Goal: Information Seeking & Learning: Find specific fact

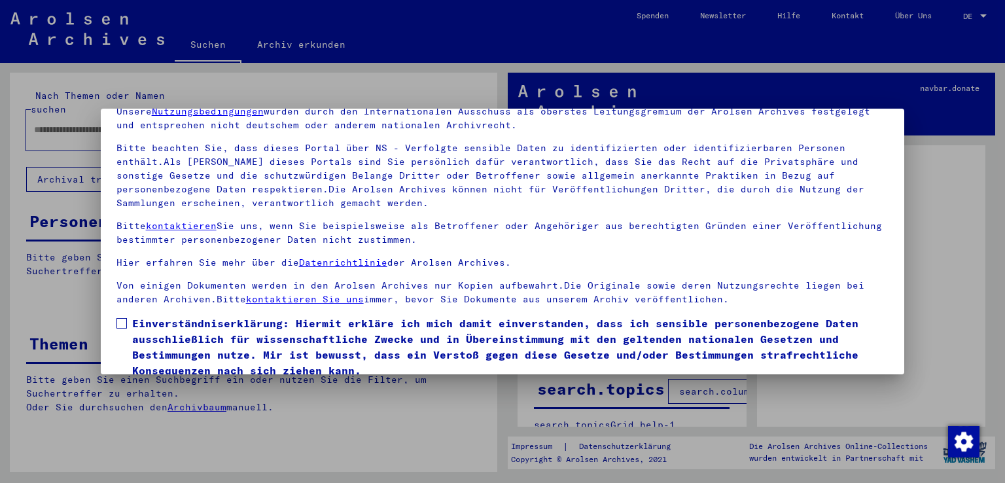
scroll to position [113, 0]
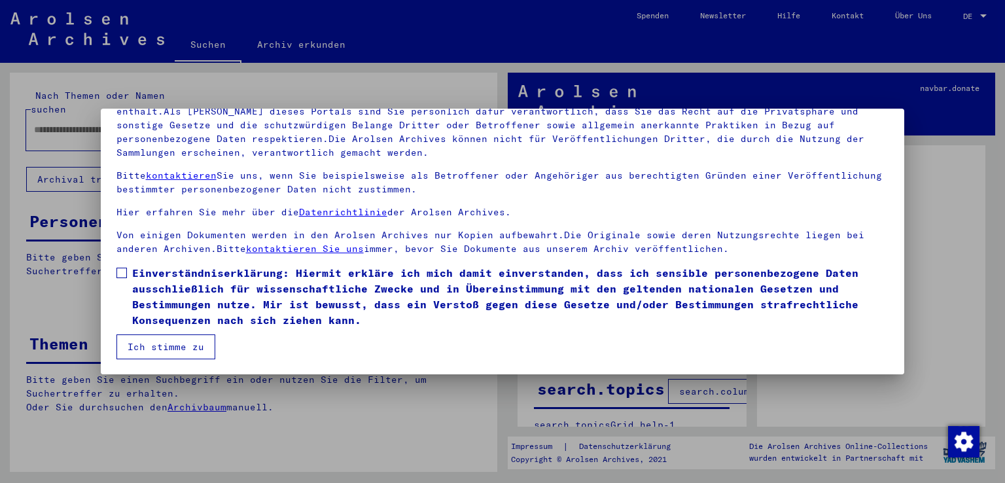
click at [124, 274] on span at bounding box center [122, 273] width 10 height 10
click at [162, 348] on button "Ich stimme zu" at bounding box center [166, 346] width 99 height 25
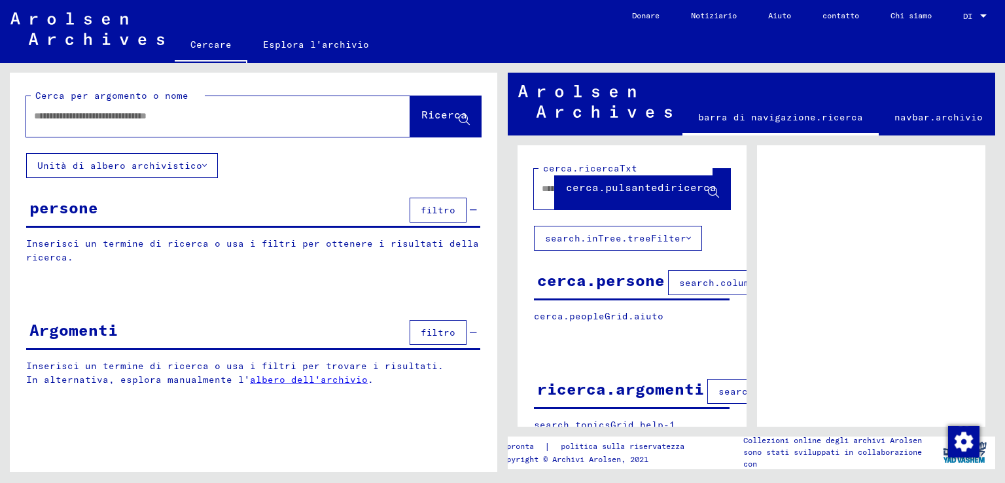
click at [105, 118] on input "text" at bounding box center [206, 116] width 345 height 14
type input "*******"
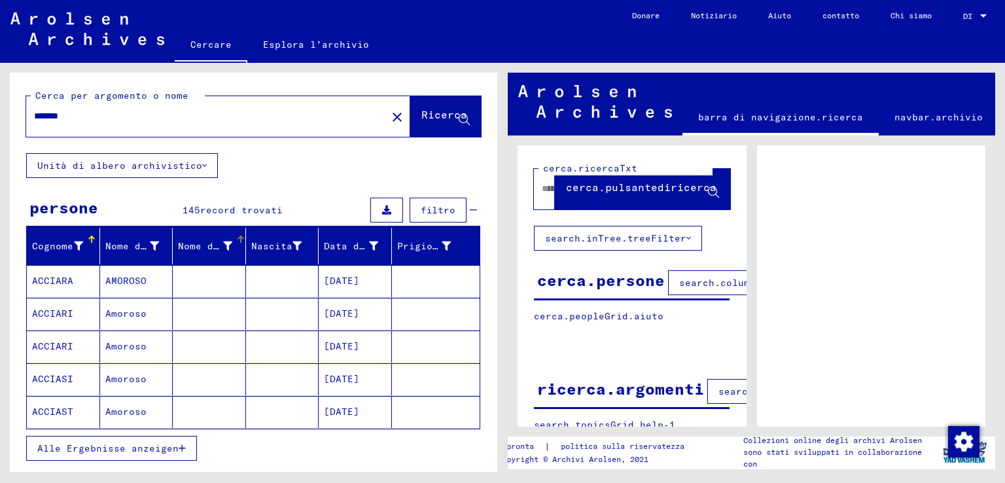
scroll to position [65, 0]
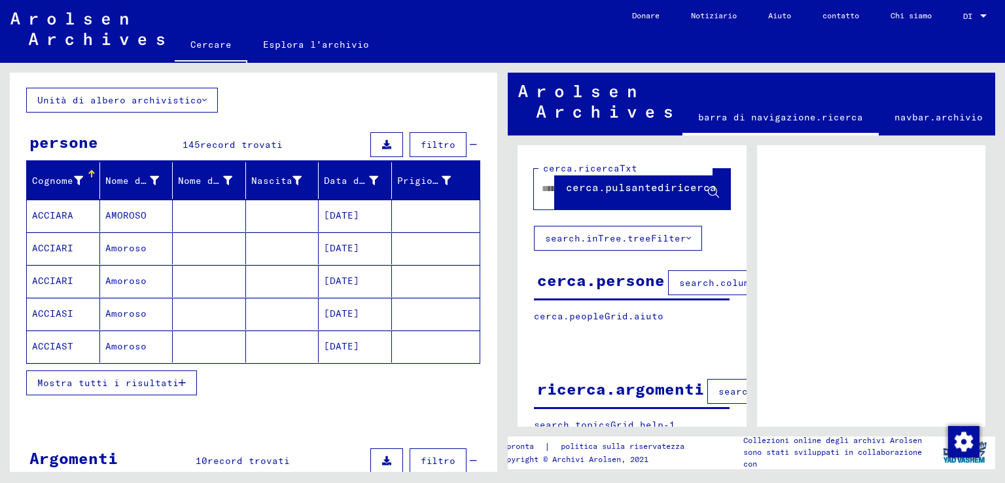
click at [120, 217] on font "AMOROSO" at bounding box center [125, 215] width 41 height 12
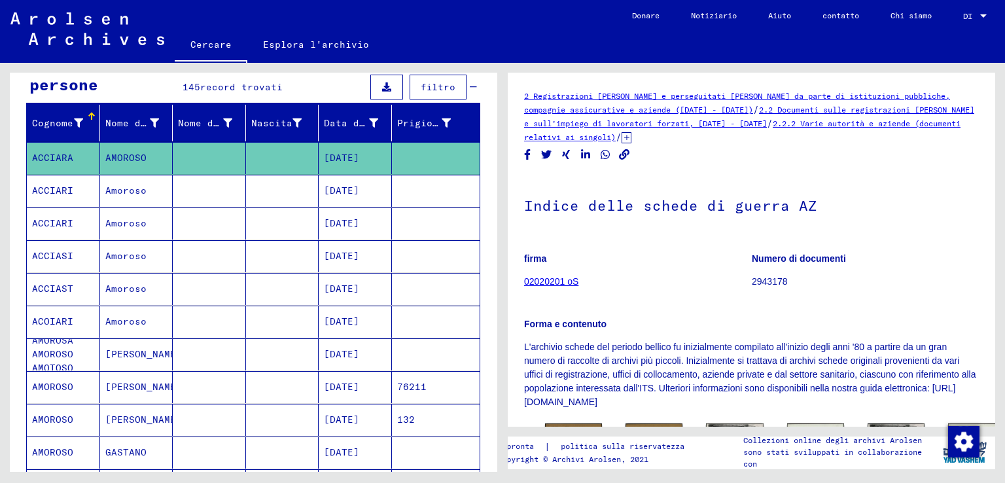
scroll to position [131, 0]
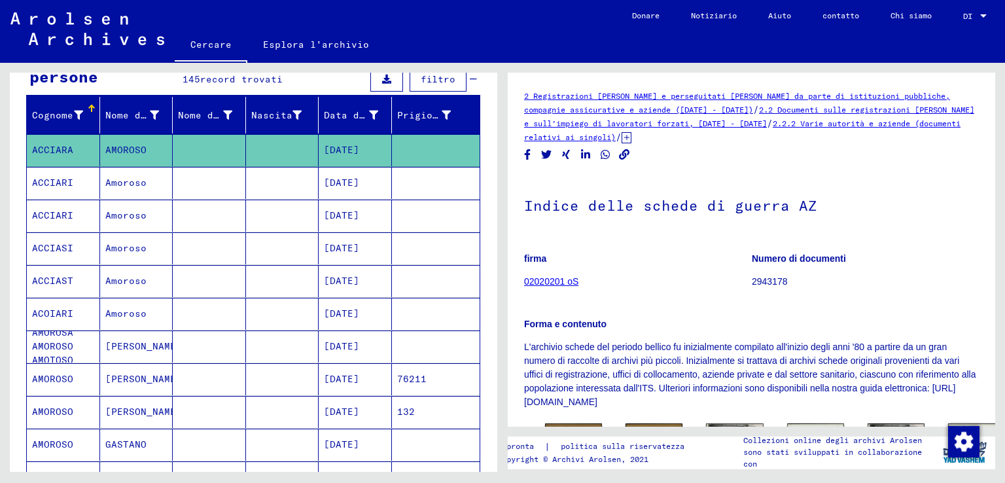
click at [118, 341] on font "[PERSON_NAME]" at bounding box center [143, 346] width 77 height 12
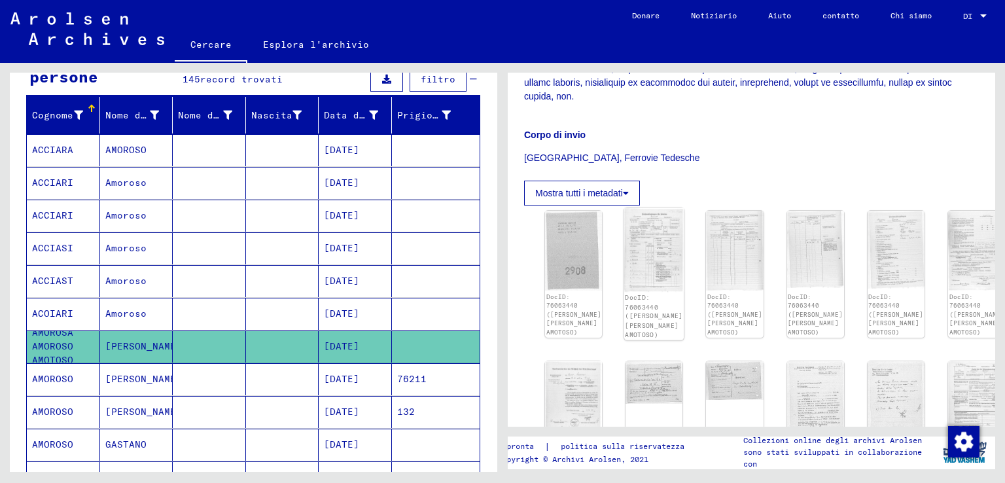
scroll to position [589, 0]
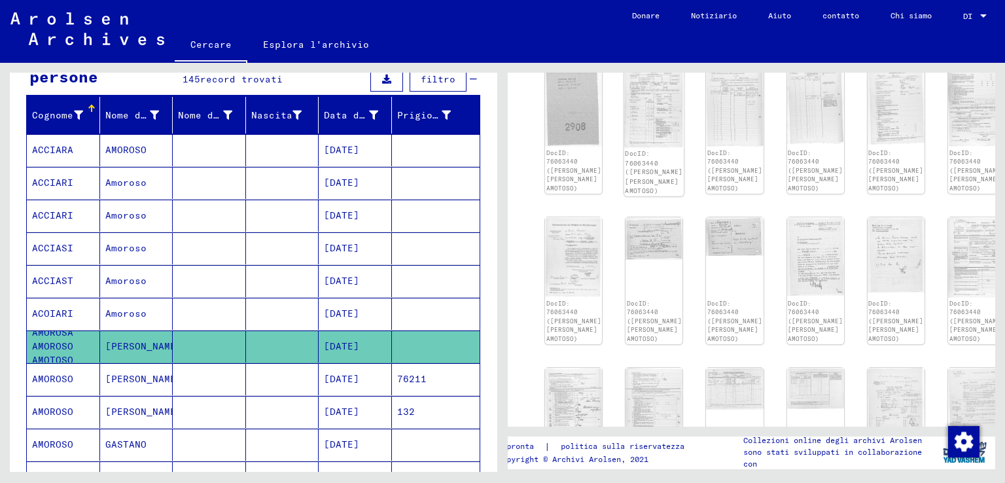
click at [643, 95] on img at bounding box center [654, 105] width 60 height 84
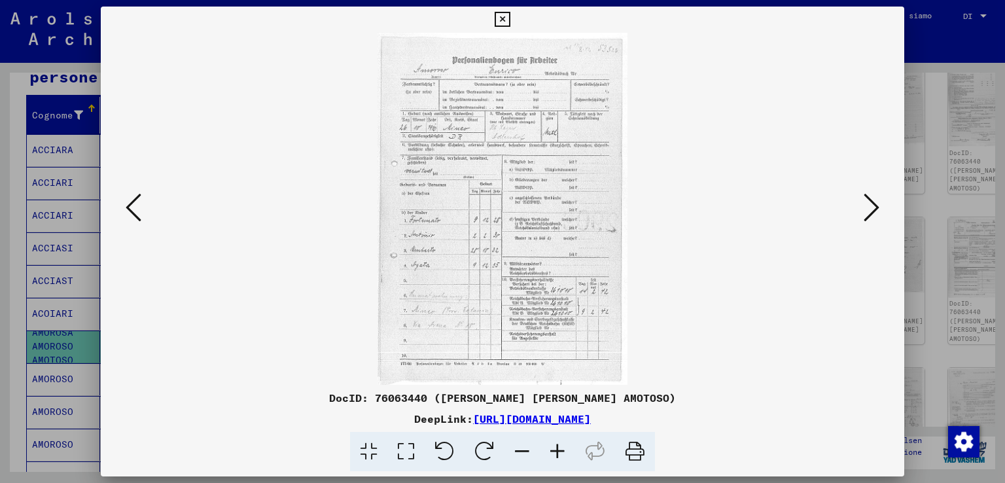
click at [560, 448] on icon at bounding box center [557, 452] width 35 height 40
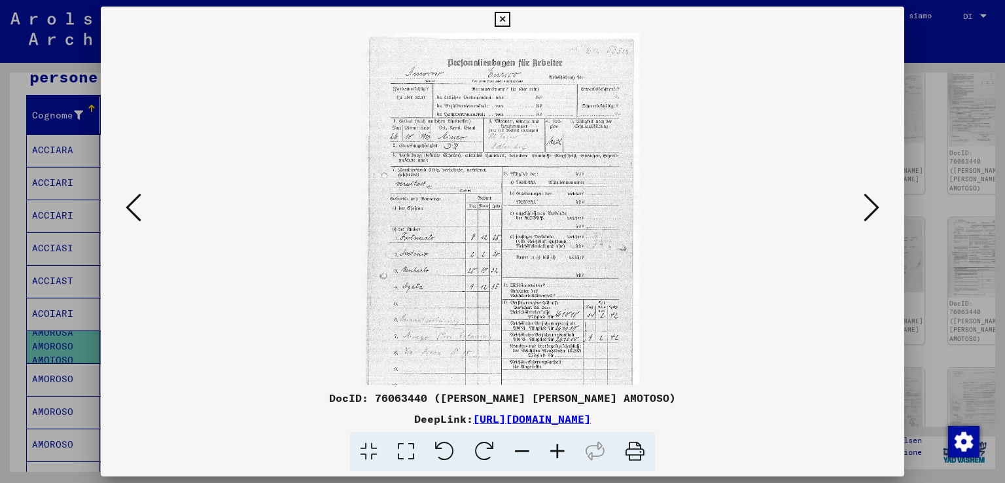
click at [560, 448] on icon at bounding box center [557, 452] width 35 height 40
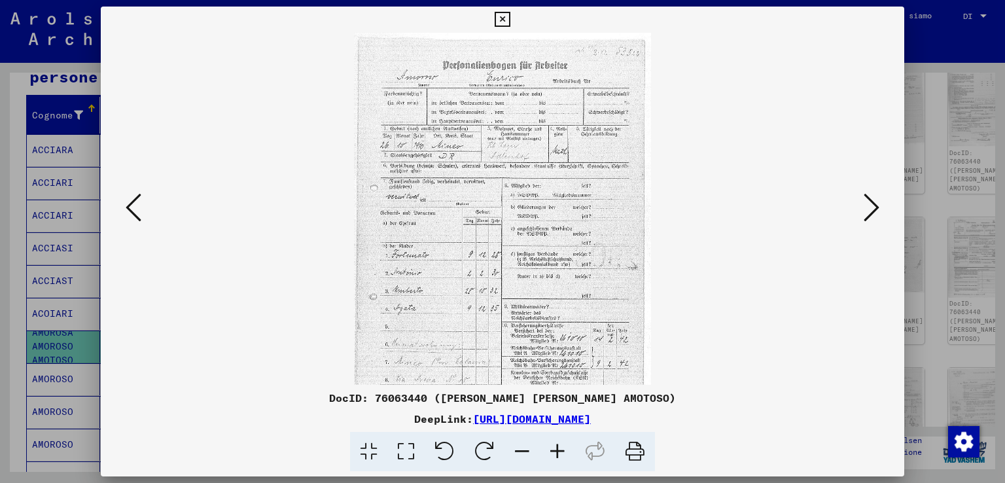
click at [560, 448] on icon at bounding box center [557, 452] width 35 height 40
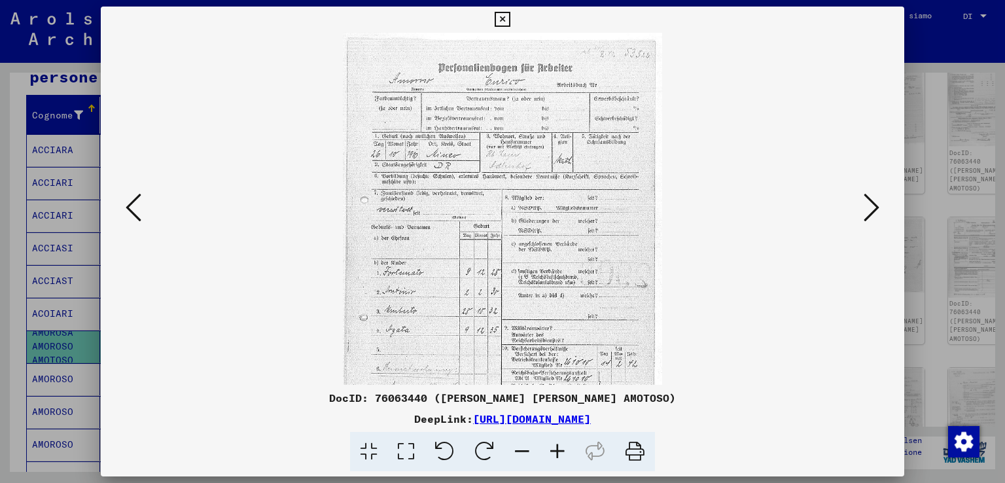
click at [560, 448] on icon at bounding box center [557, 452] width 35 height 40
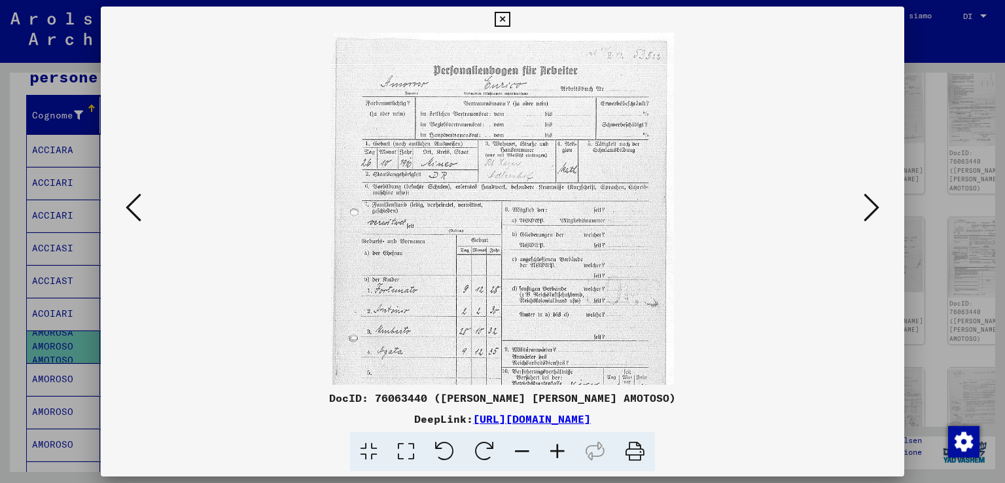
click at [873, 202] on icon at bounding box center [872, 207] width 16 height 31
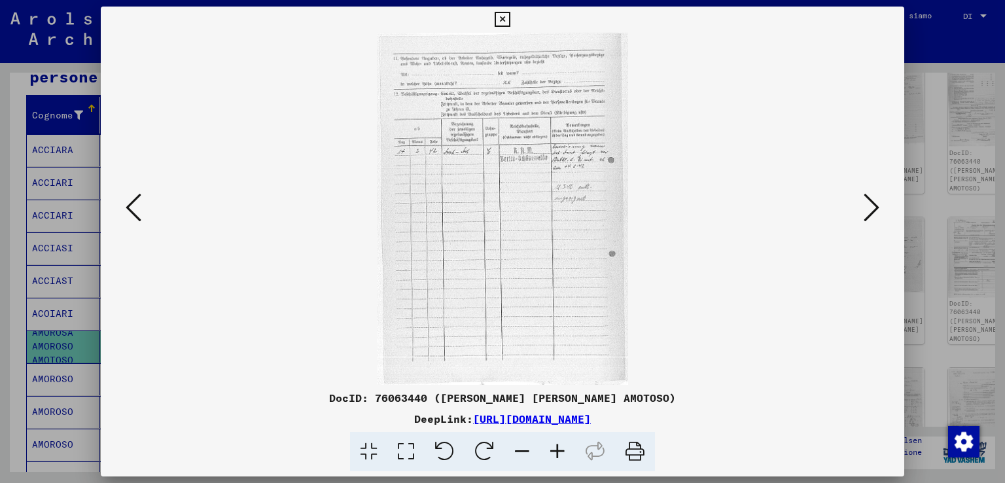
click at [873, 202] on icon at bounding box center [872, 207] width 16 height 31
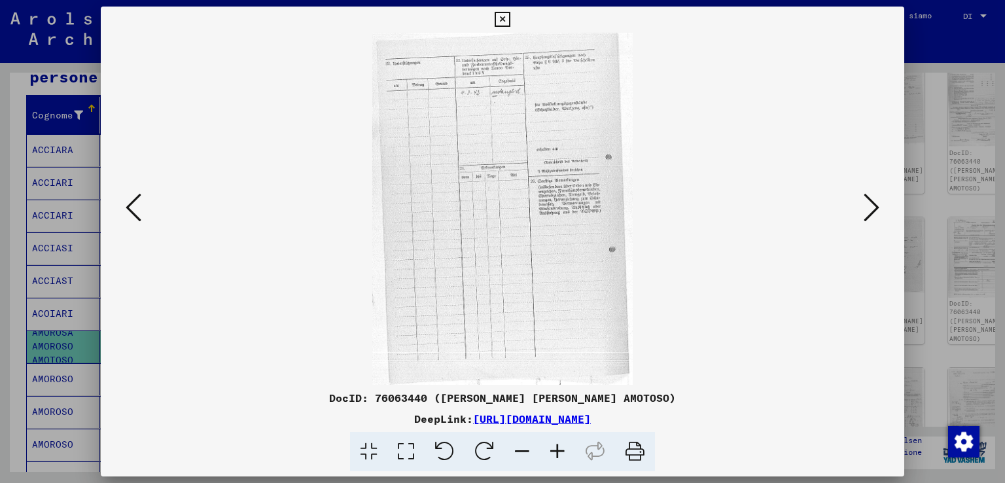
click at [873, 202] on icon at bounding box center [872, 207] width 16 height 31
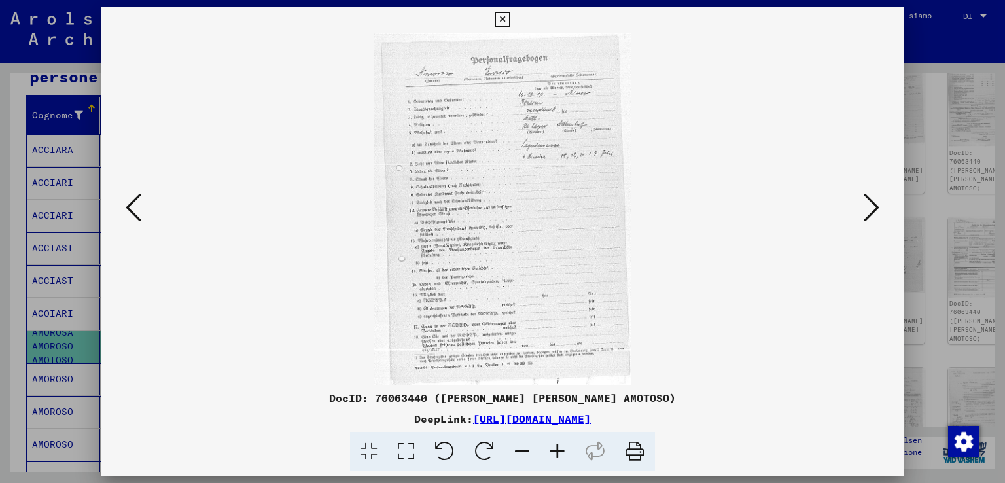
click at [873, 202] on icon at bounding box center [872, 207] width 16 height 31
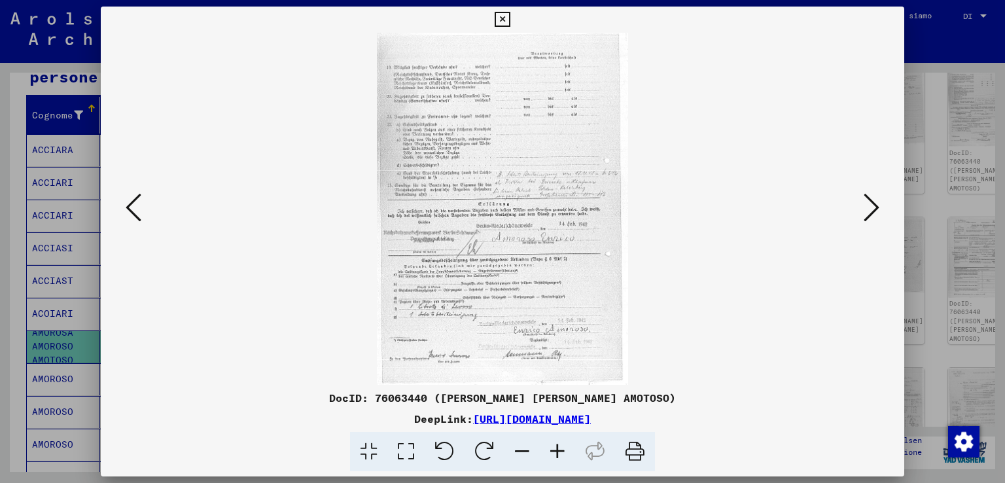
click at [133, 215] on icon at bounding box center [134, 207] width 16 height 31
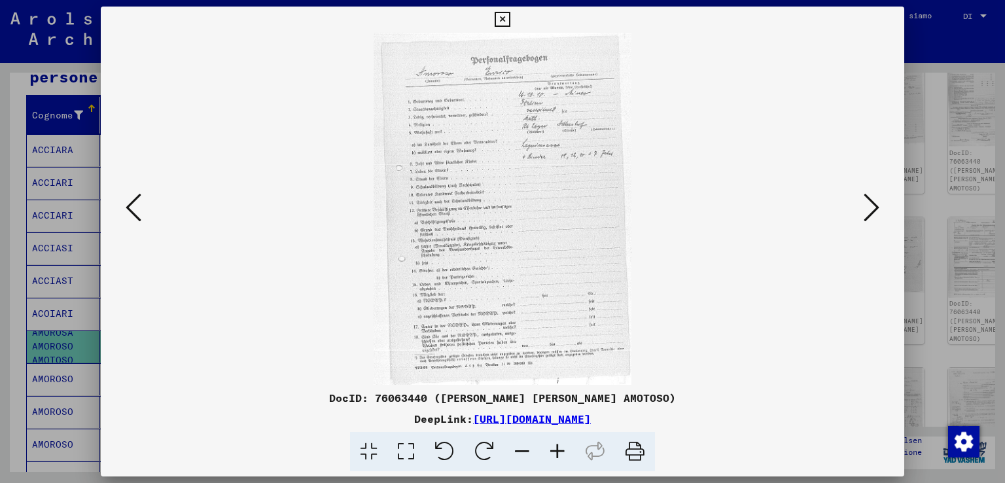
click at [132, 207] on icon at bounding box center [134, 207] width 16 height 31
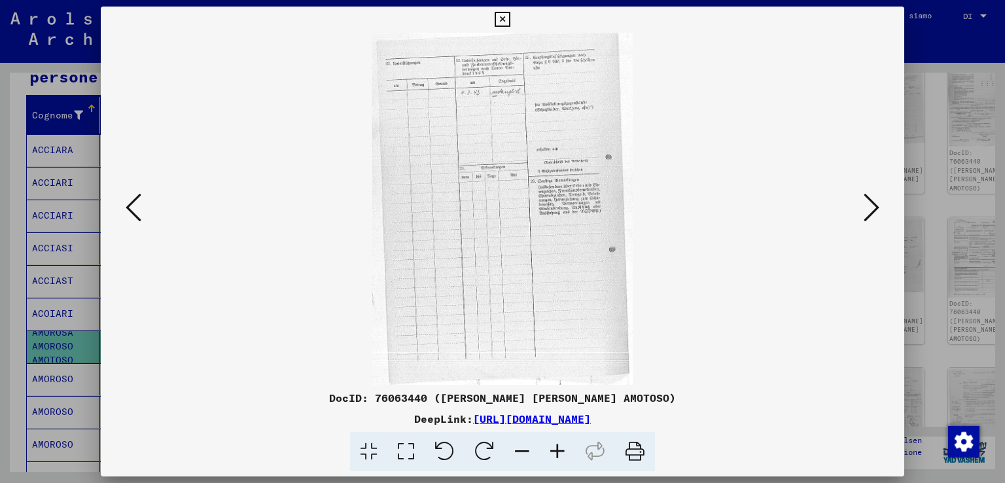
click at [132, 207] on icon at bounding box center [134, 207] width 16 height 31
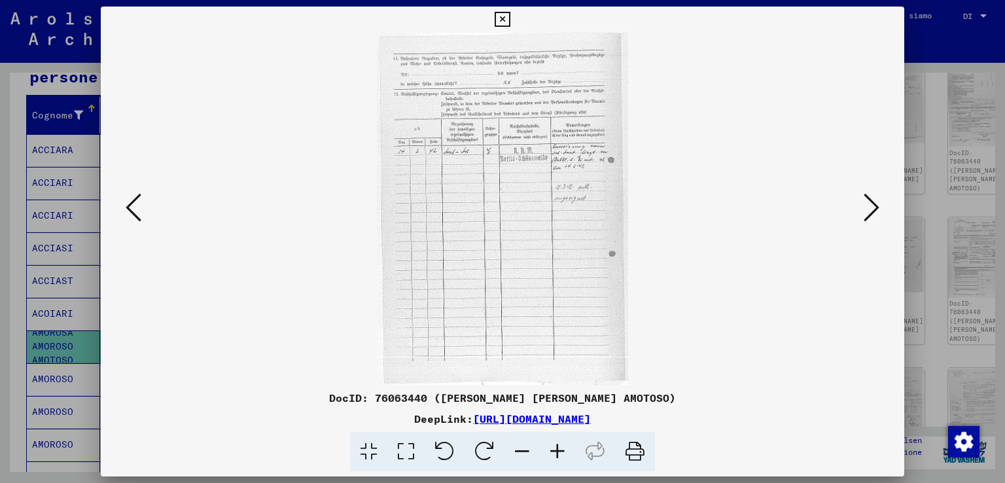
click at [132, 207] on icon at bounding box center [134, 207] width 16 height 31
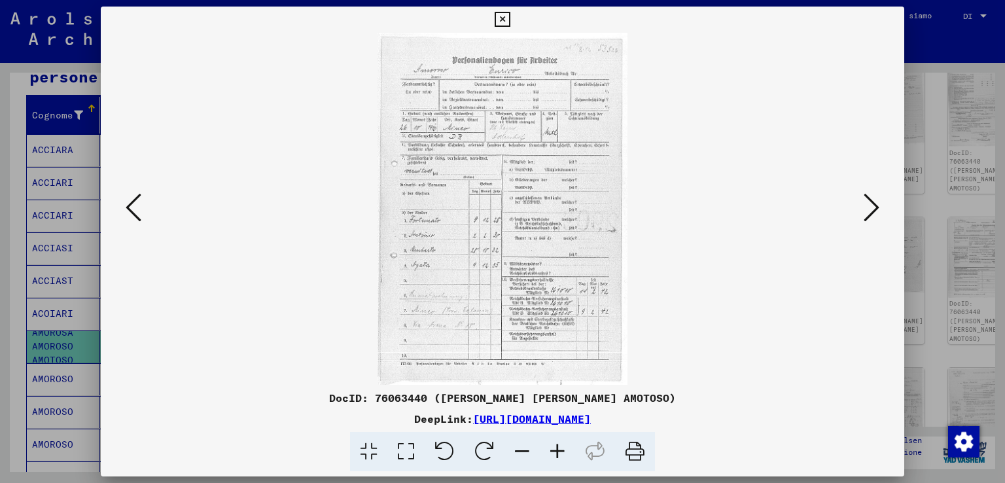
click at [868, 194] on icon at bounding box center [872, 207] width 16 height 31
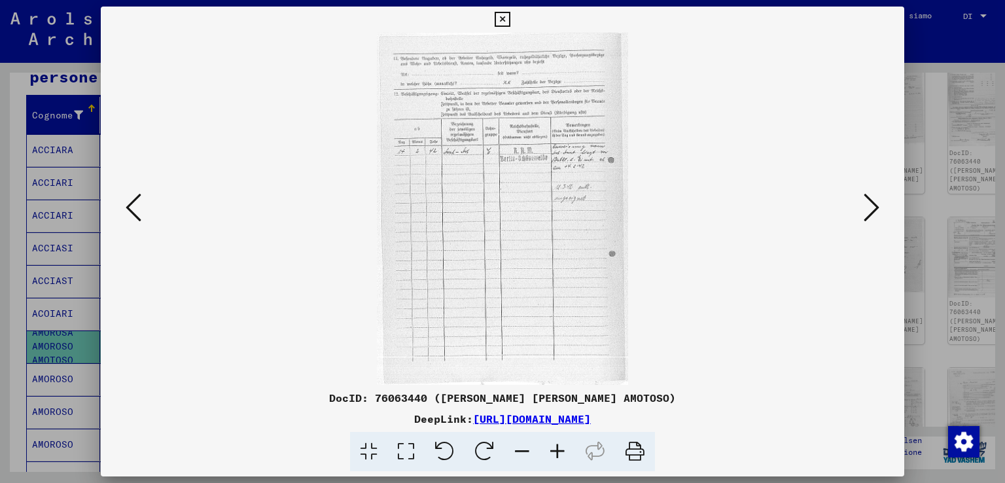
click at [868, 194] on icon at bounding box center [872, 207] width 16 height 31
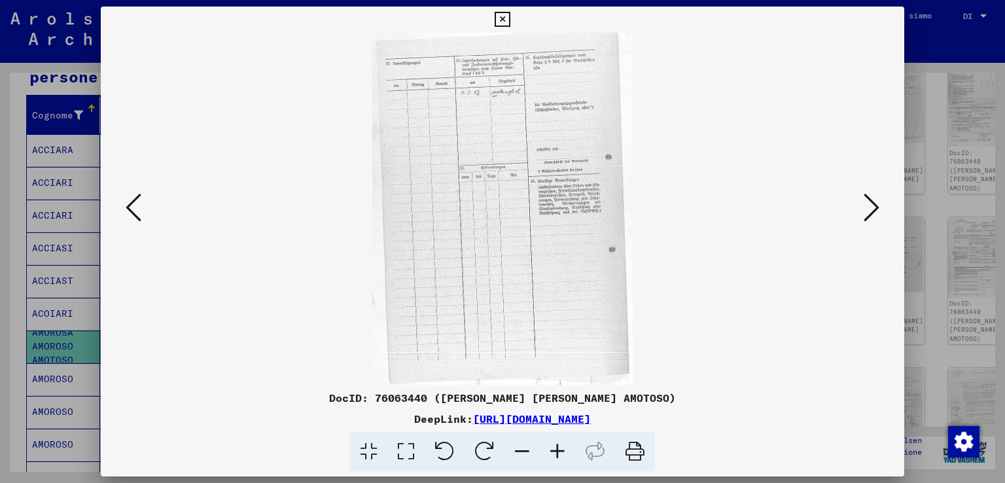
click at [868, 194] on icon at bounding box center [872, 207] width 16 height 31
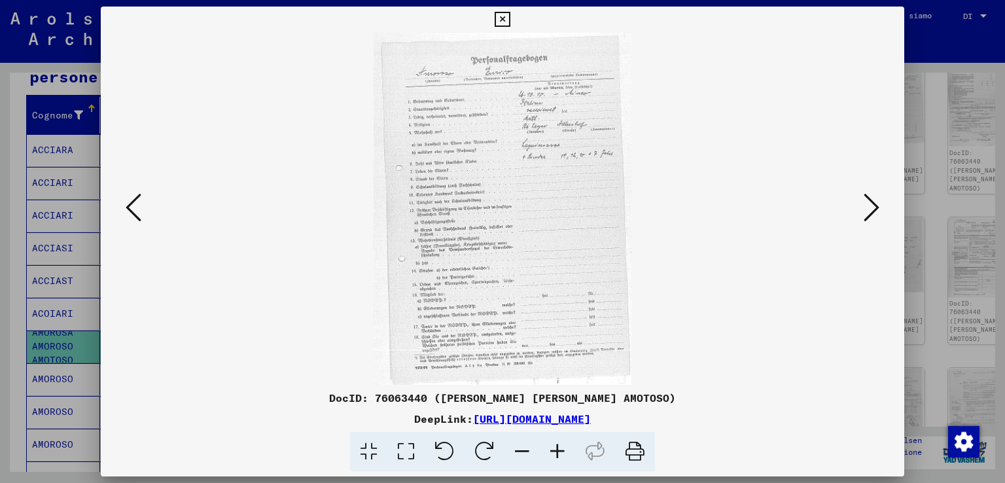
click at [868, 194] on icon at bounding box center [872, 207] width 16 height 31
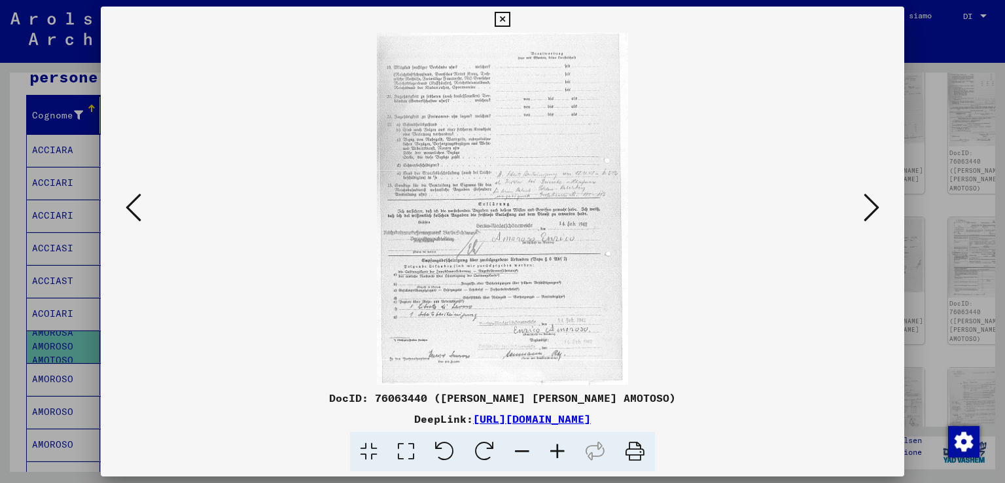
click at [868, 194] on icon at bounding box center [872, 207] width 16 height 31
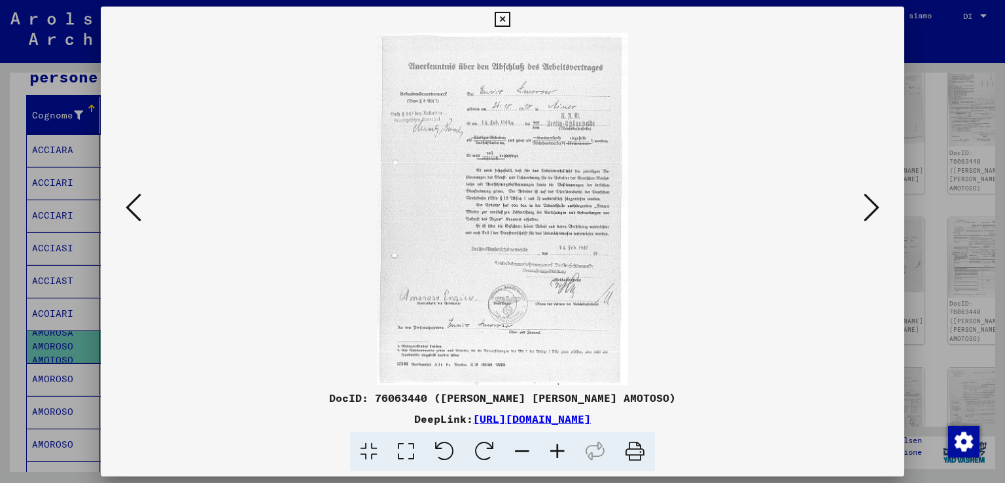
click at [868, 194] on icon at bounding box center [872, 207] width 16 height 31
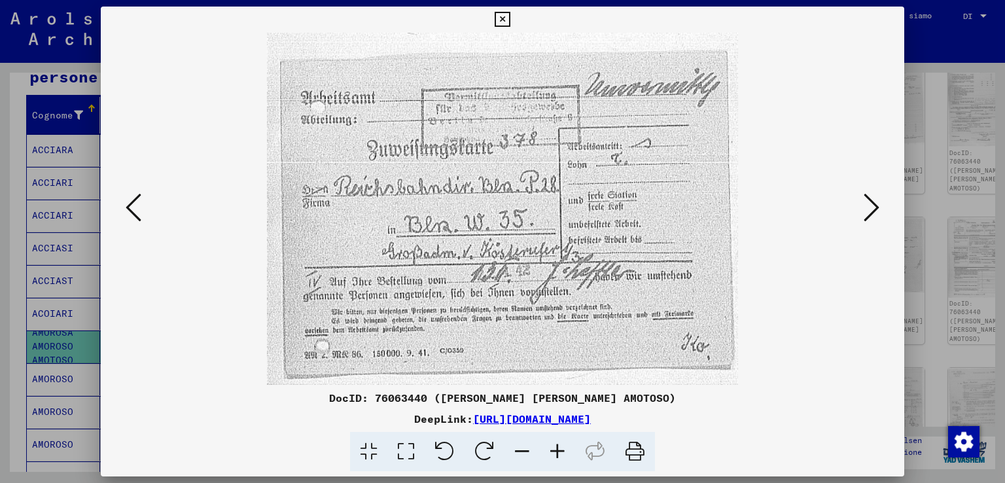
click at [868, 194] on icon at bounding box center [872, 207] width 16 height 31
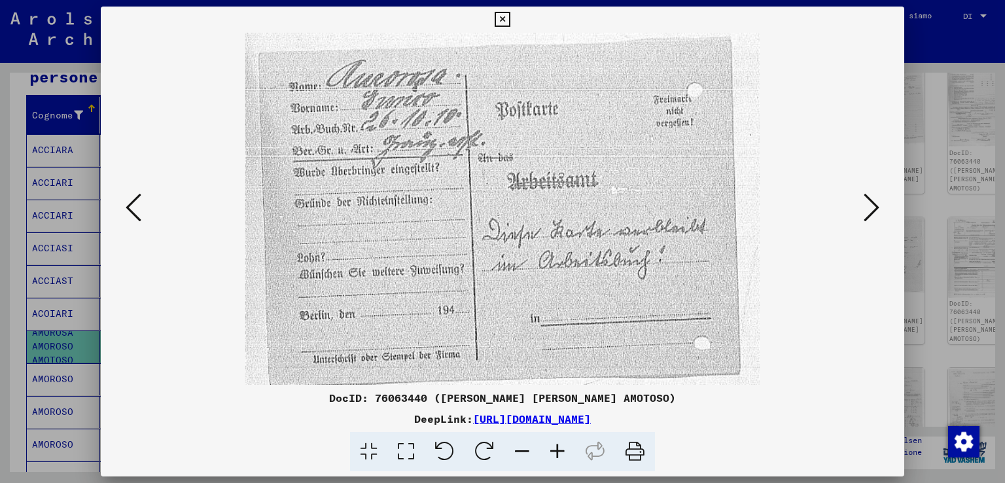
click at [868, 194] on icon at bounding box center [872, 207] width 16 height 31
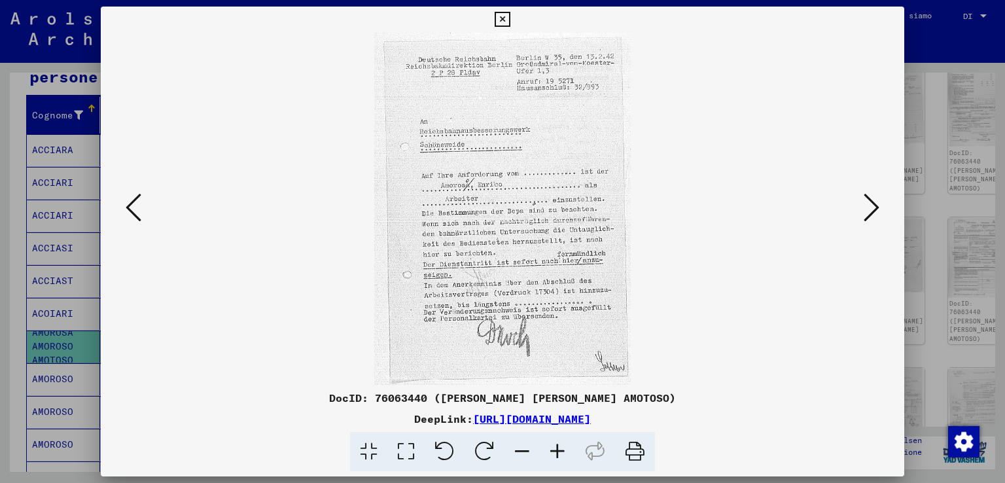
click at [866, 194] on icon at bounding box center [872, 207] width 16 height 31
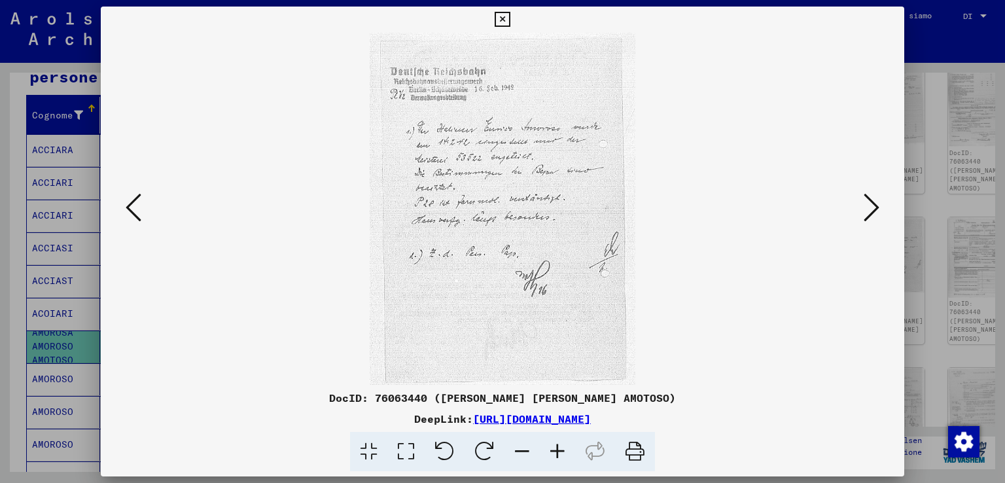
click at [864, 194] on icon at bounding box center [872, 207] width 16 height 31
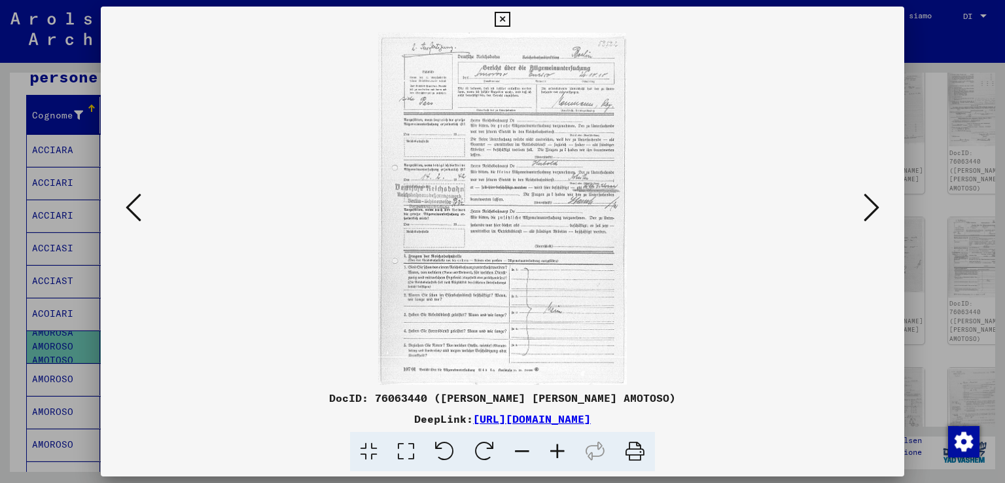
click at [859, 194] on div at bounding box center [503, 209] width 804 height 352
click at [873, 202] on icon at bounding box center [872, 207] width 16 height 31
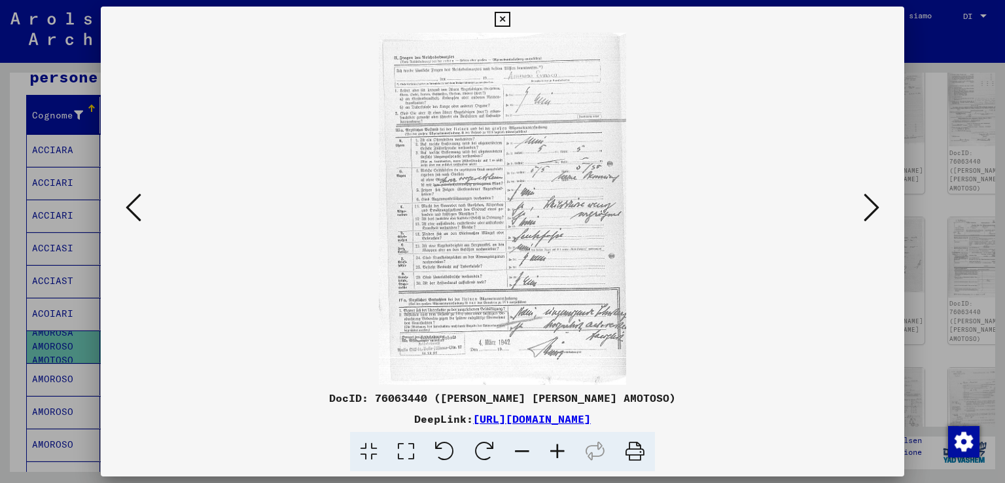
click at [873, 203] on icon at bounding box center [872, 207] width 16 height 31
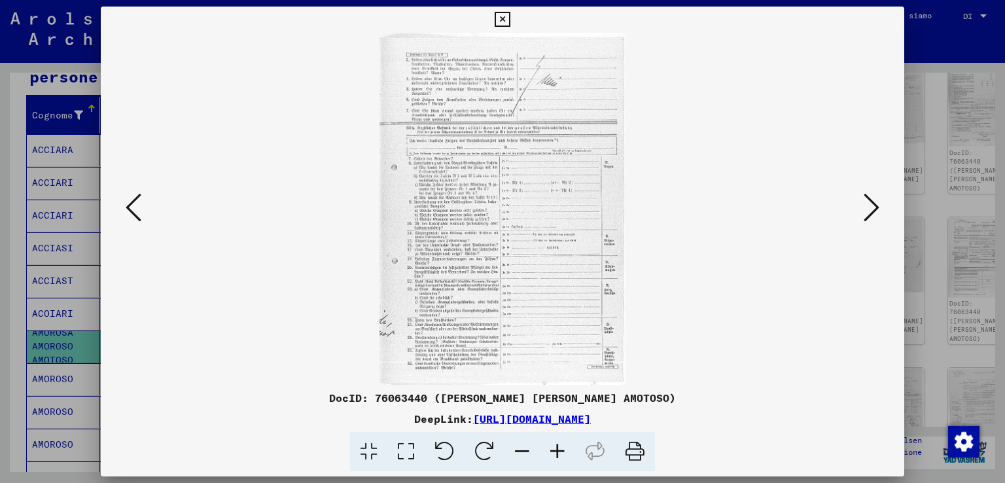
click at [873, 203] on icon at bounding box center [872, 207] width 16 height 31
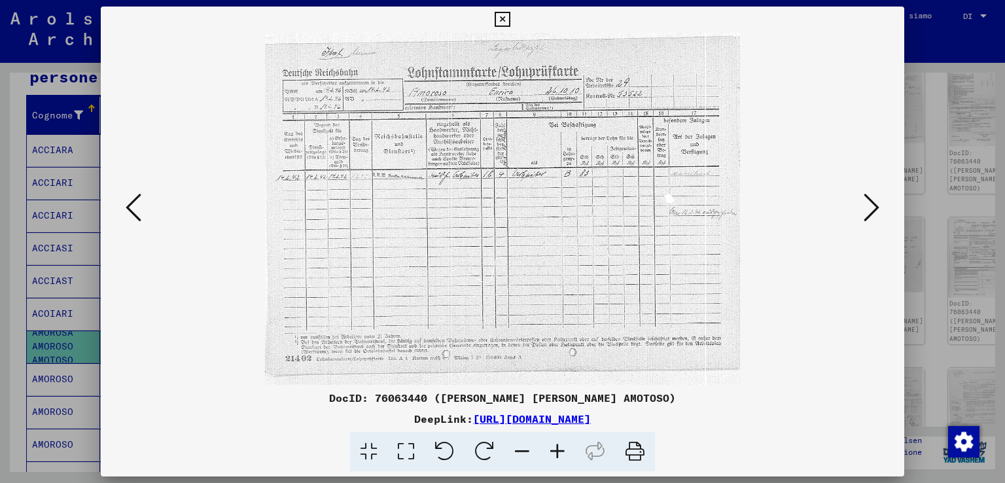
click at [873, 203] on icon at bounding box center [872, 207] width 16 height 31
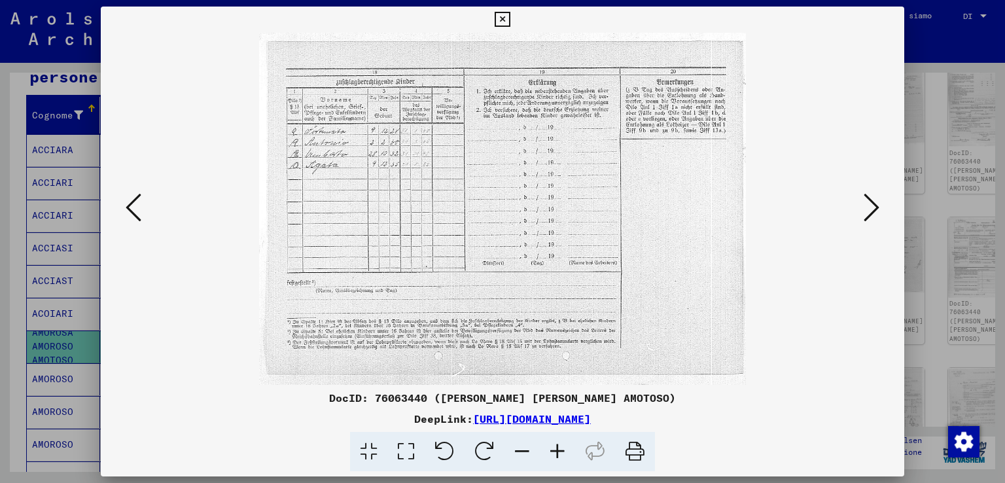
click at [871, 203] on icon at bounding box center [872, 207] width 16 height 31
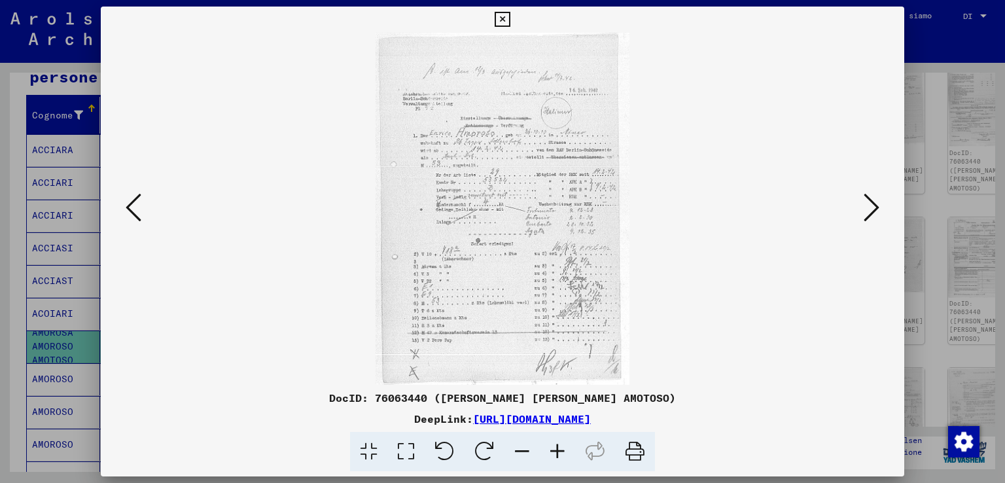
click at [578, 137] on img at bounding box center [503, 209] width 255 height 352
click at [552, 452] on icon at bounding box center [557, 452] width 35 height 40
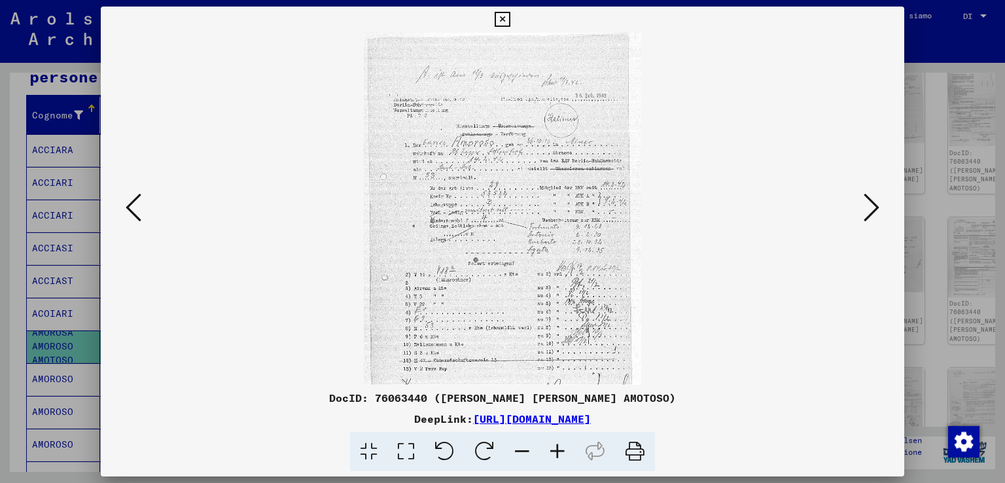
click at [552, 452] on icon at bounding box center [557, 452] width 35 height 40
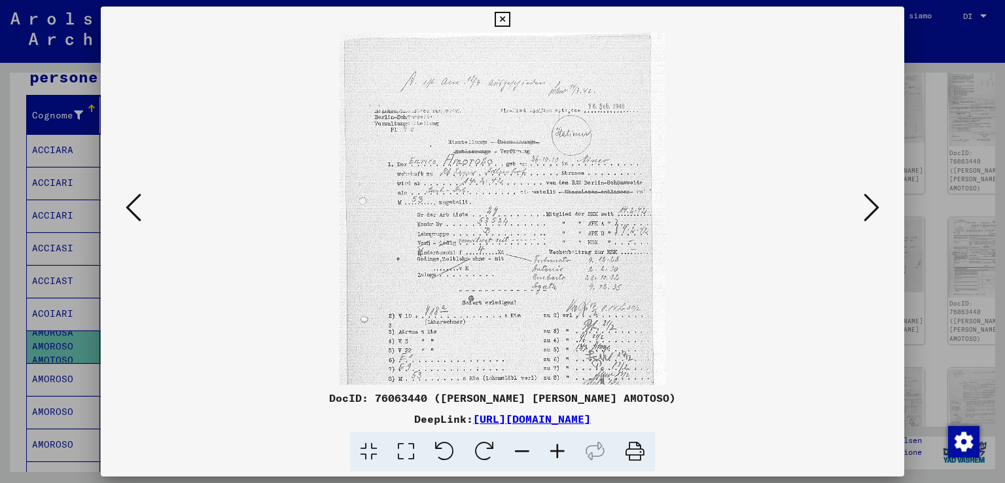
click at [552, 452] on icon at bounding box center [557, 452] width 35 height 40
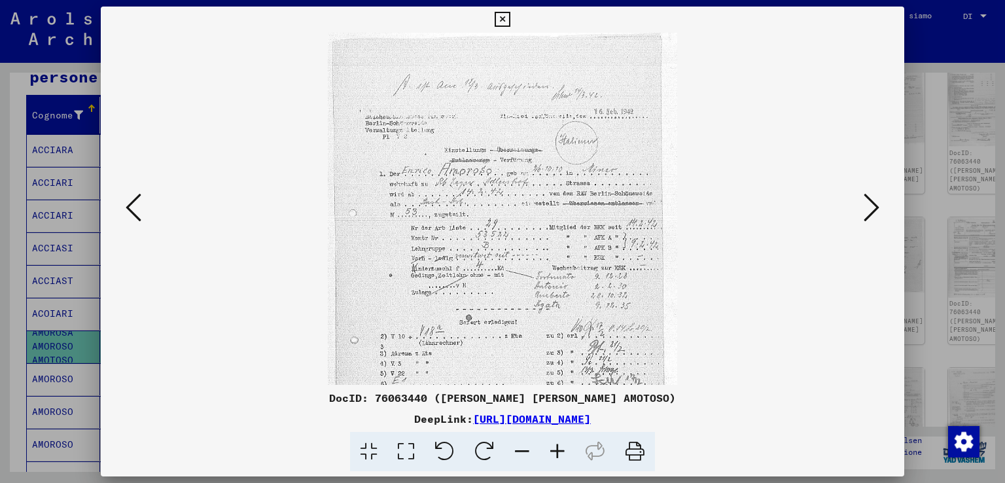
click at [552, 452] on icon at bounding box center [557, 452] width 35 height 40
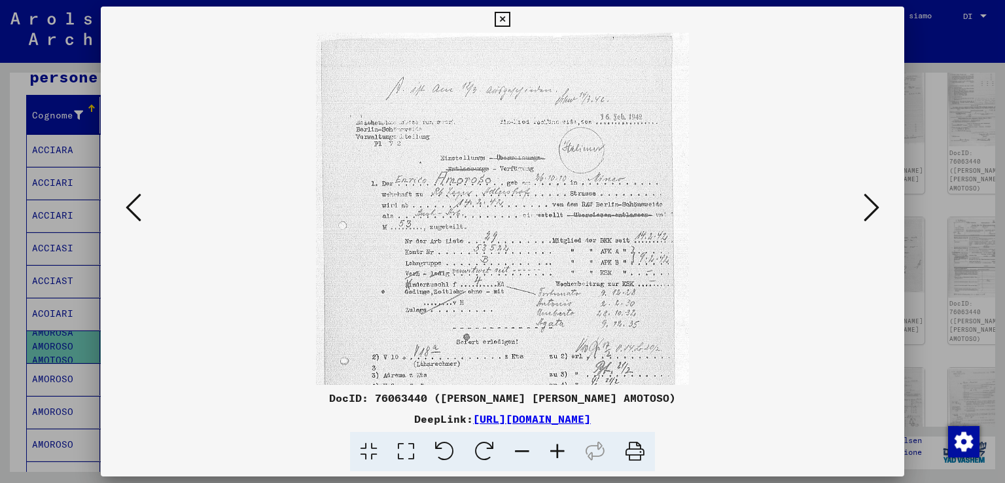
click at [552, 452] on icon at bounding box center [557, 452] width 35 height 40
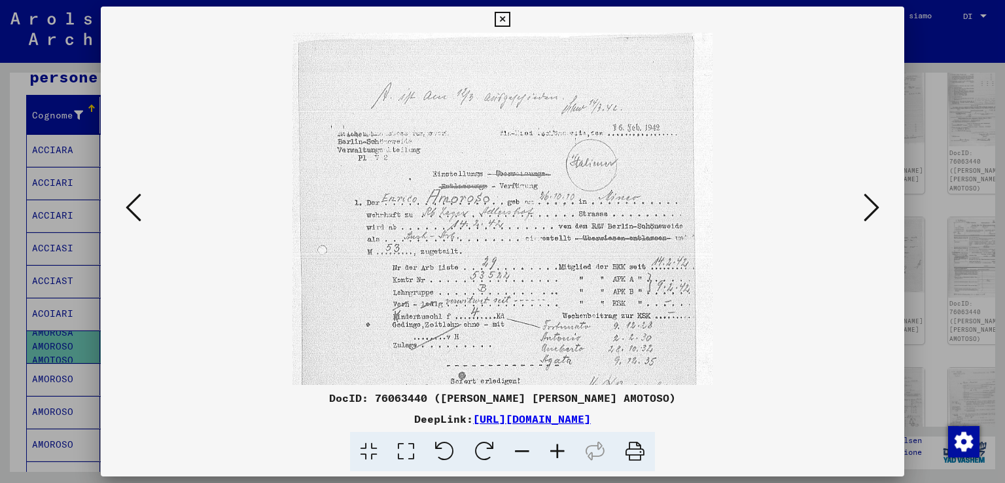
click at [552, 452] on icon at bounding box center [557, 452] width 35 height 40
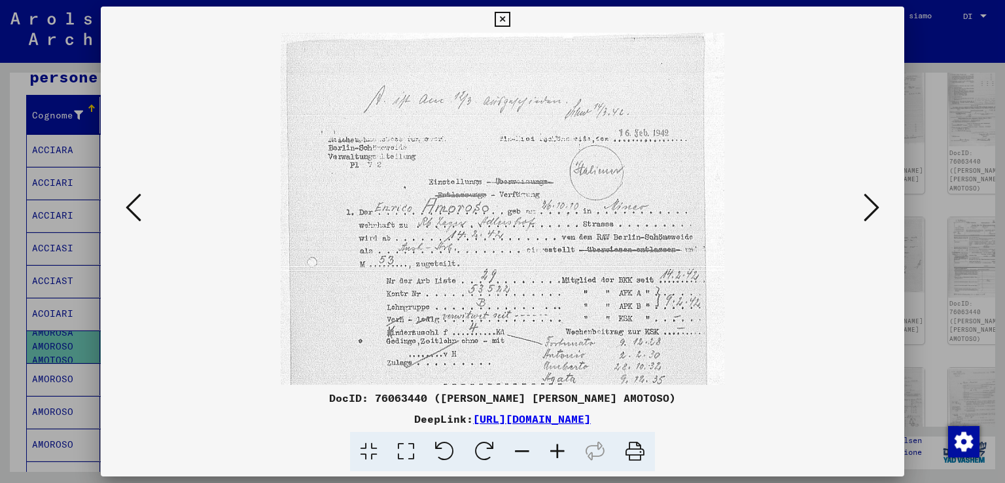
click at [552, 452] on icon at bounding box center [557, 452] width 35 height 40
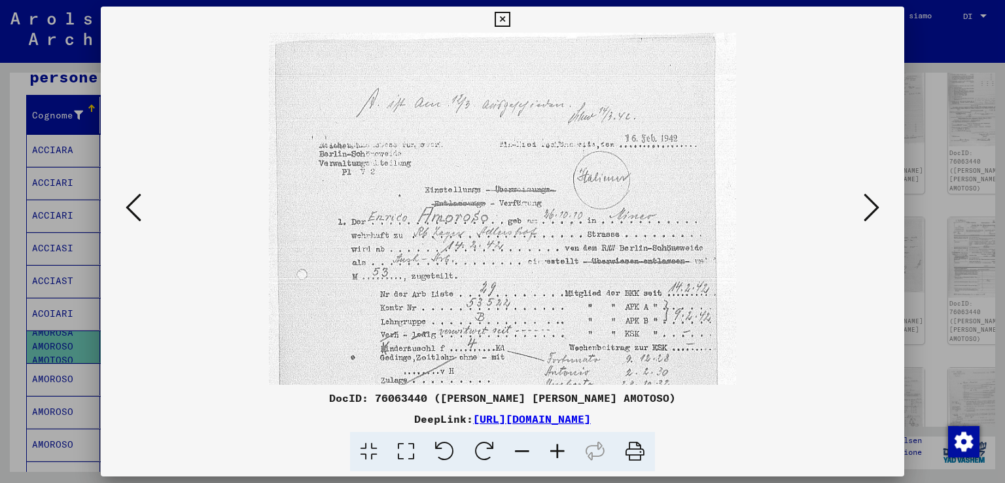
click at [552, 452] on icon at bounding box center [557, 452] width 35 height 40
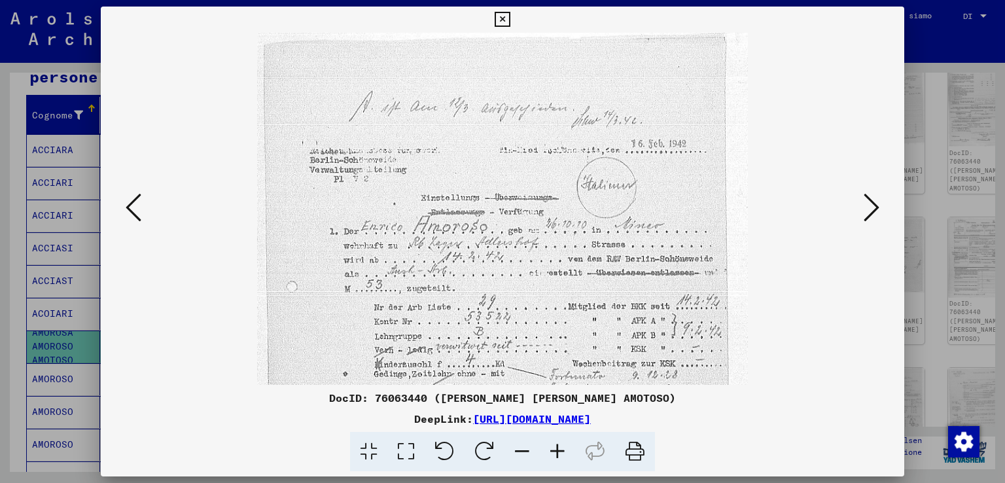
click at [943, 113] on div at bounding box center [502, 241] width 1005 height 483
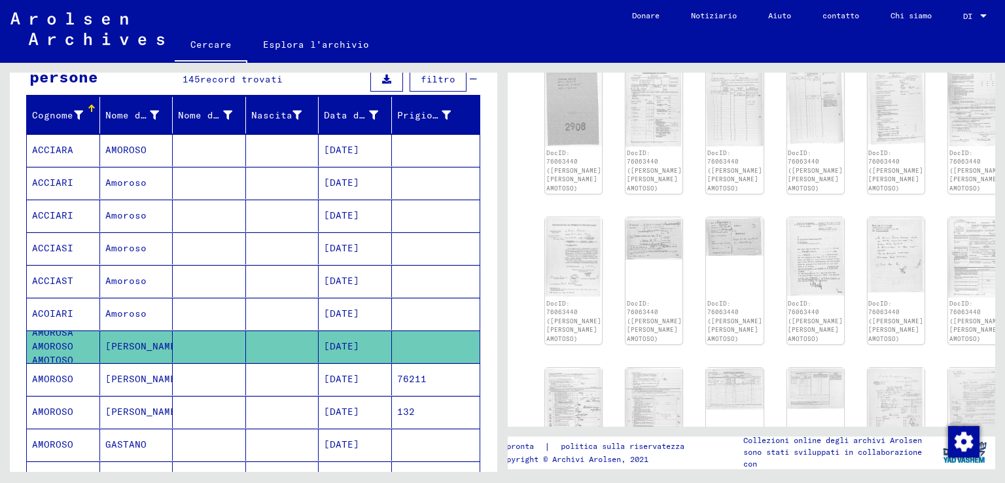
click at [165, 376] on mat-cell "[PERSON_NAME]" at bounding box center [136, 379] width 73 height 32
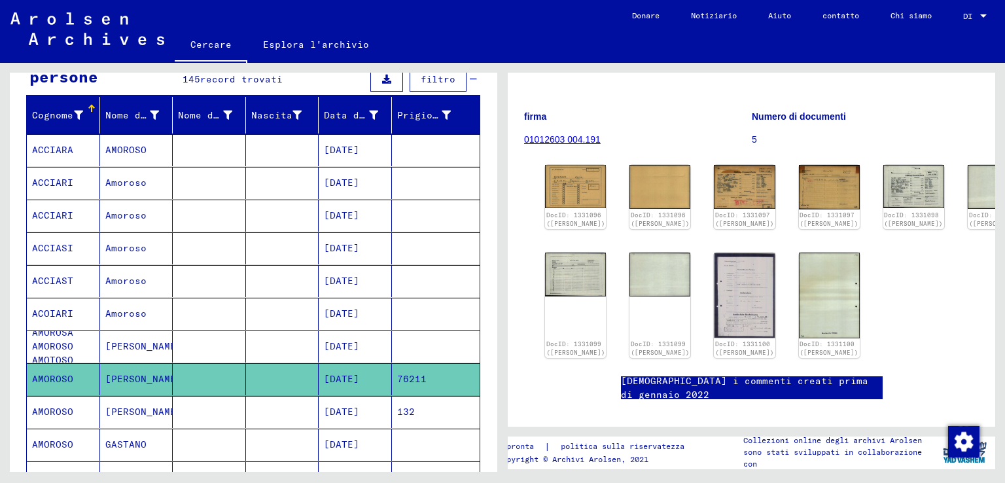
scroll to position [131, 0]
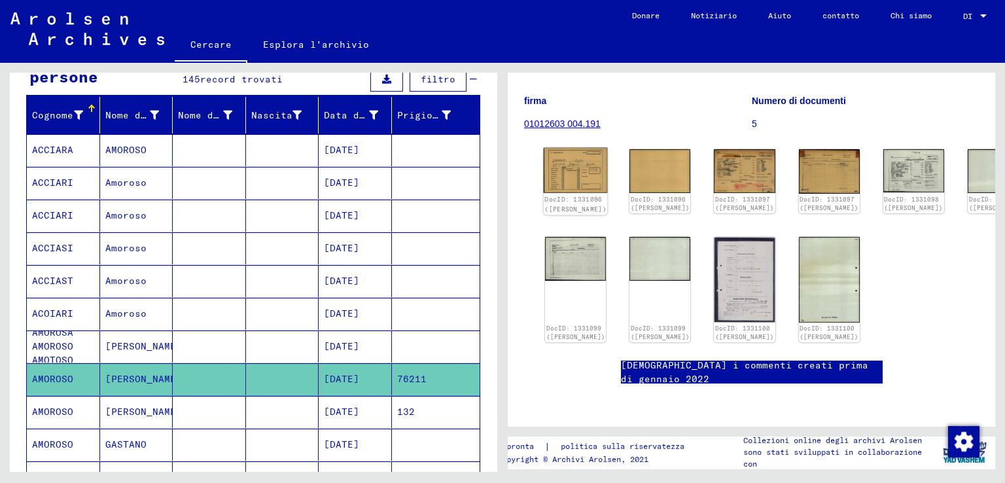
click at [579, 173] on img at bounding box center [576, 170] width 64 height 45
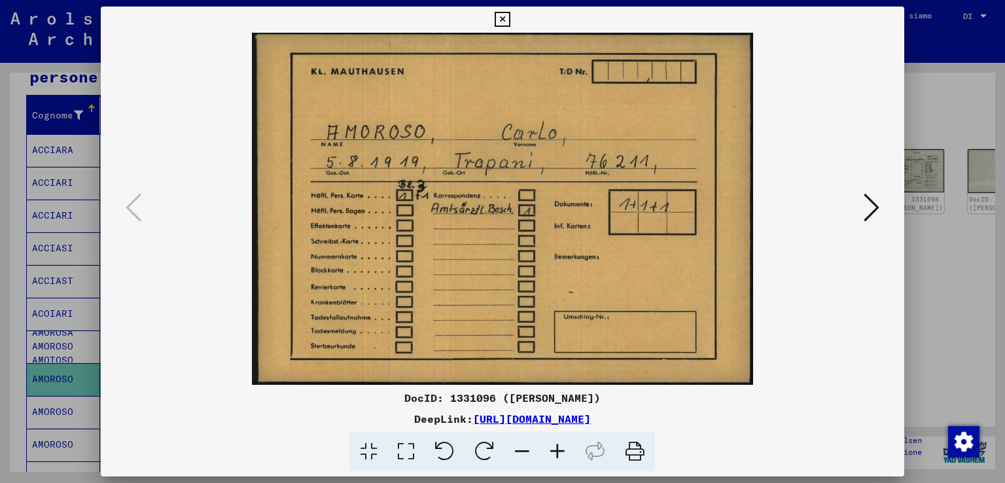
click at [1003, 158] on div at bounding box center [502, 241] width 1005 height 483
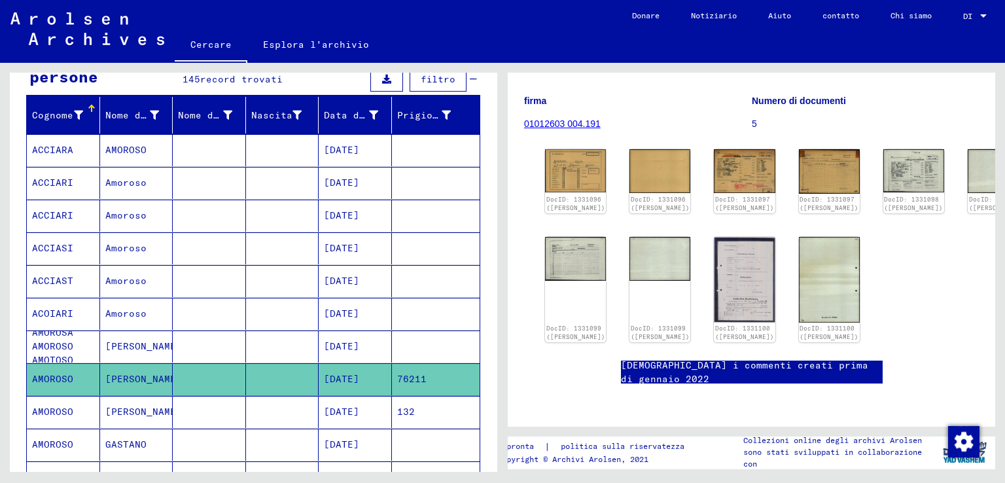
click at [150, 410] on font "[PERSON_NAME]" at bounding box center [143, 412] width 77 height 12
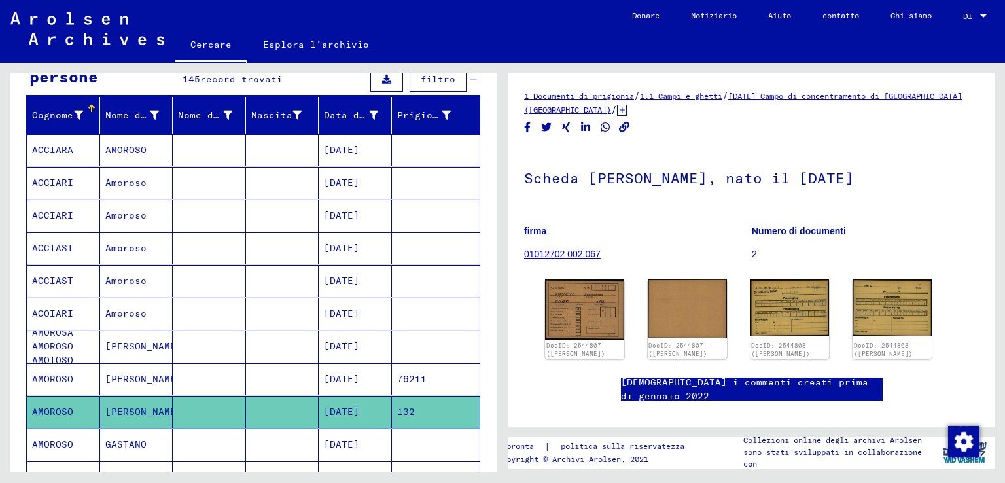
scroll to position [65, 0]
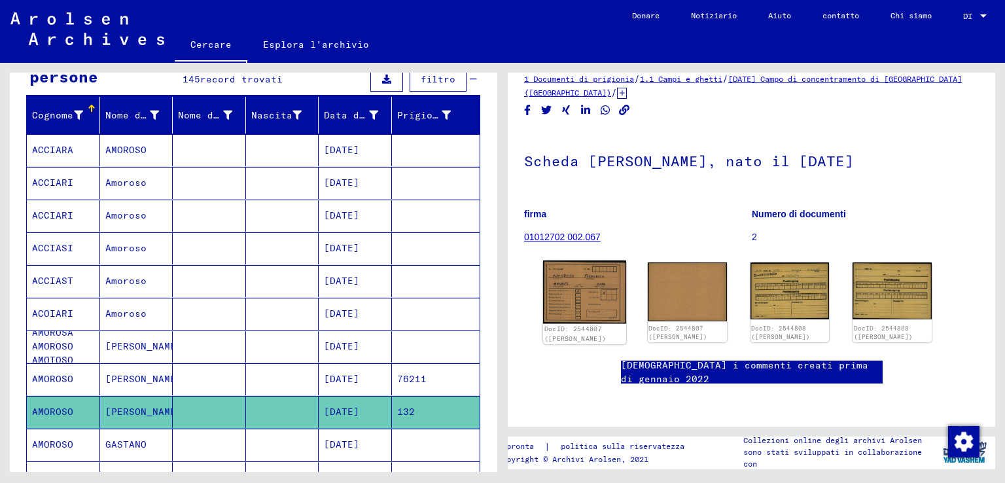
click at [589, 261] on img at bounding box center [584, 292] width 83 height 63
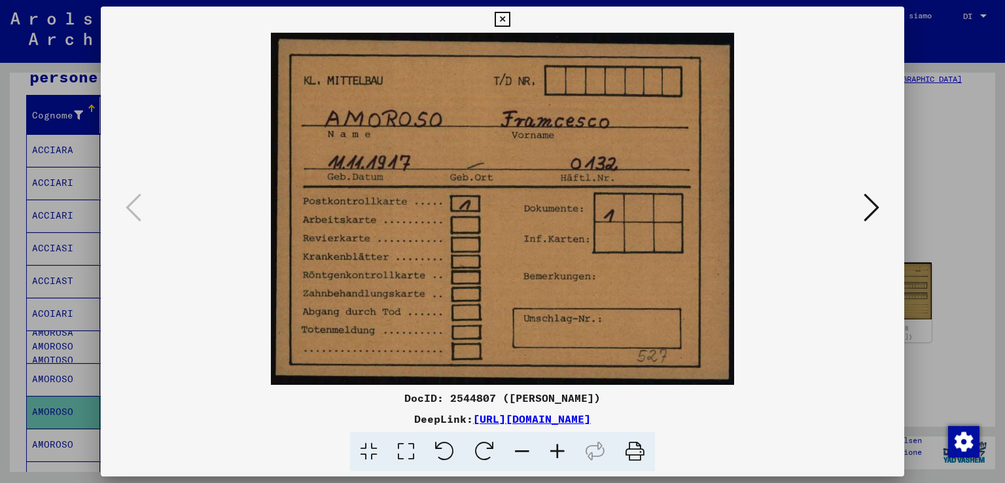
click at [871, 196] on icon at bounding box center [872, 207] width 16 height 31
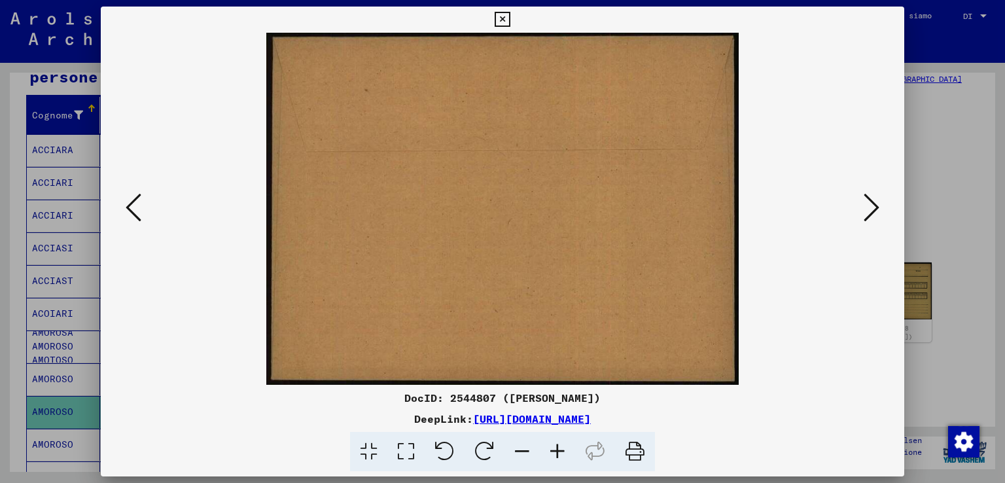
click at [871, 196] on icon at bounding box center [872, 207] width 16 height 31
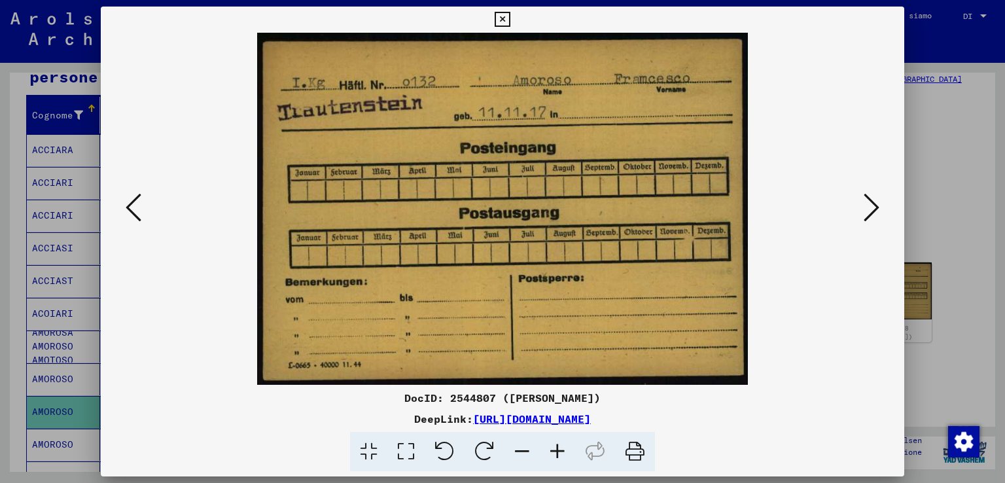
click at [871, 196] on icon at bounding box center [872, 207] width 16 height 31
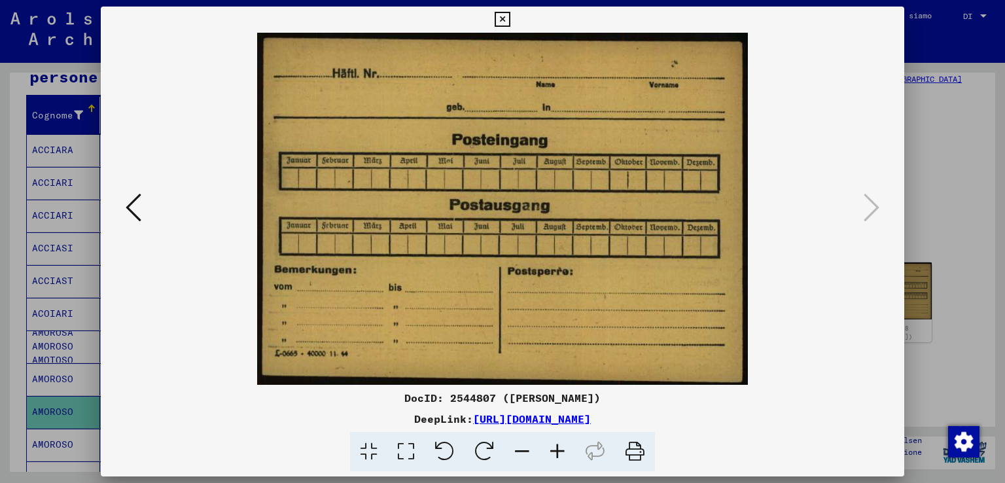
click at [131, 210] on icon at bounding box center [134, 207] width 16 height 31
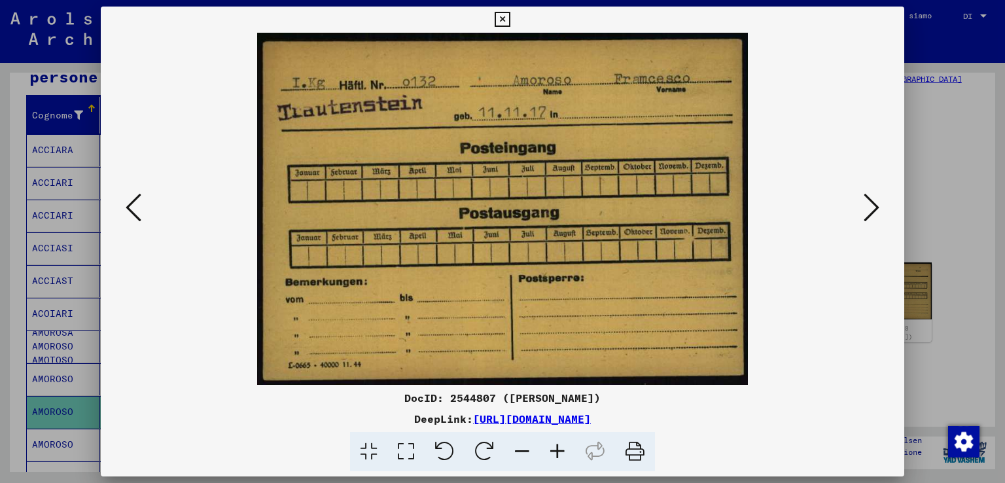
click at [131, 210] on icon at bounding box center [134, 207] width 16 height 31
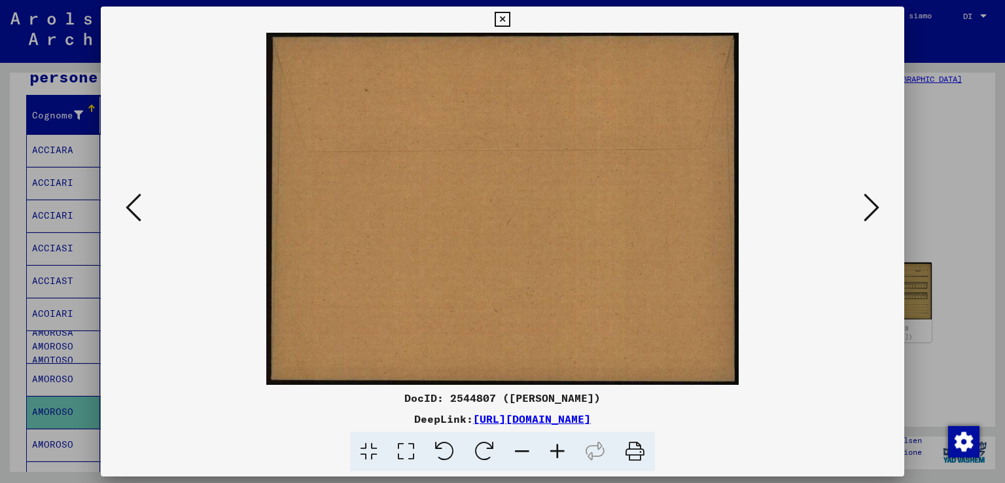
click at [131, 210] on icon at bounding box center [134, 207] width 16 height 31
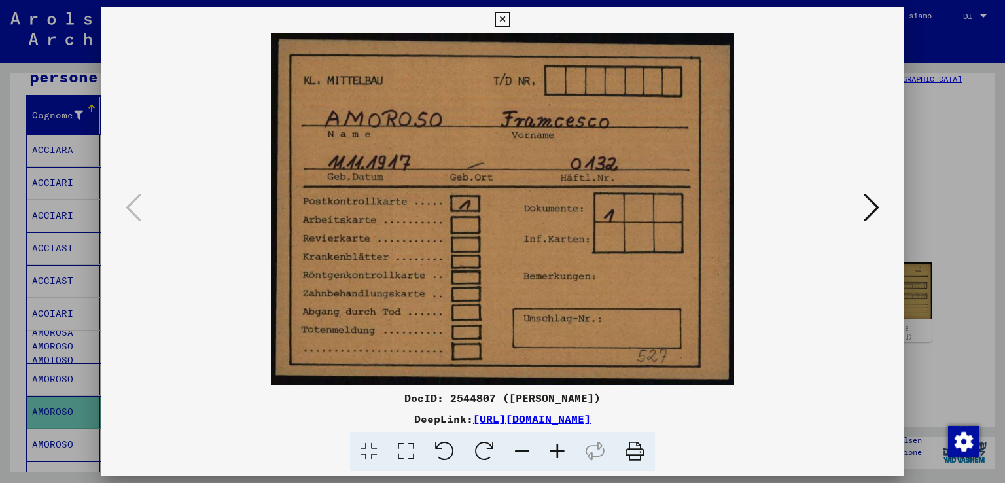
click at [958, 171] on div at bounding box center [502, 241] width 1005 height 483
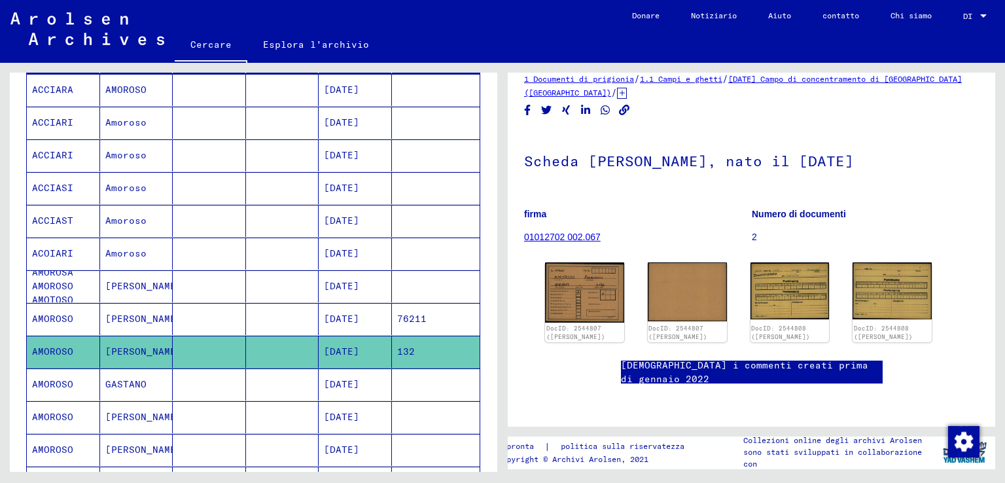
scroll to position [262, 0]
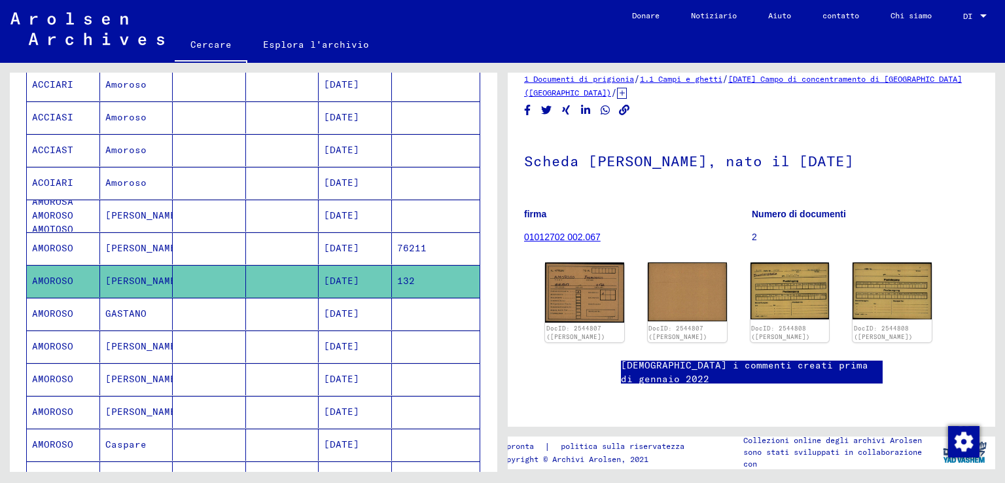
click at [144, 309] on mat-cell "GASTANO" at bounding box center [136, 314] width 73 height 32
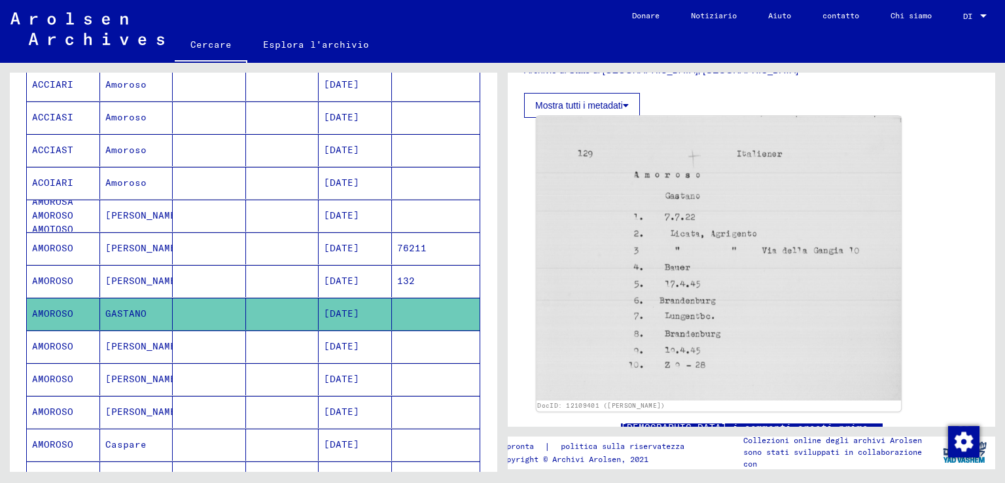
scroll to position [393, 0]
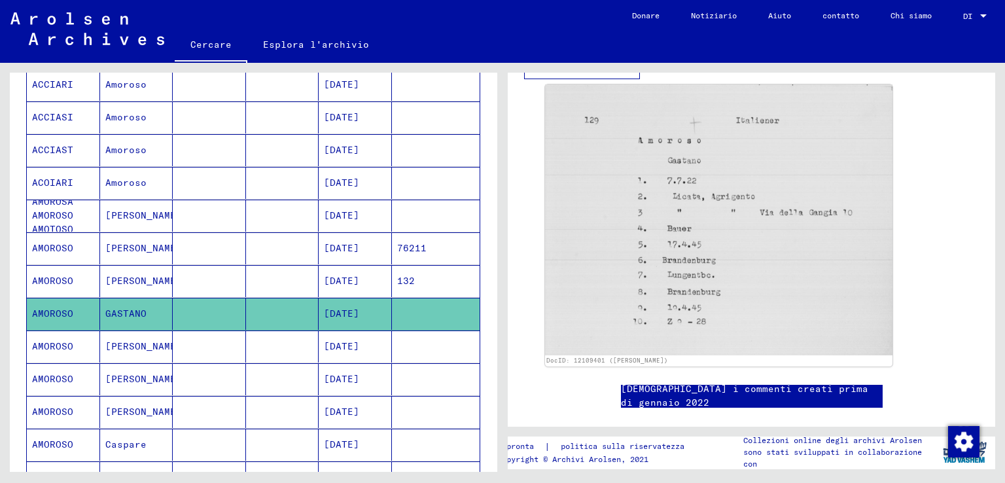
click at [150, 342] on mat-cell "[PERSON_NAME]" at bounding box center [136, 347] width 73 height 32
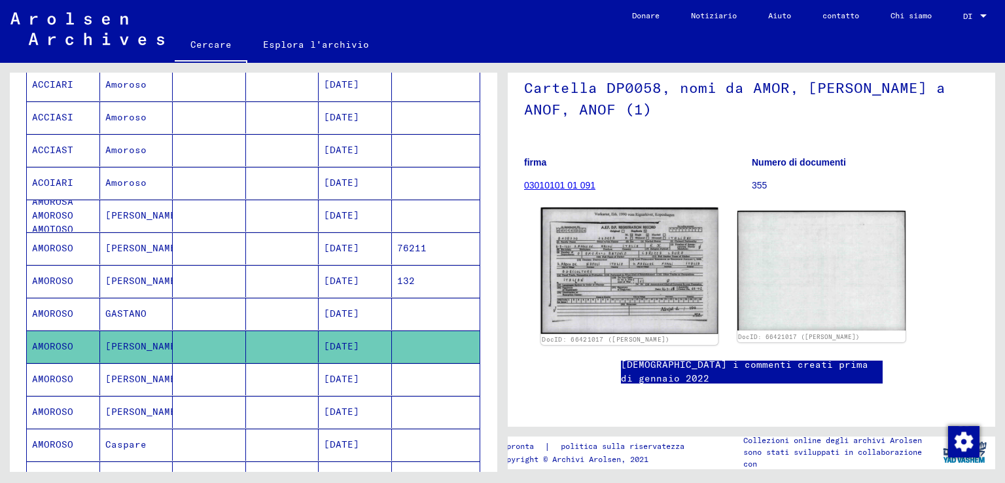
scroll to position [196, 0]
click at [670, 207] on img at bounding box center [629, 270] width 177 height 126
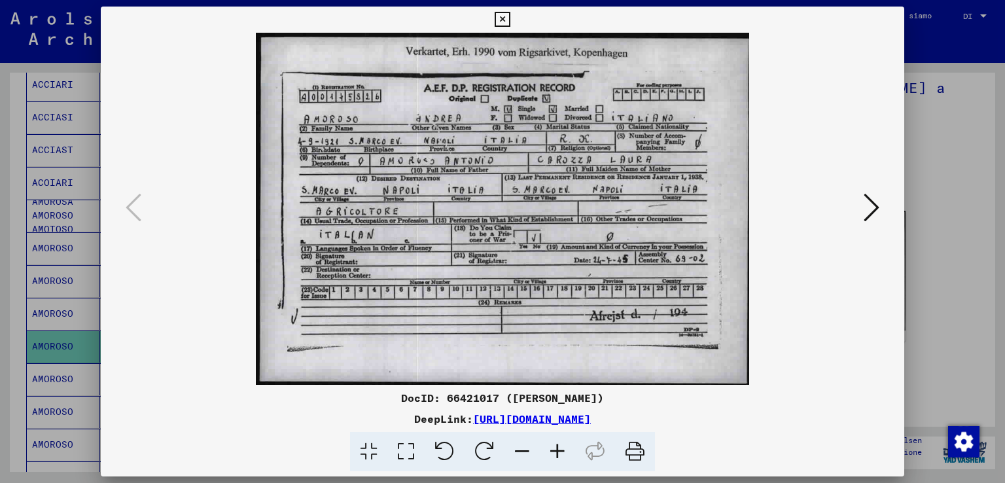
click at [932, 157] on div at bounding box center [502, 241] width 1005 height 483
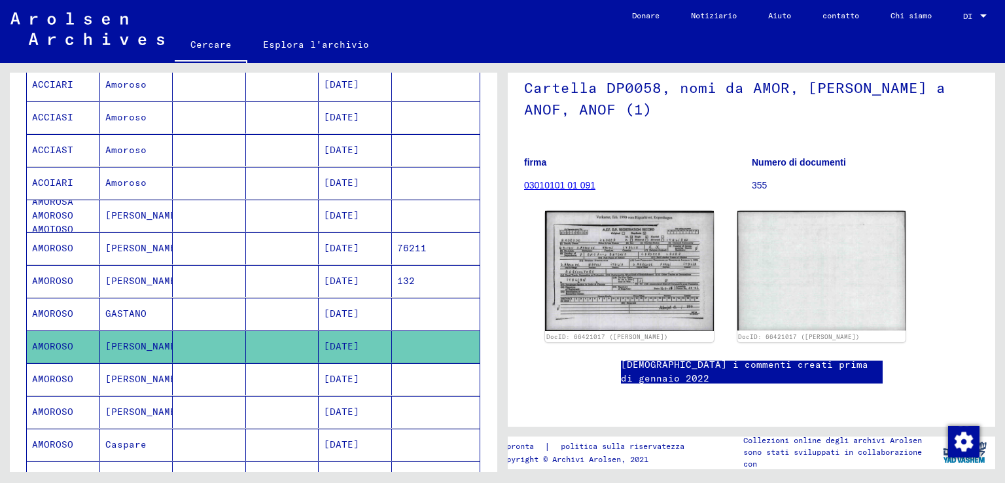
click at [123, 380] on font "[PERSON_NAME]" at bounding box center [143, 379] width 77 height 12
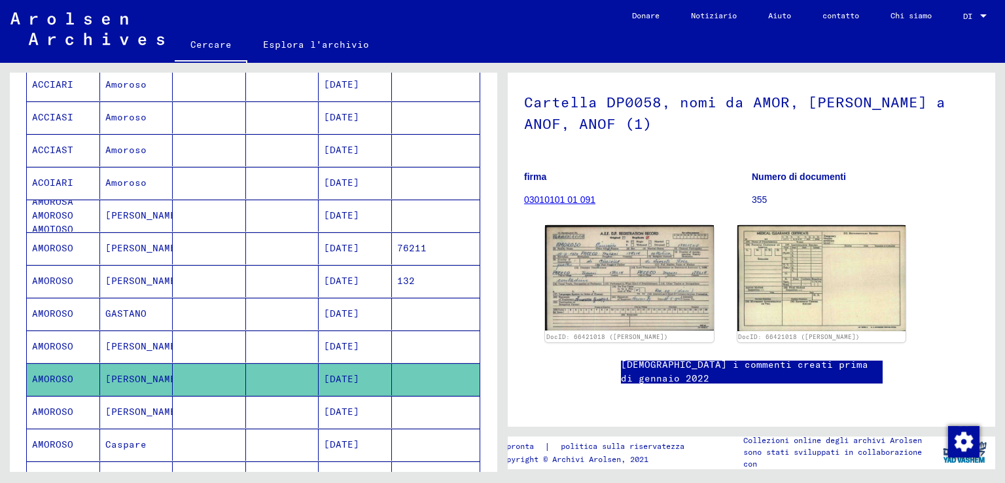
scroll to position [196, 0]
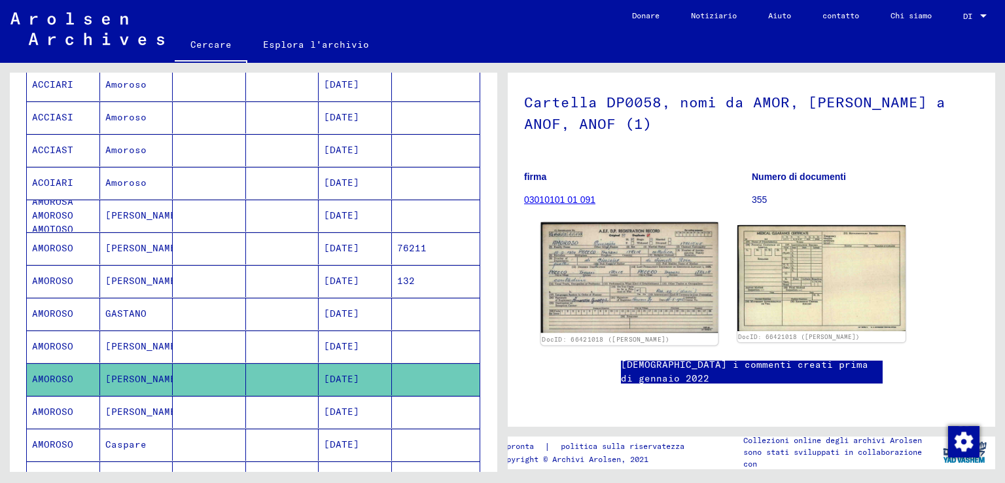
click at [628, 223] on img at bounding box center [629, 278] width 177 height 111
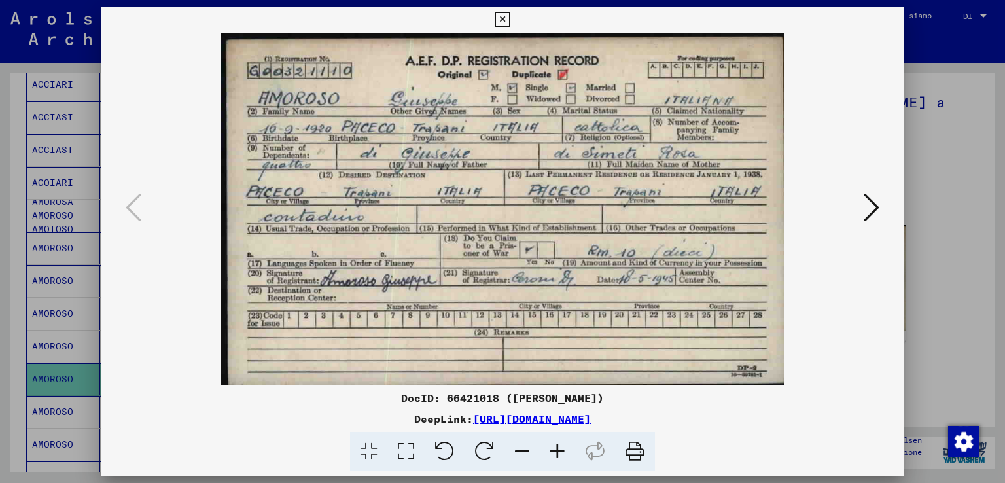
click at [939, 133] on div at bounding box center [502, 241] width 1005 height 483
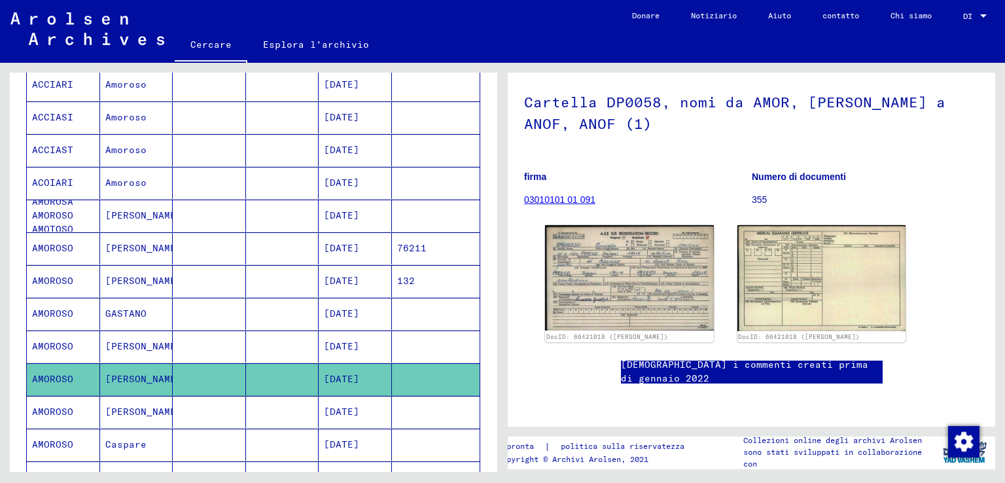
click at [124, 406] on font "[PERSON_NAME]" at bounding box center [143, 412] width 77 height 12
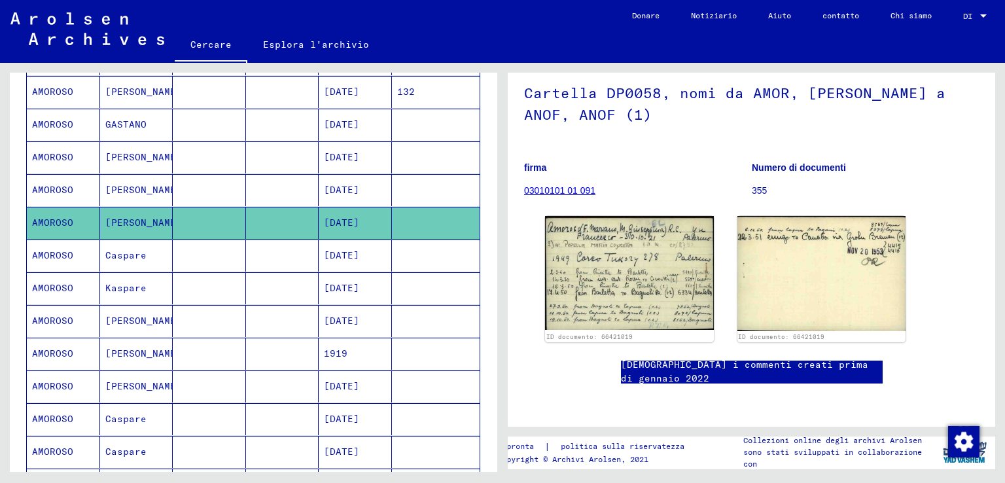
scroll to position [458, 0]
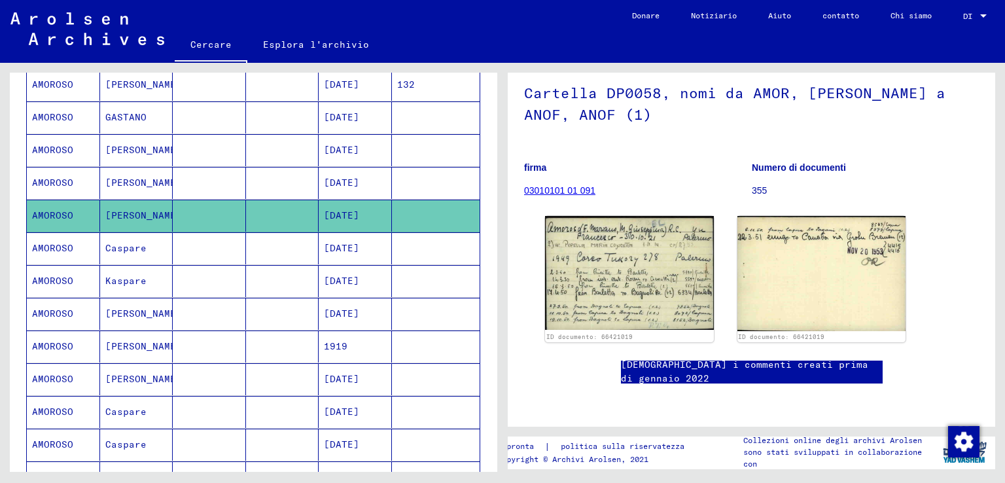
click at [143, 242] on font "Caspare" at bounding box center [125, 248] width 41 height 12
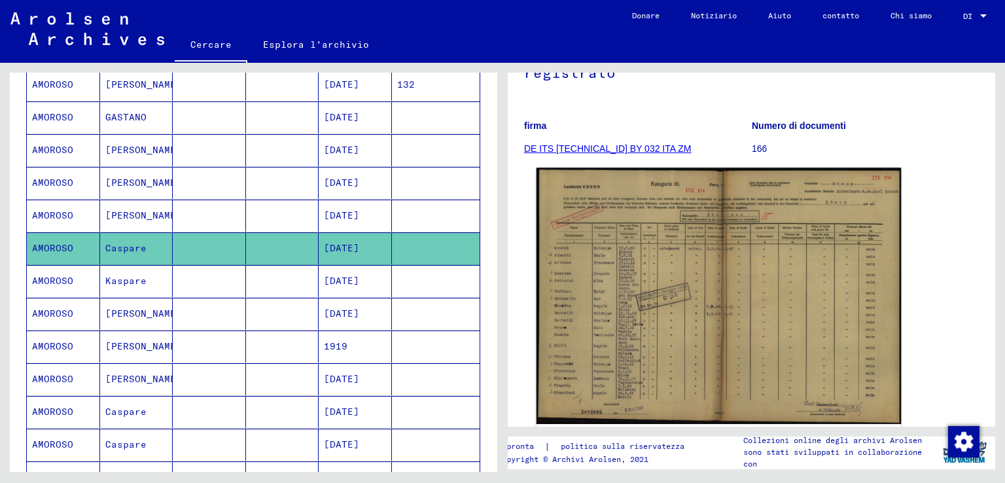
scroll to position [196, 0]
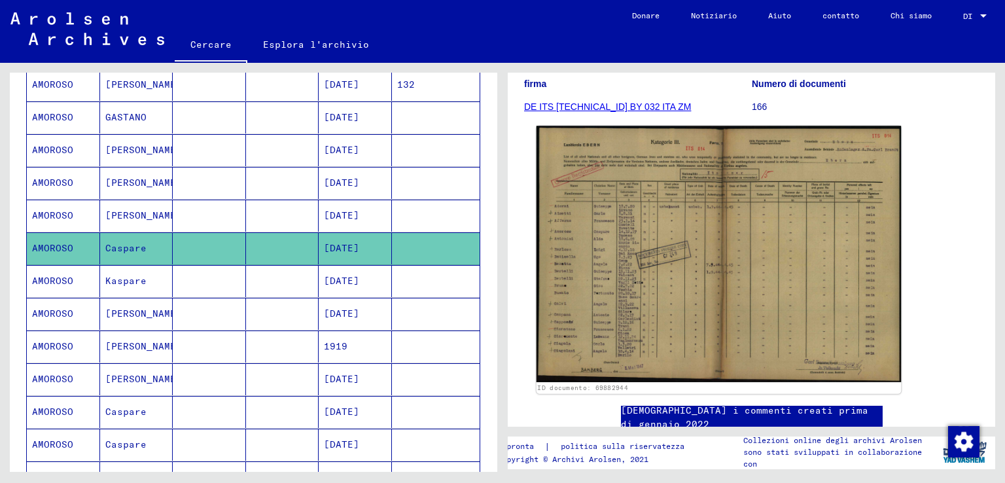
click at [683, 247] on img at bounding box center [719, 254] width 365 height 257
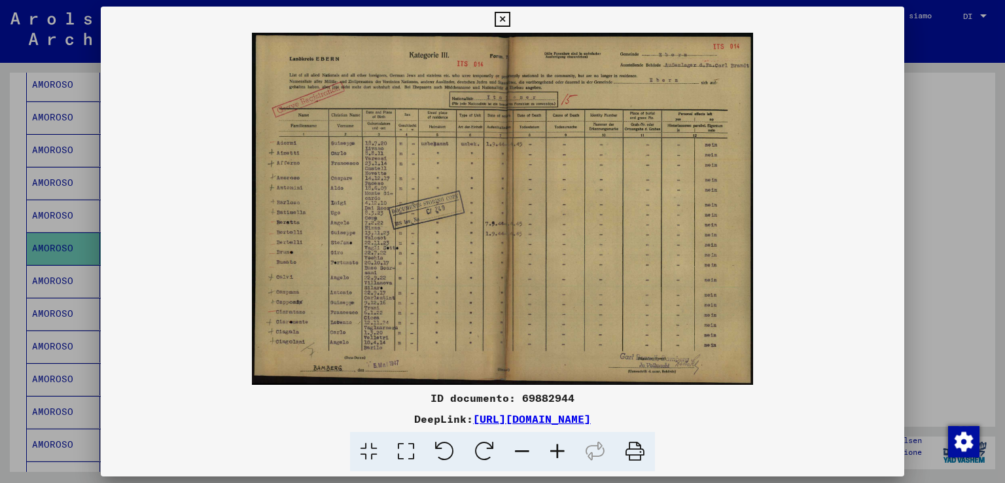
click at [952, 178] on div at bounding box center [502, 241] width 1005 height 483
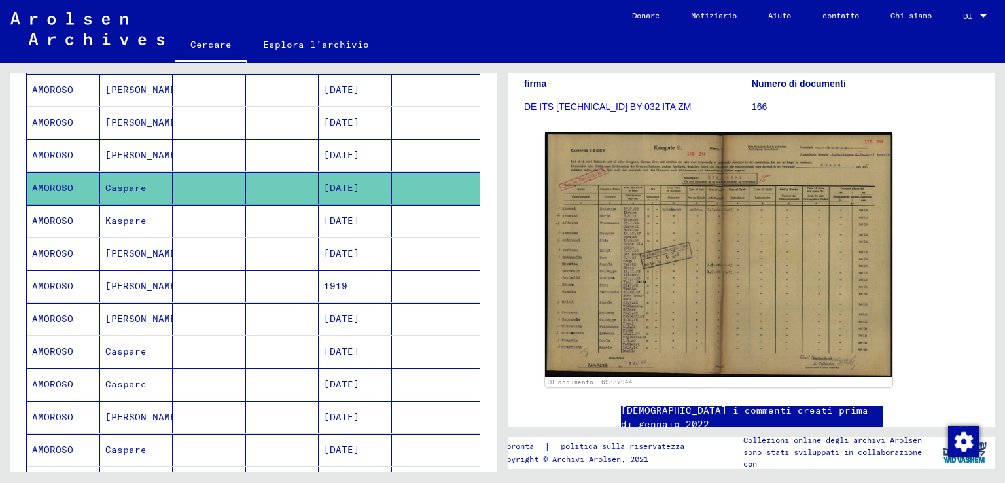
scroll to position [524, 0]
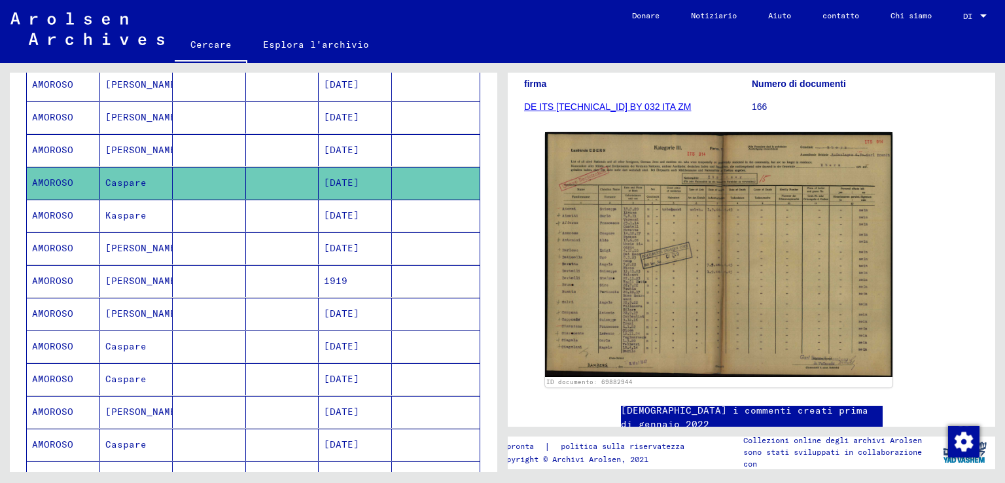
click at [149, 210] on mat-cell "Kaspare" at bounding box center [136, 216] width 73 height 32
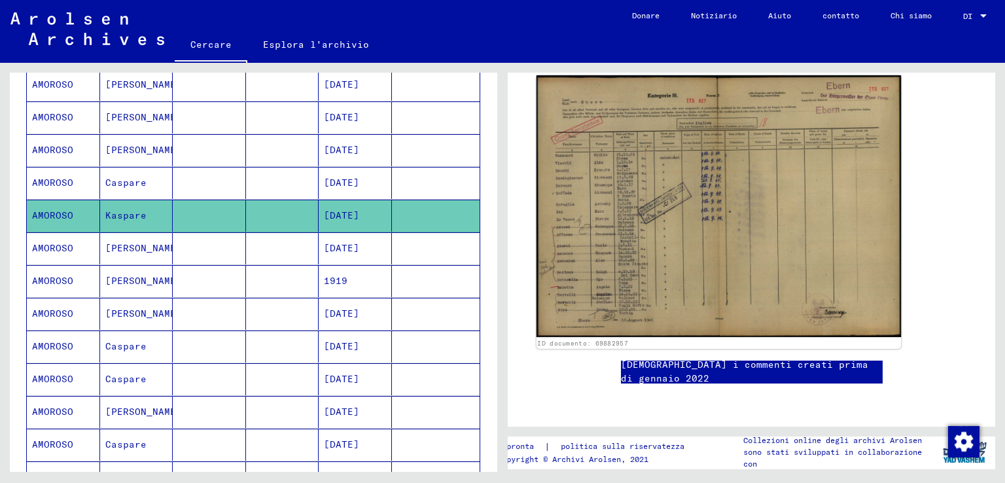
scroll to position [262, 0]
click at [652, 247] on img at bounding box center [719, 206] width 365 height 262
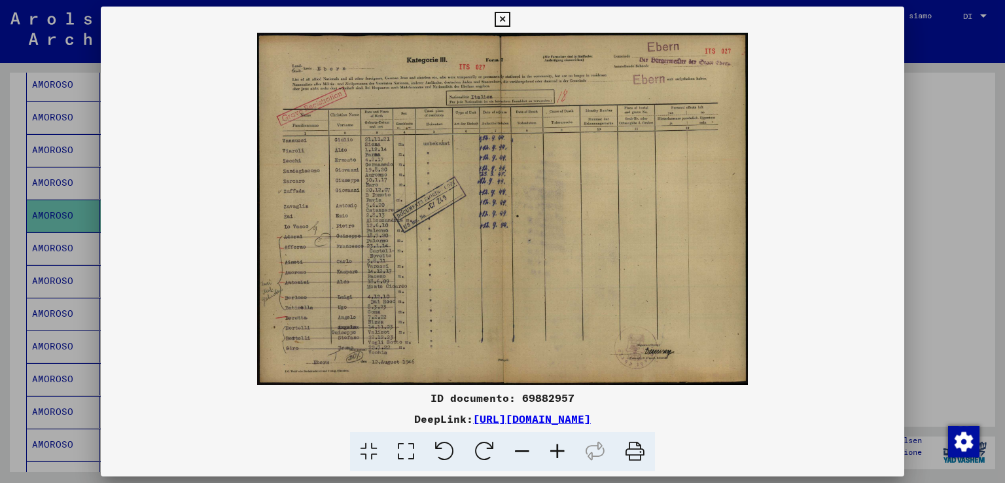
click at [940, 198] on div at bounding box center [502, 241] width 1005 height 483
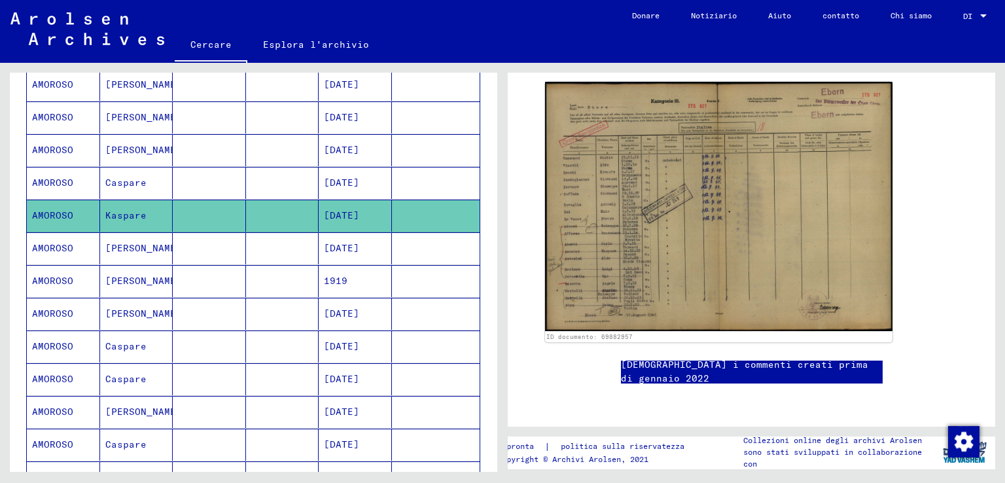
click at [113, 242] on font "[PERSON_NAME]" at bounding box center [143, 248] width 77 height 12
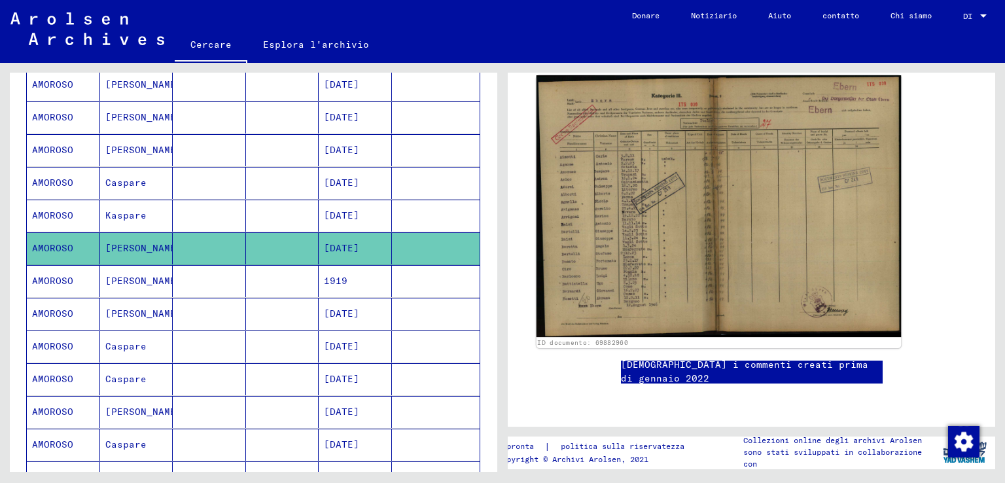
click at [689, 218] on img at bounding box center [719, 206] width 365 height 262
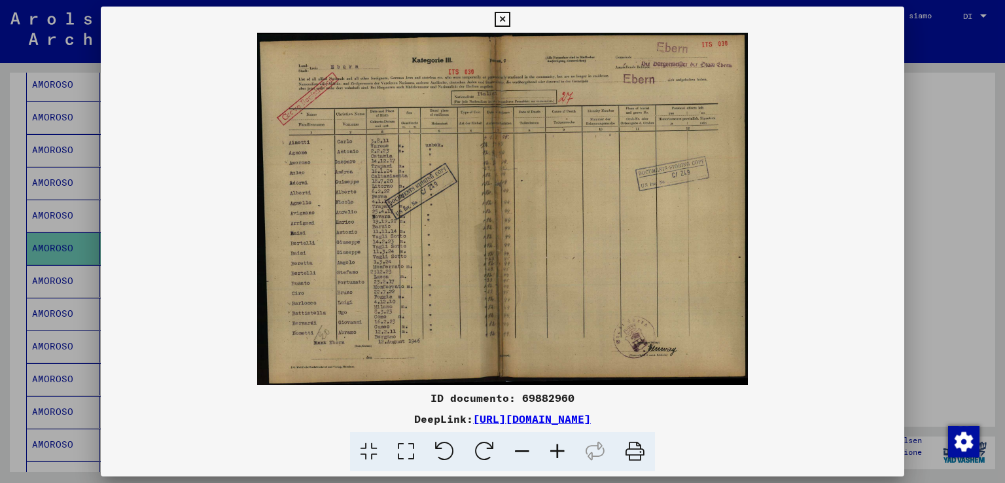
click at [958, 124] on div at bounding box center [502, 241] width 1005 height 483
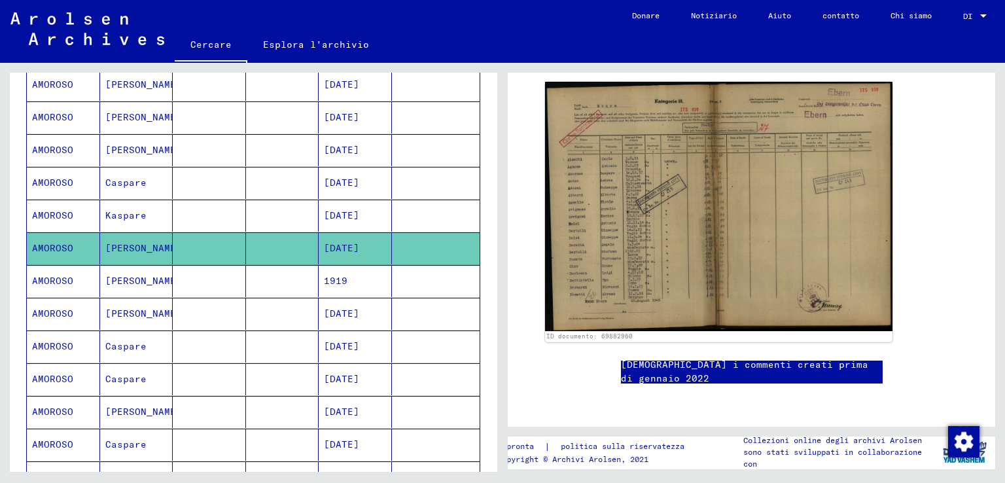
click at [136, 276] on font "[PERSON_NAME]" at bounding box center [143, 281] width 77 height 12
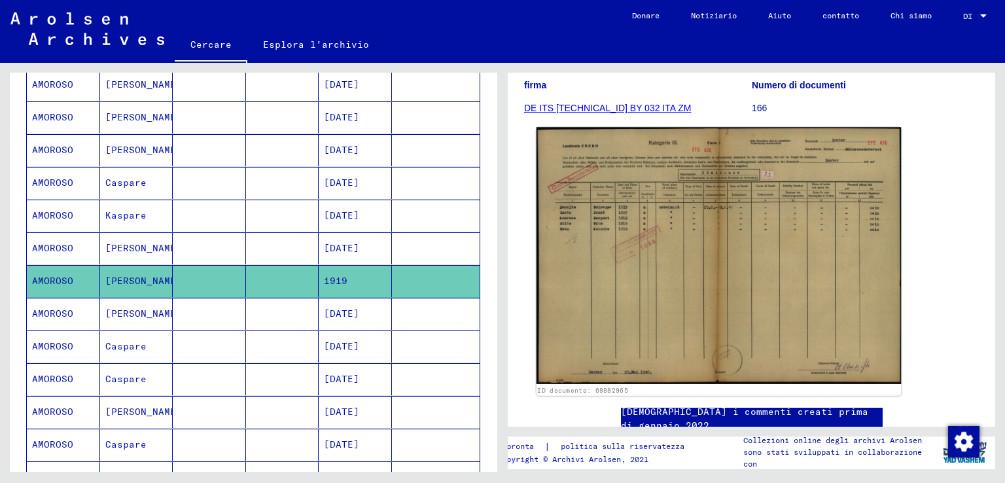
scroll to position [196, 0]
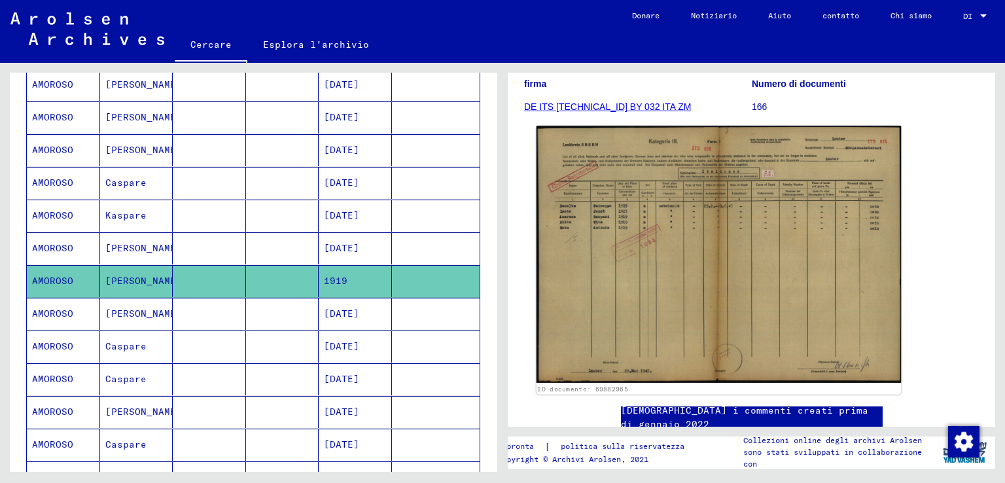
click at [689, 202] on img at bounding box center [719, 254] width 365 height 257
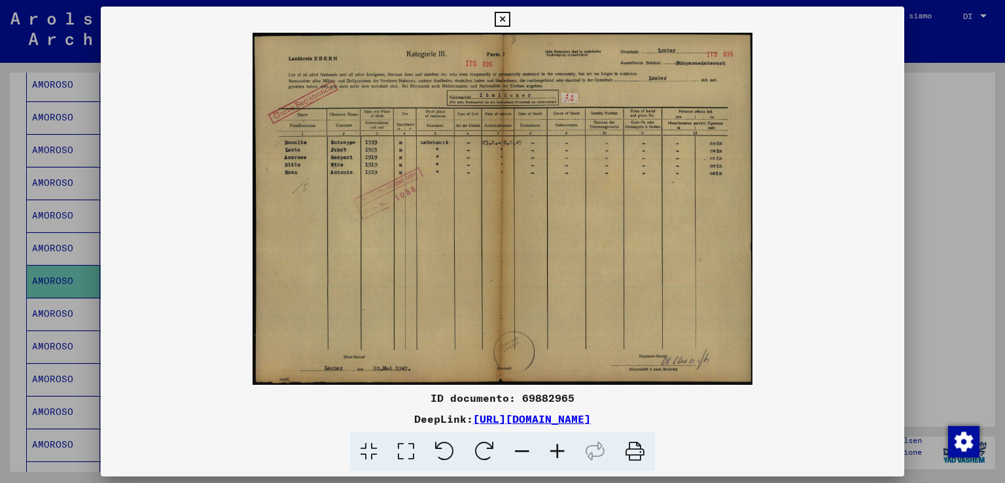
click at [935, 130] on div at bounding box center [502, 241] width 1005 height 483
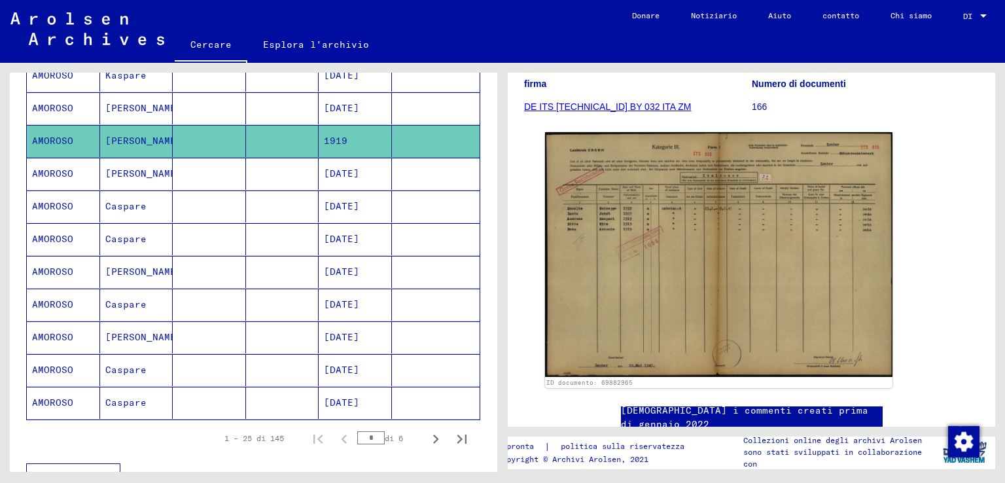
scroll to position [720, 0]
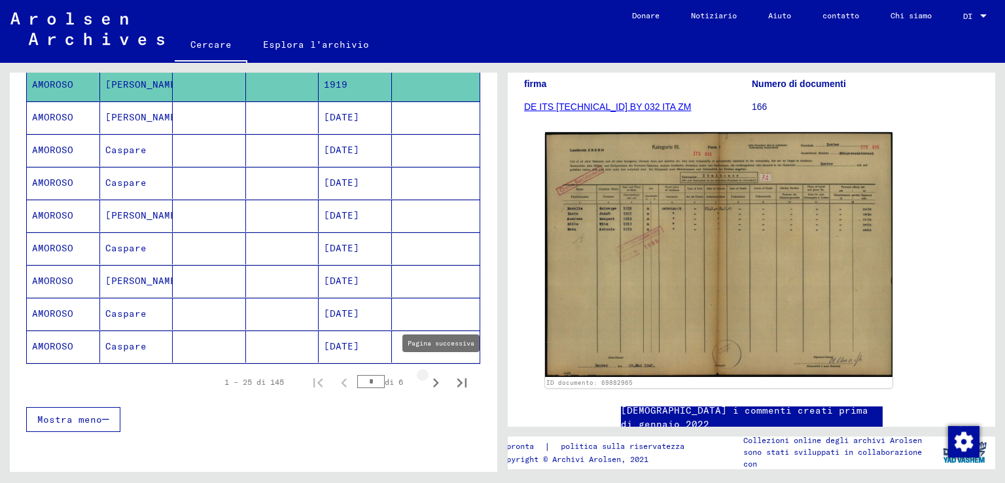
click at [427, 374] on icon "Pagina successiva" at bounding box center [436, 383] width 18 height 18
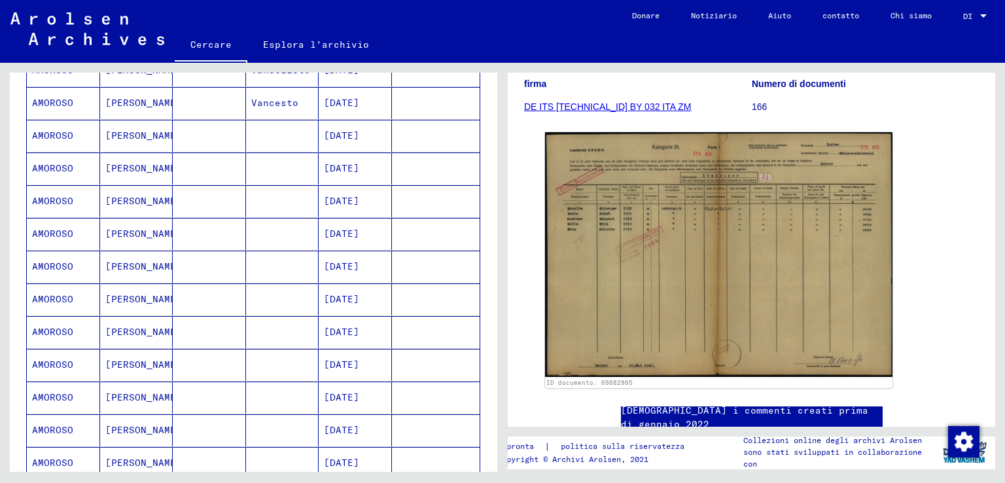
scroll to position [458, 0]
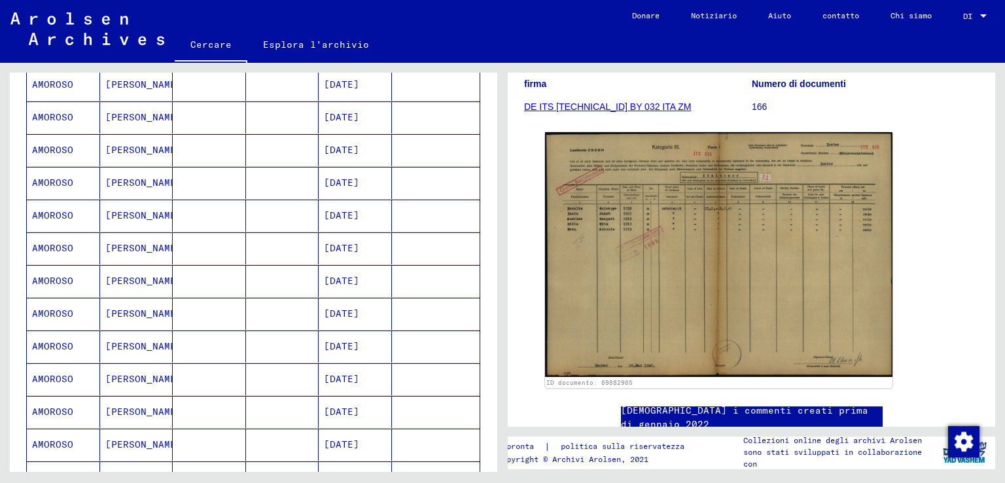
click at [149, 342] on mat-cell "[PERSON_NAME]" at bounding box center [136, 347] width 73 height 32
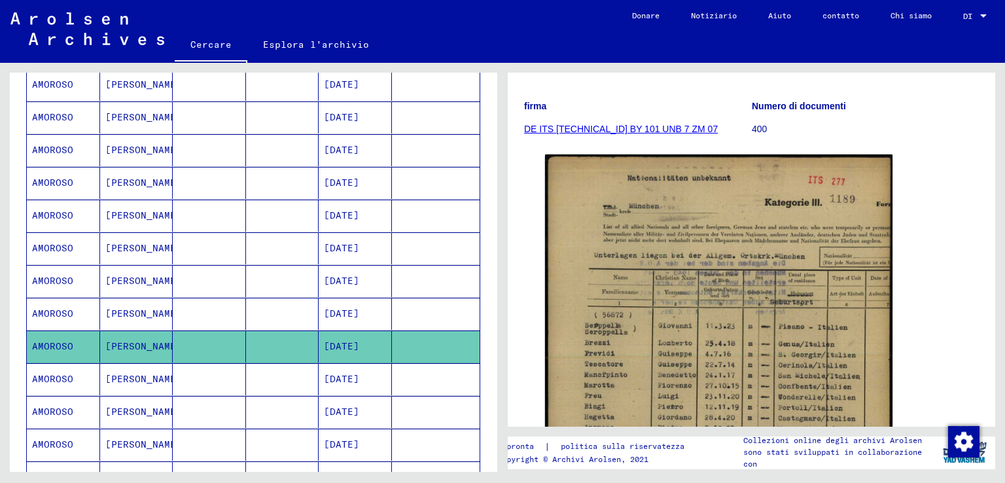
scroll to position [196, 0]
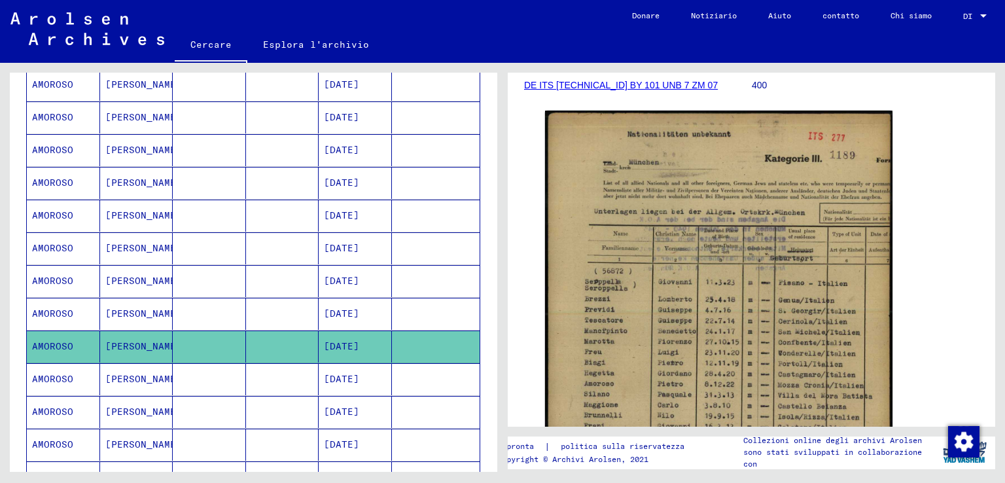
click at [651, 228] on img at bounding box center [719, 358] width 348 height 495
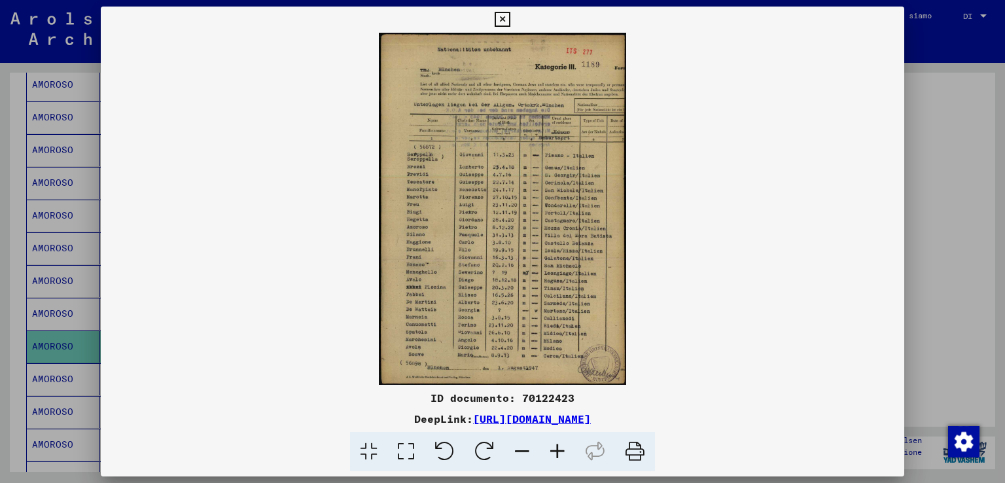
click at [958, 230] on div at bounding box center [502, 241] width 1005 height 483
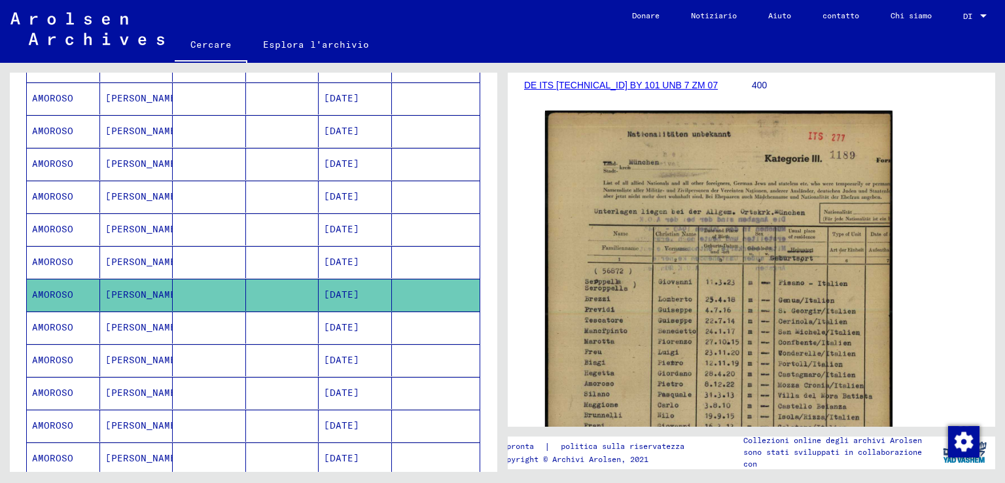
scroll to position [589, 0]
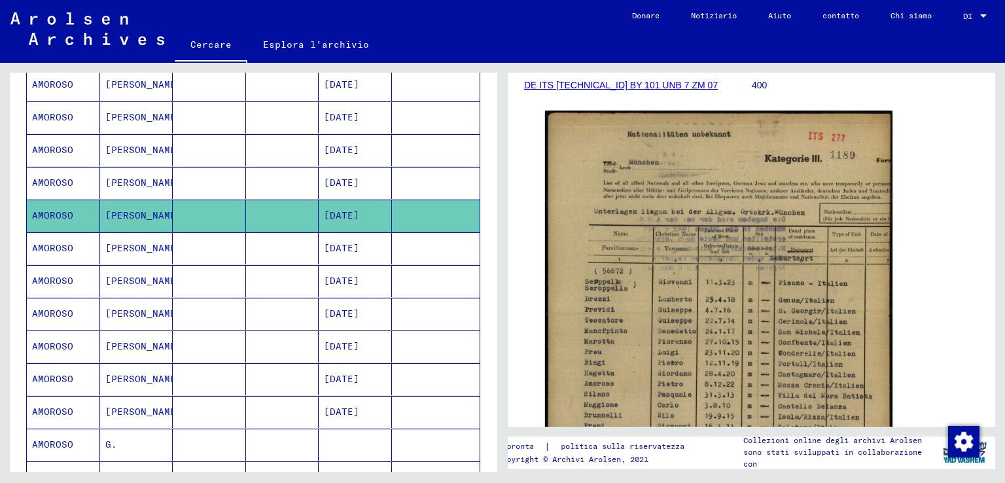
click at [131, 242] on font "[PERSON_NAME]" at bounding box center [143, 248] width 77 height 12
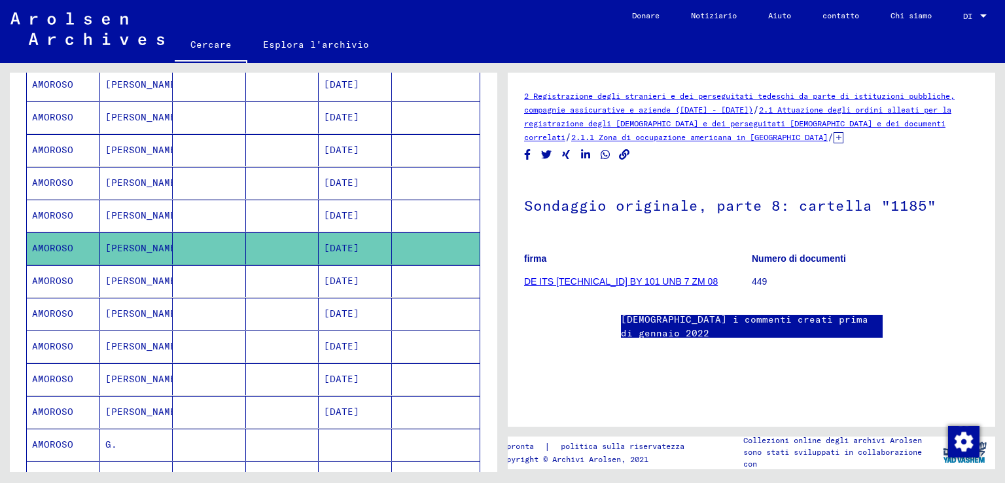
click at [120, 274] on font "[PERSON_NAME]" at bounding box center [143, 281] width 77 height 14
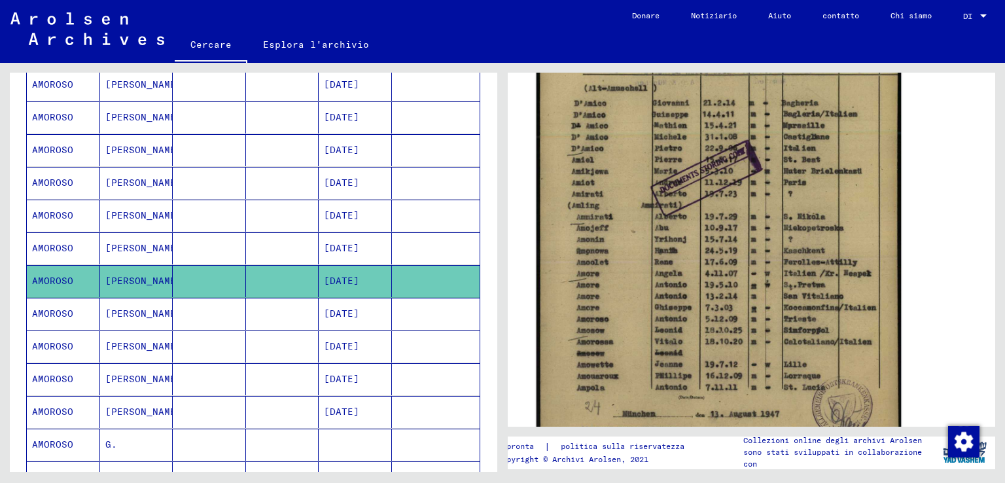
scroll to position [393, 0]
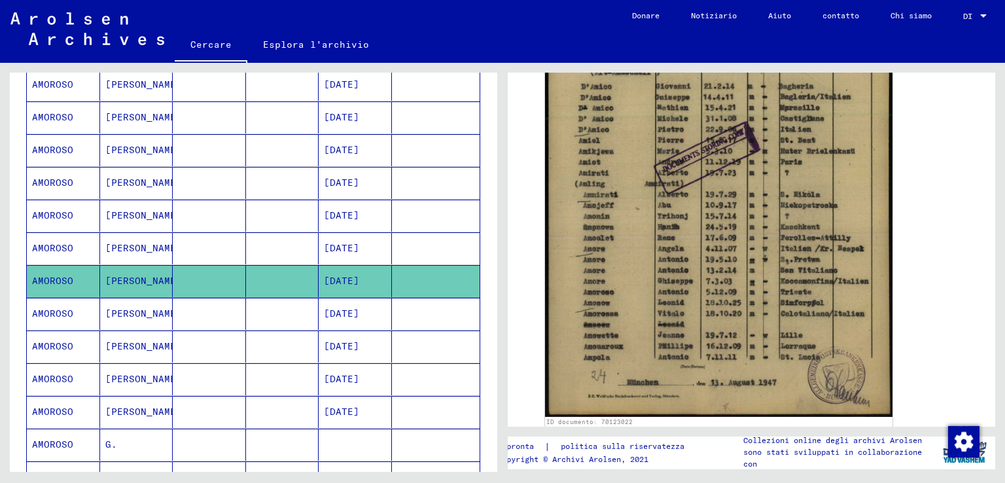
click at [964, 252] on div "ID documento: 70123022" at bounding box center [751, 171] width 455 height 524
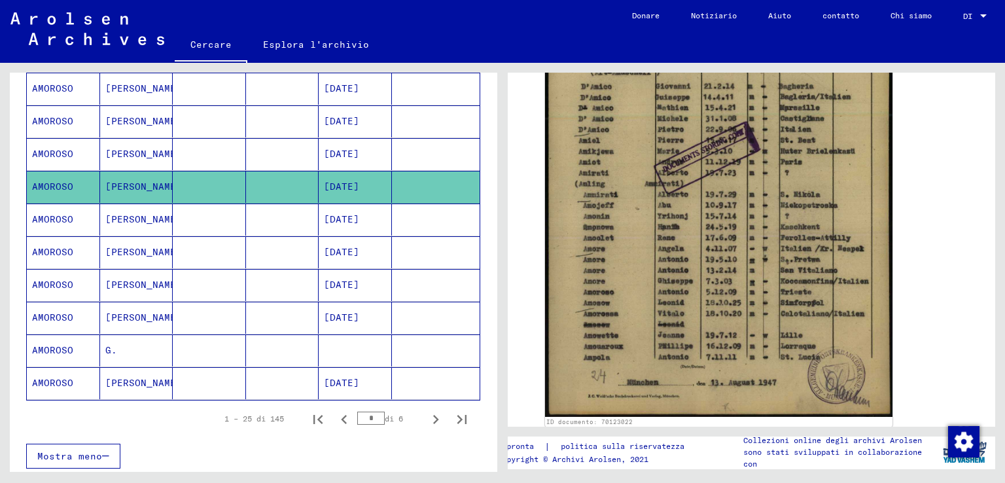
scroll to position [720, 0]
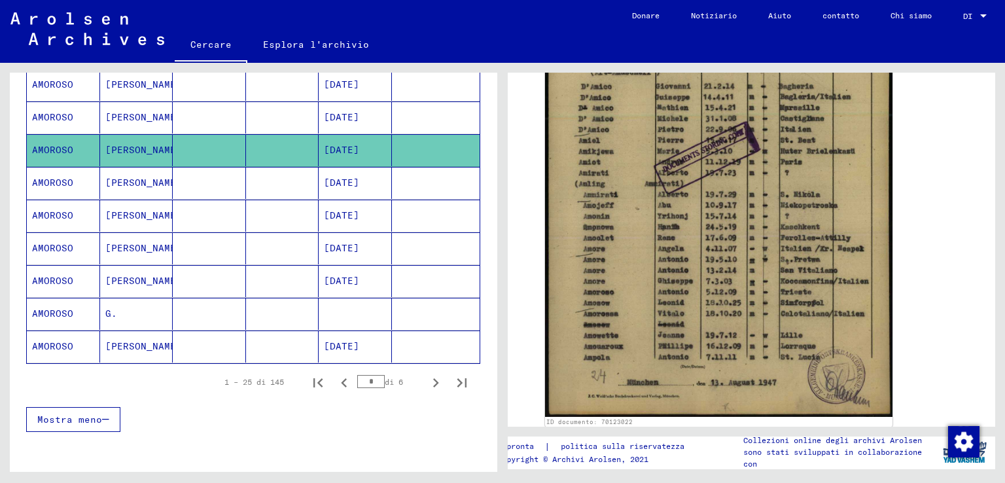
click at [142, 275] on font "[PERSON_NAME]" at bounding box center [143, 281] width 77 height 12
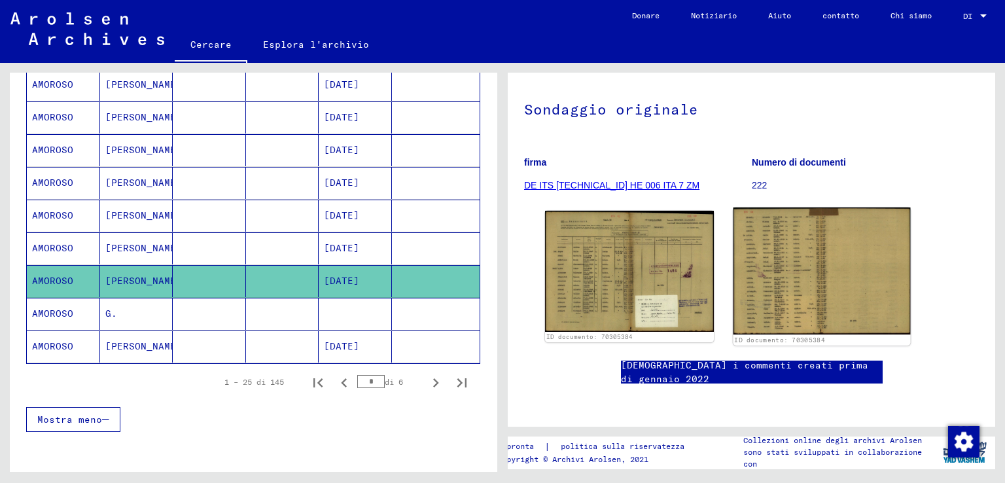
scroll to position [262, 0]
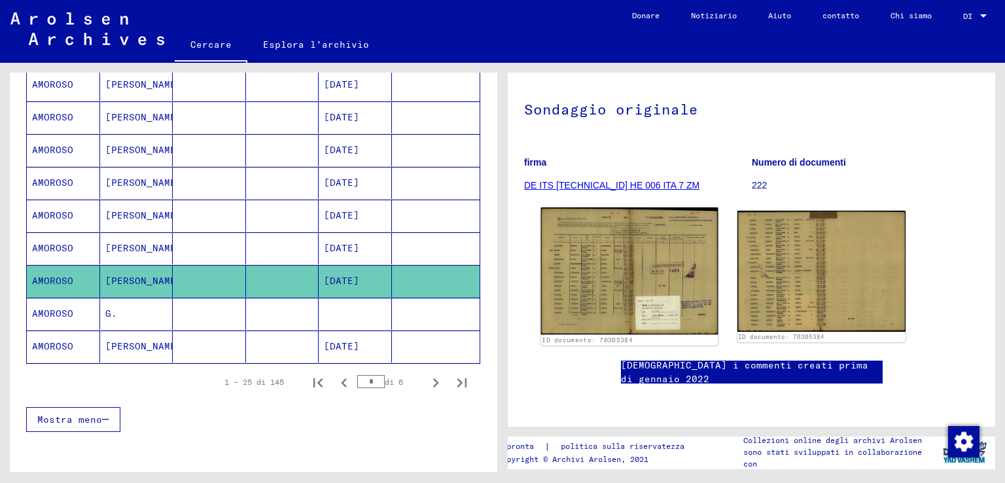
click at [642, 207] on img at bounding box center [629, 270] width 177 height 127
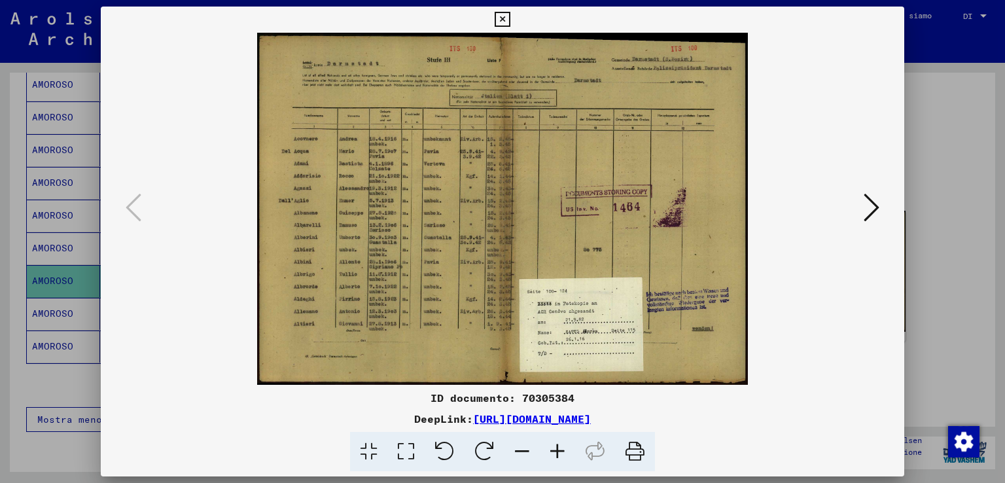
click at [877, 207] on icon at bounding box center [872, 207] width 16 height 31
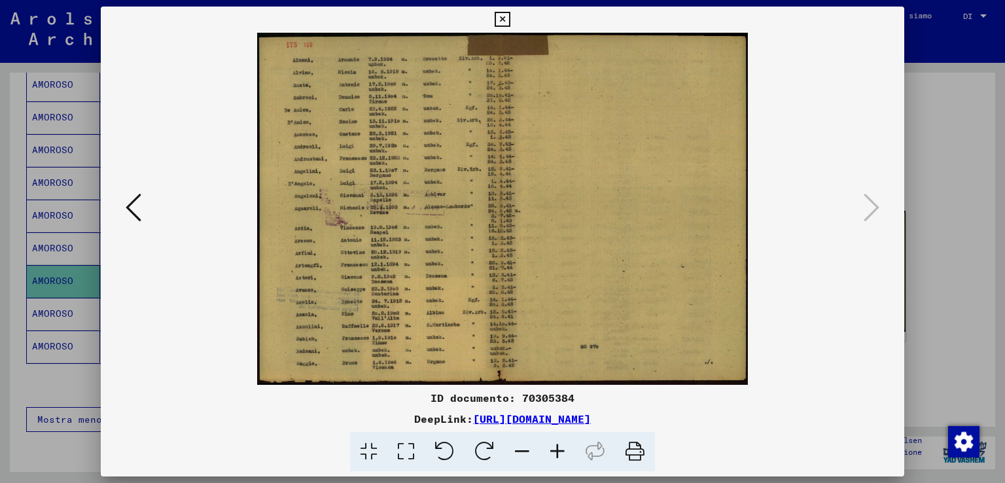
click at [144, 215] on button at bounding box center [134, 208] width 24 height 37
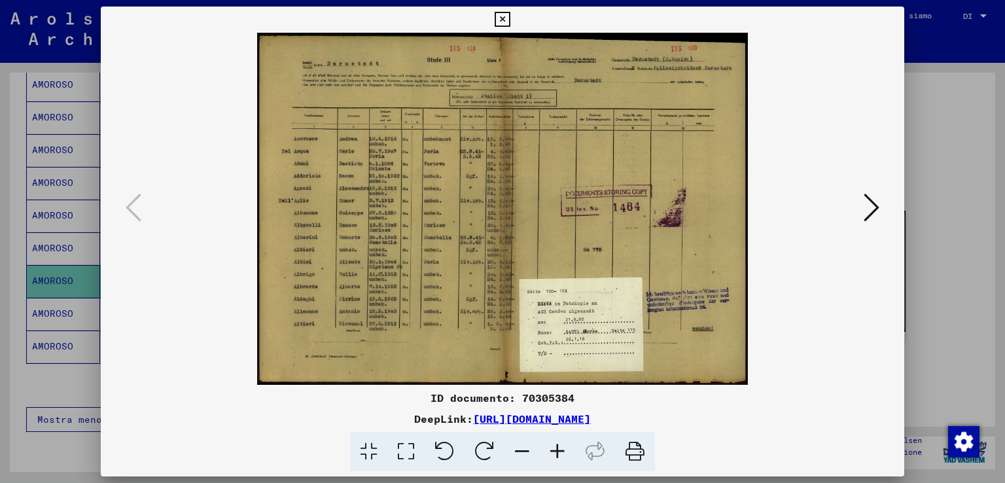
click at [872, 200] on icon at bounding box center [872, 207] width 16 height 31
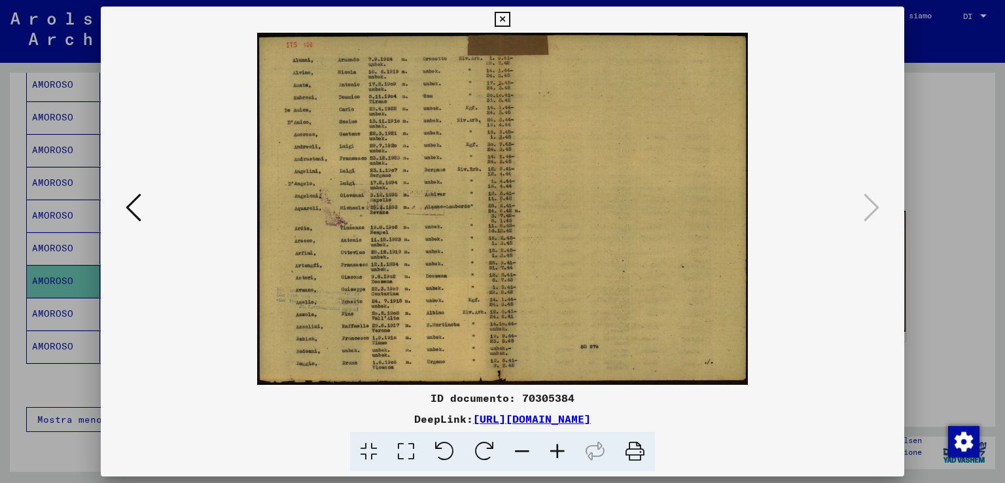
click at [922, 134] on div at bounding box center [502, 241] width 1005 height 483
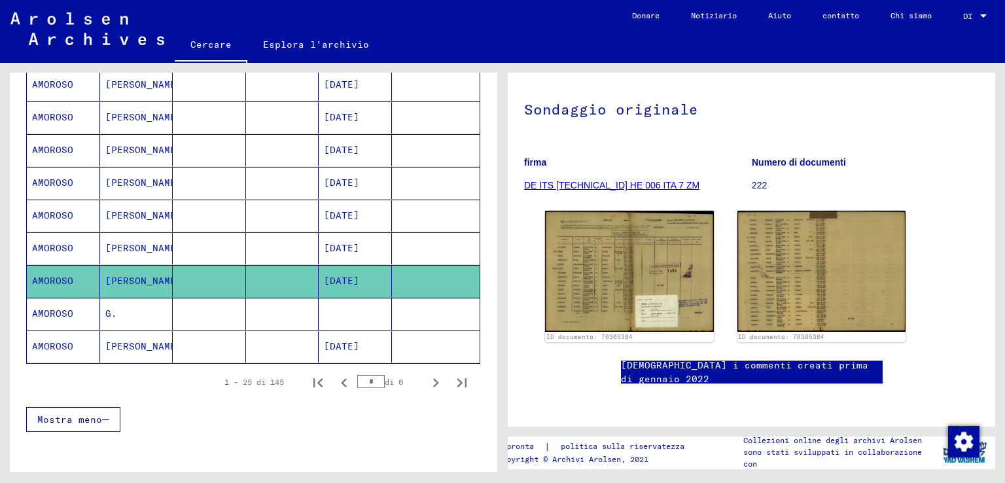
click at [140, 310] on mat-cell "G." at bounding box center [136, 314] width 73 height 32
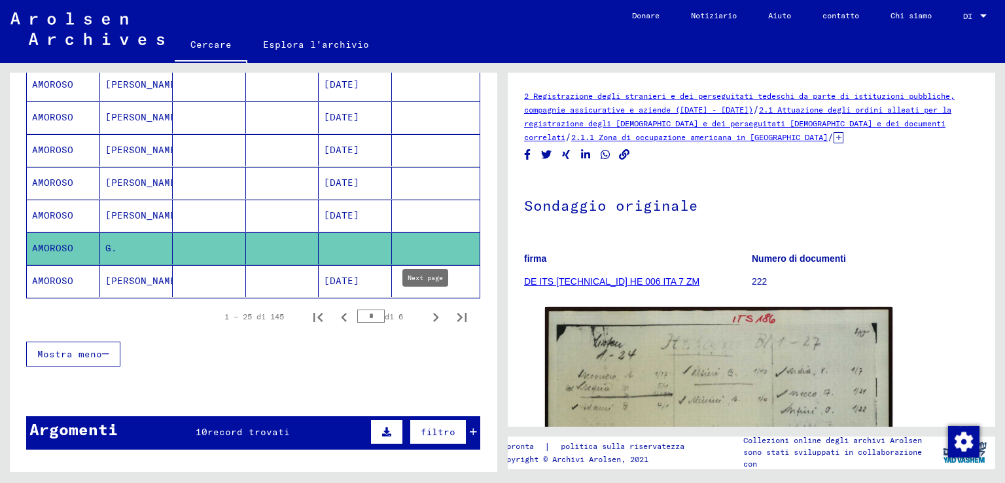
click at [427, 308] on icon "Pagina successiva" at bounding box center [436, 317] width 18 height 18
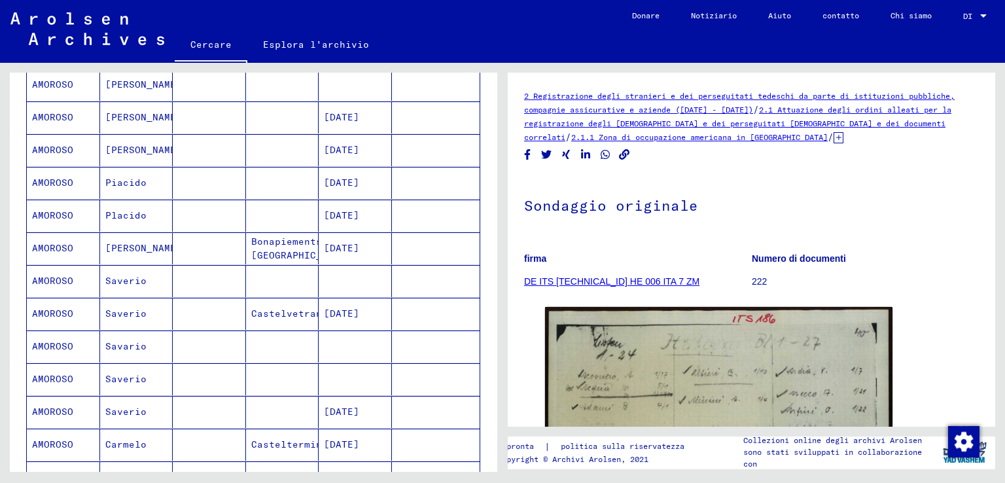
scroll to position [65, 0]
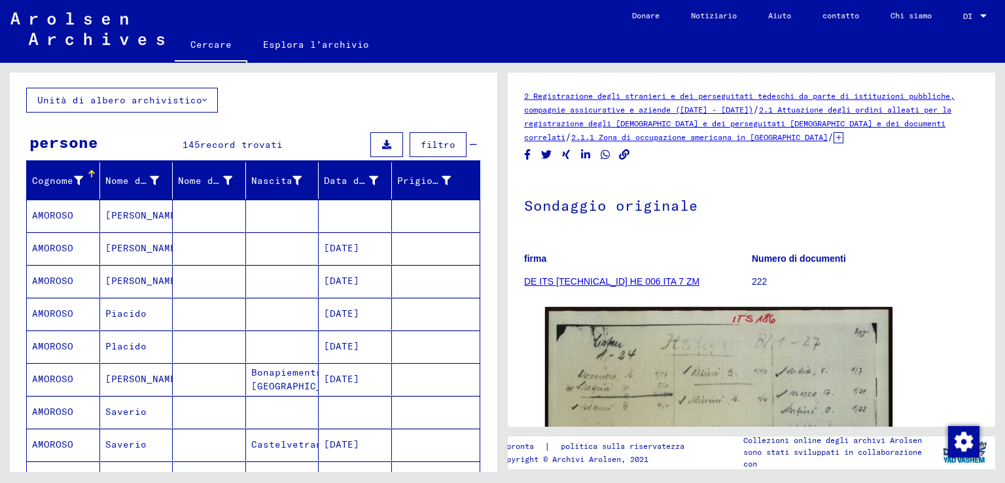
click at [154, 221] on mat-cell "[PERSON_NAME]" at bounding box center [136, 216] width 73 height 32
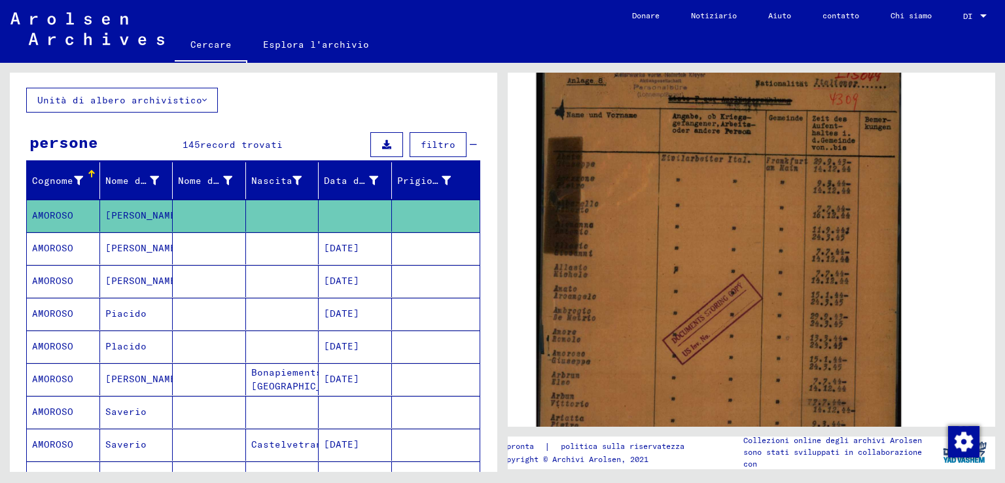
scroll to position [196, 0]
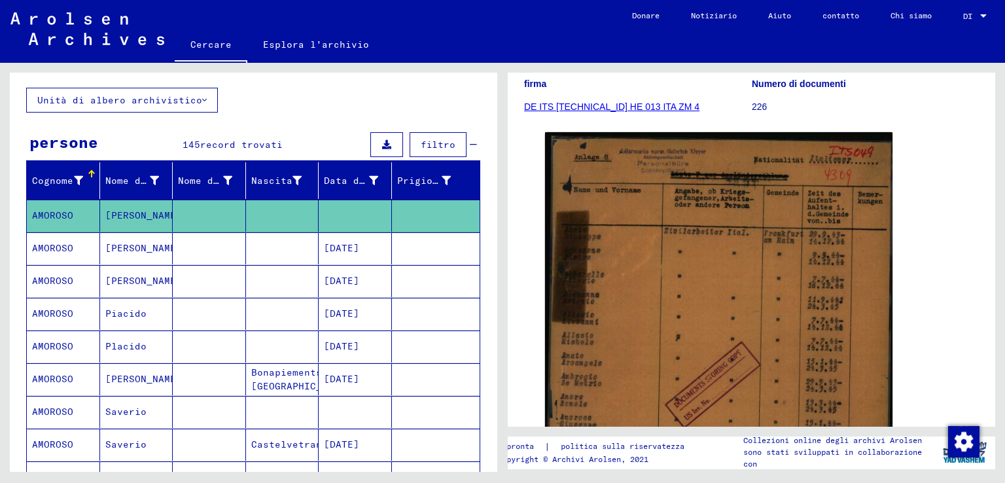
click at [157, 244] on mat-cell "[PERSON_NAME]" at bounding box center [136, 248] width 73 height 32
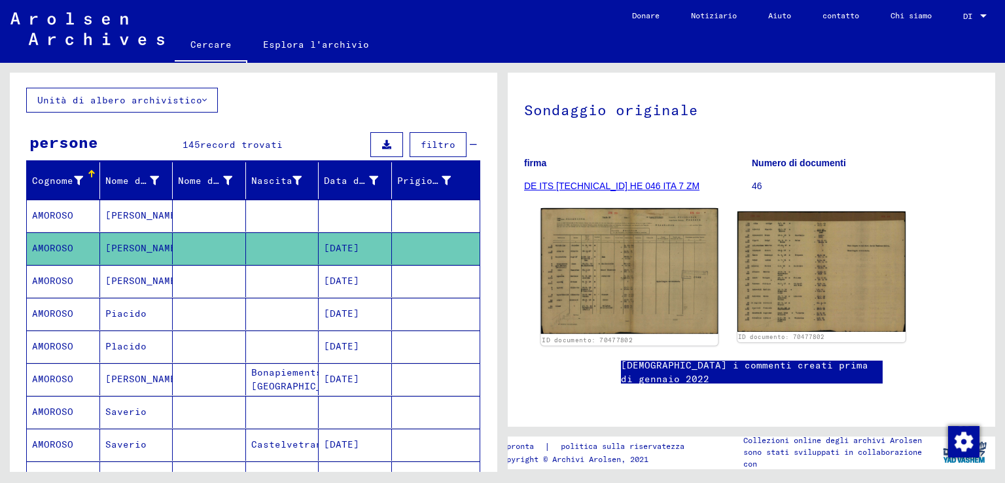
scroll to position [131, 0]
click at [619, 243] on img at bounding box center [629, 271] width 177 height 126
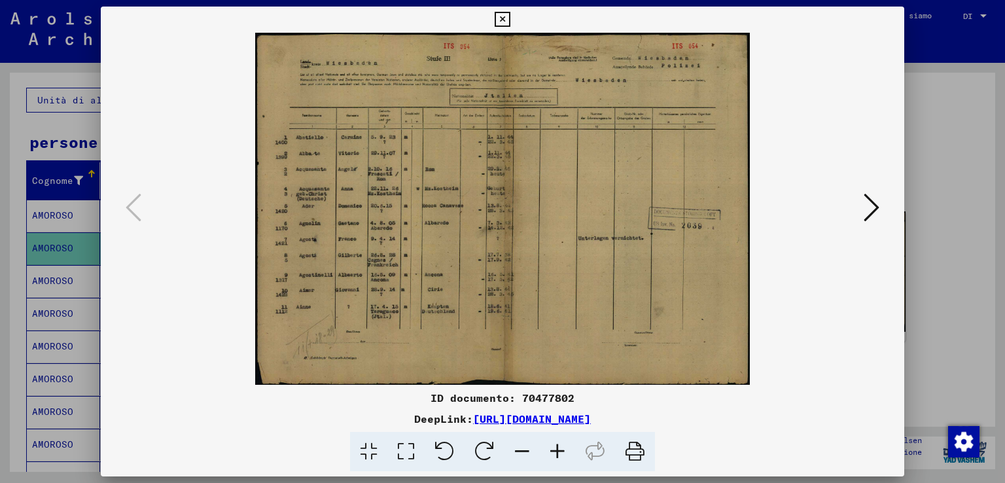
click at [871, 199] on icon at bounding box center [872, 207] width 16 height 31
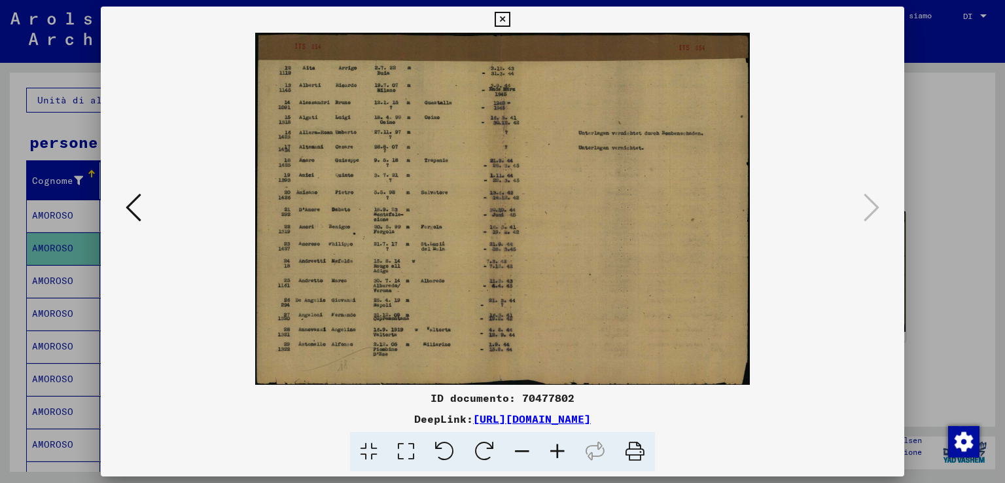
click at [947, 234] on div at bounding box center [502, 241] width 1005 height 483
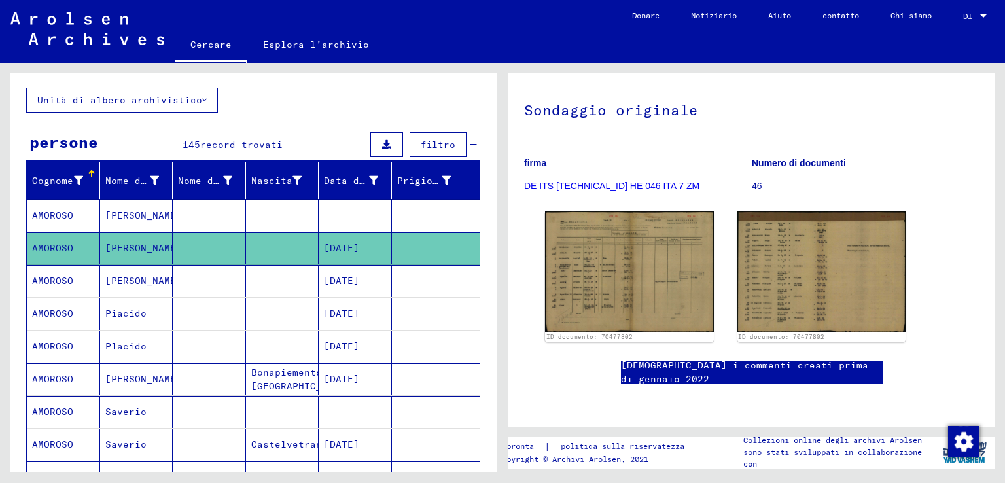
click at [154, 307] on mat-cell "Piacido" at bounding box center [136, 314] width 73 height 32
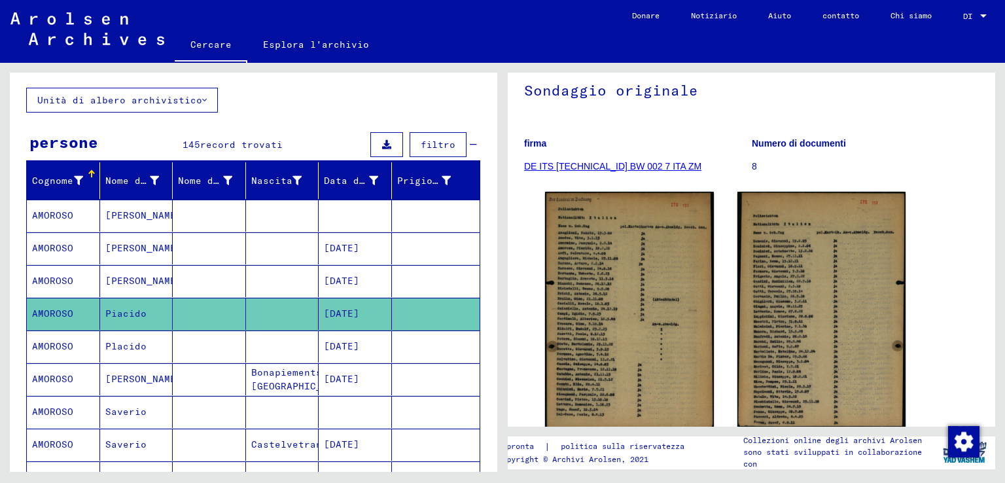
scroll to position [131, 0]
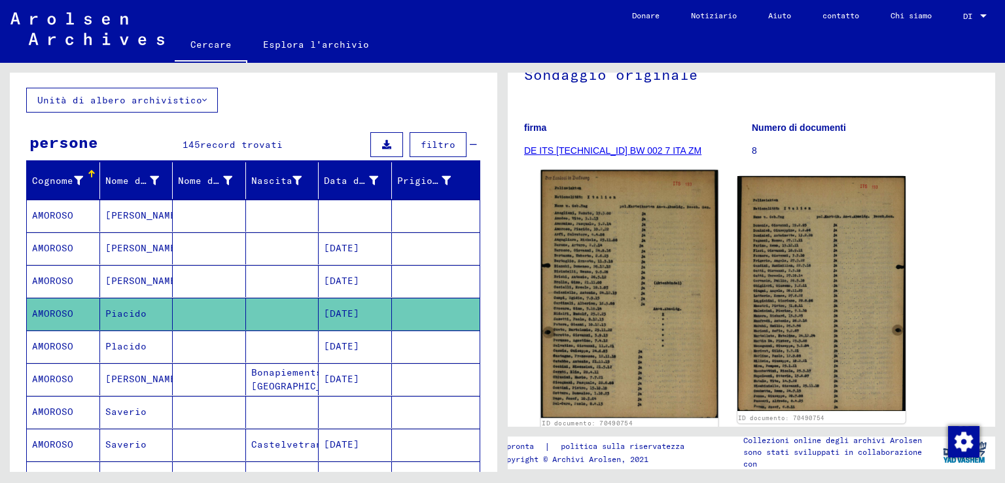
click at [633, 297] on img at bounding box center [629, 294] width 177 height 248
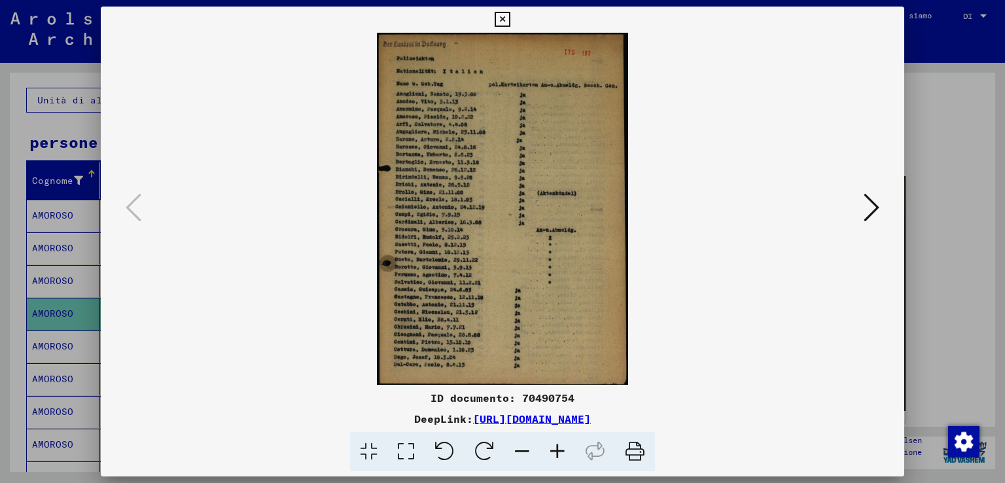
click at [558, 442] on icon at bounding box center [557, 452] width 35 height 40
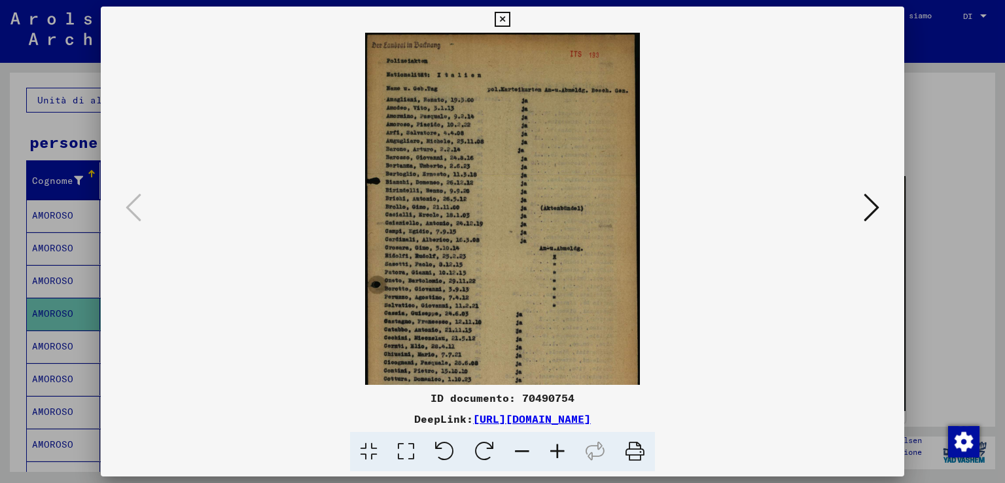
click at [558, 442] on icon at bounding box center [557, 452] width 35 height 40
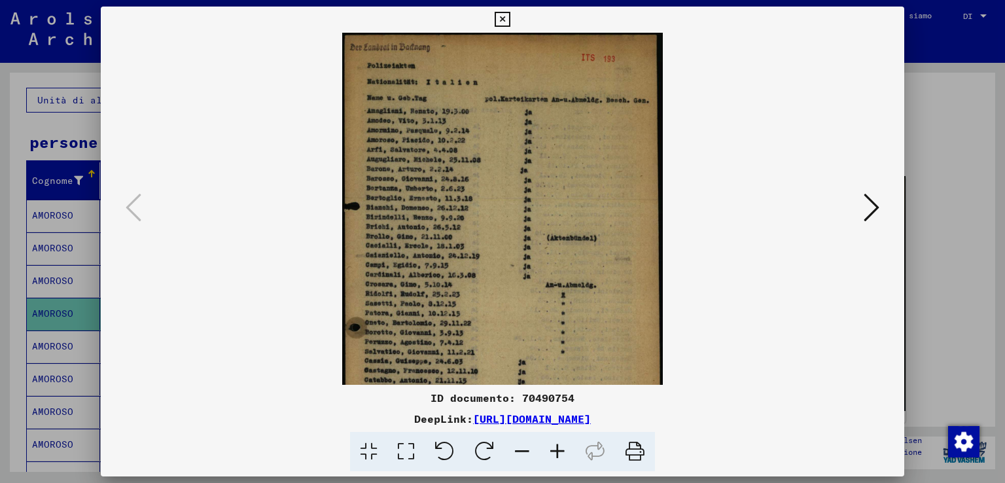
click at [558, 442] on icon at bounding box center [557, 452] width 35 height 40
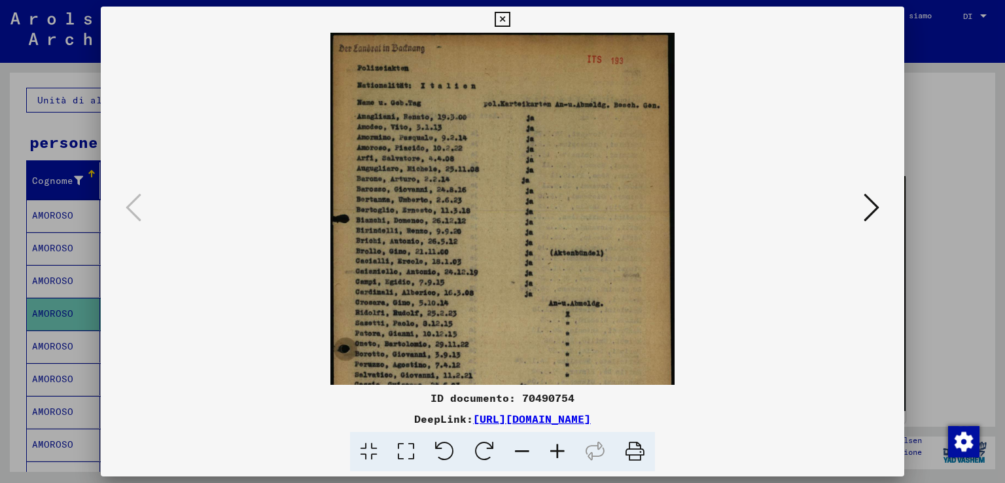
click at [558, 442] on icon at bounding box center [557, 452] width 35 height 40
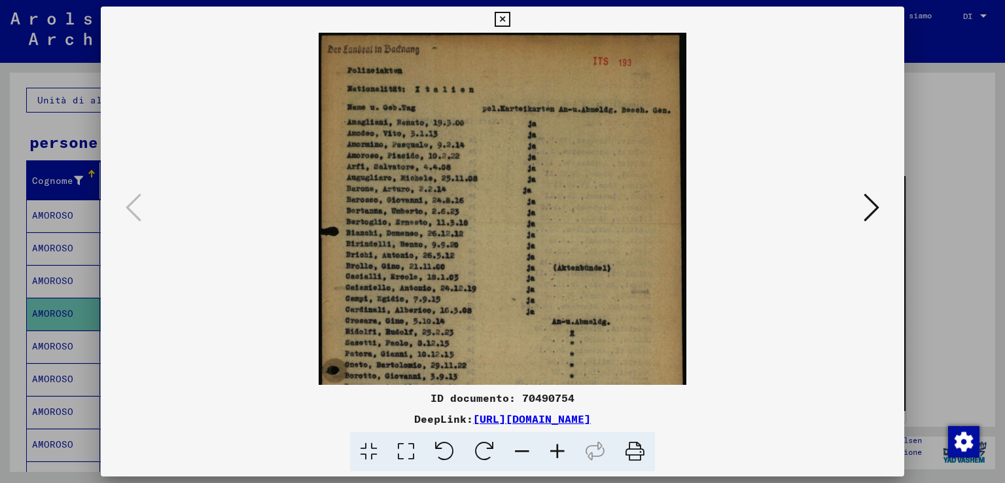
click at [558, 442] on icon at bounding box center [557, 452] width 35 height 40
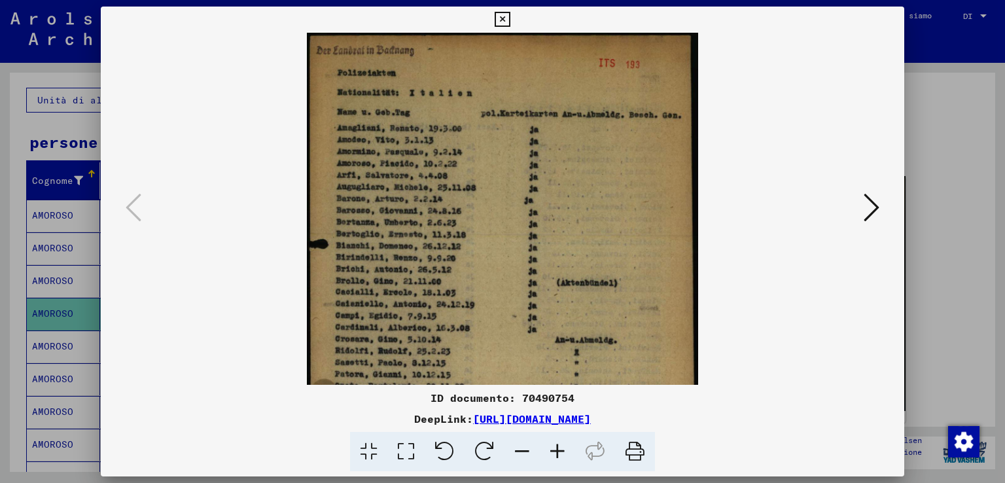
click at [558, 442] on icon at bounding box center [557, 452] width 35 height 40
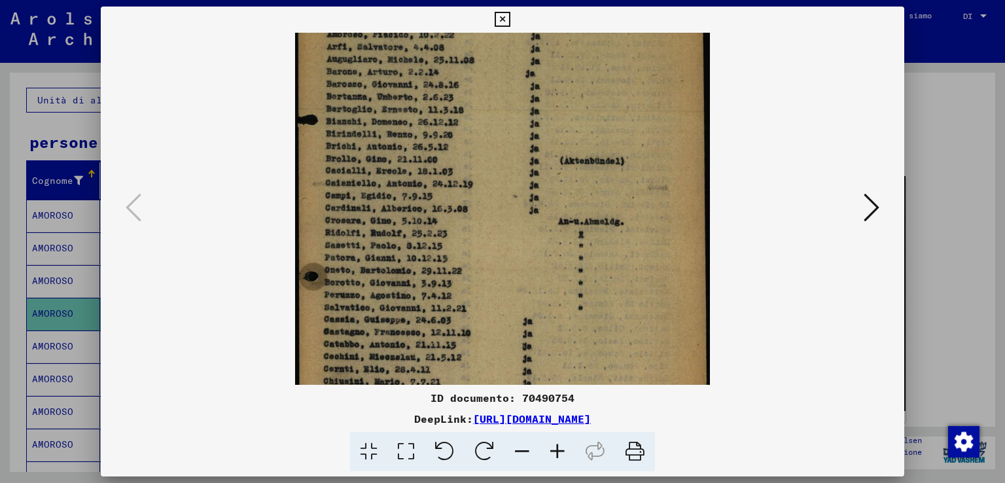
scroll to position [138, 0]
drag, startPoint x: 480, startPoint y: 316, endPoint x: 469, endPoint y: 181, distance: 135.3
click at [469, 181] on img at bounding box center [502, 185] width 415 height 581
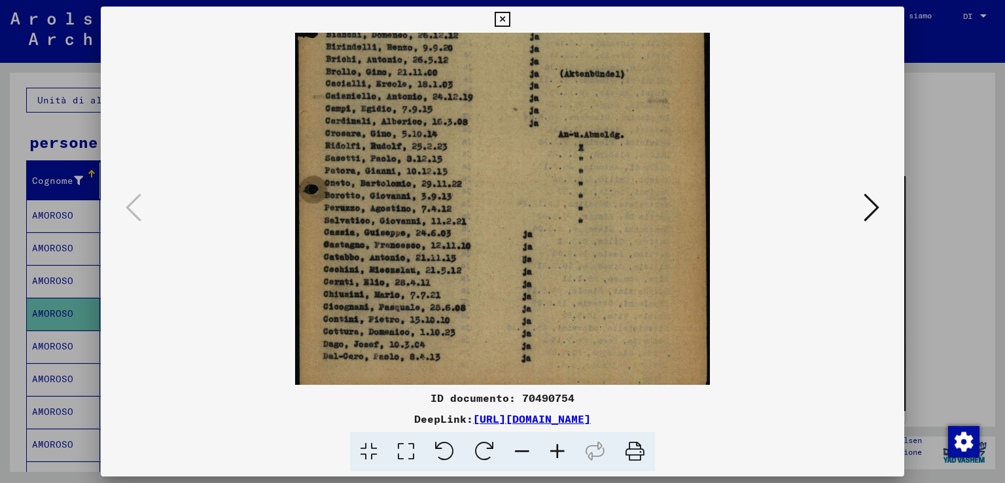
scroll to position [228, 0]
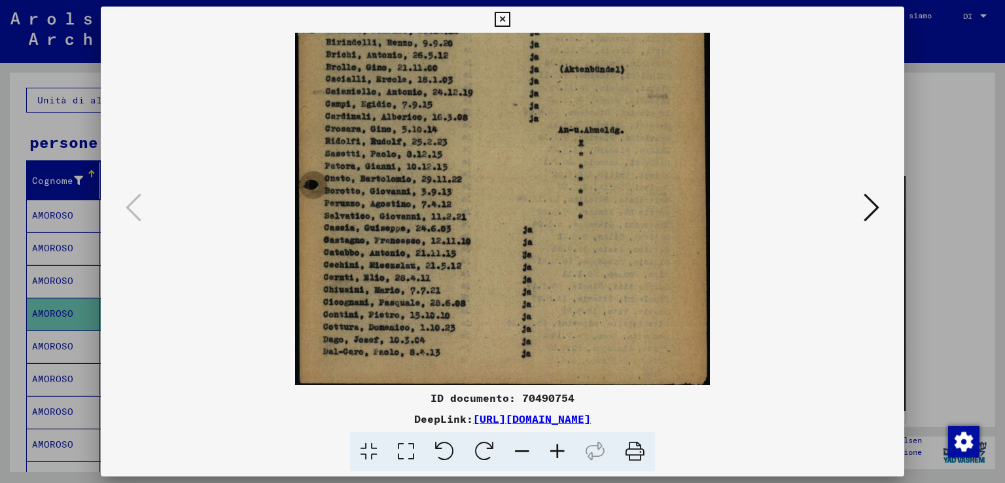
drag, startPoint x: 477, startPoint y: 298, endPoint x: 469, endPoint y: 204, distance: 94.5
click at [469, 204] on img at bounding box center [502, 94] width 415 height 581
click at [872, 194] on icon at bounding box center [872, 207] width 16 height 31
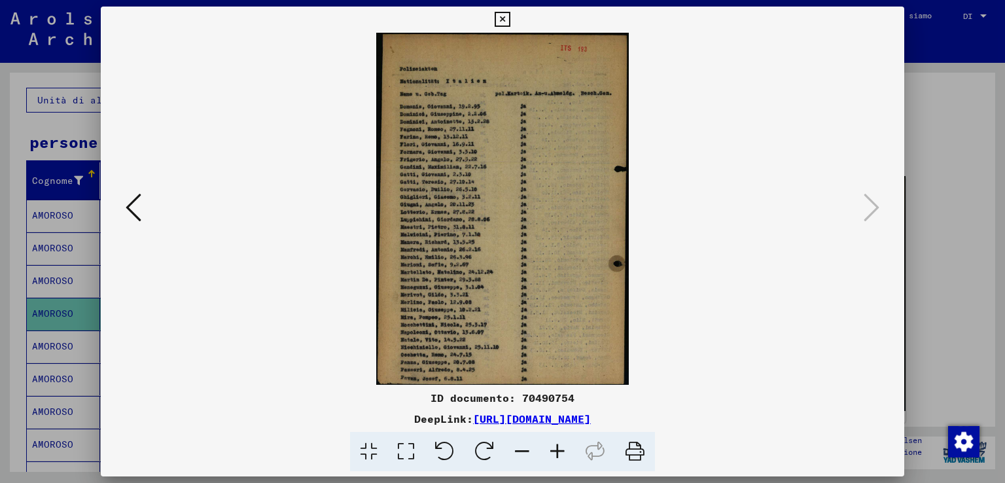
scroll to position [0, 0]
click at [563, 450] on icon at bounding box center [557, 452] width 35 height 40
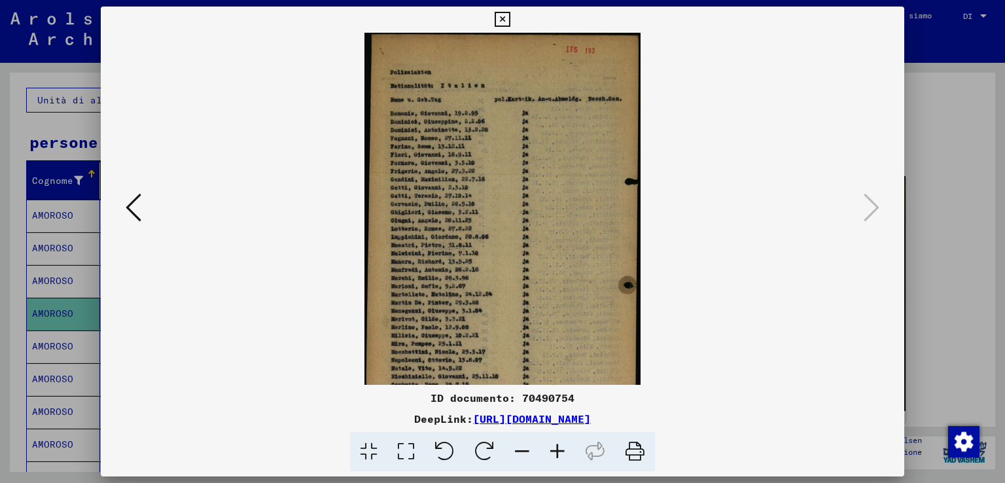
click at [563, 450] on icon at bounding box center [557, 452] width 35 height 40
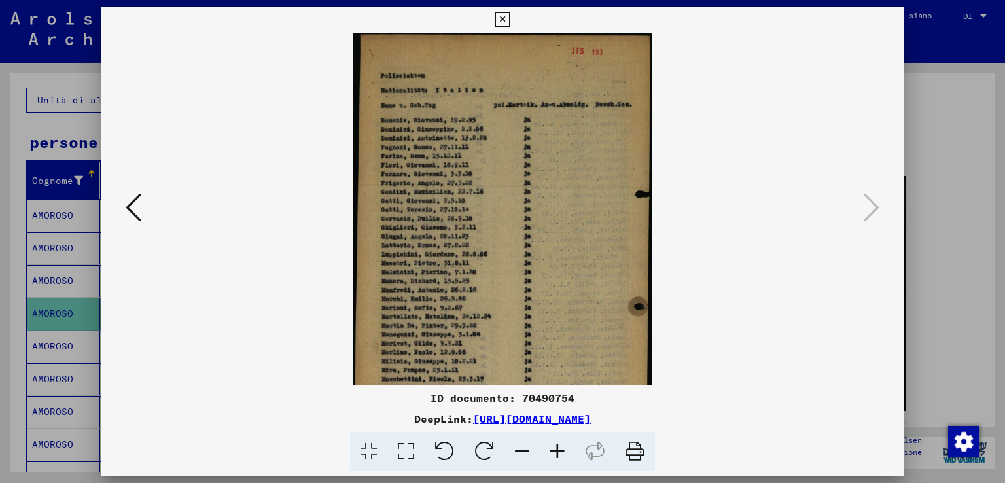
click at [563, 450] on icon at bounding box center [557, 452] width 35 height 40
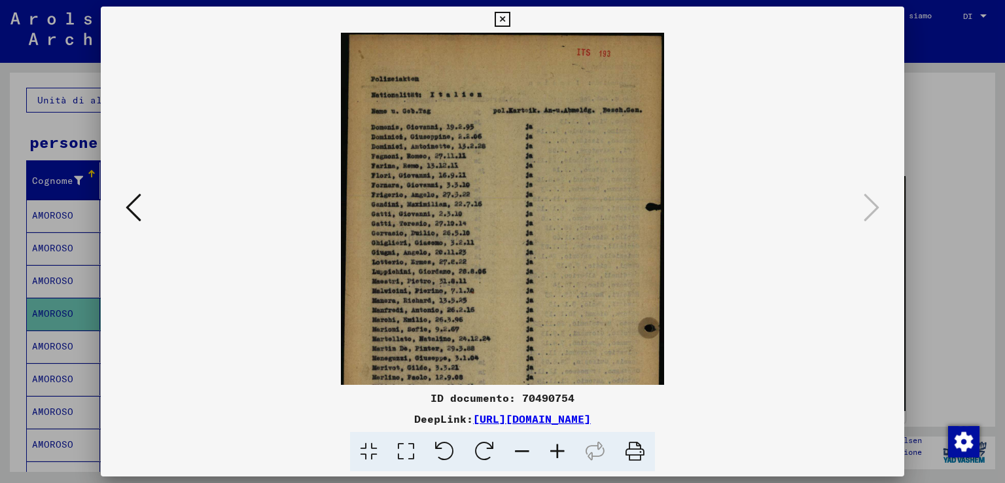
click at [563, 450] on icon at bounding box center [557, 452] width 35 height 40
click at [563, 451] on icon at bounding box center [557, 452] width 35 height 40
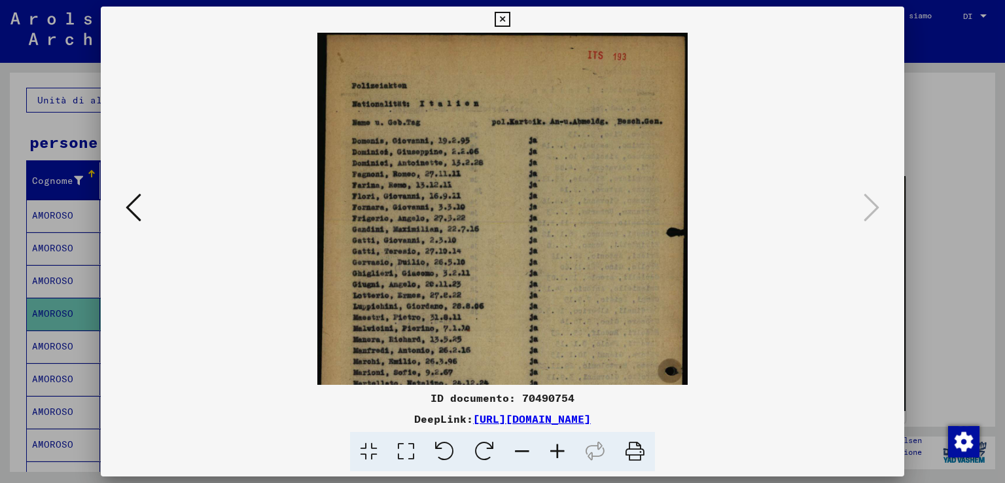
click at [562, 451] on icon at bounding box center [557, 452] width 35 height 40
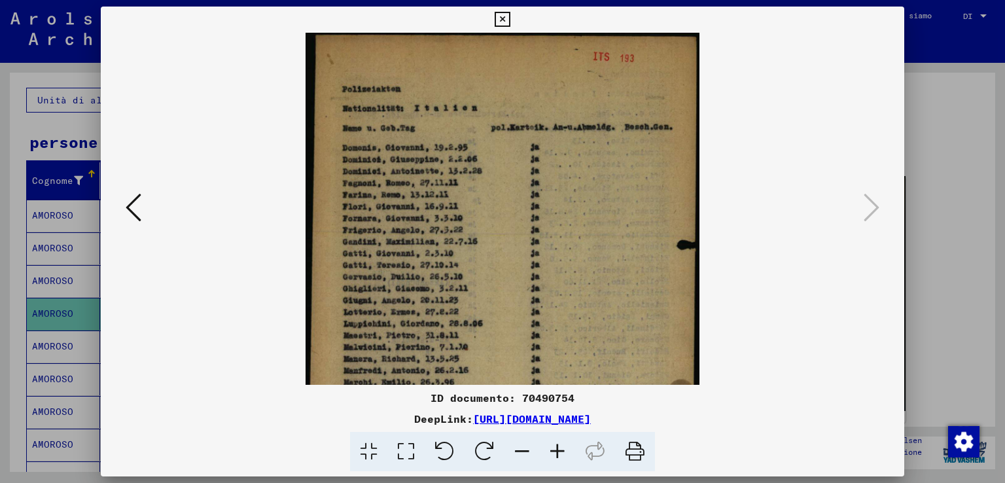
drag, startPoint x: 560, startPoint y: 451, endPoint x: 555, endPoint y: 444, distance: 8.9
click at [560, 451] on icon at bounding box center [557, 452] width 35 height 40
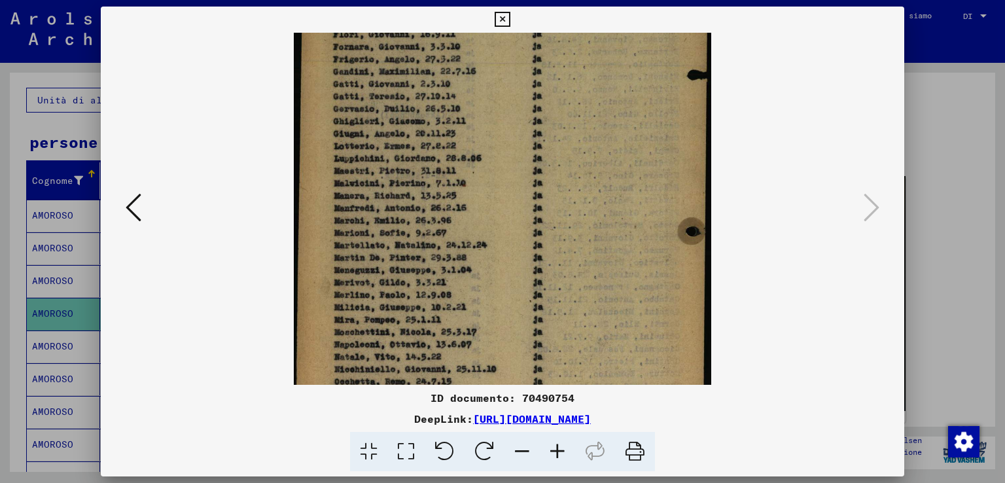
drag, startPoint x: 550, startPoint y: 306, endPoint x: 513, endPoint y: 122, distance: 186.9
click at [513, 122] on img at bounding box center [503, 140] width 418 height 581
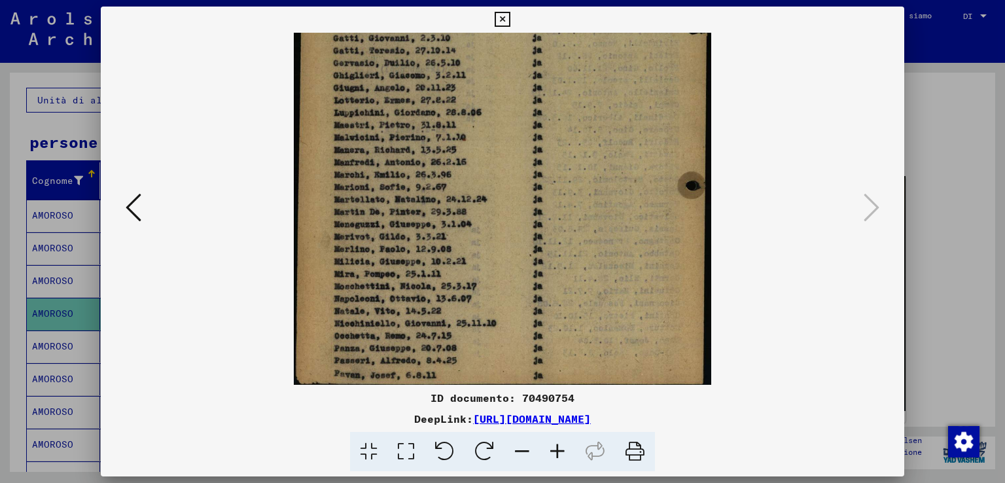
drag, startPoint x: 529, startPoint y: 319, endPoint x: 514, endPoint y: 218, distance: 102.6
click at [514, 218] on img at bounding box center [503, 94] width 418 height 581
click at [943, 200] on div at bounding box center [502, 241] width 1005 height 483
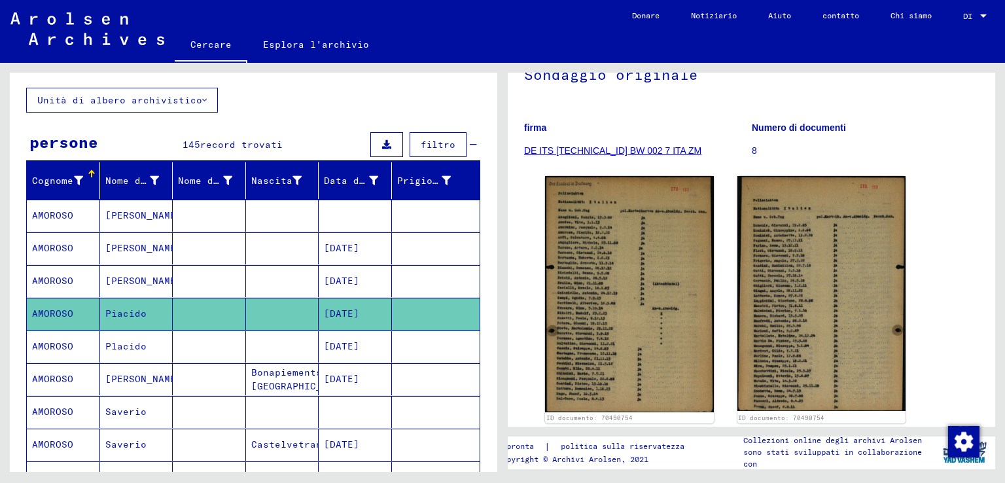
click at [137, 350] on font "Placido" at bounding box center [125, 347] width 41 height 14
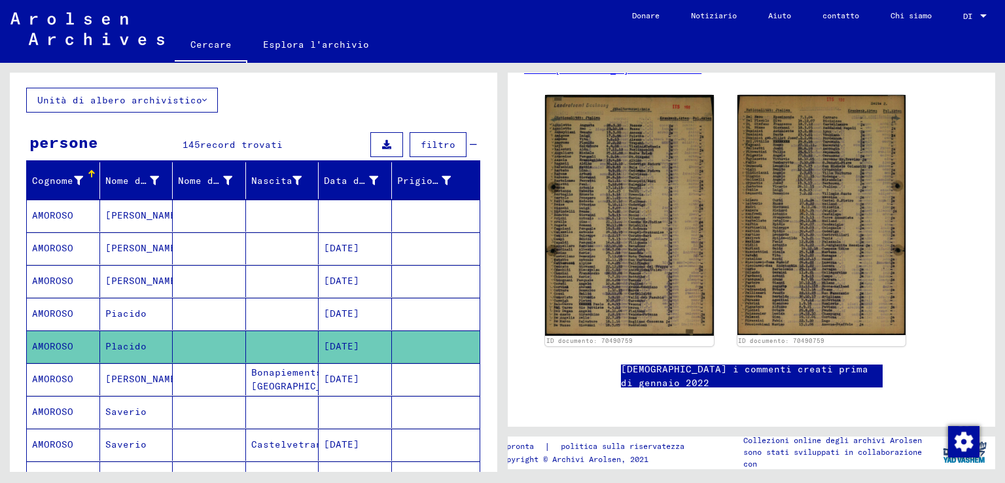
scroll to position [262, 0]
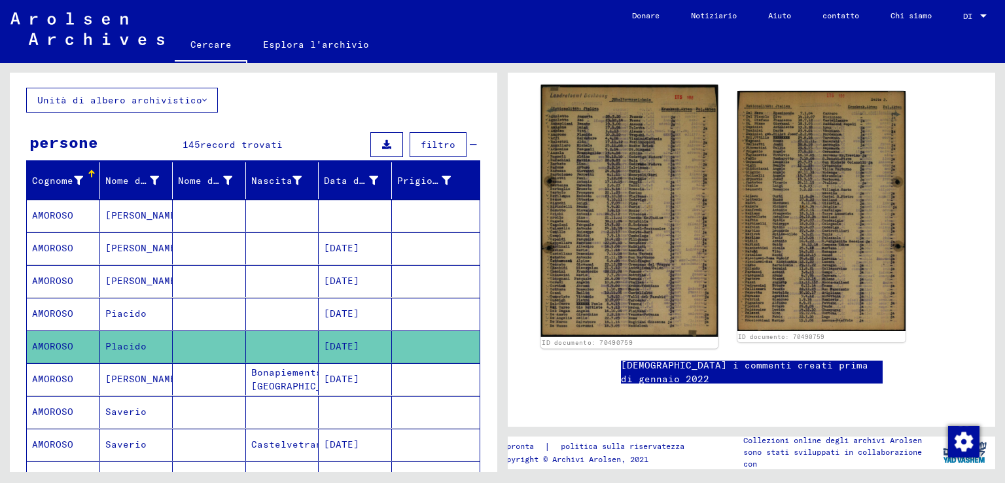
click at [669, 173] on img at bounding box center [629, 211] width 177 height 253
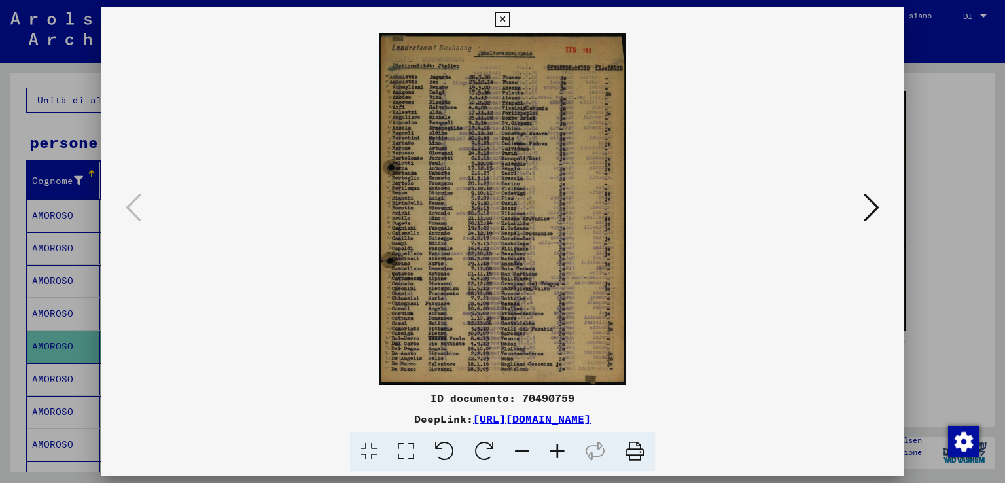
click at [555, 447] on icon at bounding box center [557, 452] width 35 height 40
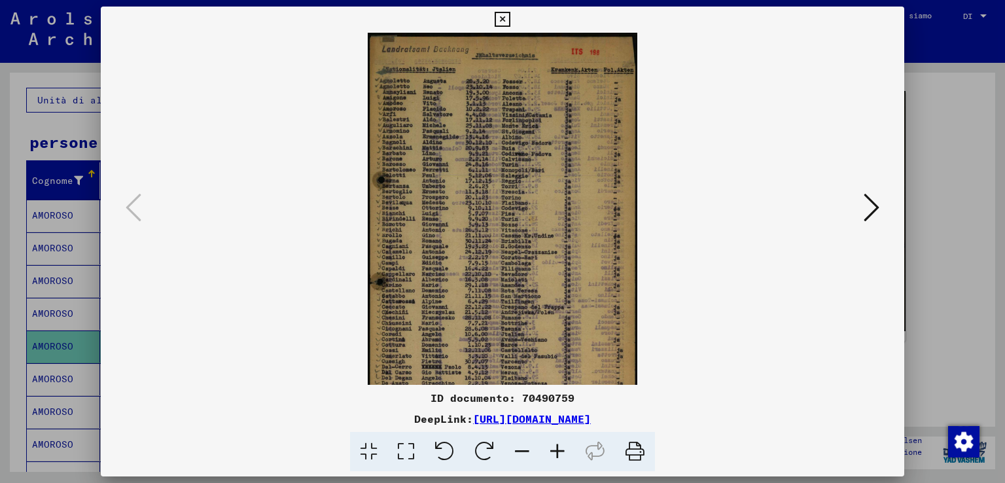
click at [556, 448] on icon at bounding box center [557, 452] width 35 height 40
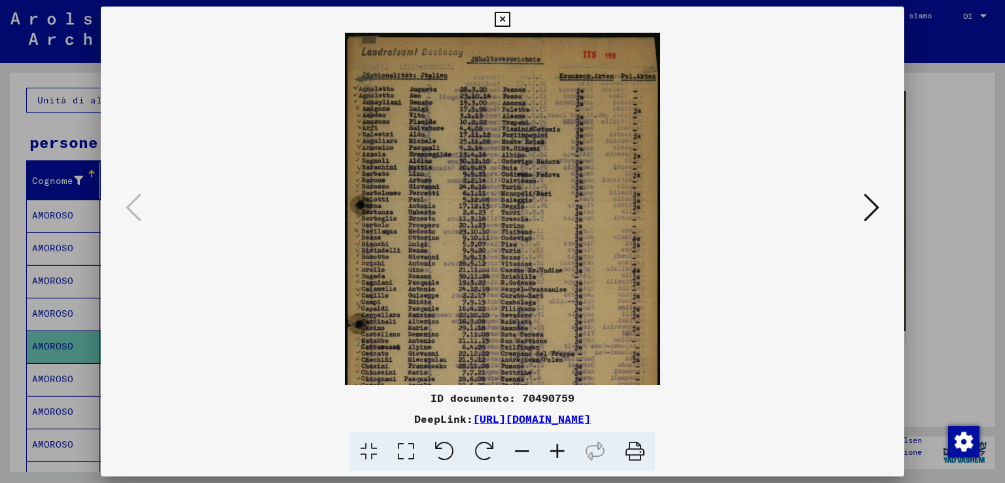
click at [556, 448] on icon at bounding box center [557, 452] width 35 height 40
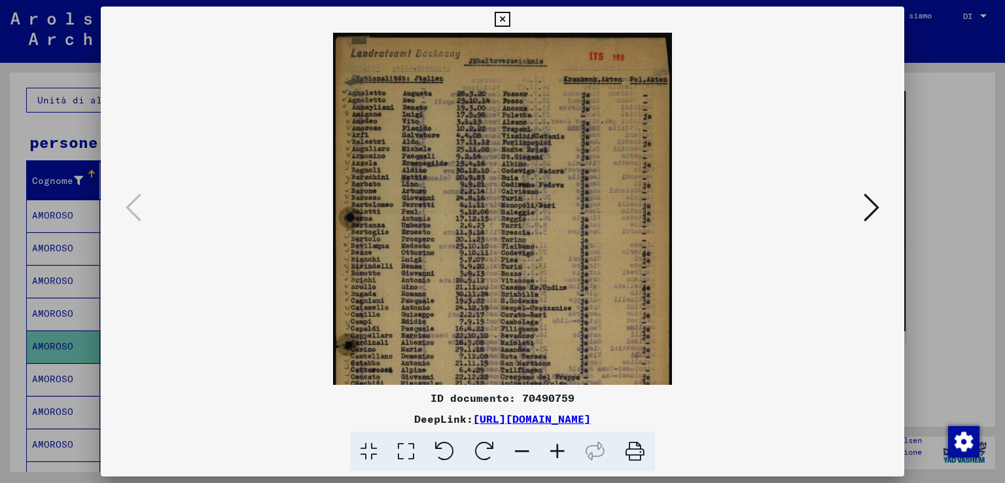
click at [556, 448] on icon at bounding box center [557, 452] width 35 height 40
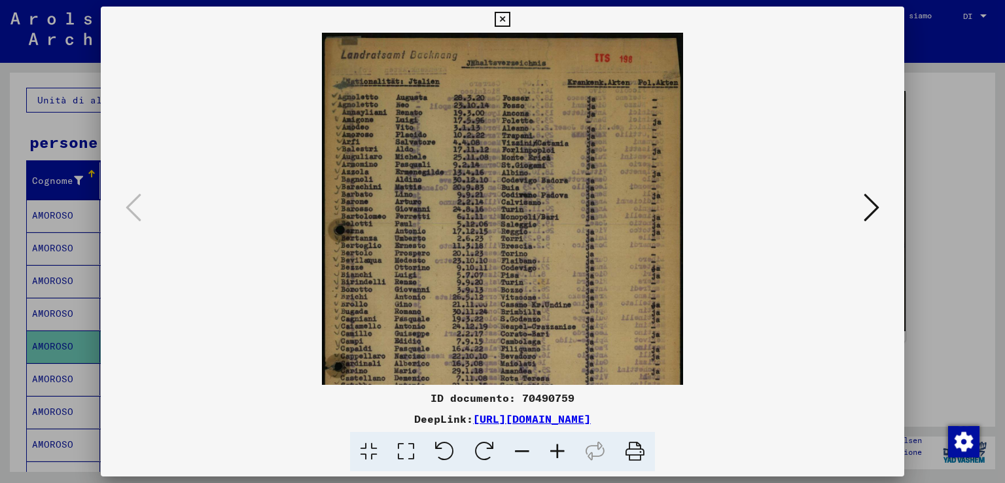
click at [556, 448] on icon at bounding box center [557, 452] width 35 height 40
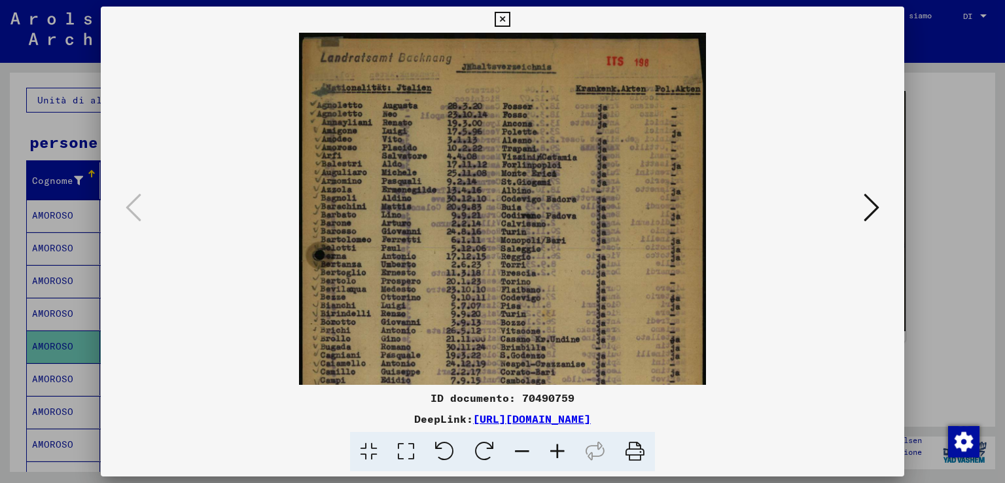
click at [556, 448] on icon at bounding box center [557, 452] width 35 height 40
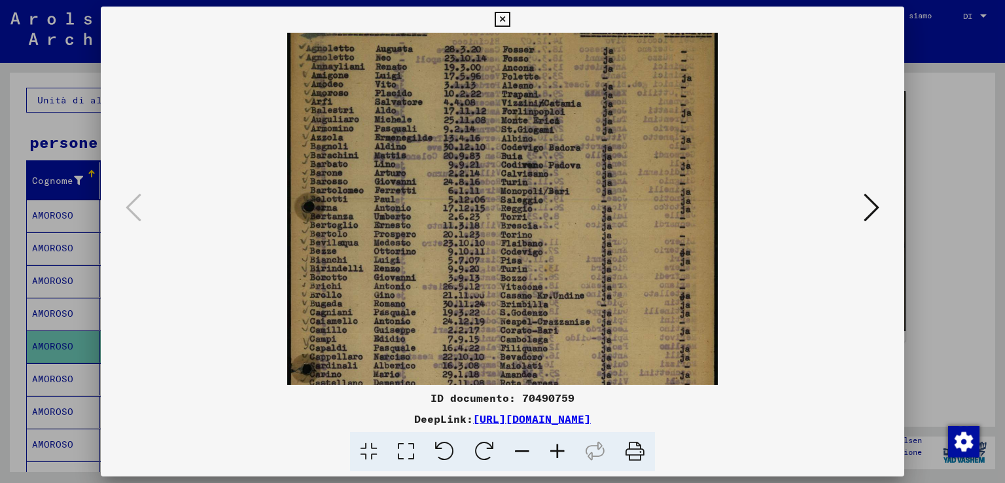
scroll to position [62, 0]
drag, startPoint x: 568, startPoint y: 278, endPoint x: 558, endPoint y: 218, distance: 61.1
click at [558, 218] on img at bounding box center [502, 278] width 430 height 614
click at [937, 168] on div at bounding box center [502, 241] width 1005 height 483
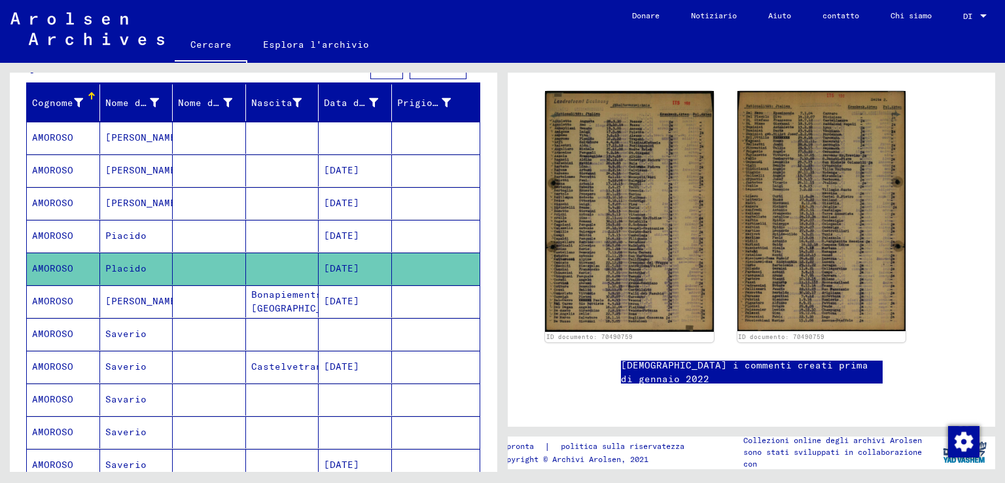
scroll to position [196, 0]
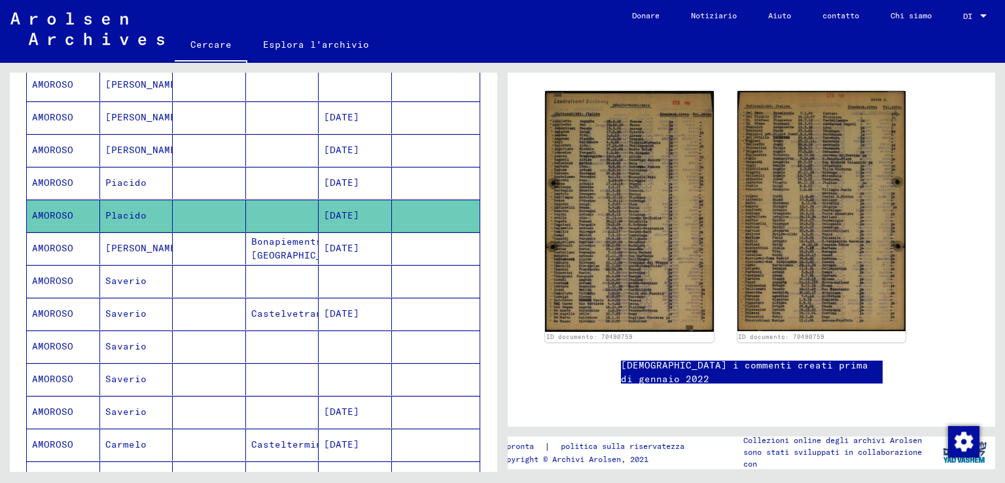
click at [153, 251] on mat-cell "[PERSON_NAME]" at bounding box center [136, 248] width 73 height 32
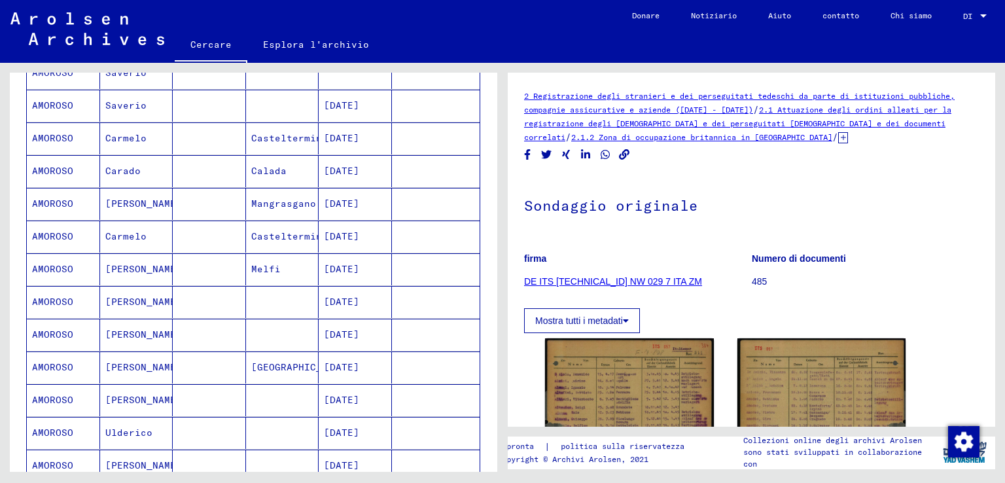
scroll to position [524, 0]
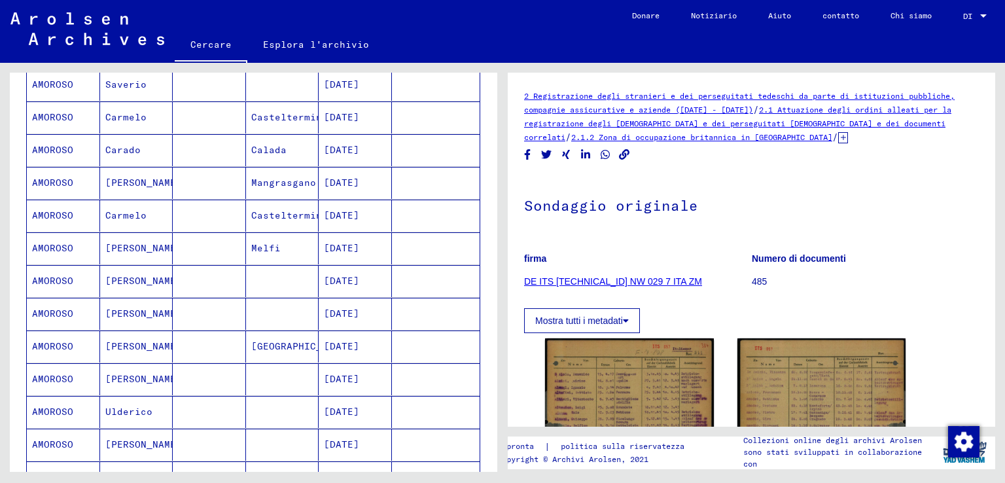
click at [166, 340] on mat-cell "[PERSON_NAME]" at bounding box center [136, 347] width 73 height 32
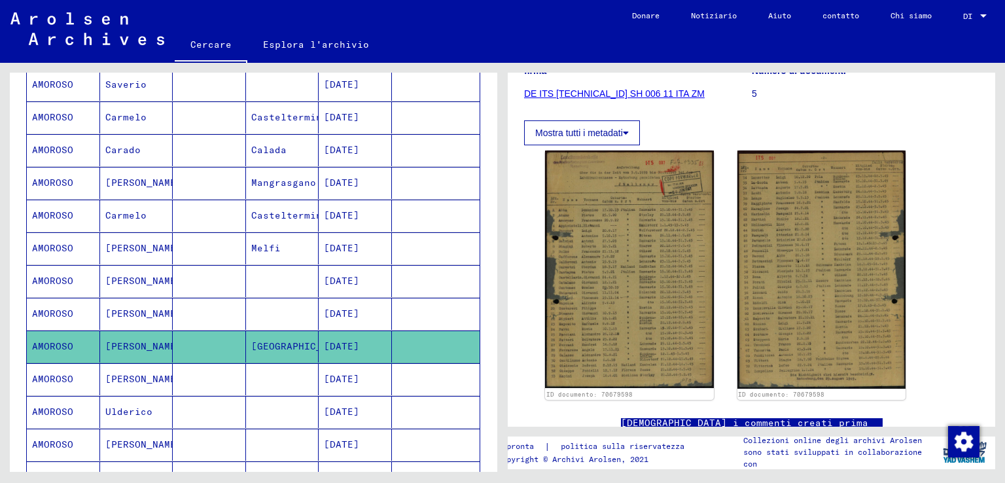
scroll to position [196, 0]
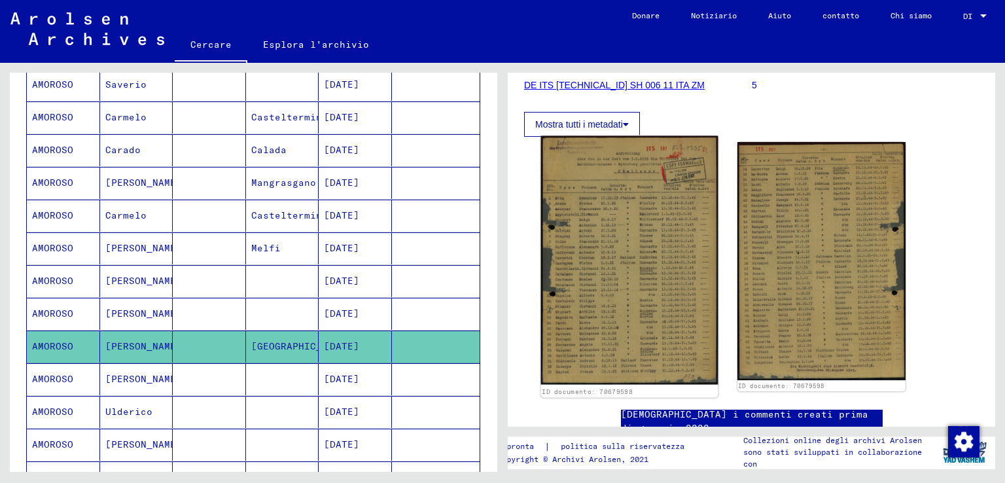
click at [655, 255] on img at bounding box center [629, 260] width 177 height 249
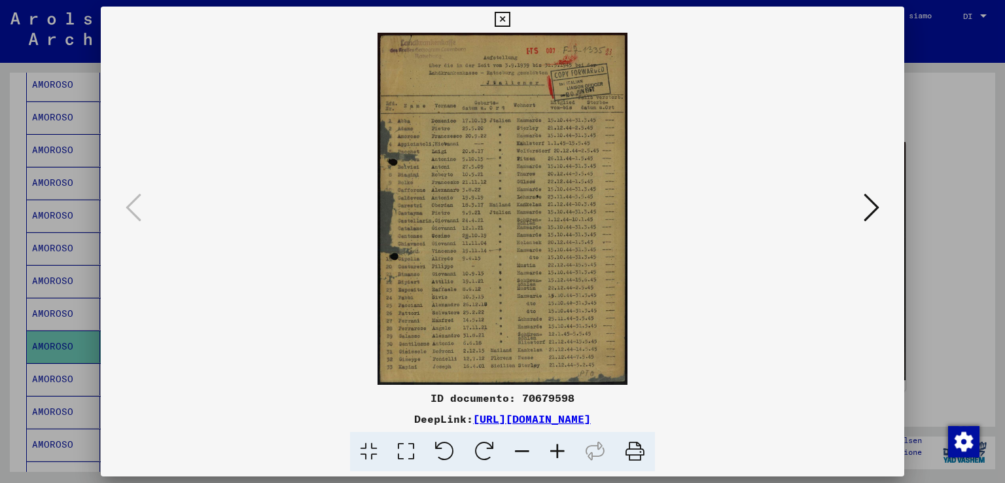
click at [560, 448] on icon at bounding box center [557, 452] width 35 height 40
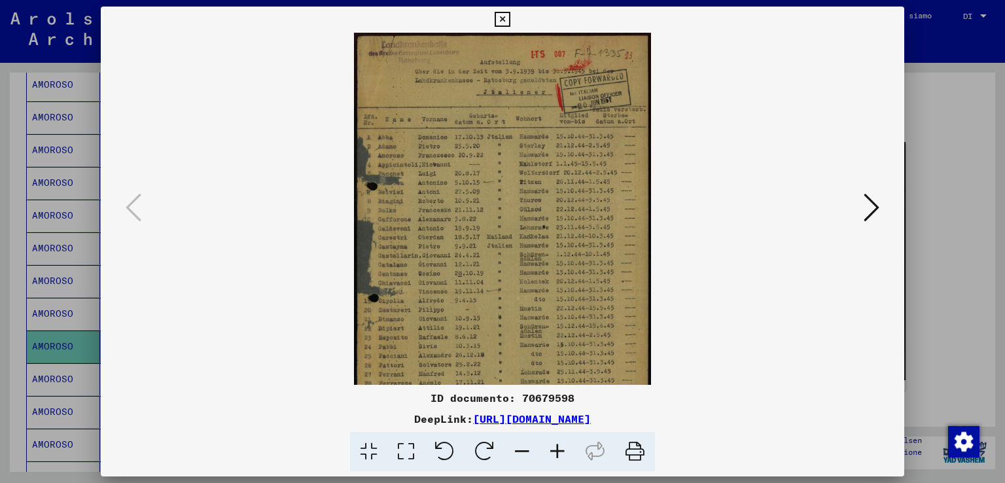
click at [560, 448] on icon at bounding box center [557, 452] width 35 height 40
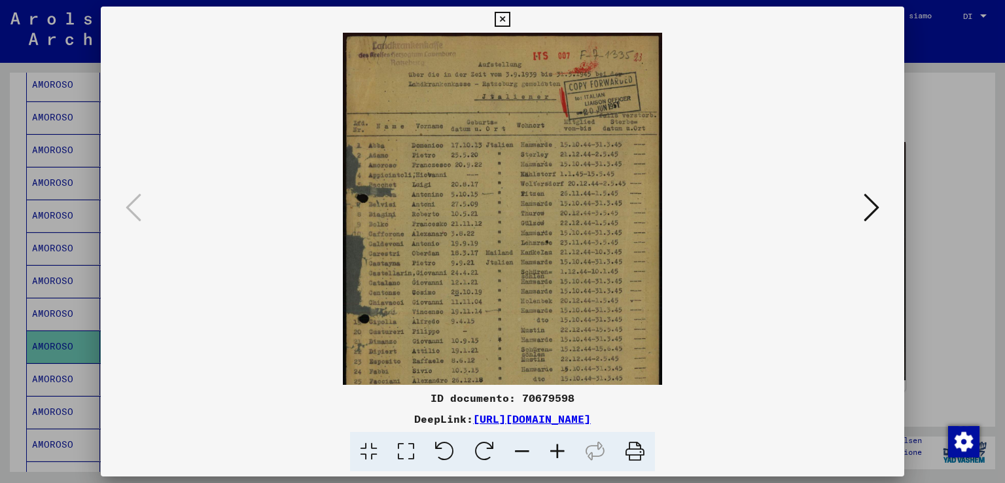
click at [560, 448] on icon at bounding box center [557, 452] width 35 height 40
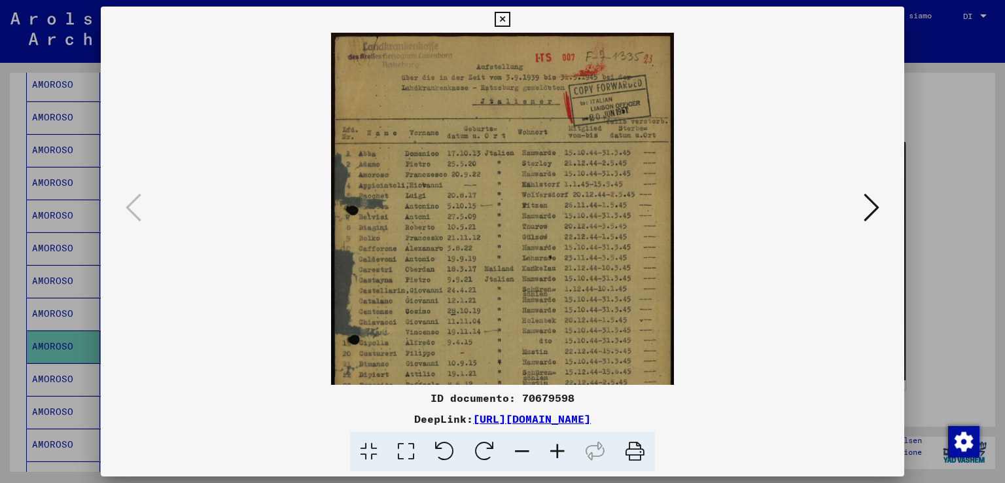
click at [560, 448] on icon at bounding box center [557, 452] width 35 height 40
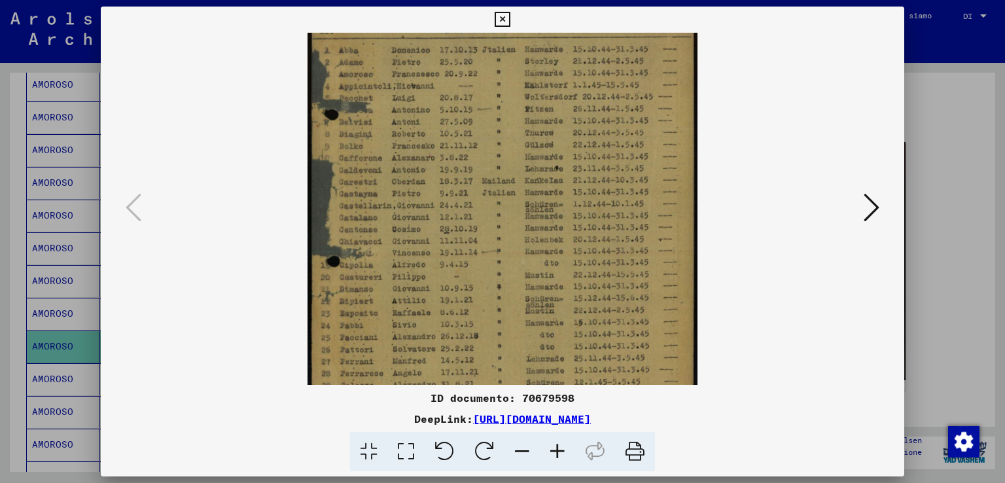
drag, startPoint x: 579, startPoint y: 264, endPoint x: 542, endPoint y: 142, distance: 128.0
click at [545, 144] on img at bounding box center [502, 187] width 389 height 549
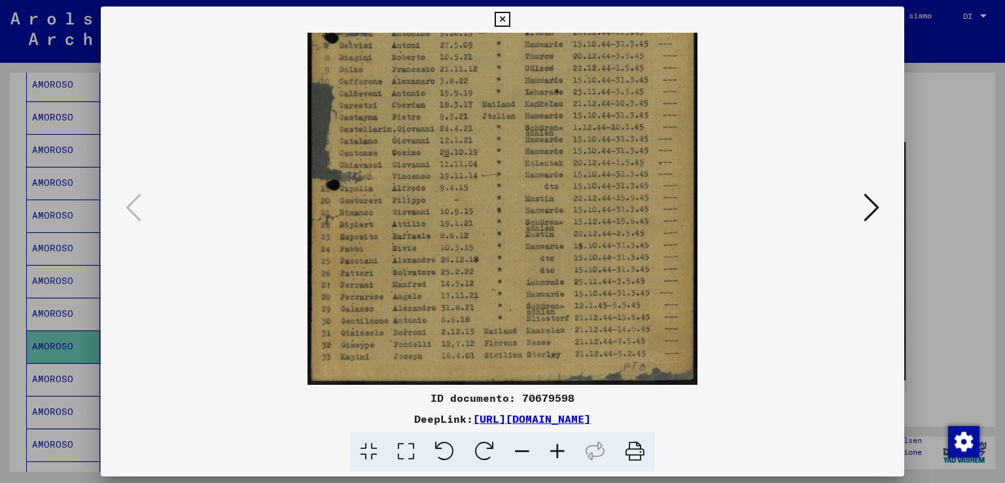
drag, startPoint x: 473, startPoint y: 298, endPoint x: 463, endPoint y: 206, distance: 92.7
click at [463, 206] on img at bounding box center [502, 110] width 389 height 549
click at [874, 200] on icon at bounding box center [872, 207] width 16 height 31
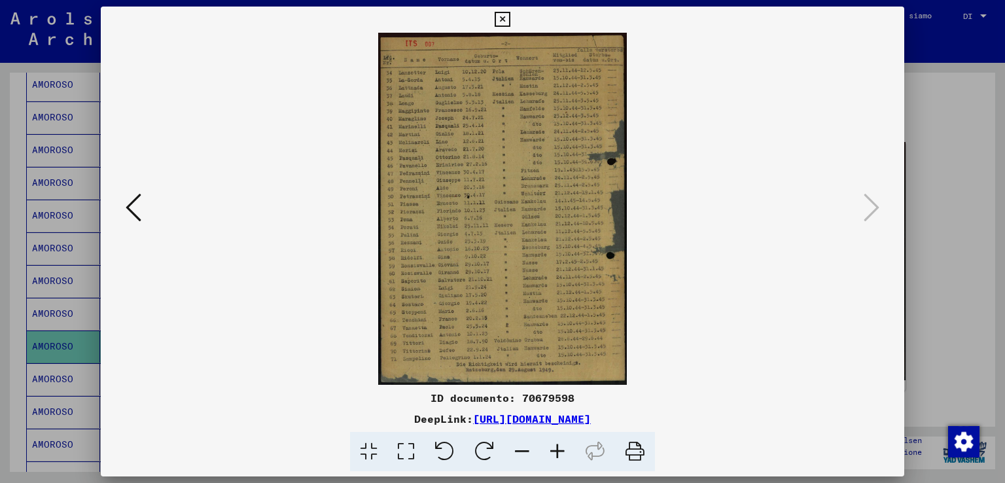
click at [937, 274] on div at bounding box center [502, 241] width 1005 height 483
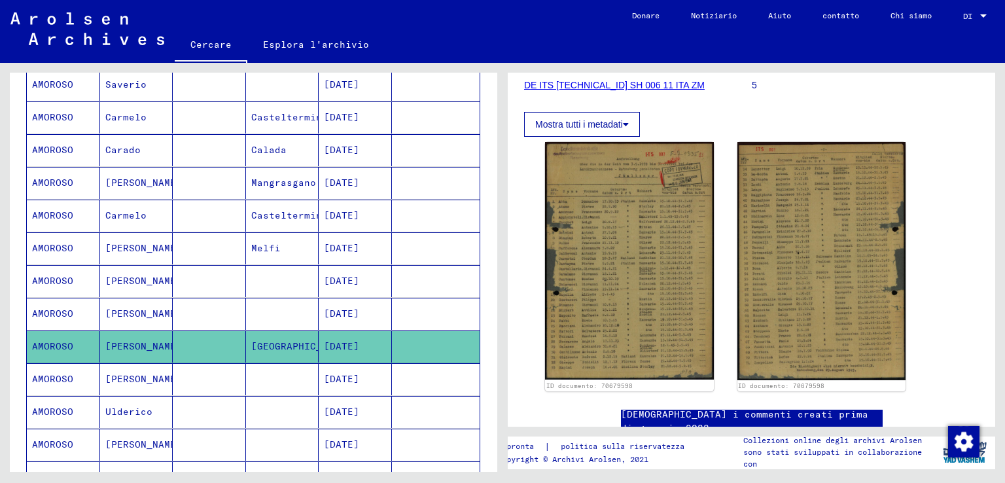
click at [151, 376] on mat-cell "[PERSON_NAME]" at bounding box center [136, 379] width 73 height 32
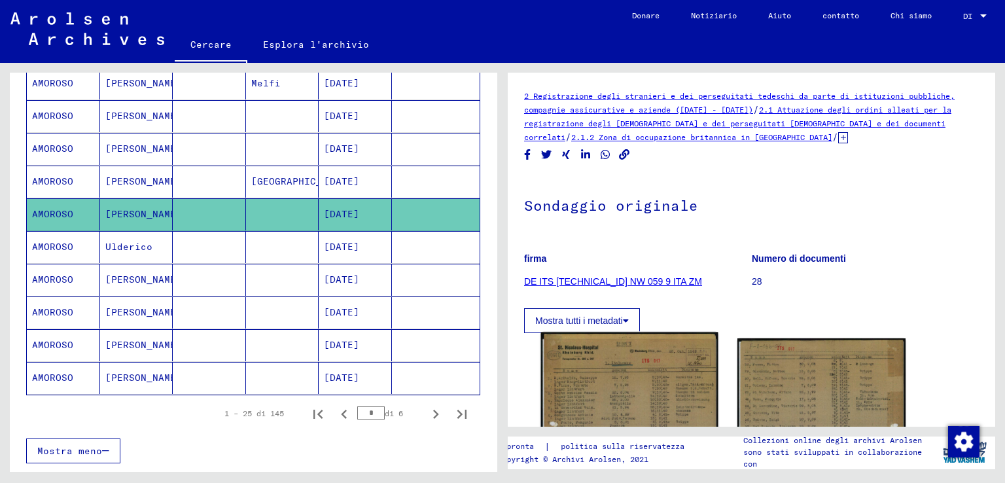
scroll to position [720, 0]
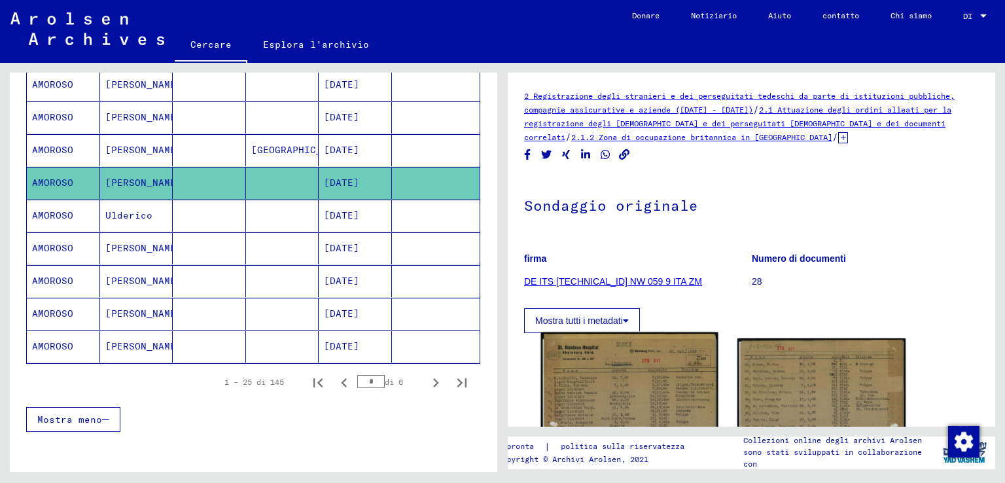
click at [653, 380] on img at bounding box center [629, 459] width 177 height 253
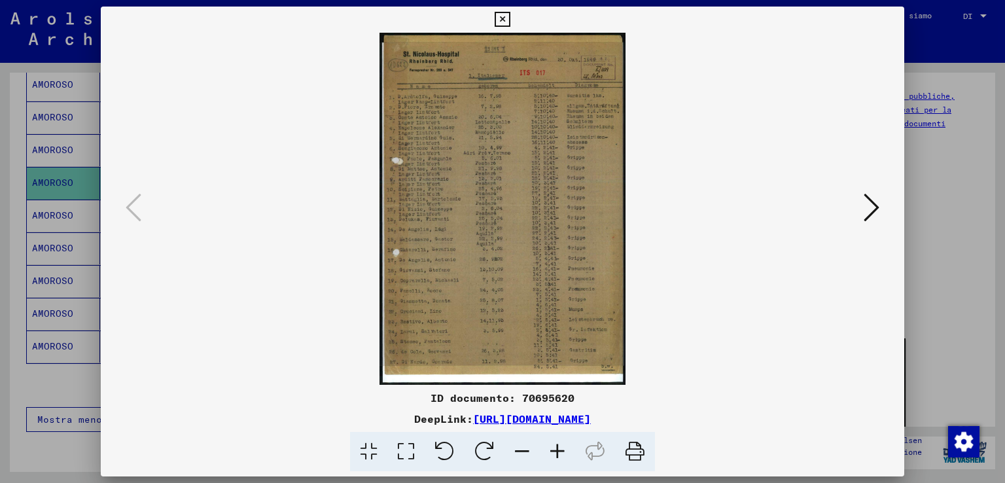
click at [867, 203] on icon at bounding box center [872, 207] width 16 height 31
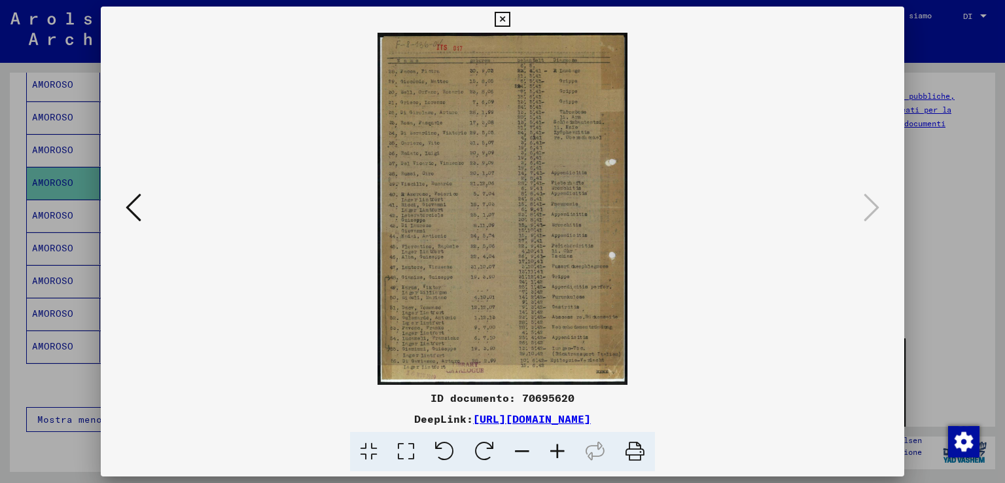
click at [950, 262] on div at bounding box center [502, 241] width 1005 height 483
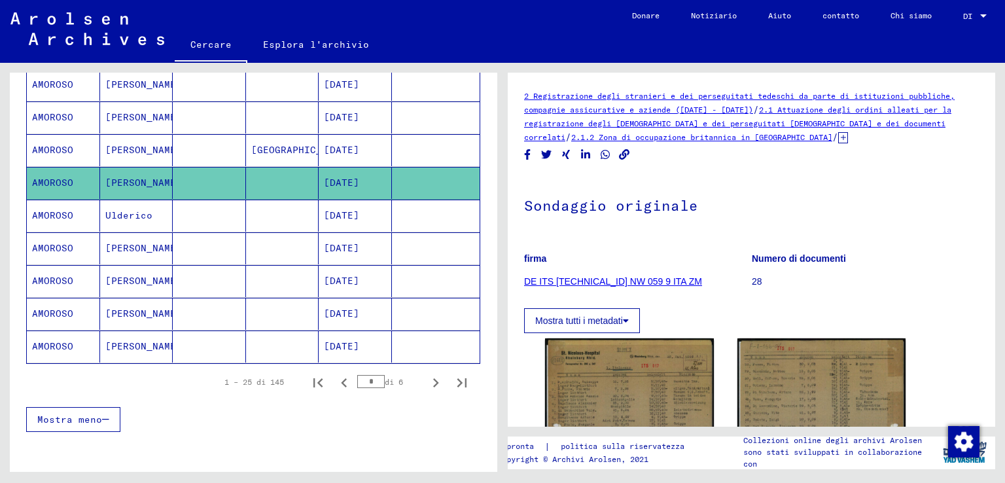
click at [141, 241] on mat-cell "[PERSON_NAME]" at bounding box center [136, 248] width 73 height 32
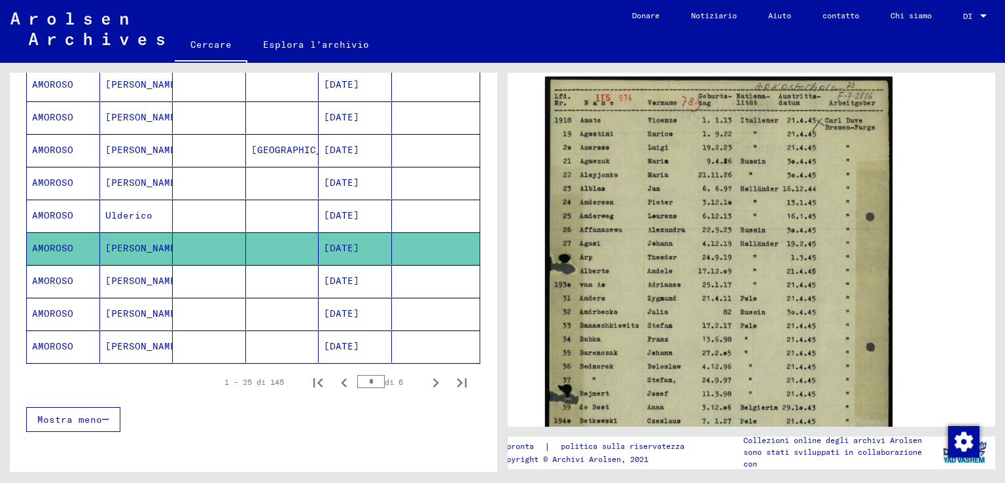
scroll to position [785, 0]
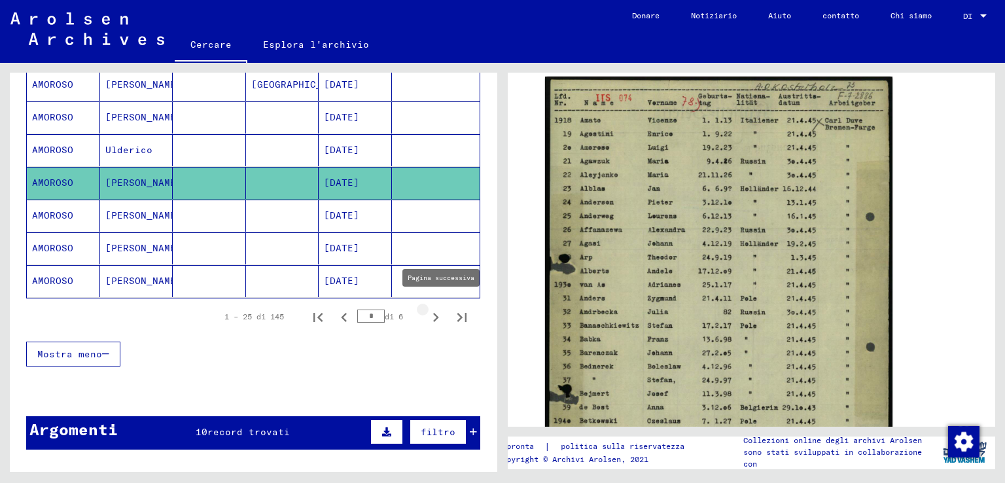
click at [427, 312] on icon "Pagina successiva" at bounding box center [436, 317] width 18 height 18
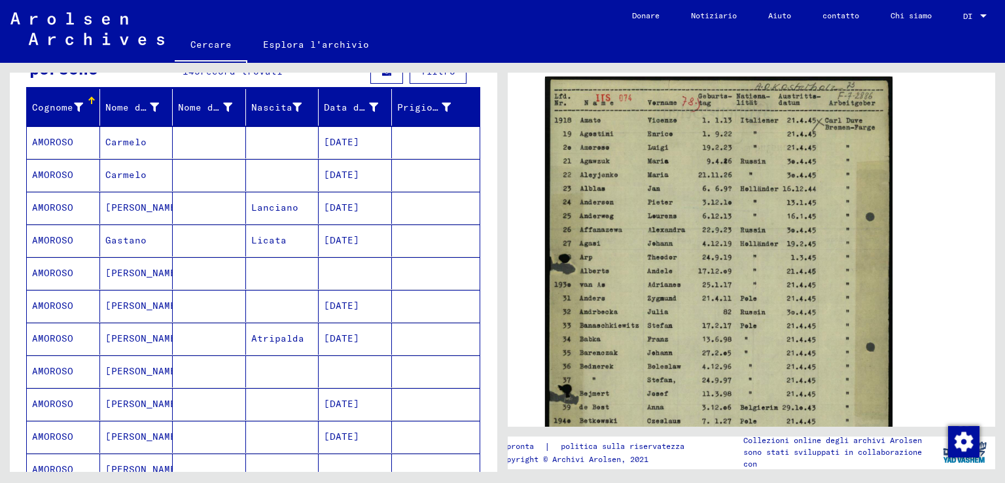
scroll to position [131, 0]
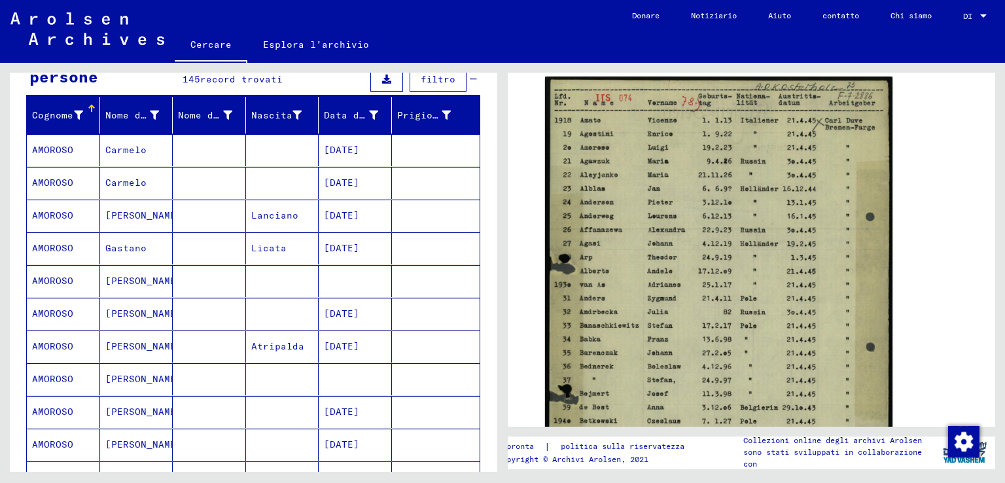
click at [134, 158] on mat-cell "Carmelo" at bounding box center [136, 150] width 73 height 32
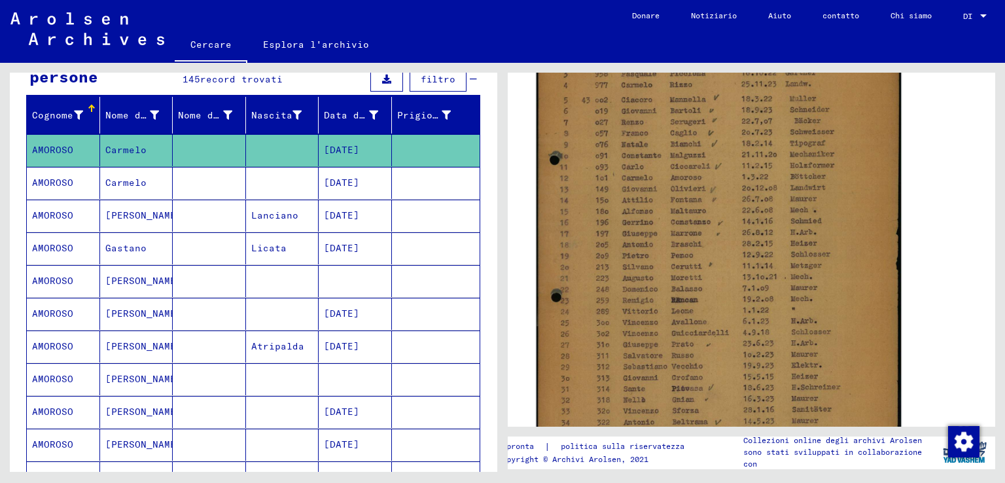
scroll to position [393, 0]
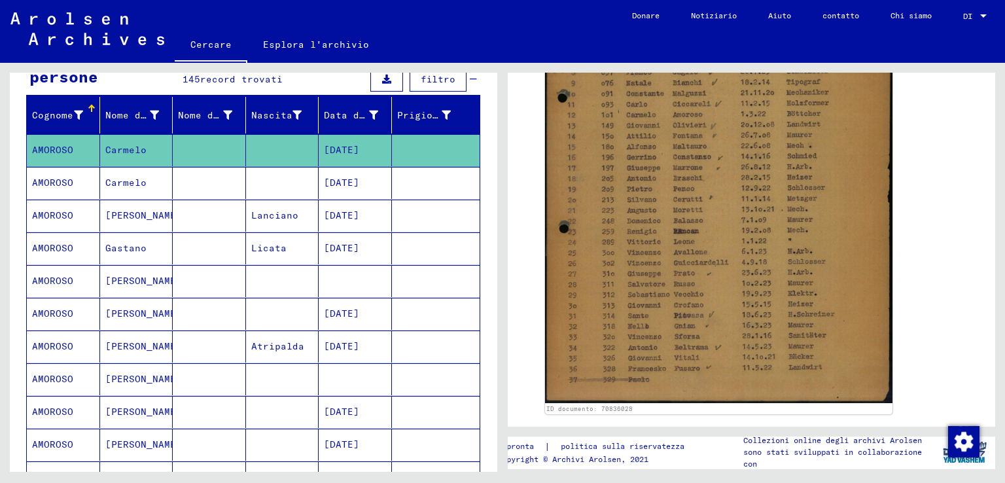
click at [140, 183] on font "Carmelo" at bounding box center [125, 183] width 41 height 12
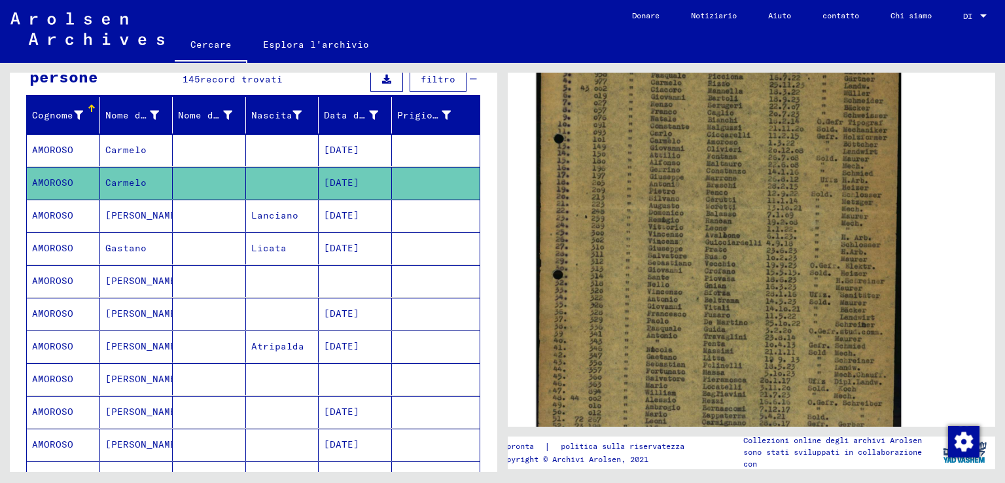
scroll to position [393, 0]
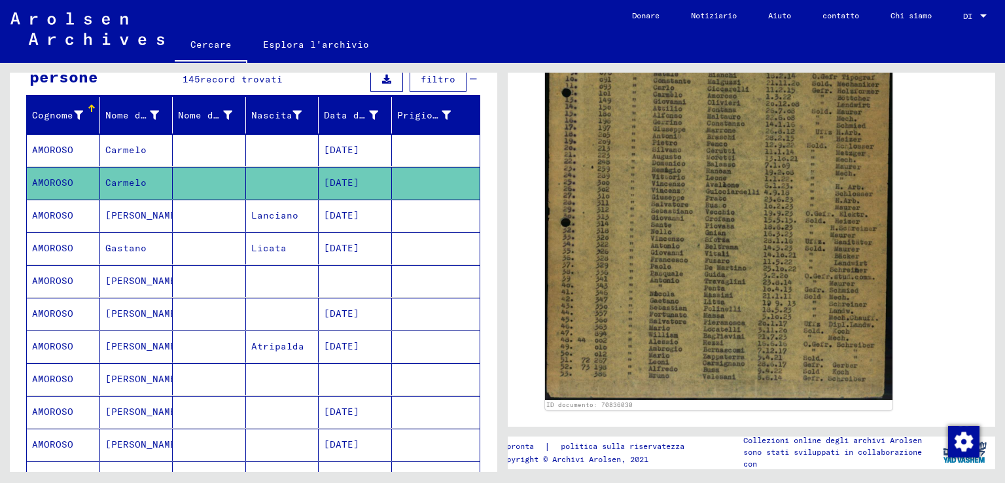
click at [173, 213] on mat-cell at bounding box center [209, 216] width 73 height 32
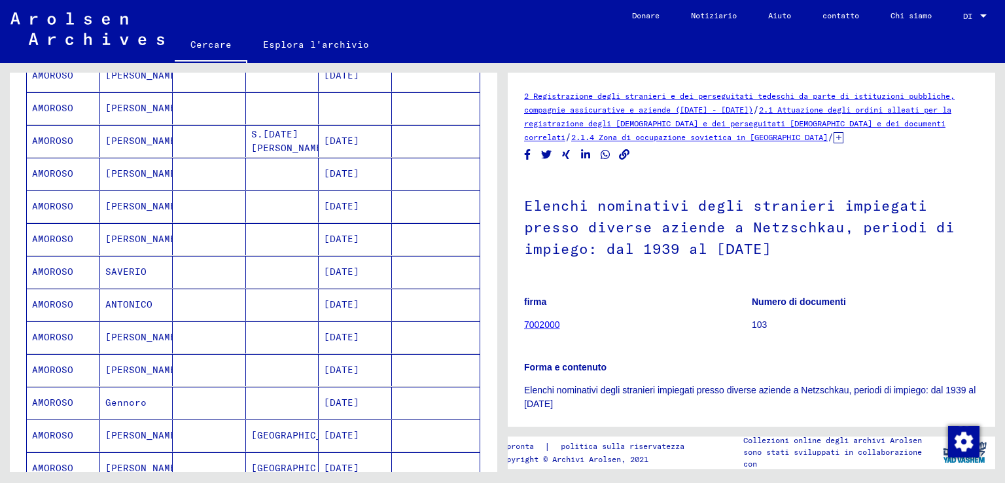
scroll to position [524, 0]
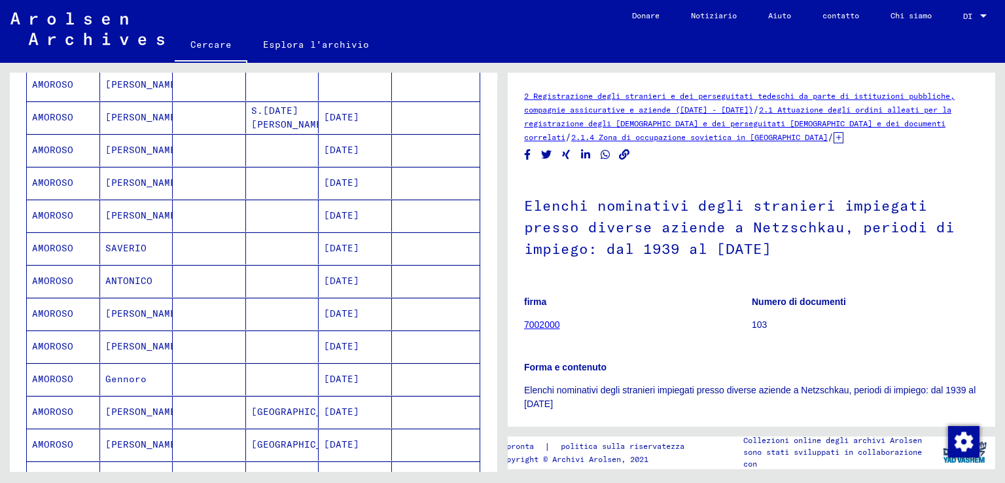
click at [156, 242] on mat-cell "SAVERIO" at bounding box center [136, 248] width 73 height 32
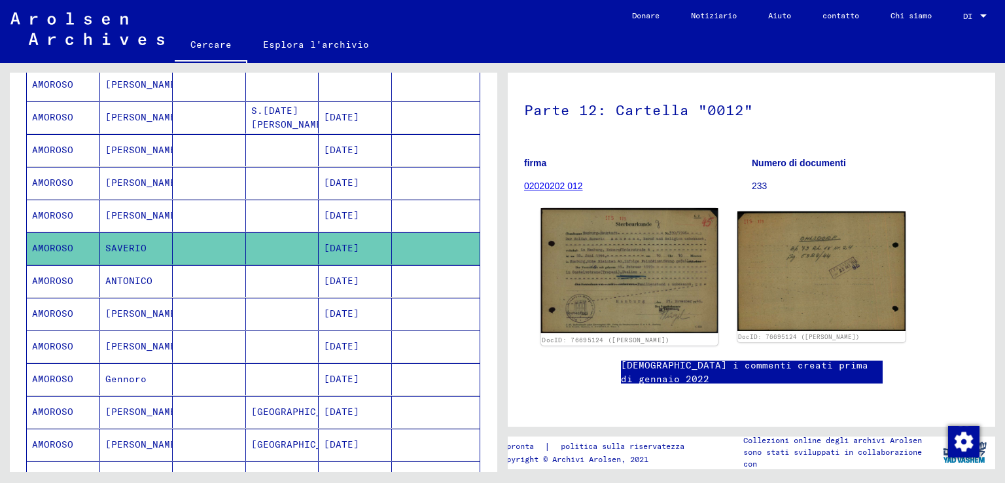
scroll to position [196, 0]
click at [629, 208] on img at bounding box center [629, 270] width 177 height 125
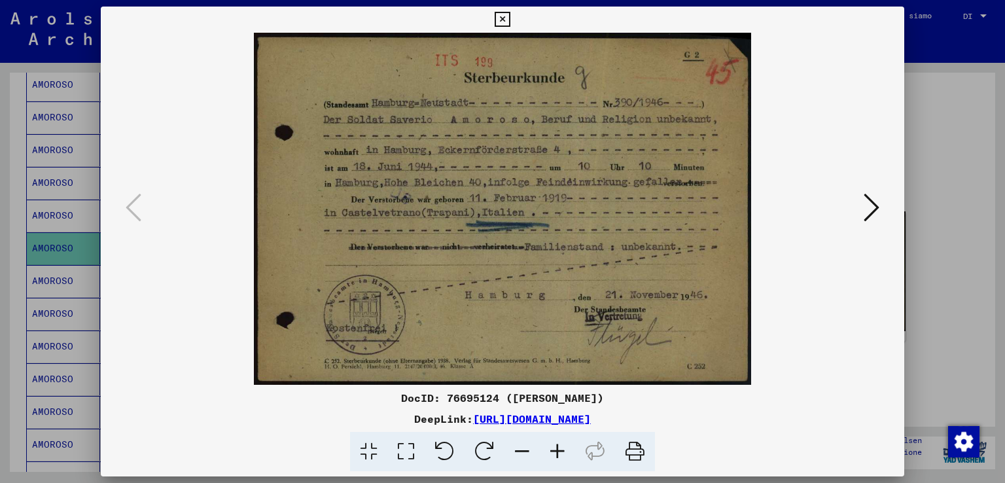
click at [959, 162] on div at bounding box center [502, 241] width 1005 height 483
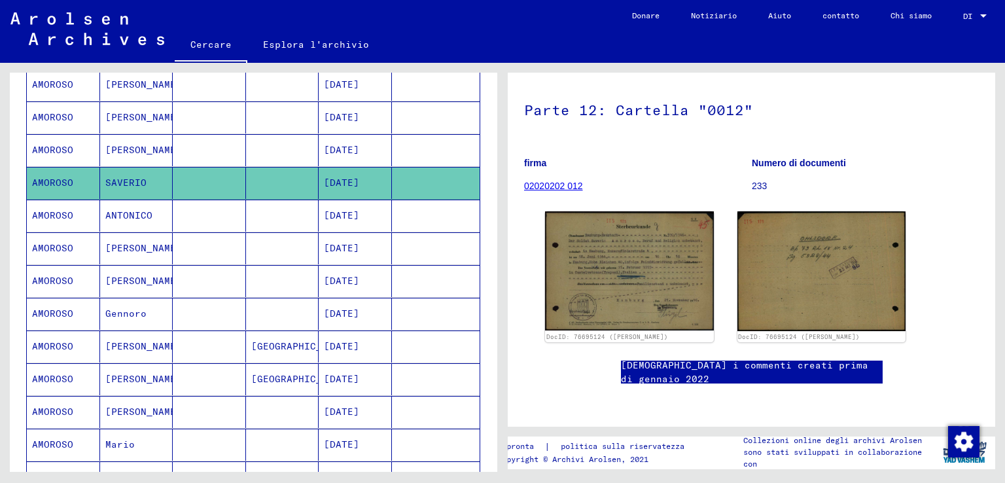
scroll to position [655, 0]
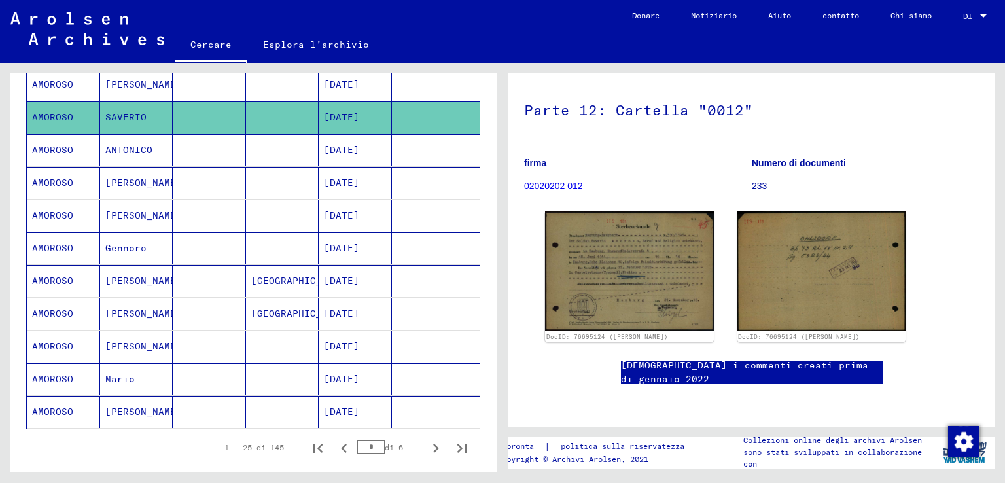
click at [151, 369] on mat-cell "Mario" at bounding box center [136, 379] width 73 height 32
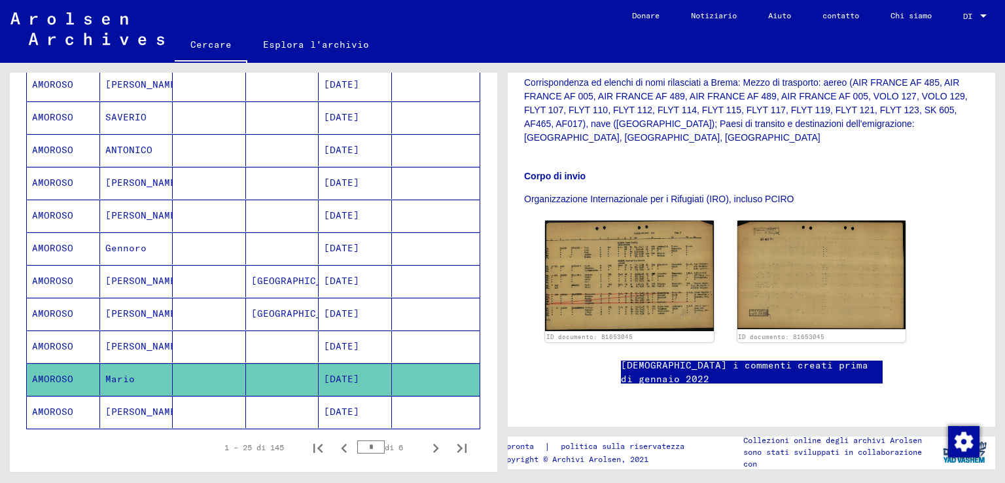
scroll to position [458, 0]
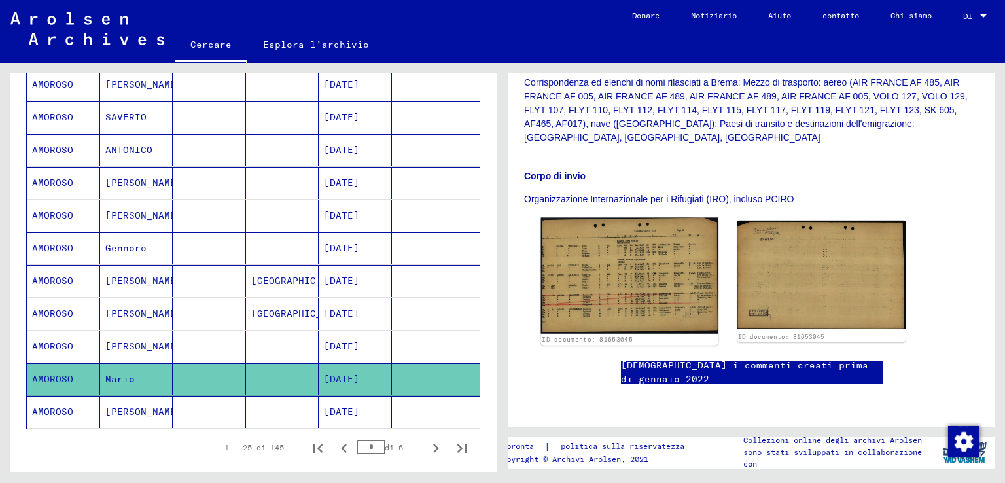
click at [664, 218] on img at bounding box center [629, 276] width 177 height 117
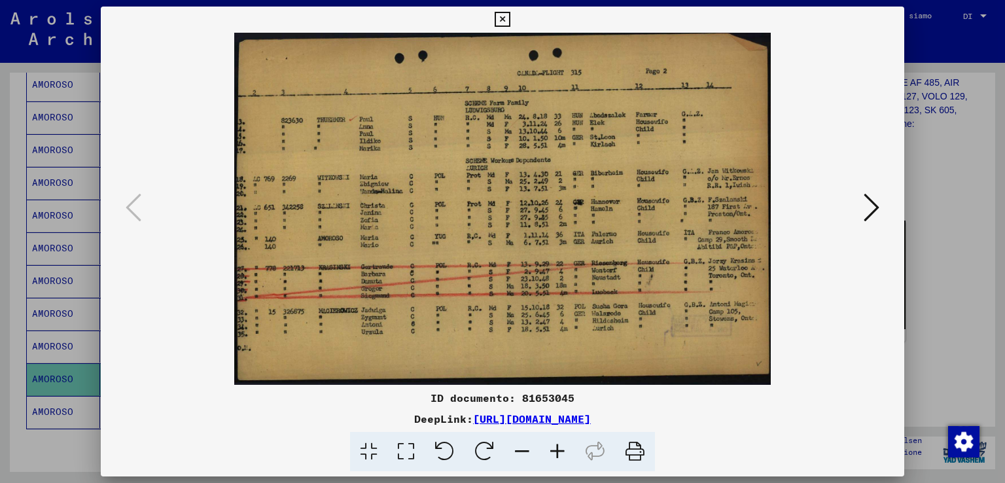
click at [950, 170] on div at bounding box center [502, 241] width 1005 height 483
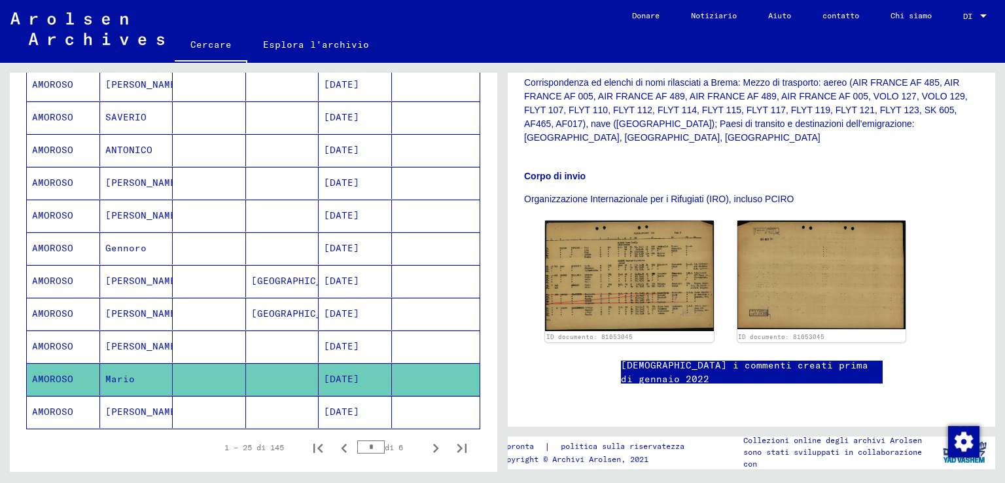
click at [111, 406] on font "[PERSON_NAME]" at bounding box center [143, 412] width 77 height 12
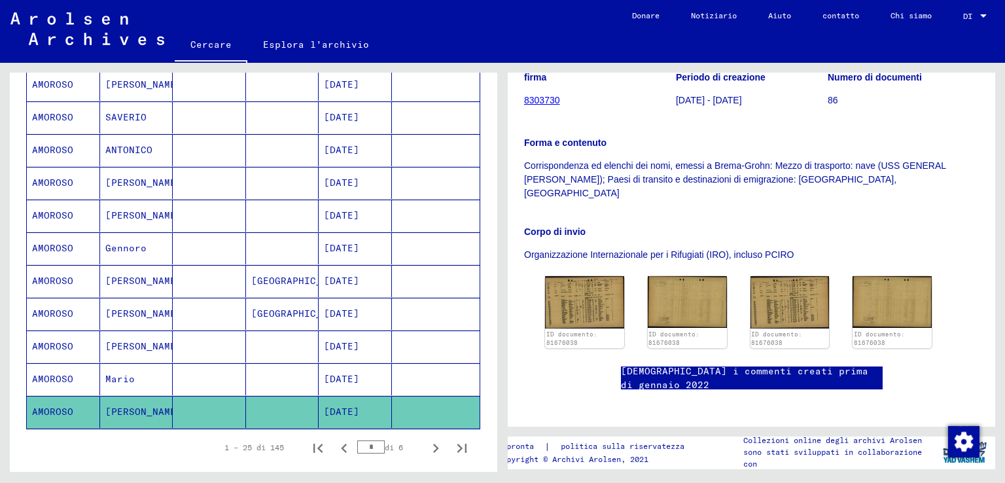
scroll to position [327, 0]
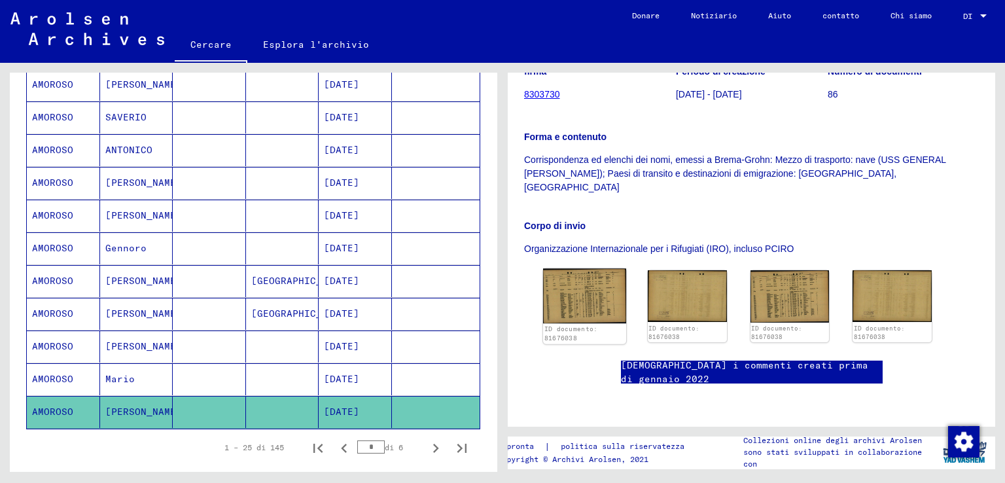
click at [592, 268] on img at bounding box center [584, 295] width 83 height 55
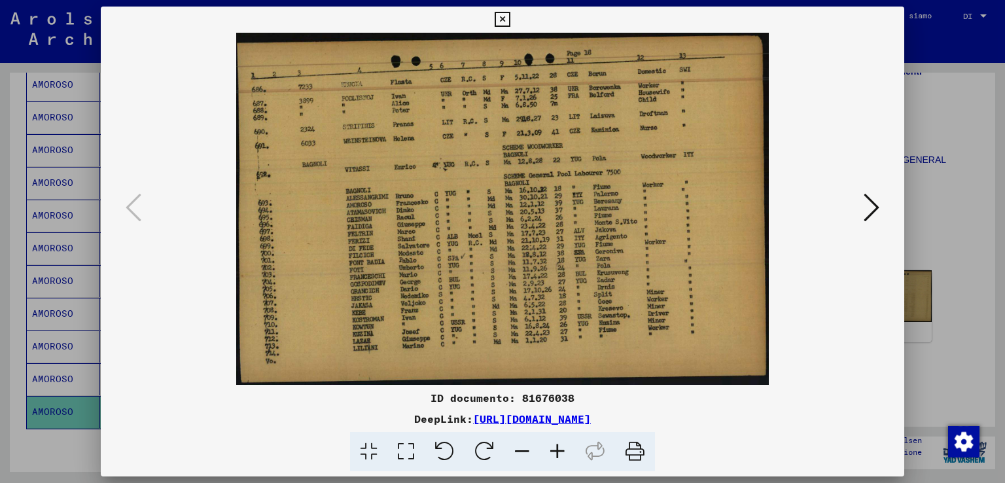
click at [946, 143] on div at bounding box center [502, 241] width 1005 height 483
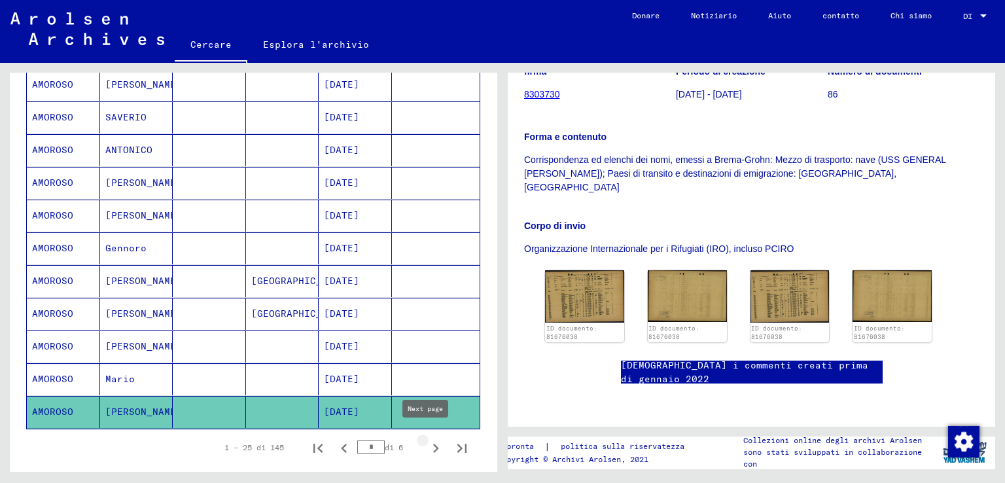
click at [427, 439] on icon "Pagina successiva" at bounding box center [436, 448] width 18 height 18
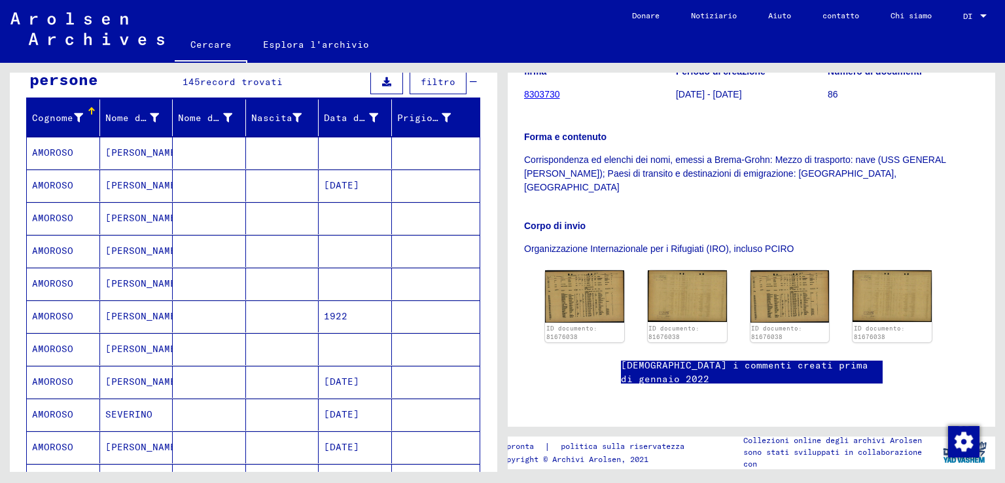
scroll to position [131, 0]
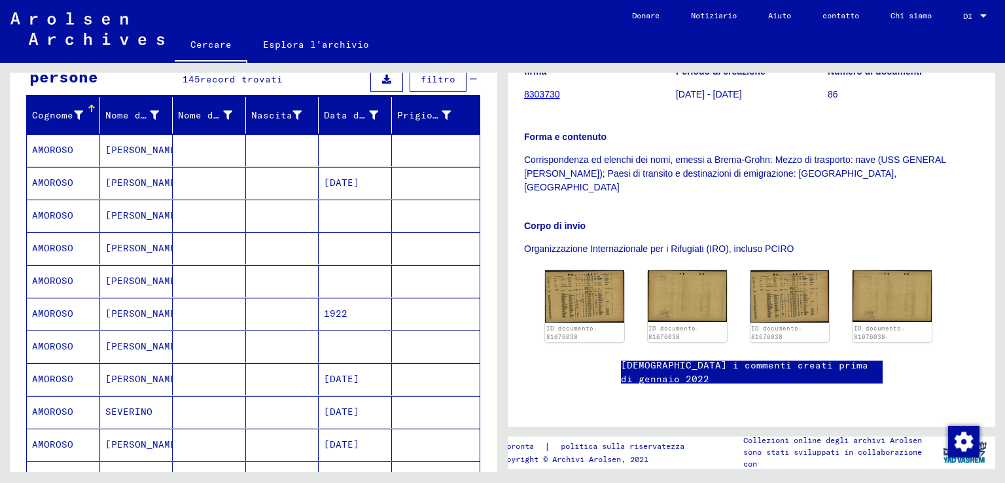
click at [137, 375] on mat-cell "[PERSON_NAME]" at bounding box center [136, 379] width 73 height 32
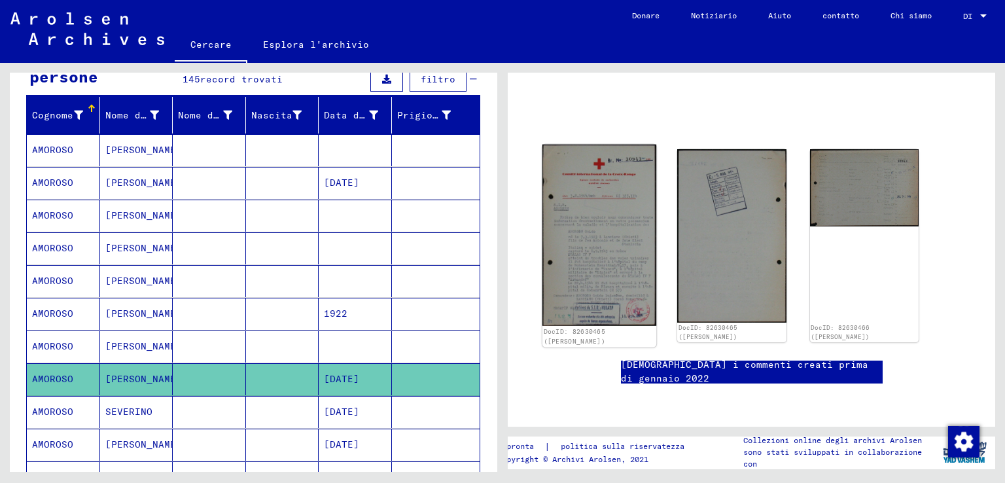
scroll to position [82, 0]
click at [630, 231] on img at bounding box center [600, 236] width 115 height 182
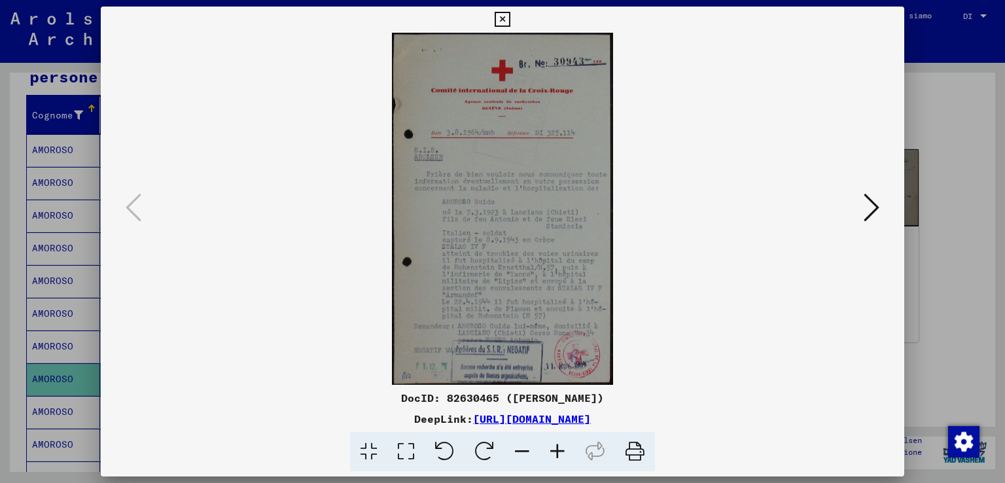
click at [977, 168] on div at bounding box center [502, 241] width 1005 height 483
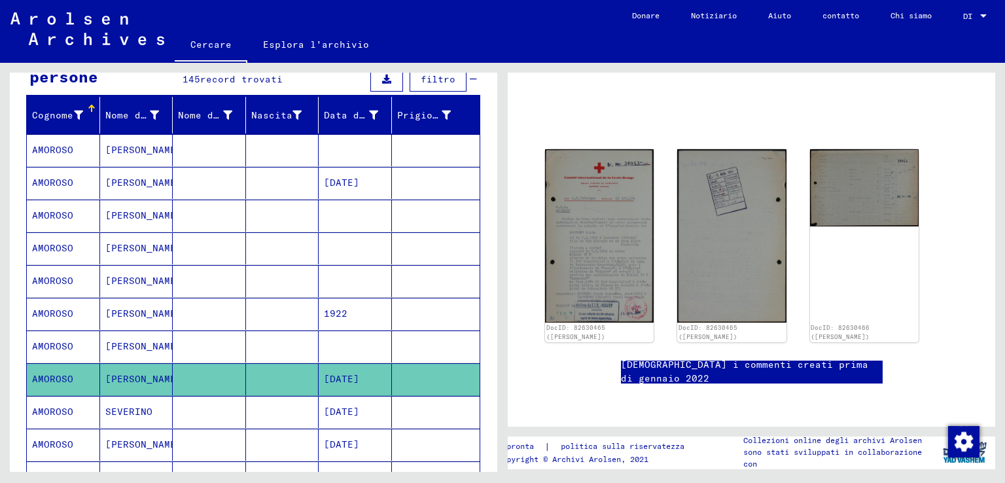
click at [140, 414] on font "SEVERINO" at bounding box center [128, 412] width 47 height 12
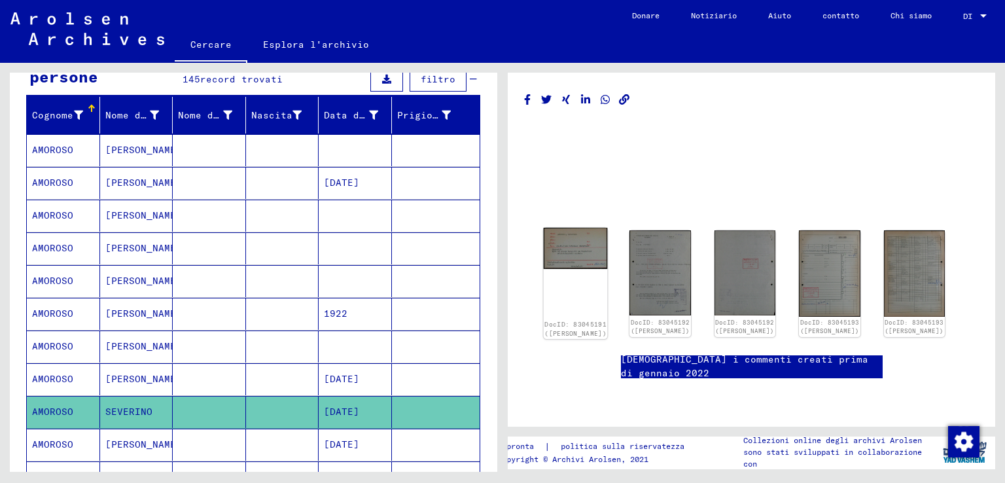
click at [576, 228] on img at bounding box center [576, 248] width 64 height 41
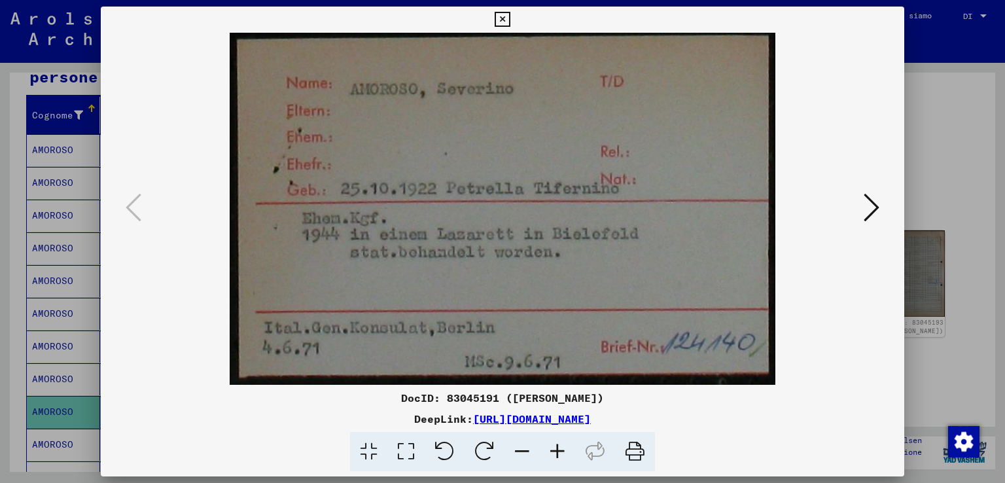
click at [873, 202] on icon at bounding box center [872, 207] width 16 height 31
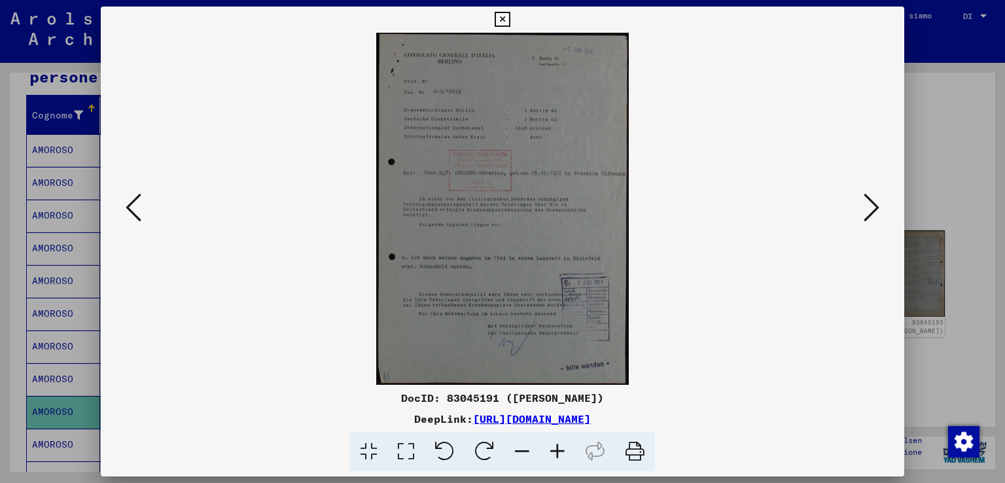
click at [959, 234] on div at bounding box center [502, 241] width 1005 height 483
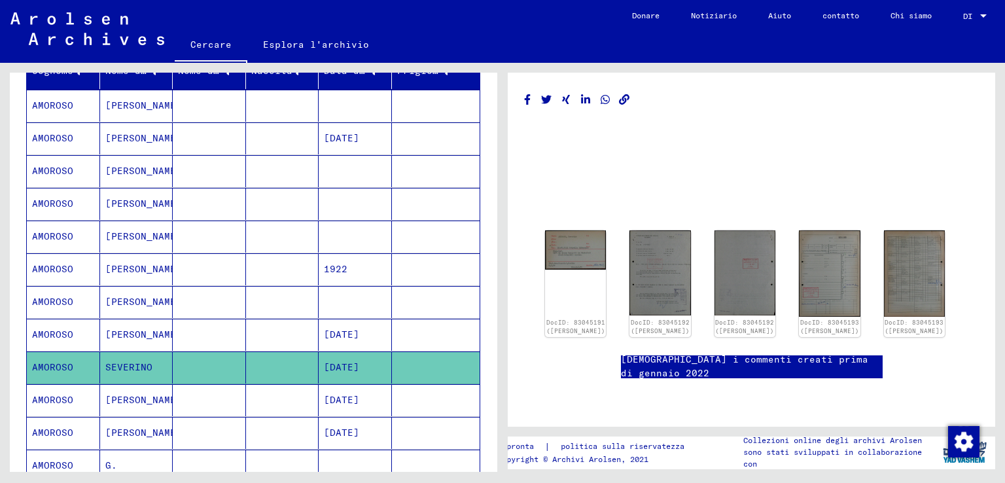
scroll to position [262, 0]
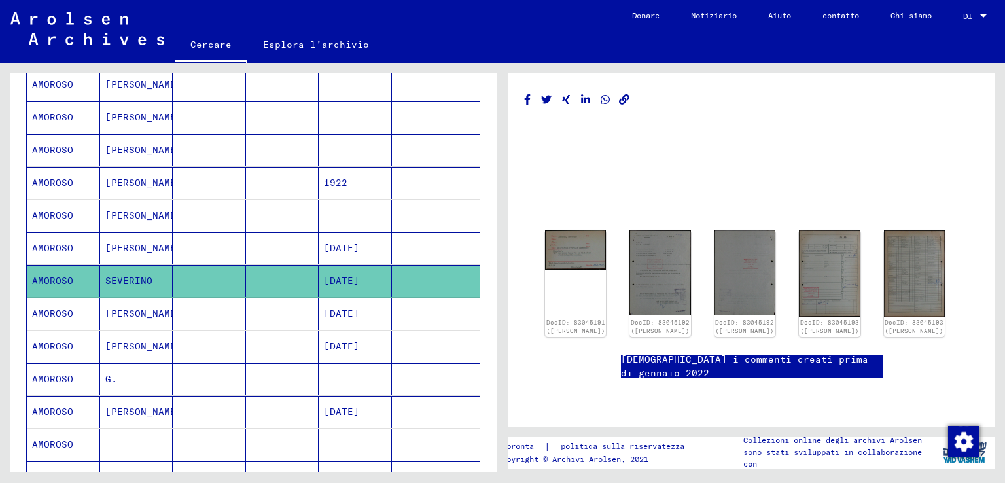
click at [149, 309] on font "[PERSON_NAME]" at bounding box center [143, 314] width 77 height 14
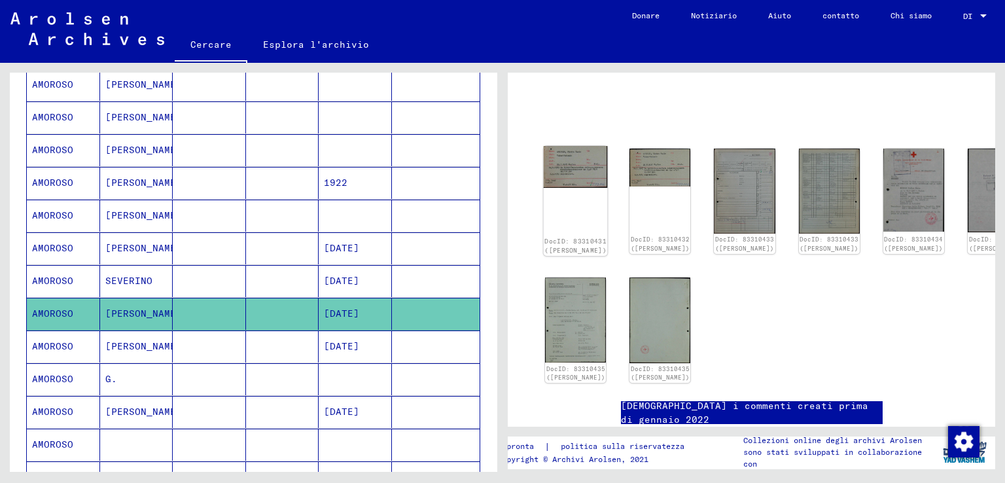
click at [579, 170] on img at bounding box center [576, 167] width 64 height 42
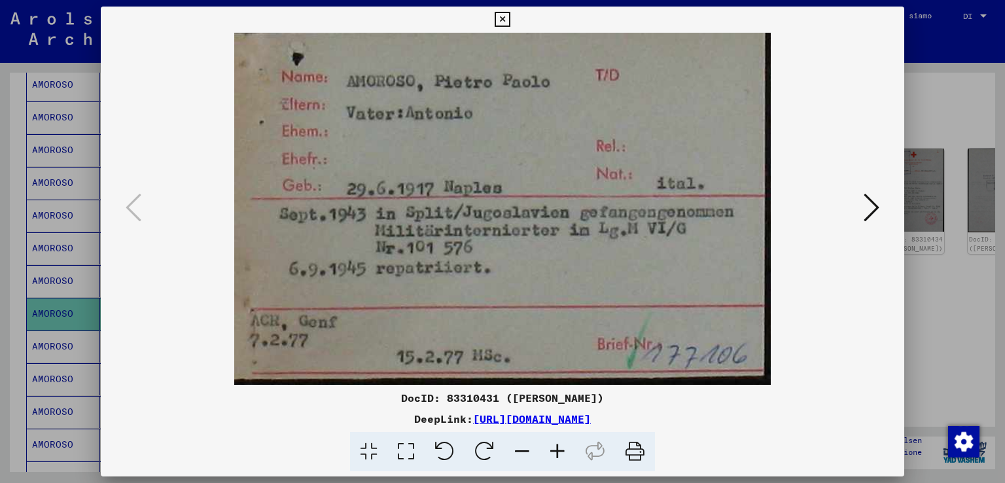
click at [869, 201] on icon at bounding box center [872, 207] width 16 height 31
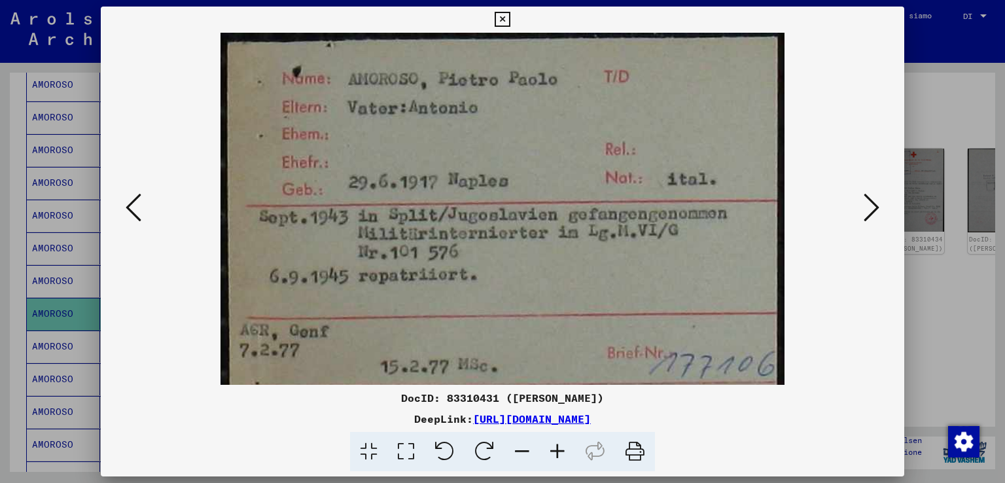
click at [869, 201] on icon at bounding box center [872, 207] width 16 height 31
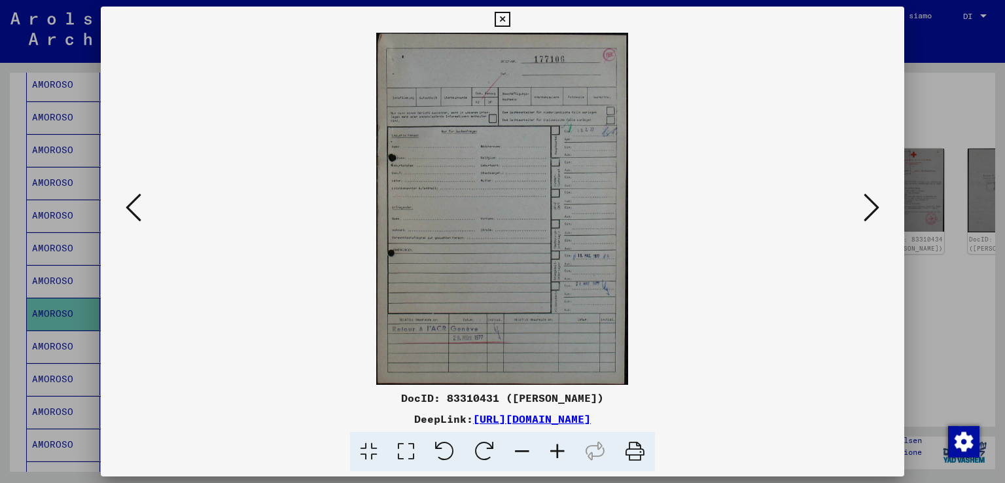
click at [869, 201] on icon at bounding box center [872, 207] width 16 height 31
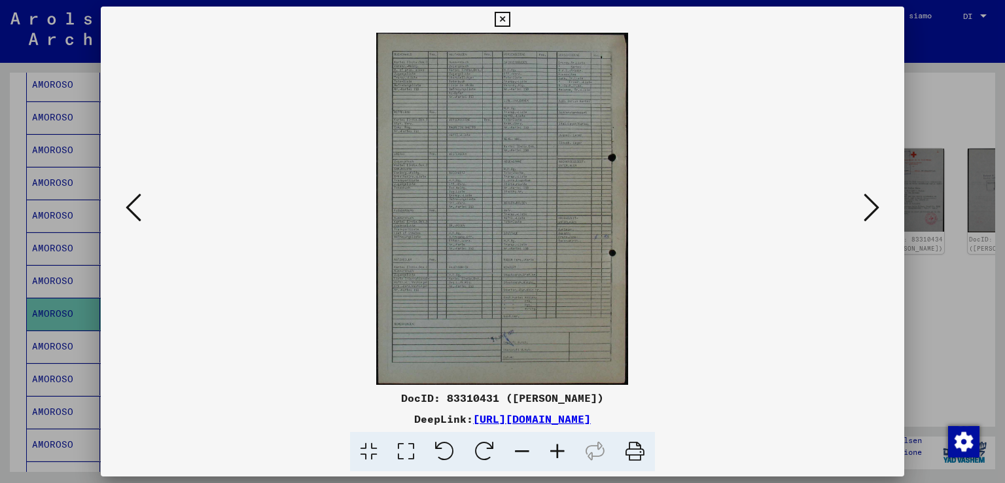
click at [869, 201] on icon at bounding box center [872, 207] width 16 height 31
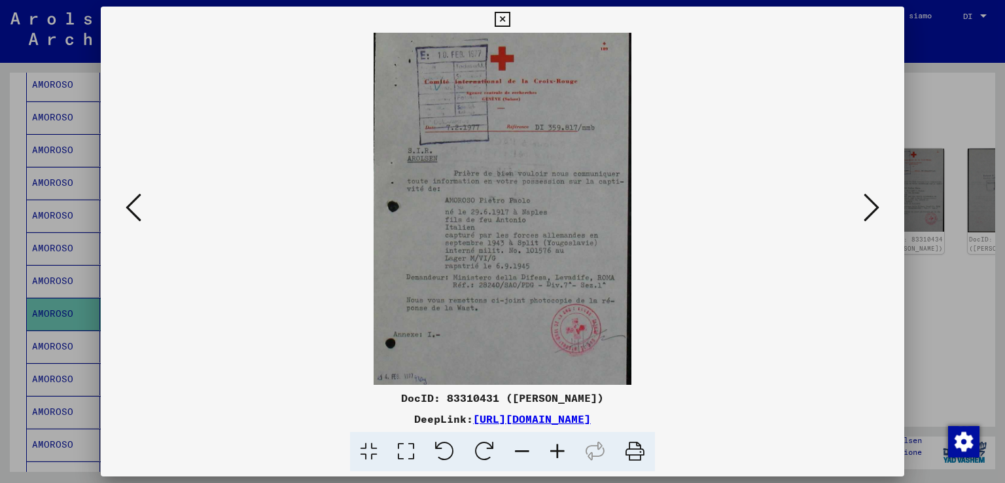
click at [956, 206] on div at bounding box center [502, 241] width 1005 height 483
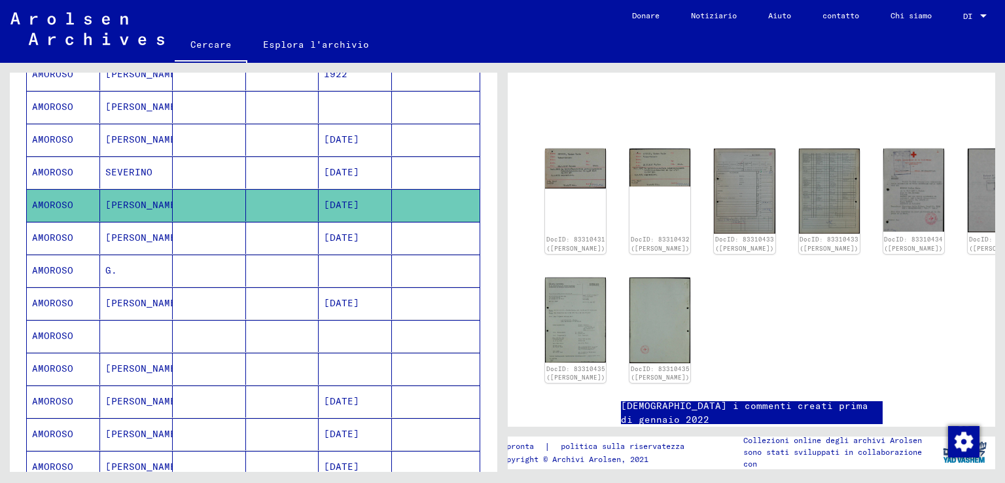
scroll to position [393, 0]
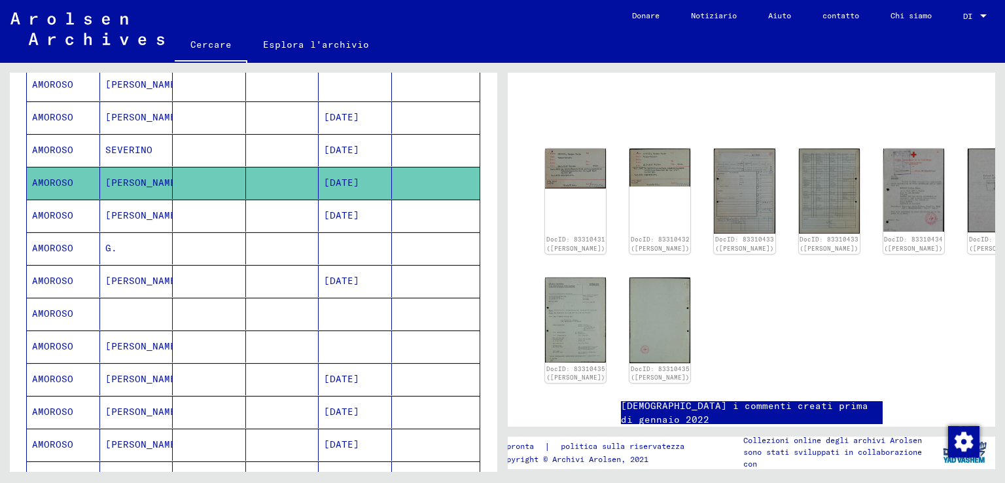
click at [149, 341] on mat-cell "[PERSON_NAME]" at bounding box center [136, 347] width 73 height 32
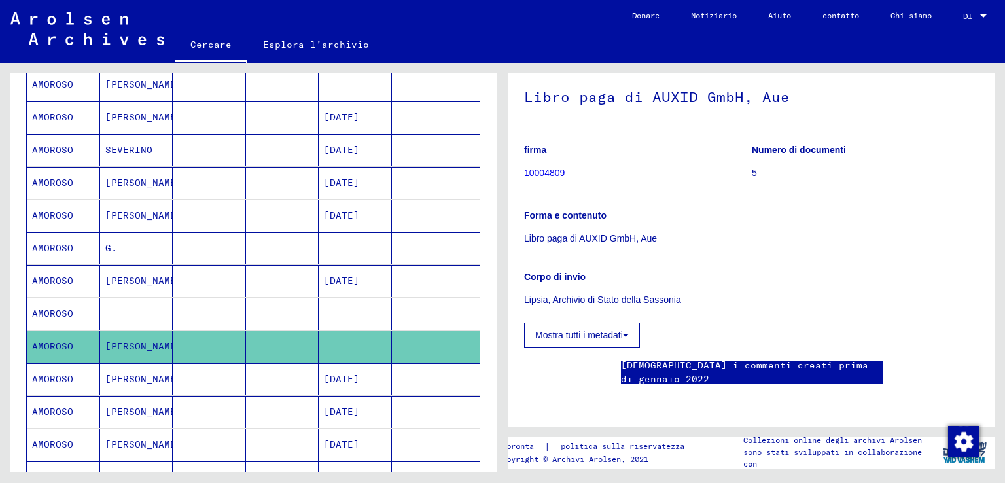
scroll to position [65, 0]
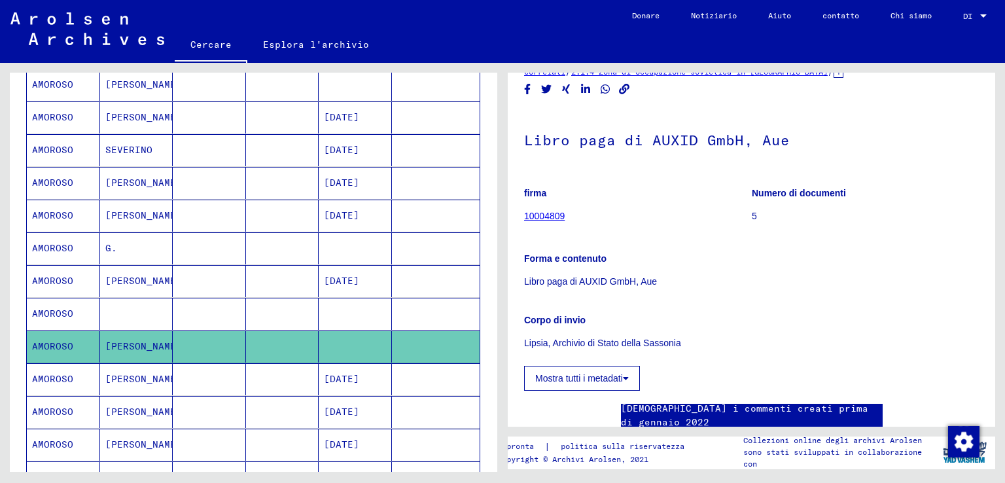
click at [142, 373] on font "[PERSON_NAME]" at bounding box center [143, 379] width 77 height 12
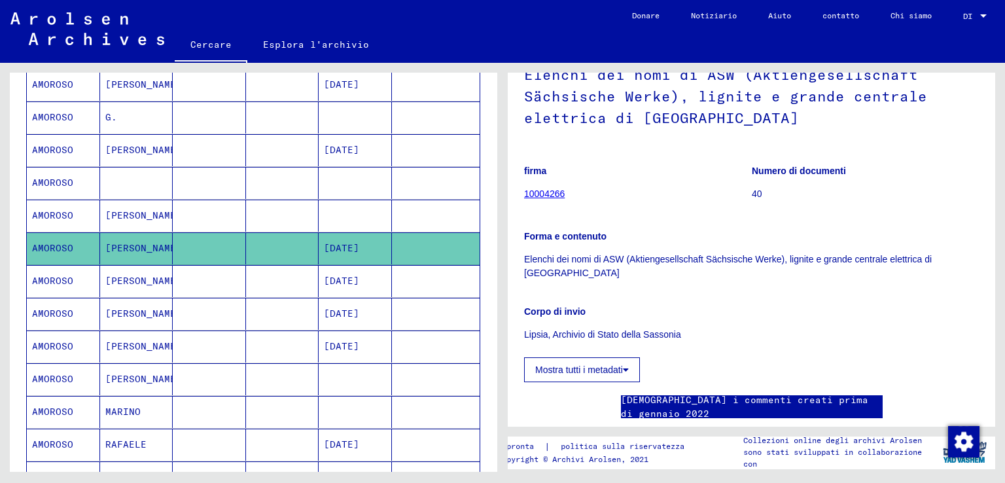
scroll to position [589, 0]
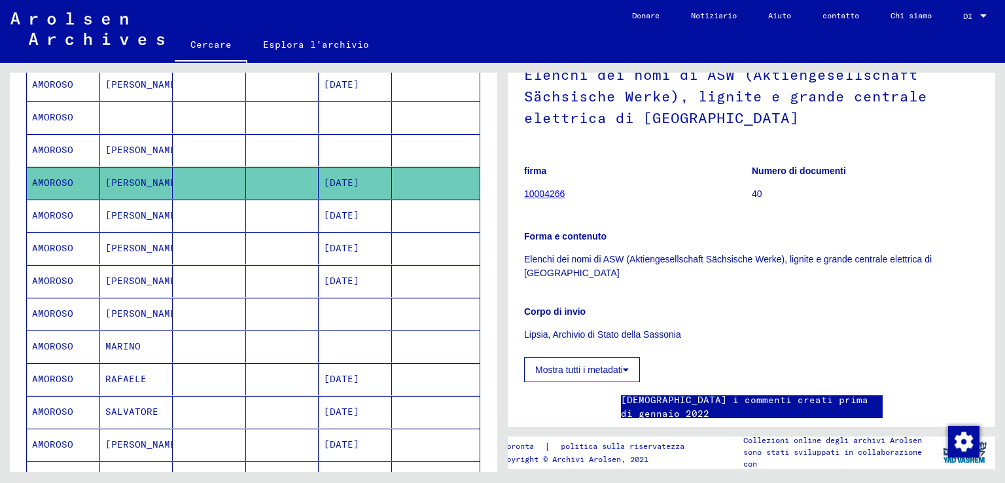
click at [147, 333] on mat-cell "MARINO" at bounding box center [136, 347] width 73 height 32
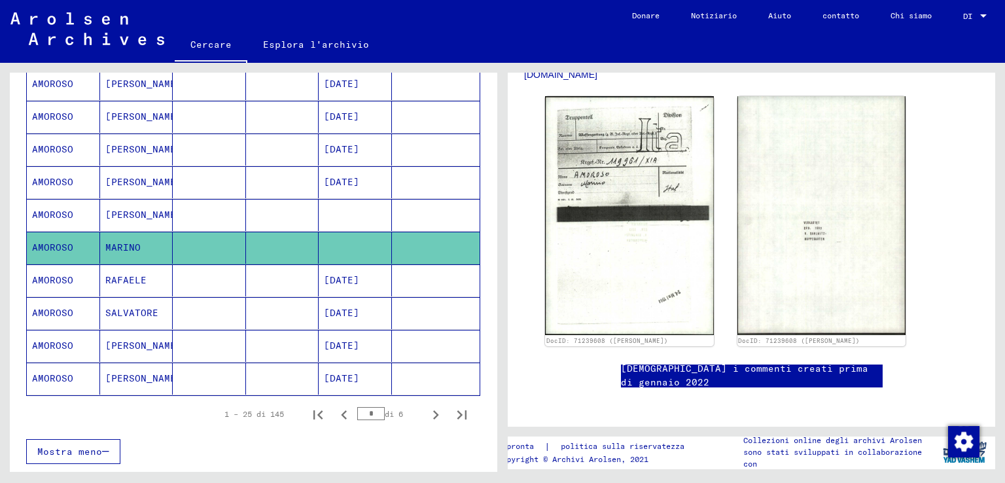
scroll to position [720, 0]
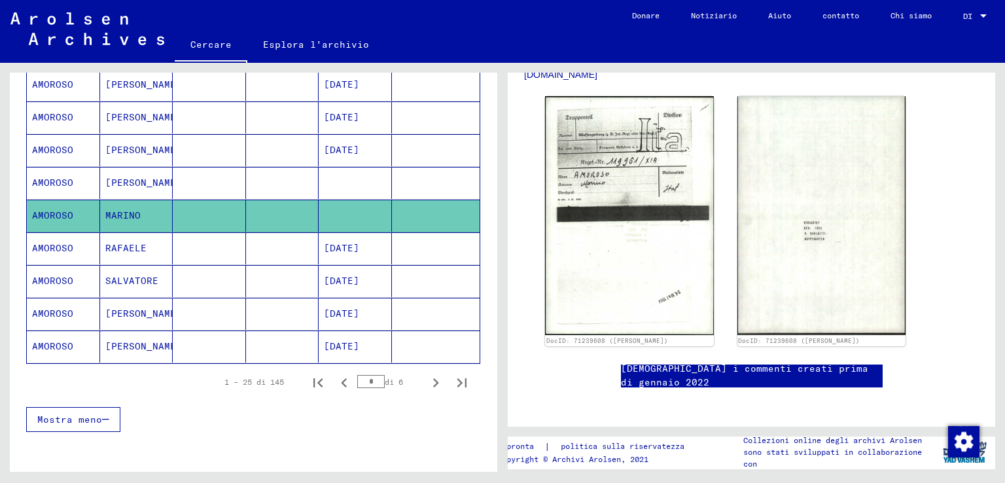
click at [141, 275] on font "SALVATORE" at bounding box center [131, 281] width 53 height 12
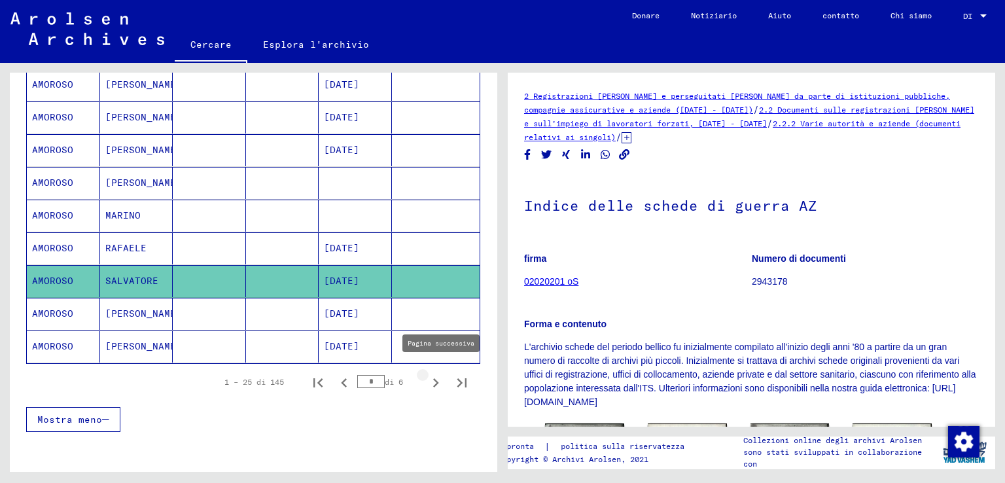
click at [429, 375] on icon "Pagina successiva" at bounding box center [436, 383] width 18 height 18
type input "*"
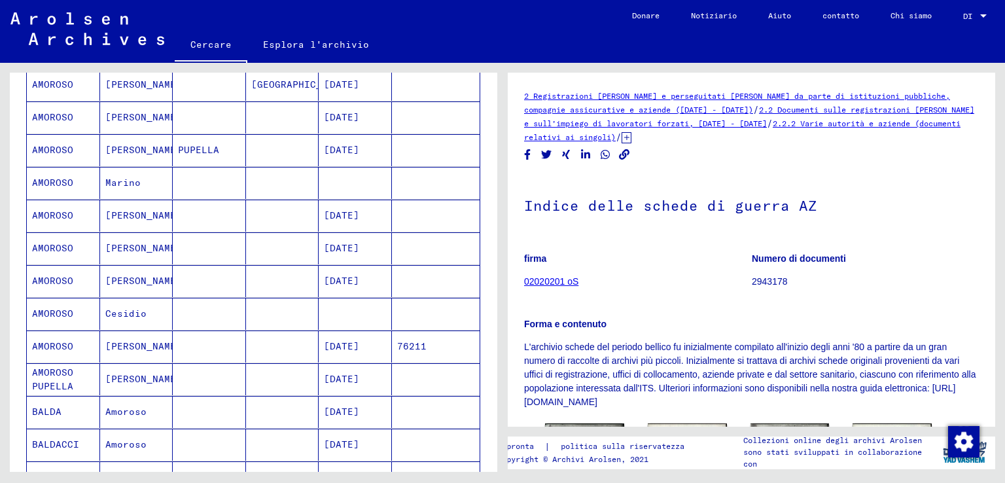
scroll to position [131, 0]
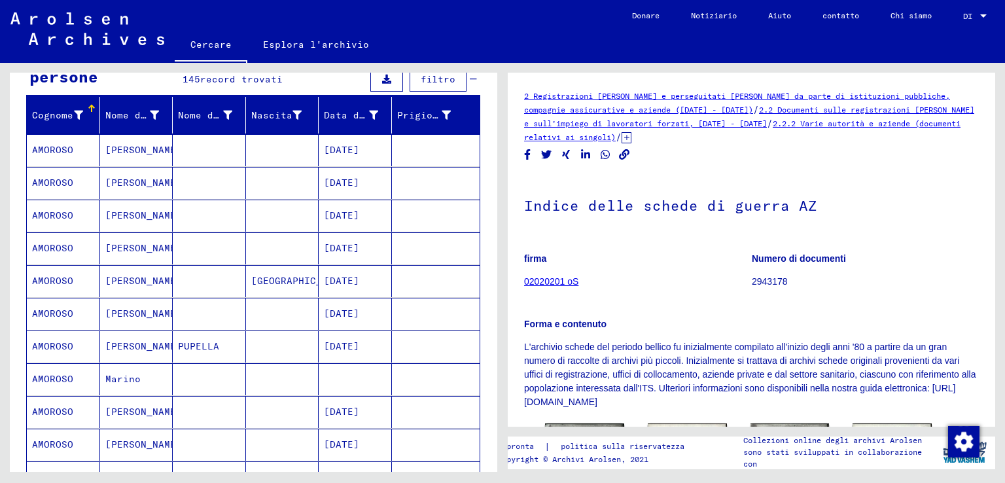
click at [155, 181] on mat-cell "[PERSON_NAME]" at bounding box center [136, 183] width 73 height 32
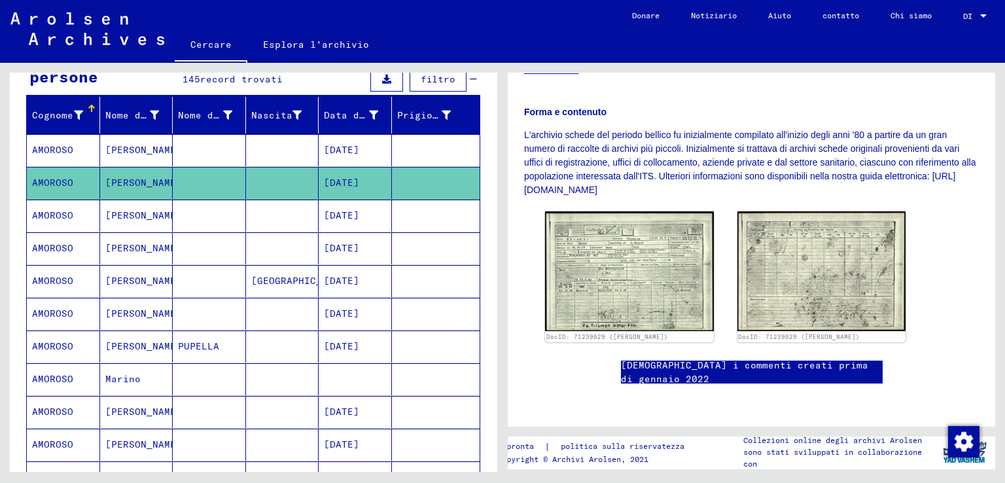
scroll to position [230, 0]
click at [668, 247] on img at bounding box center [629, 271] width 177 height 126
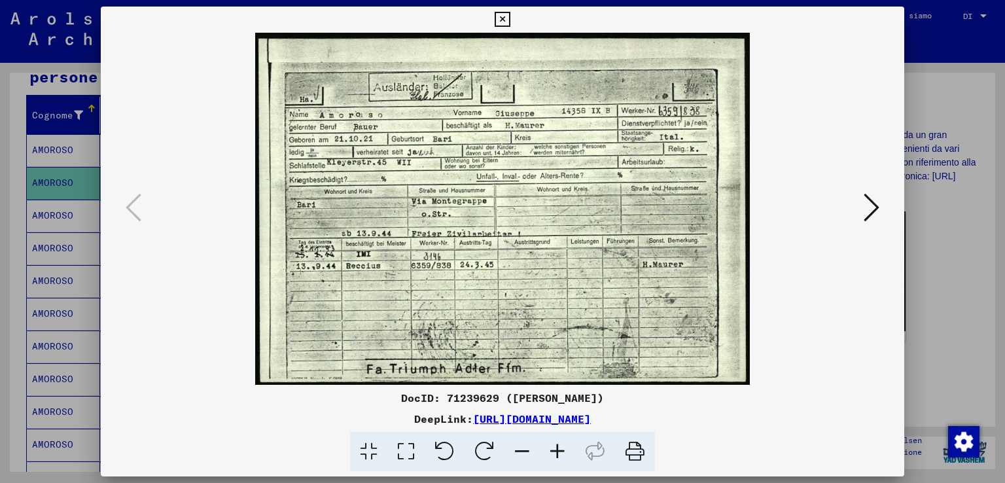
click at [878, 199] on icon at bounding box center [872, 207] width 16 height 31
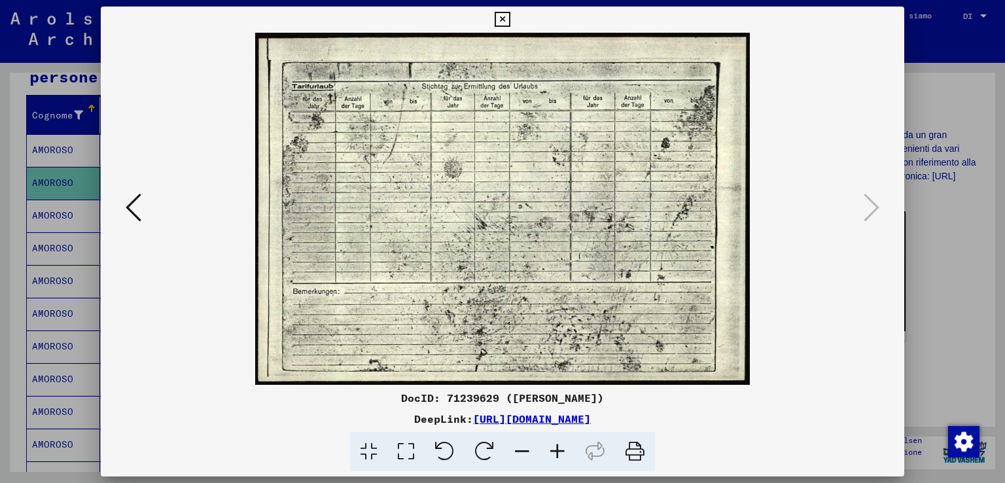
click at [946, 228] on div at bounding box center [502, 241] width 1005 height 483
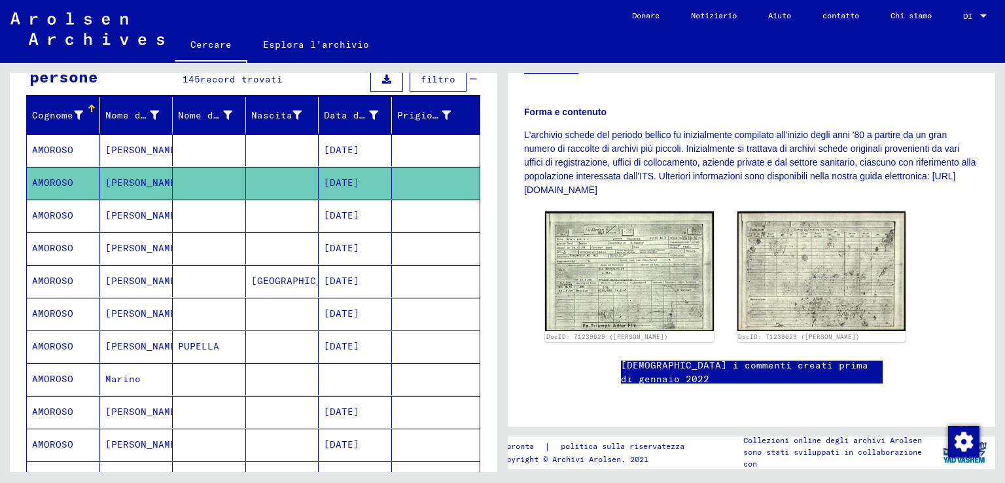
click at [154, 278] on mat-cell "[PERSON_NAME]" at bounding box center [136, 281] width 73 height 32
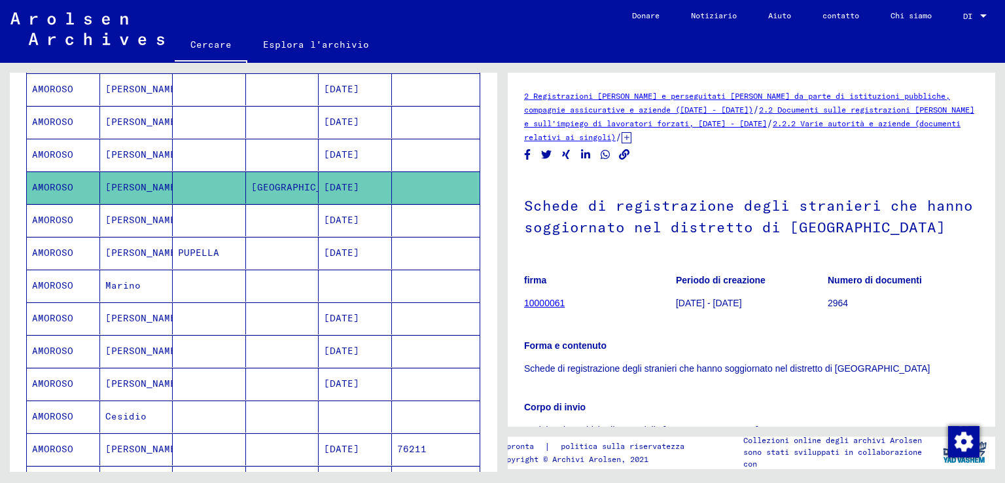
scroll to position [196, 0]
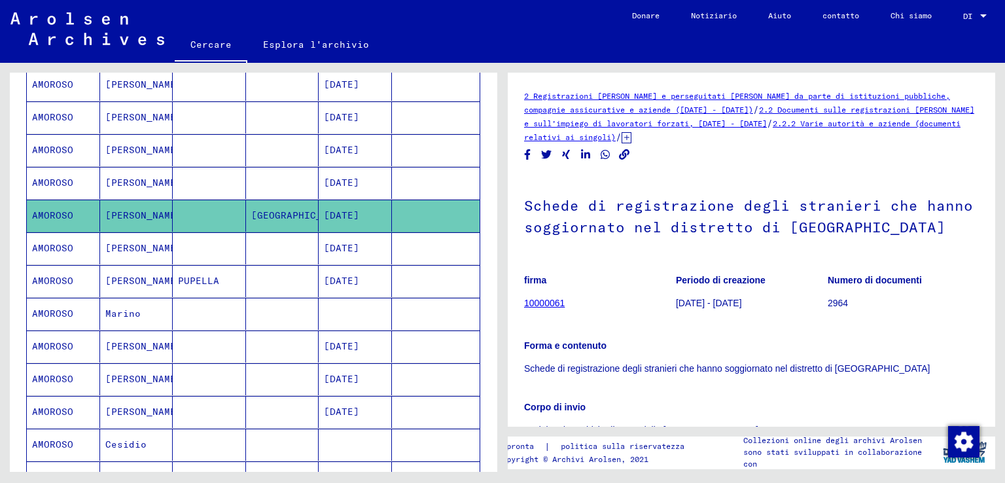
click at [152, 440] on mat-cell "Cesidio" at bounding box center [136, 445] width 73 height 32
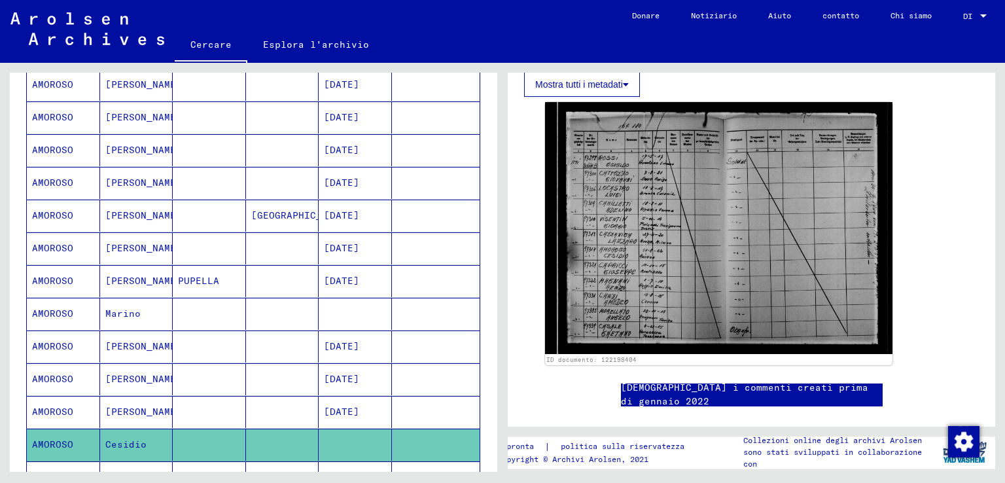
scroll to position [307, 0]
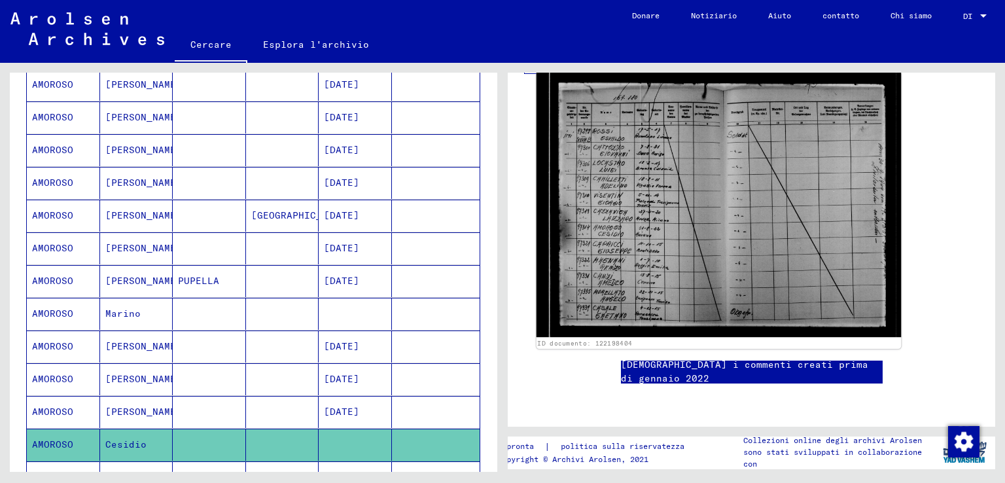
click at [672, 194] on img at bounding box center [719, 205] width 365 height 264
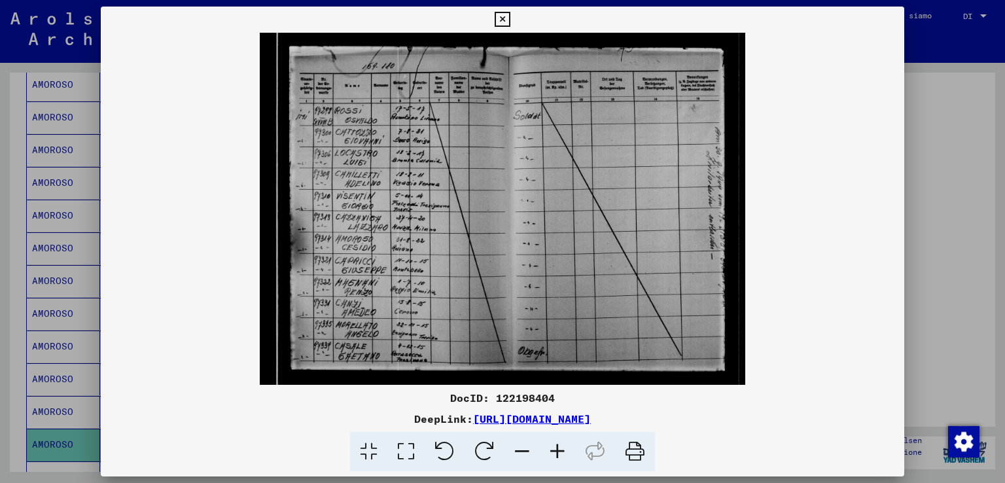
scroll to position [304, 0]
click at [545, 446] on icon at bounding box center [557, 452] width 35 height 40
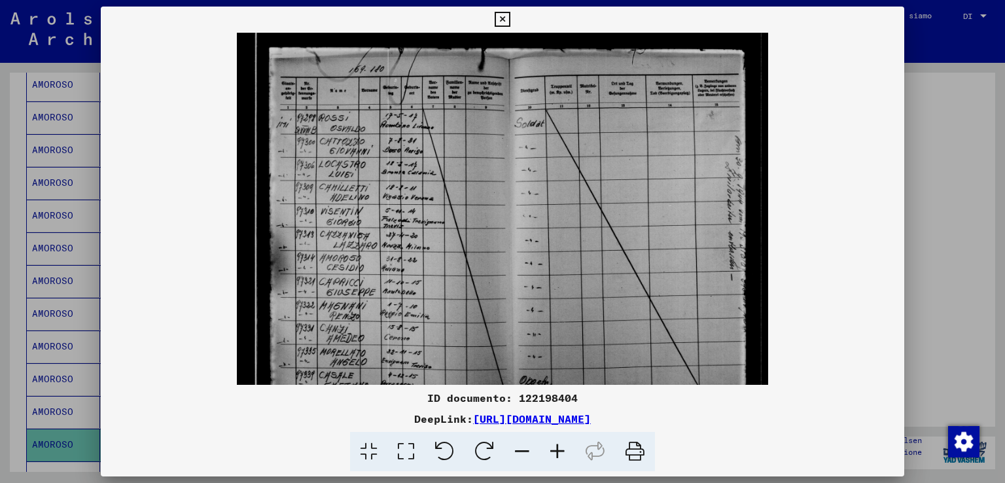
click at [546, 446] on icon at bounding box center [557, 452] width 35 height 40
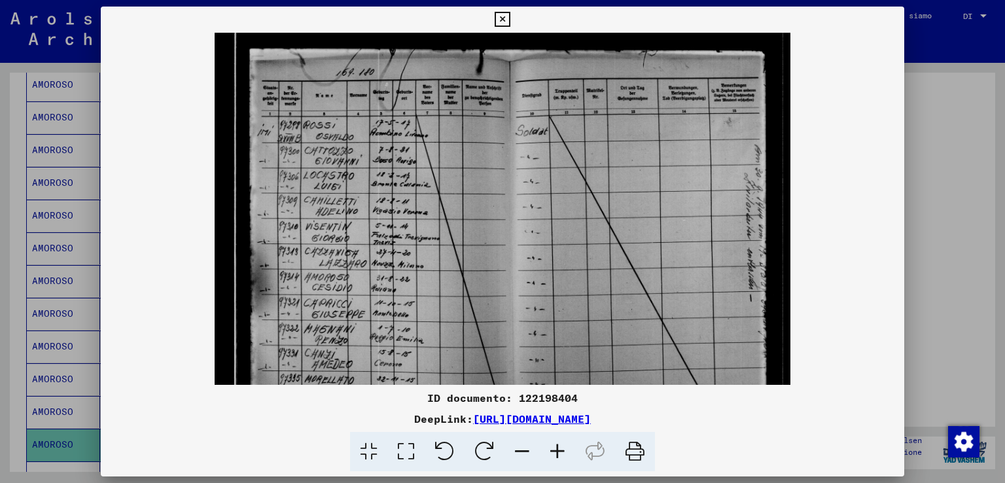
click at [546, 446] on icon at bounding box center [557, 452] width 35 height 40
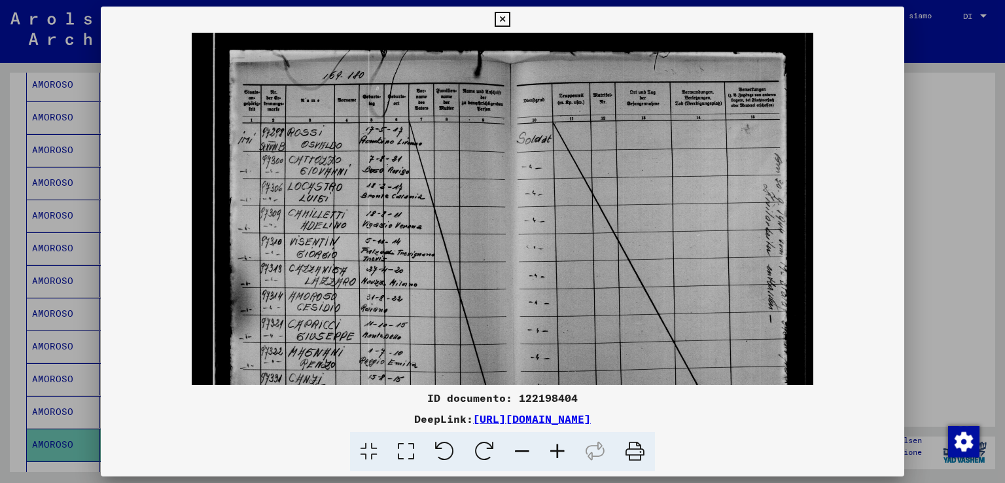
click at [546, 446] on icon at bounding box center [557, 452] width 35 height 40
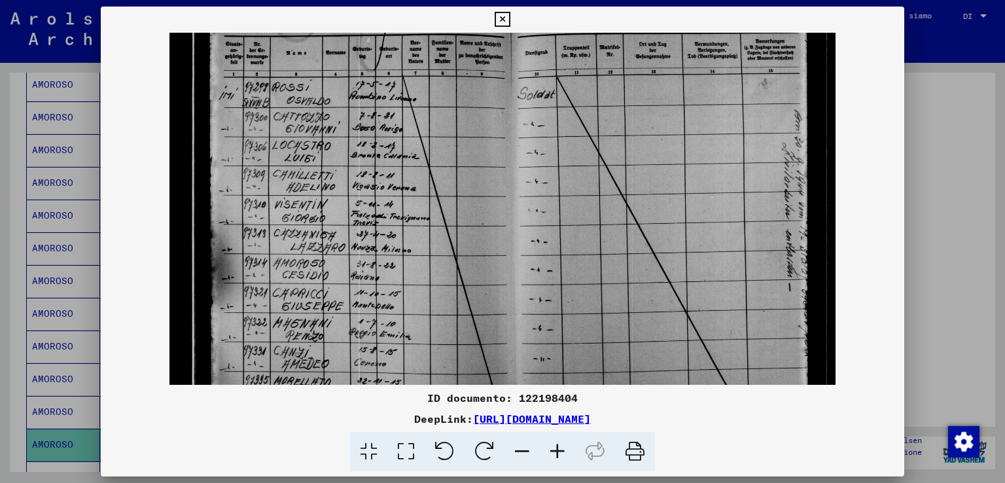
scroll to position [83, 0]
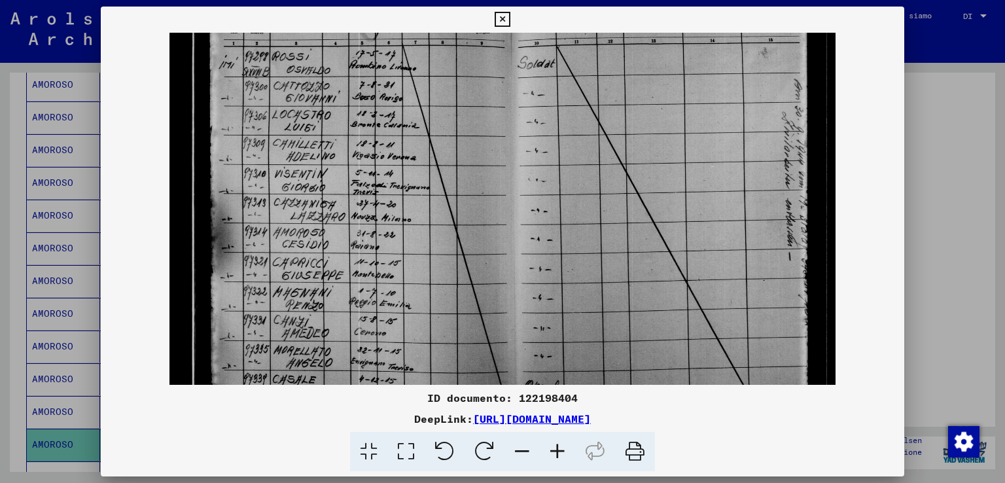
drag, startPoint x: 418, startPoint y: 343, endPoint x: 414, endPoint y: 261, distance: 82.5
click at [414, 261] on img at bounding box center [503, 191] width 666 height 483
click at [972, 168] on div at bounding box center [502, 241] width 1005 height 483
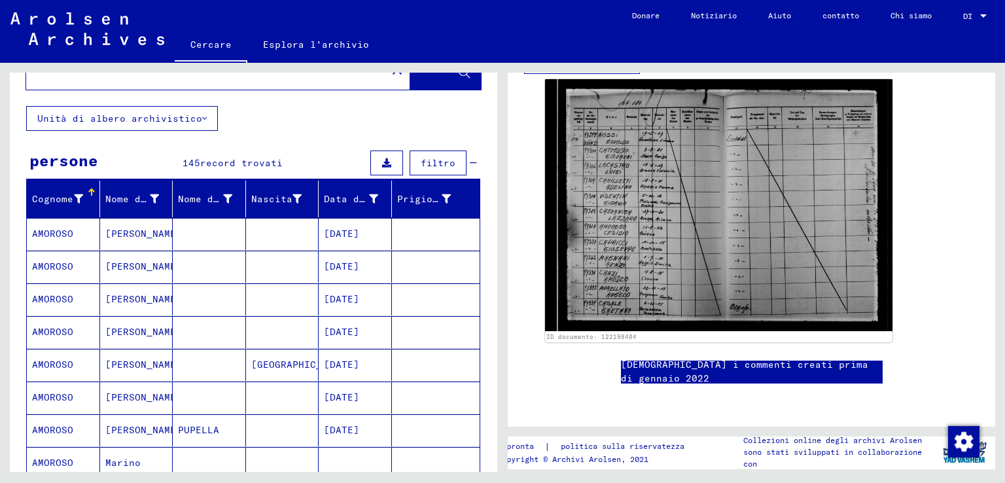
scroll to position [0, 0]
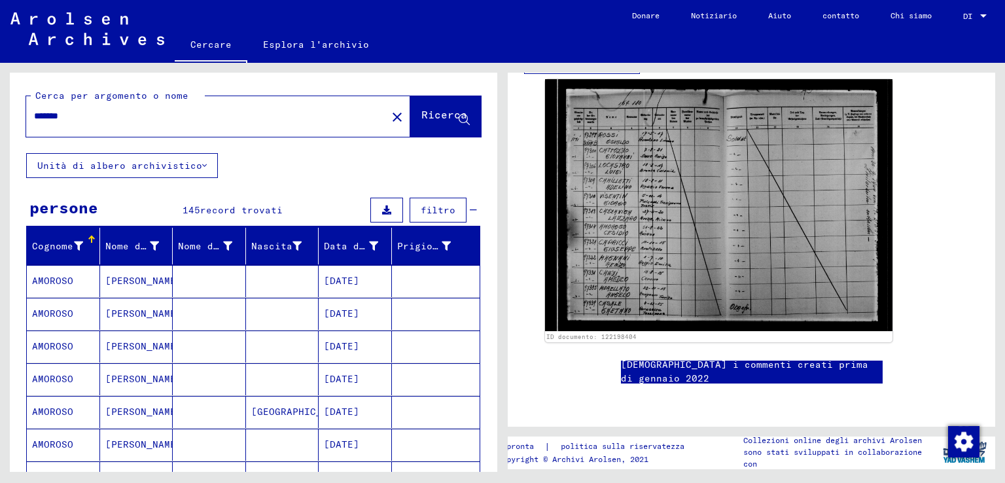
click at [181, 123] on div "*******" at bounding box center [202, 115] width 353 height 29
click at [128, 108] on div "*******" at bounding box center [202, 115] width 353 height 29
click at [131, 116] on input "*******" at bounding box center [206, 116] width 345 height 14
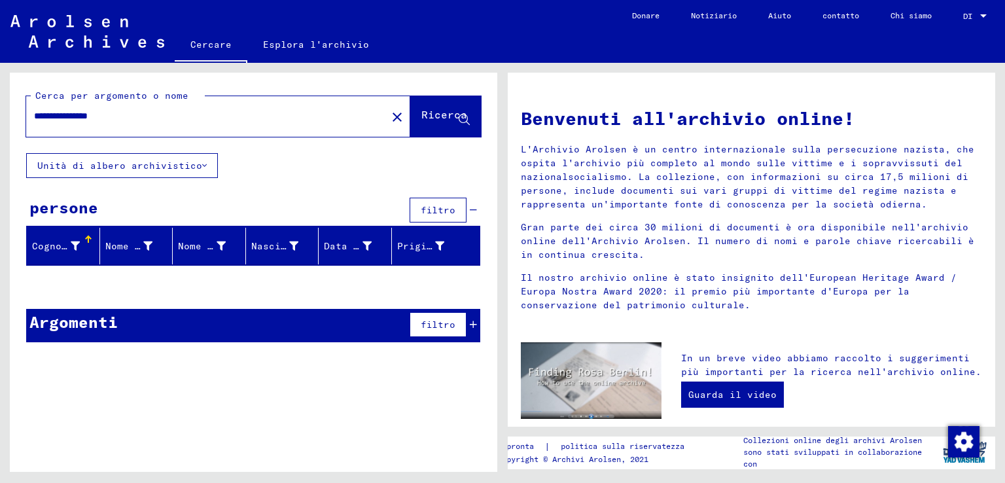
drag, startPoint x: 80, startPoint y: 115, endPoint x: 201, endPoint y: 115, distance: 121.1
click at [201, 115] on input "**********" at bounding box center [202, 116] width 337 height 14
drag, startPoint x: 79, startPoint y: 119, endPoint x: 10, endPoint y: 121, distance: 68.1
click at [14, 120] on div "**********" at bounding box center [254, 113] width 488 height 81
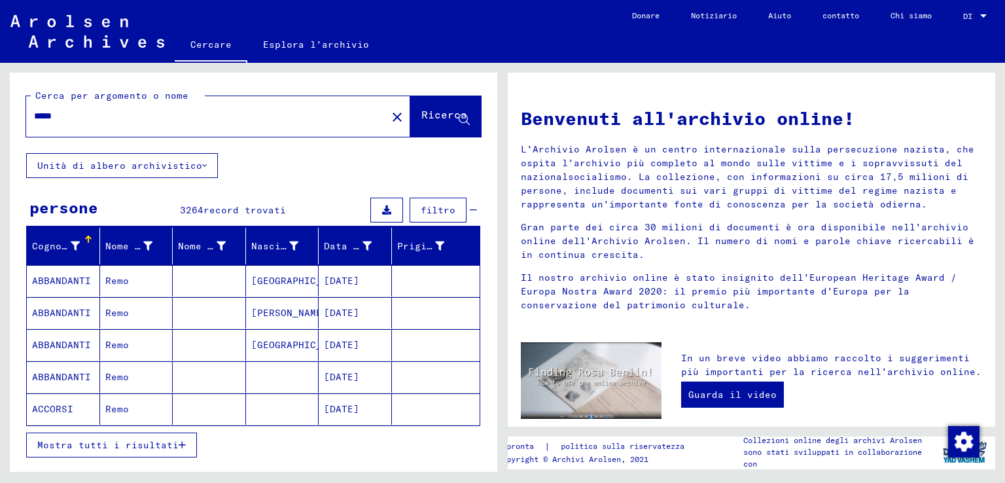
scroll to position [65, 0]
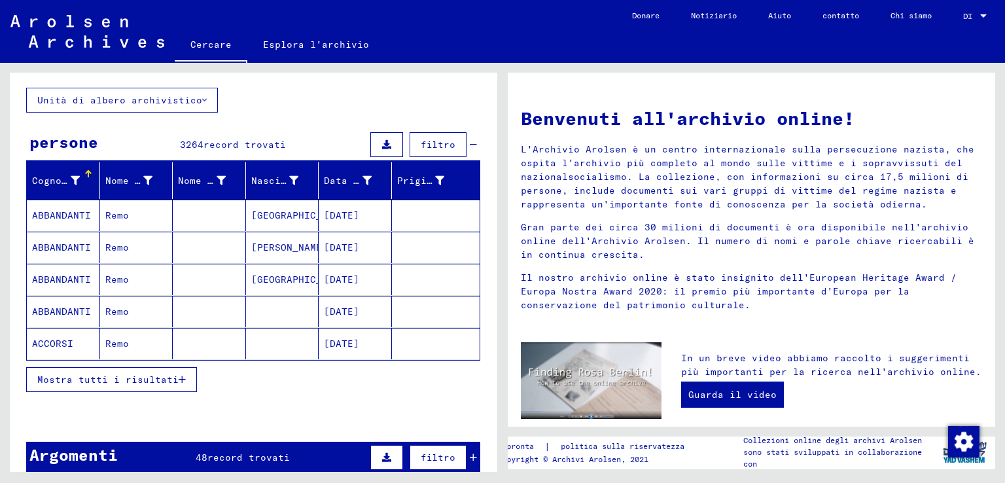
click at [168, 374] on font "Mostra tutti i risultati" at bounding box center [107, 380] width 141 height 12
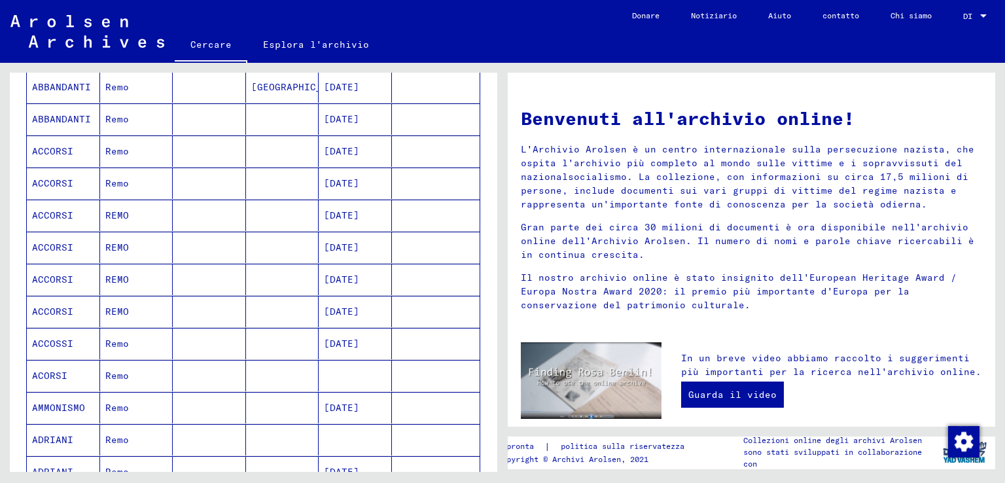
scroll to position [0, 0]
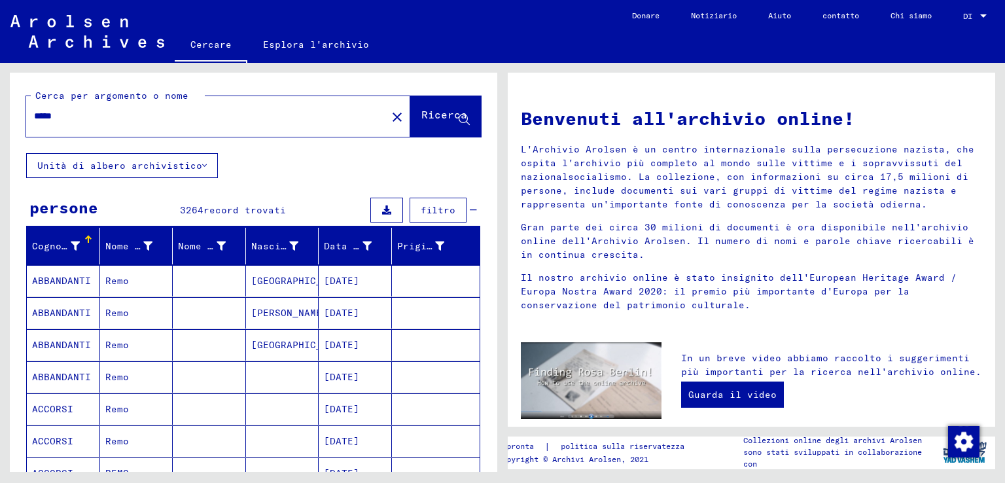
click at [117, 118] on input "*****" at bounding box center [202, 116] width 337 height 14
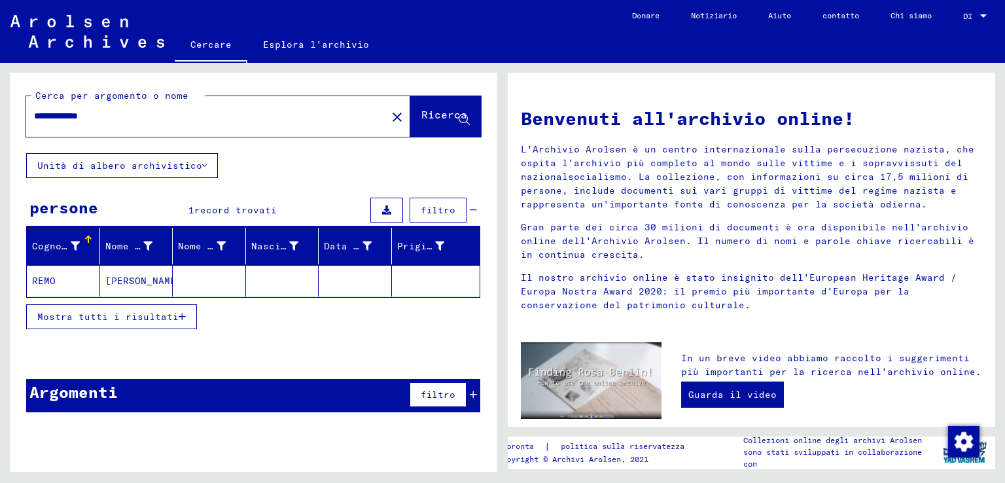
click at [154, 320] on font "Mostra tutti i risultati" at bounding box center [107, 317] width 141 height 12
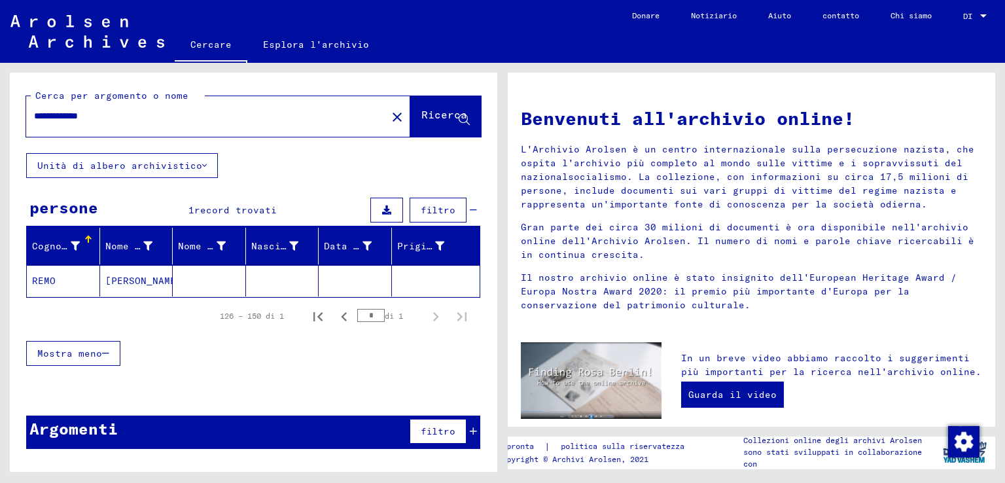
click at [62, 116] on input "**********" at bounding box center [202, 116] width 337 height 14
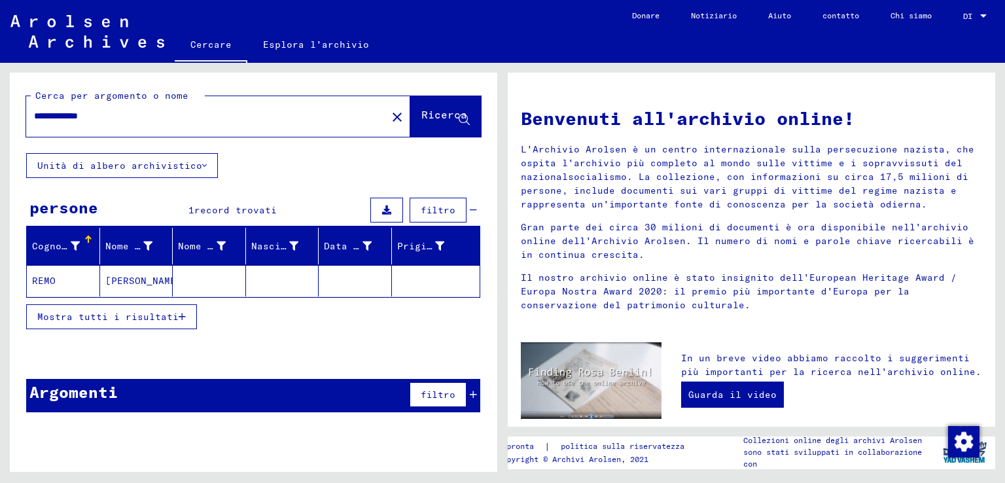
click at [149, 108] on div "**********" at bounding box center [198, 115] width 345 height 29
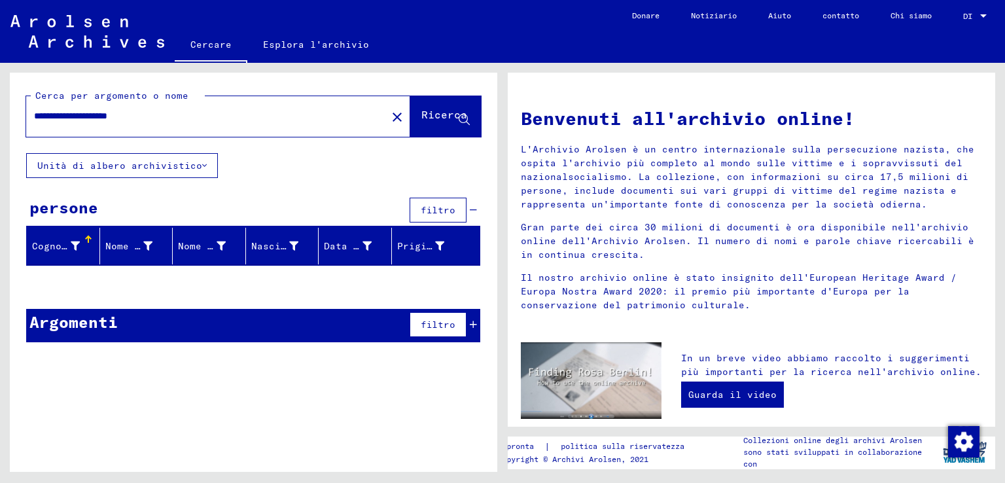
drag, startPoint x: 109, startPoint y: 116, endPoint x: 68, endPoint y: 116, distance: 41.2
click at [68, 116] on input "**********" at bounding box center [202, 116] width 337 height 14
click at [143, 171] on button "Unità di albero archivistico" at bounding box center [122, 165] width 192 height 25
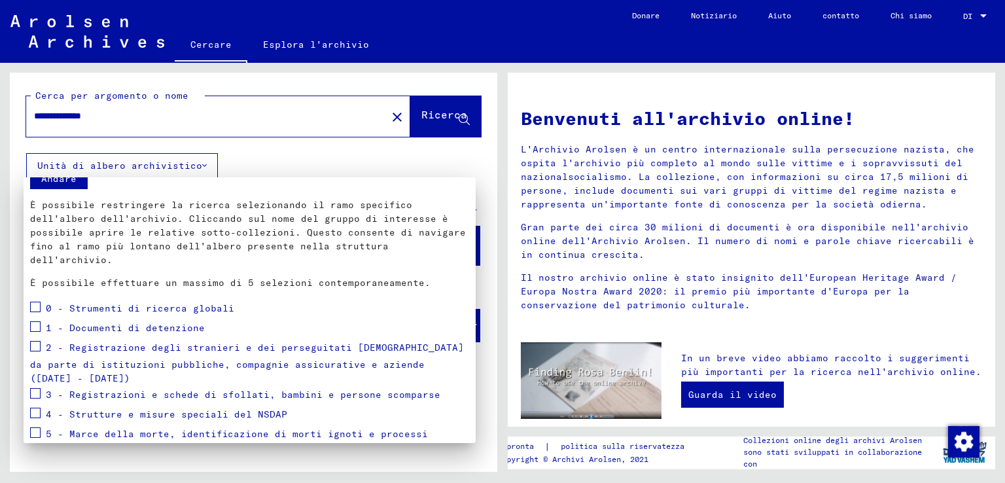
scroll to position [65, 0]
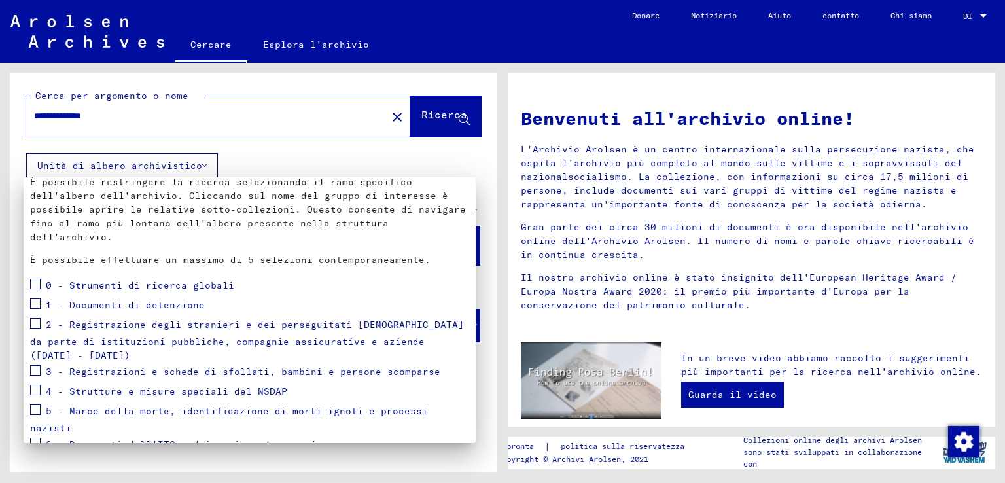
click at [35, 323] on span at bounding box center [35, 323] width 10 height 10
click at [412, 122] on div at bounding box center [502, 241] width 1005 height 483
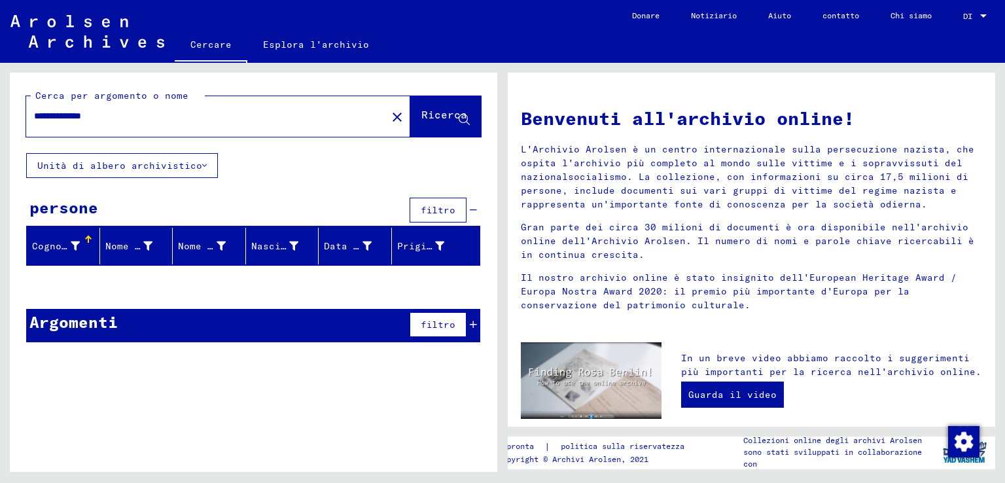
drag, startPoint x: 67, startPoint y: 116, endPoint x: 215, endPoint y: 107, distance: 147.6
click at [215, 107] on div "**********" at bounding box center [198, 115] width 345 height 29
type input "*****"
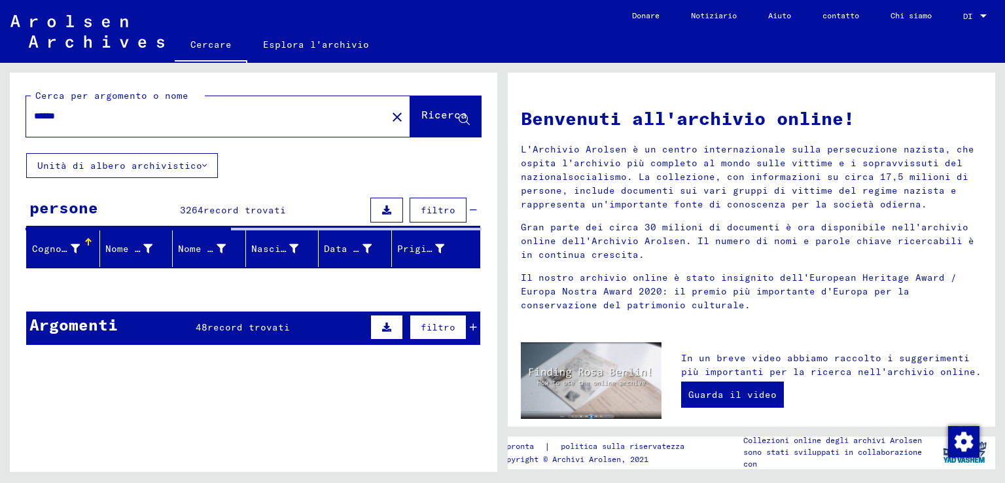
click at [192, 164] on font "Unità di albero archivistico" at bounding box center [119, 166] width 165 height 12
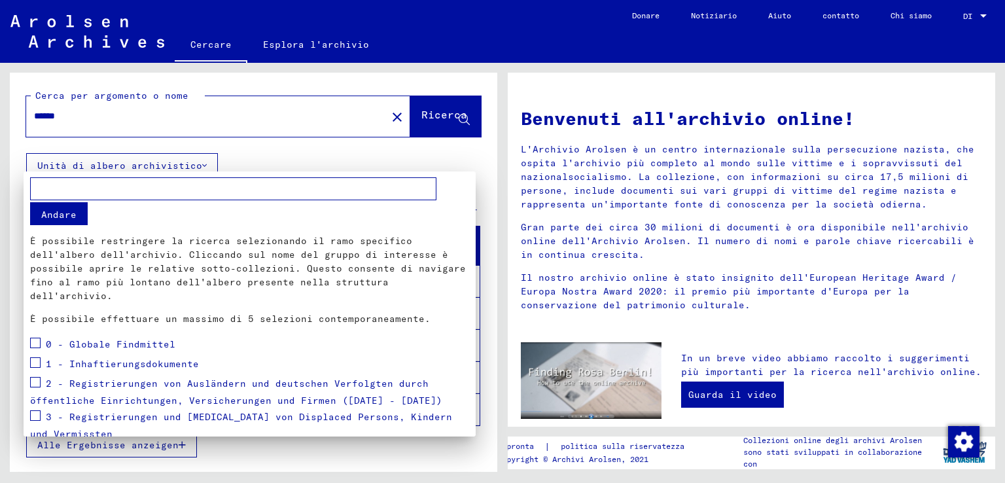
click at [37, 383] on span at bounding box center [35, 382] width 10 height 10
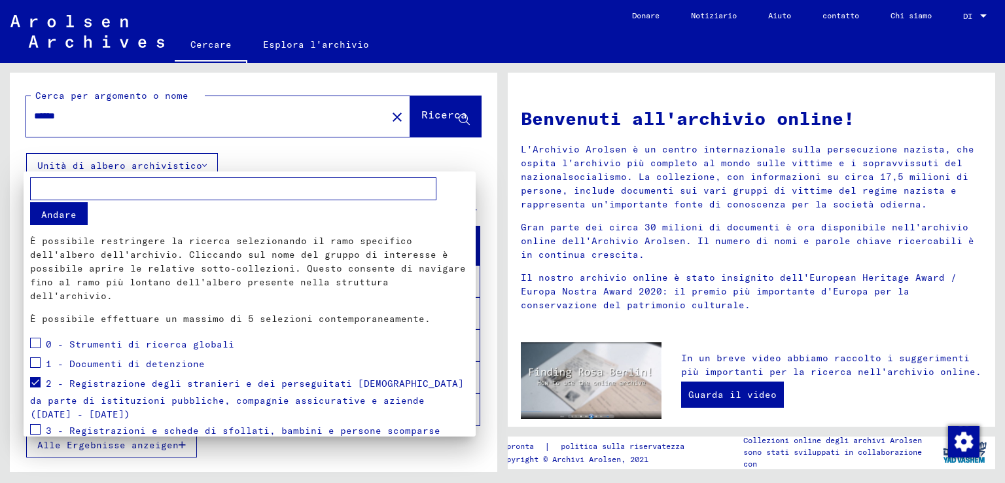
scroll to position [143, 0]
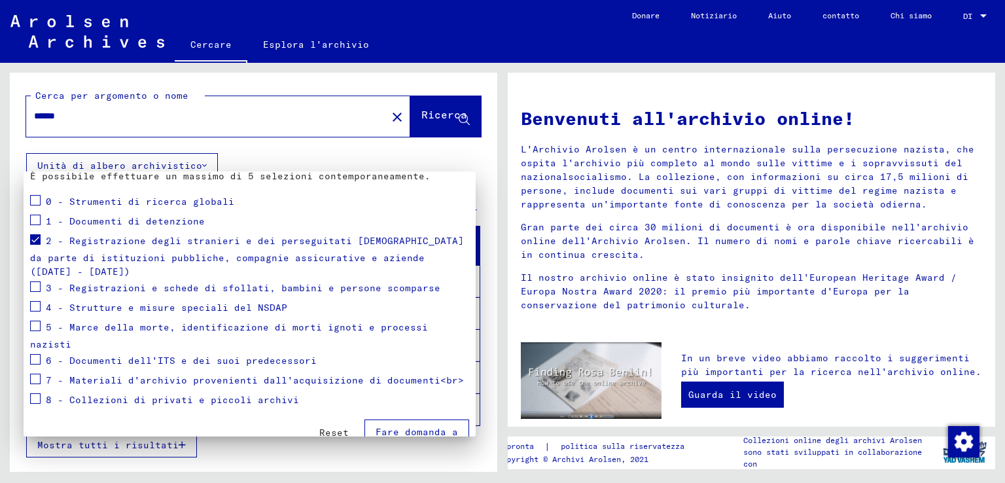
click at [413, 426] on font "Fare domanda a" at bounding box center [417, 432] width 82 height 12
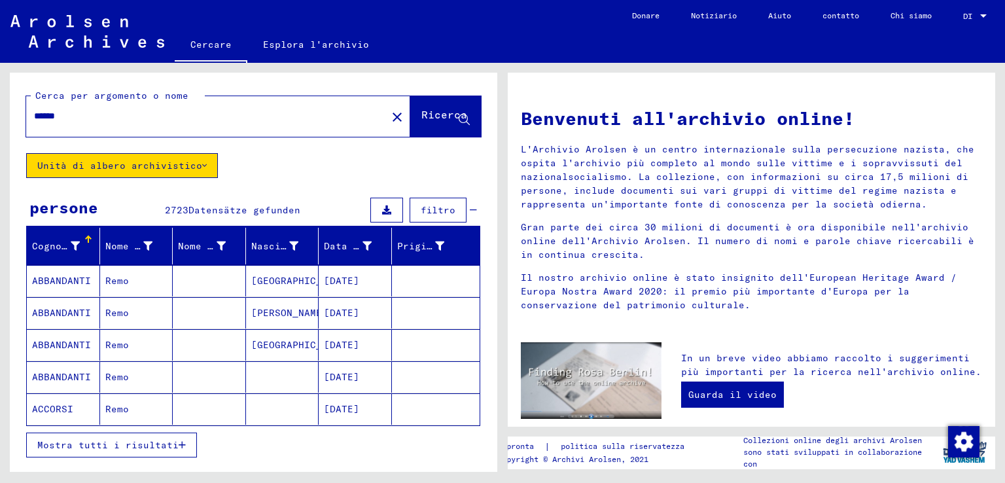
scroll to position [65, 0]
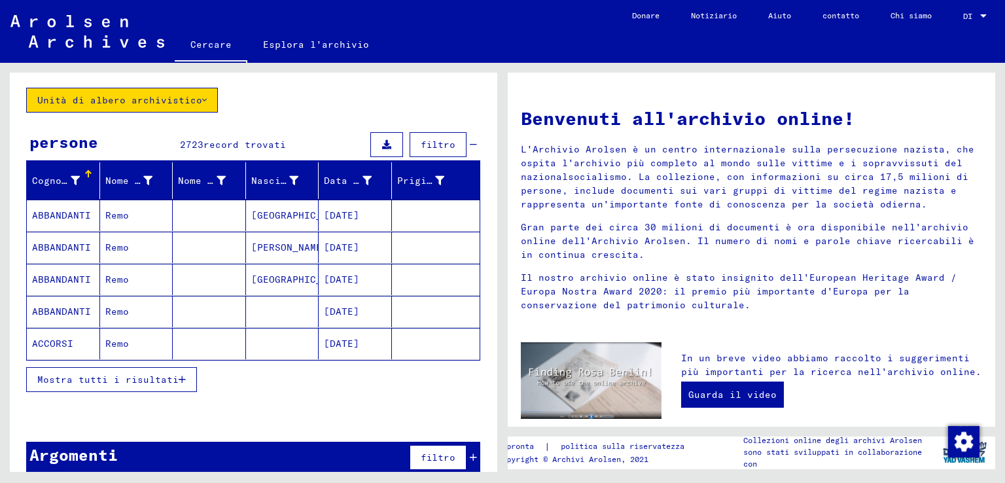
click at [162, 375] on font "Mostra tutti i risultati" at bounding box center [107, 380] width 141 height 12
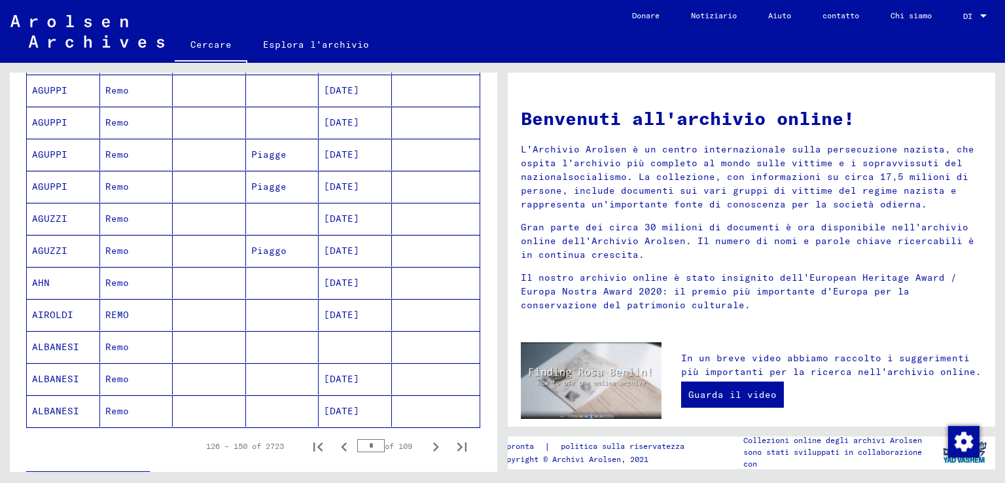
scroll to position [720, 0]
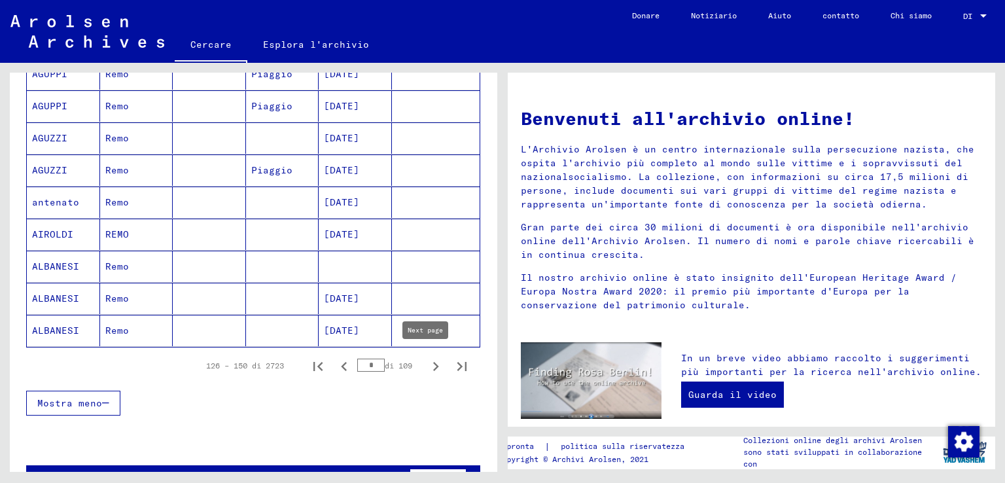
click at [427, 361] on icon "Pagina successiva" at bounding box center [436, 366] width 18 height 18
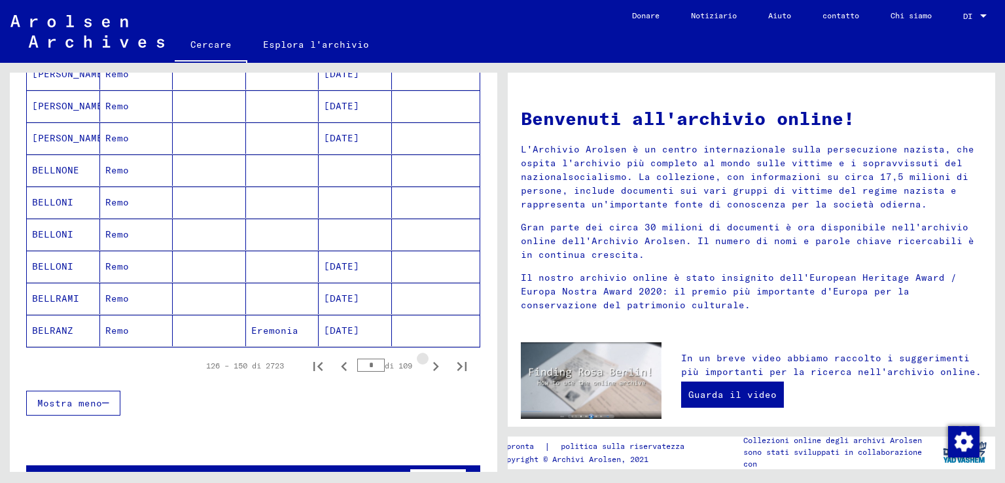
click at [427, 361] on icon "Pagina successiva" at bounding box center [436, 366] width 18 height 18
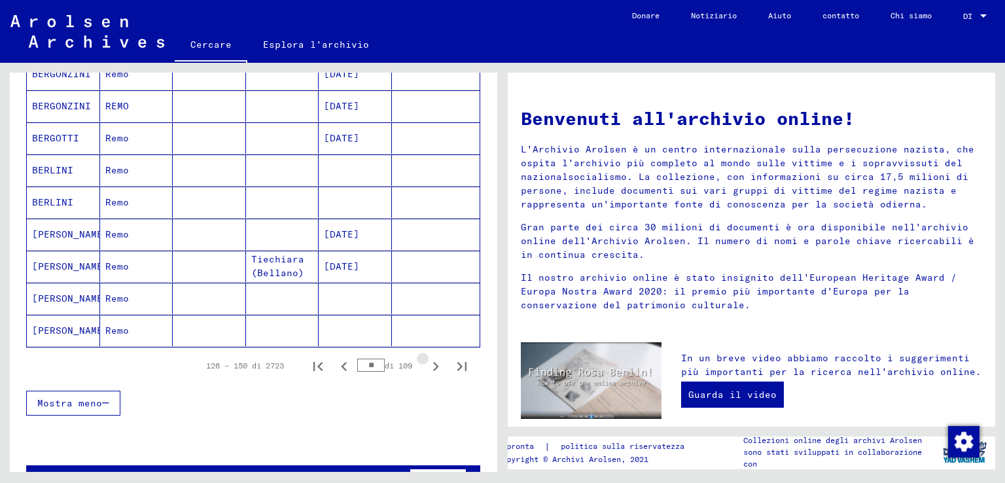
click at [427, 361] on icon "Pagina successiva" at bounding box center [436, 366] width 18 height 18
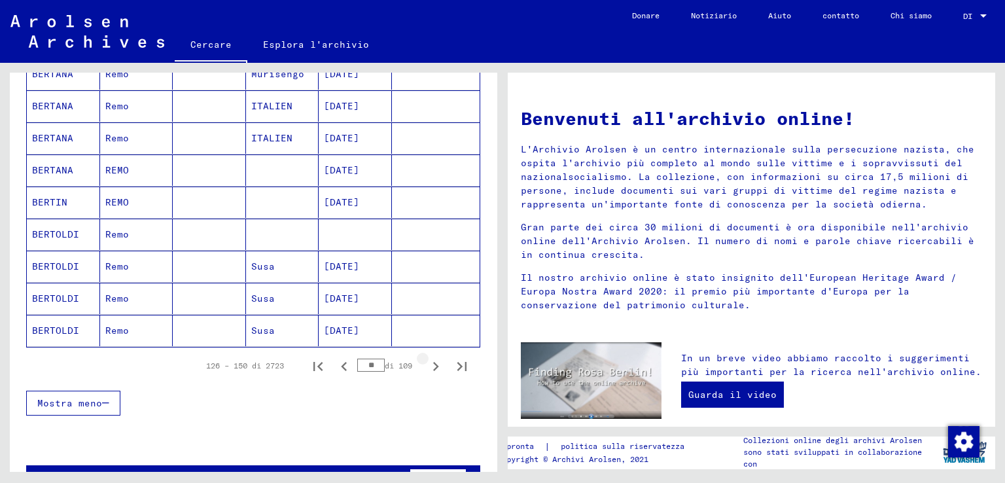
click at [427, 361] on icon "Pagina successiva" at bounding box center [436, 366] width 18 height 18
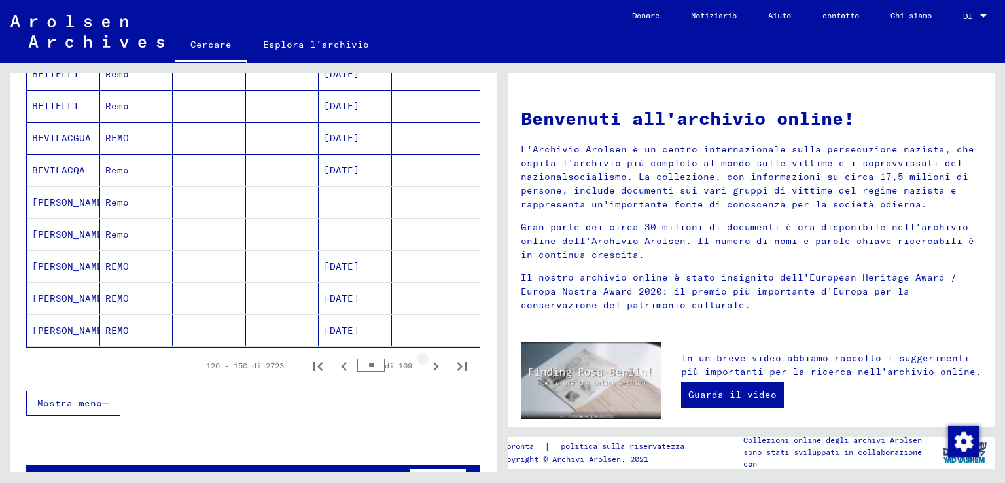
click at [427, 361] on icon "Pagina successiva" at bounding box center [436, 366] width 18 height 18
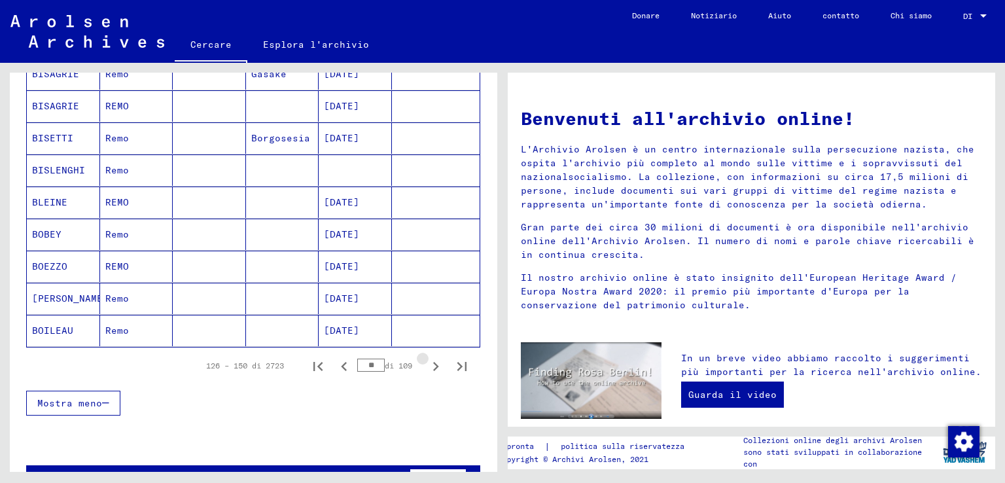
click at [427, 361] on icon "Pagina successiva" at bounding box center [436, 366] width 18 height 18
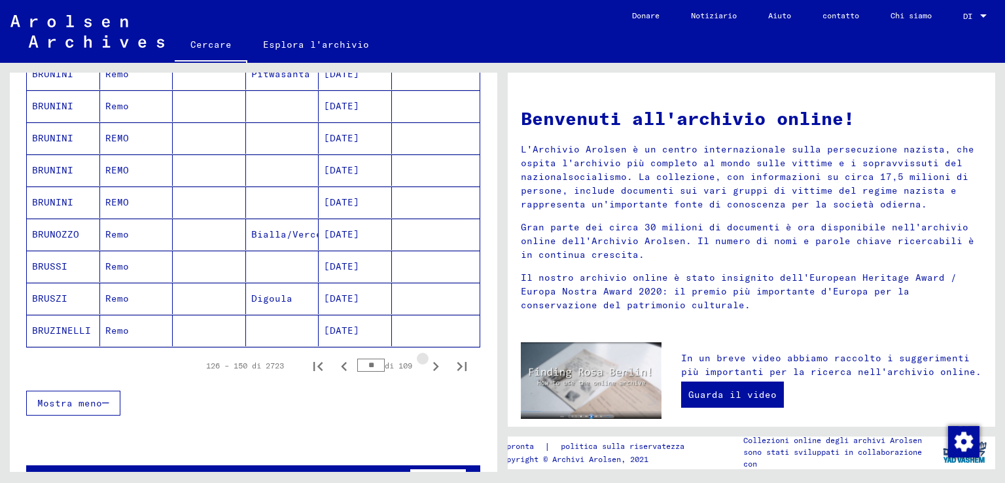
click at [427, 361] on icon "Pagina successiva" at bounding box center [436, 366] width 18 height 18
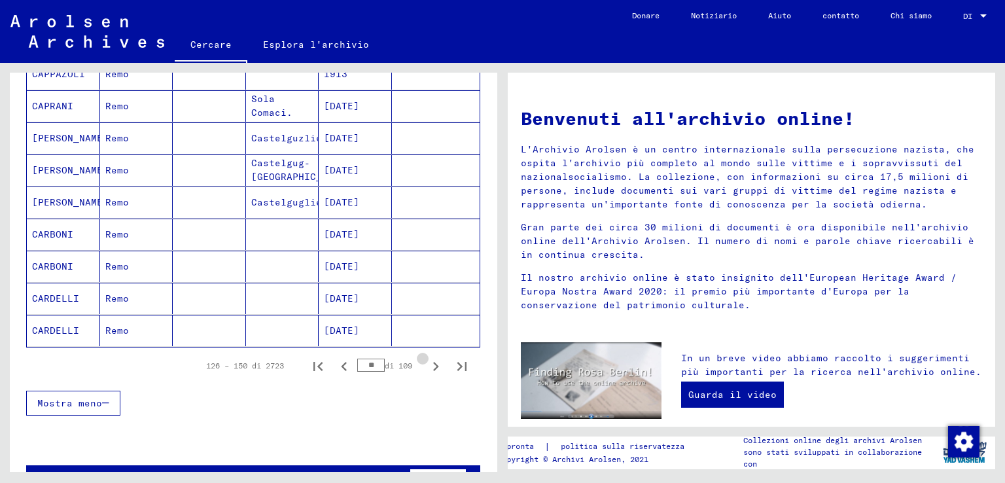
click at [427, 361] on icon "Pagina successiva" at bounding box center [436, 366] width 18 height 18
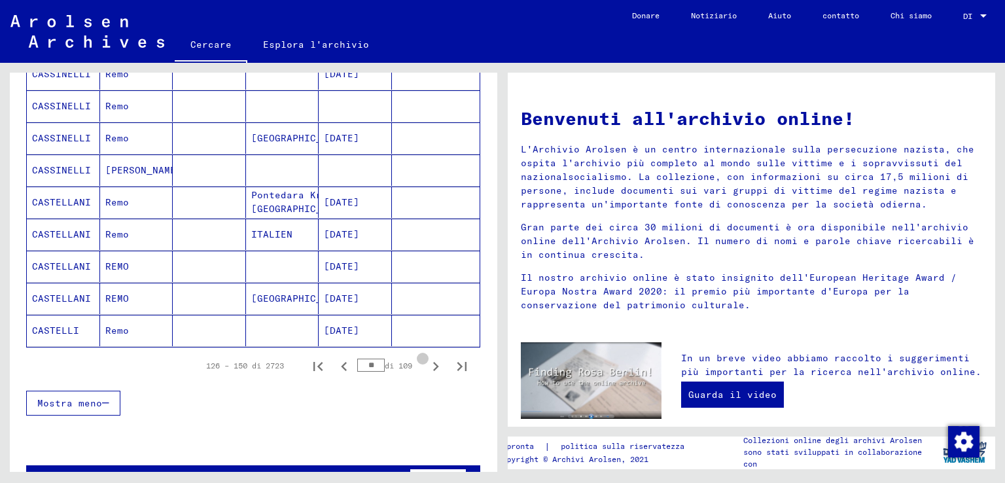
click at [427, 361] on icon "Pagina successiva" at bounding box center [436, 366] width 18 height 18
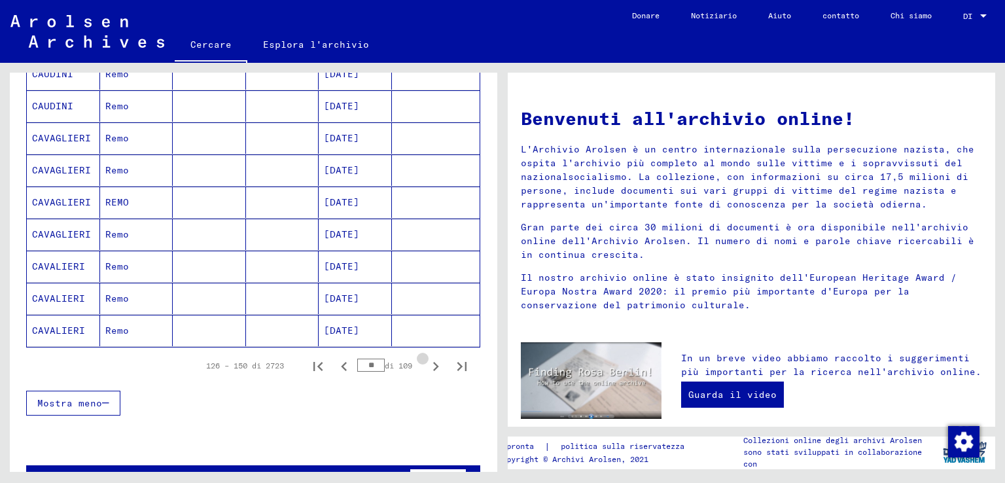
click at [427, 361] on icon "Pagina successiva" at bounding box center [436, 366] width 18 height 18
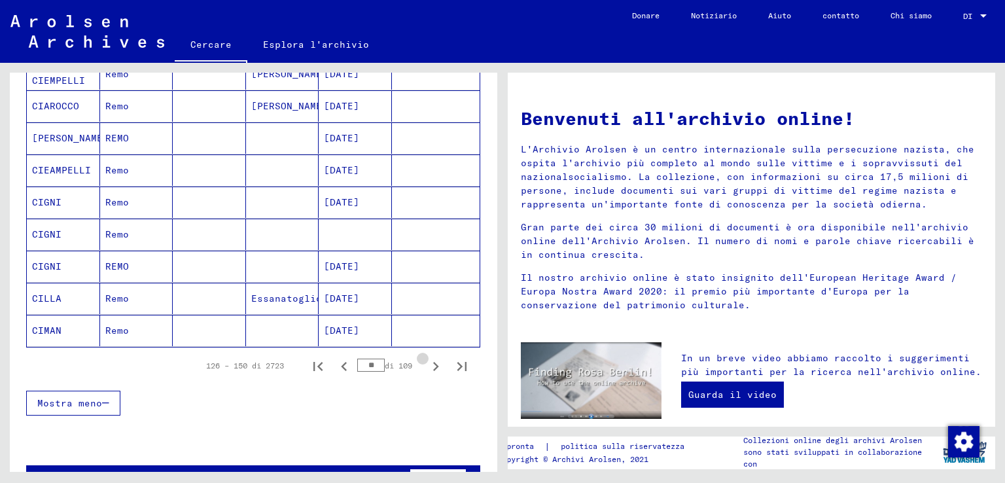
click at [427, 361] on icon "Pagina successiva" at bounding box center [436, 366] width 18 height 18
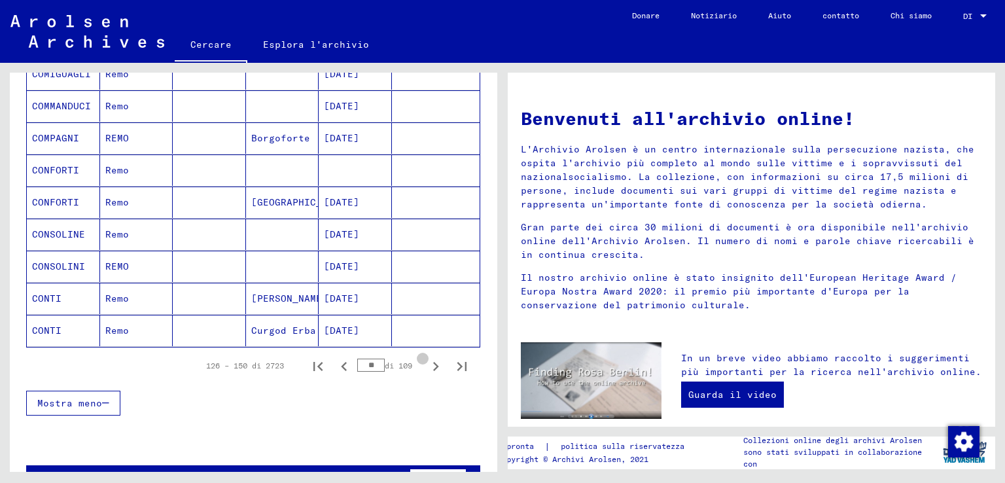
click at [427, 361] on icon "Pagina successiva" at bounding box center [436, 366] width 18 height 18
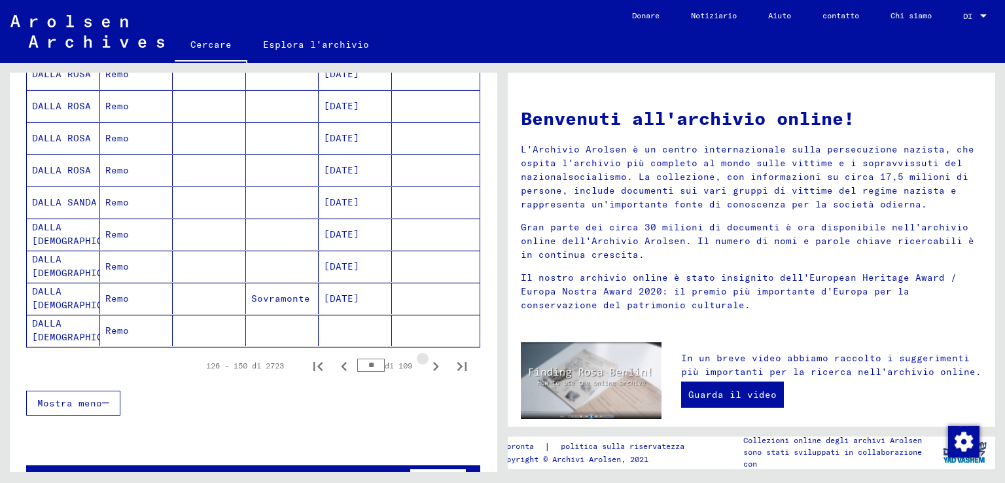
click at [427, 361] on icon "Pagina successiva" at bounding box center [436, 366] width 18 height 18
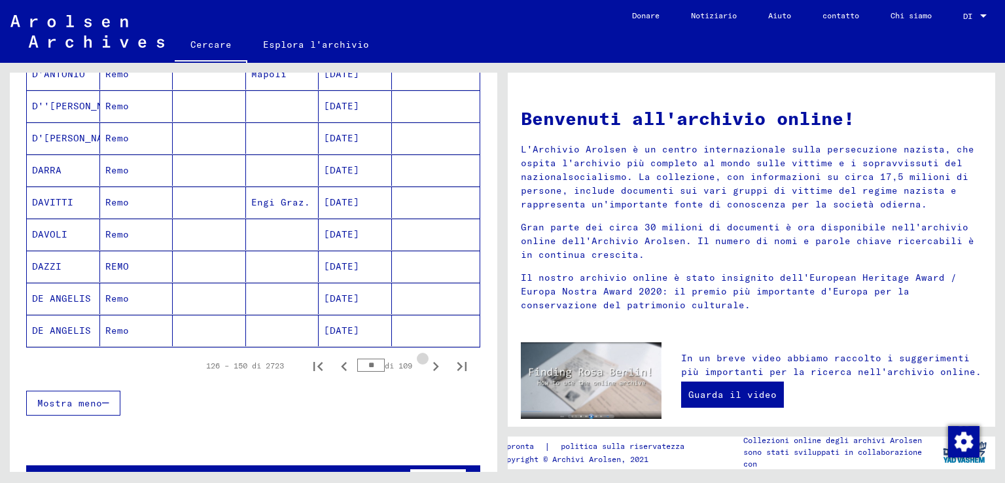
click at [427, 361] on icon "Pagina successiva" at bounding box center [436, 366] width 18 height 18
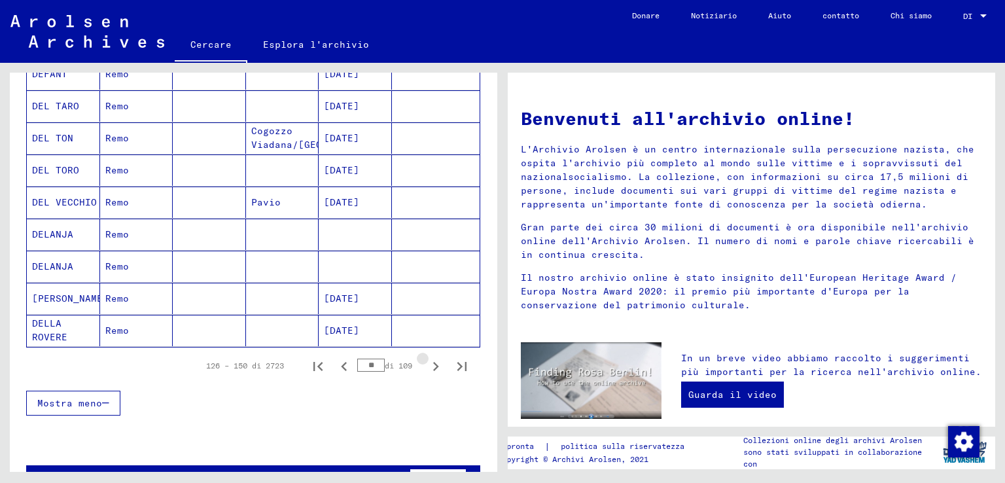
click at [427, 361] on icon "Pagina successiva" at bounding box center [436, 366] width 18 height 18
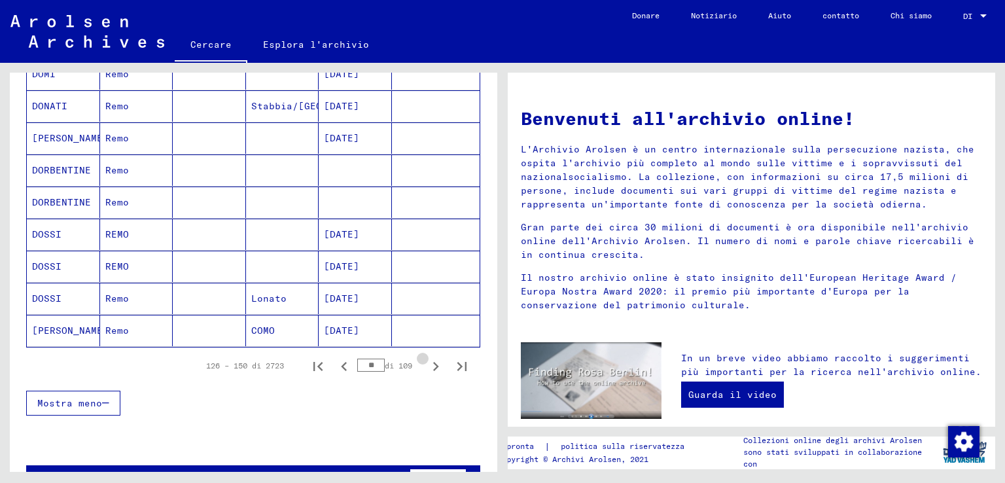
click at [427, 361] on icon "Pagina successiva" at bounding box center [436, 366] width 18 height 18
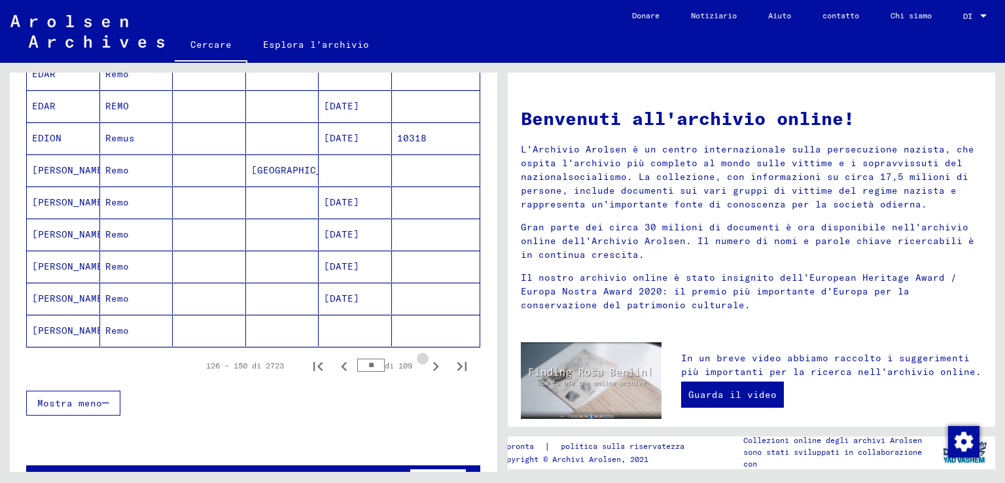
click at [427, 361] on icon "Pagina successiva" at bounding box center [436, 366] width 18 height 18
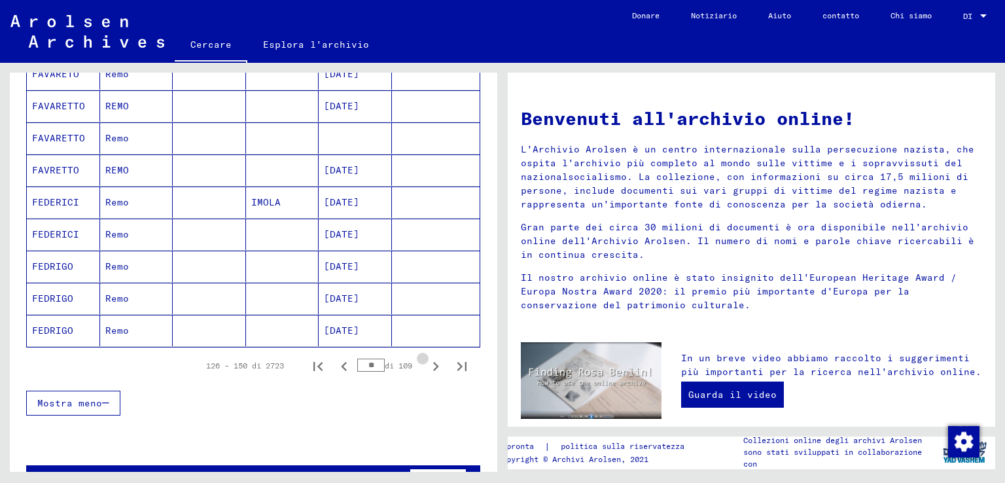
click at [427, 361] on icon "Pagina successiva" at bounding box center [436, 366] width 18 height 18
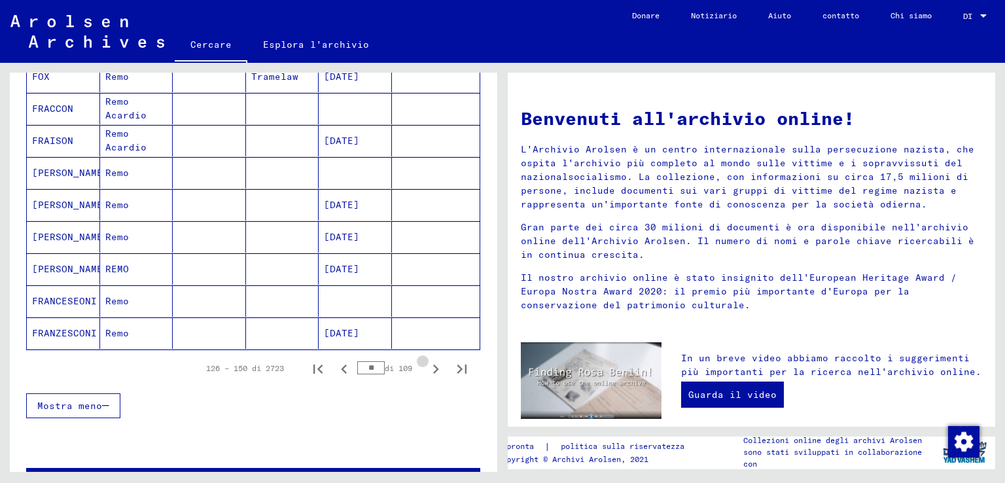
click at [427, 361] on icon "Pagina successiva" at bounding box center [436, 369] width 18 height 18
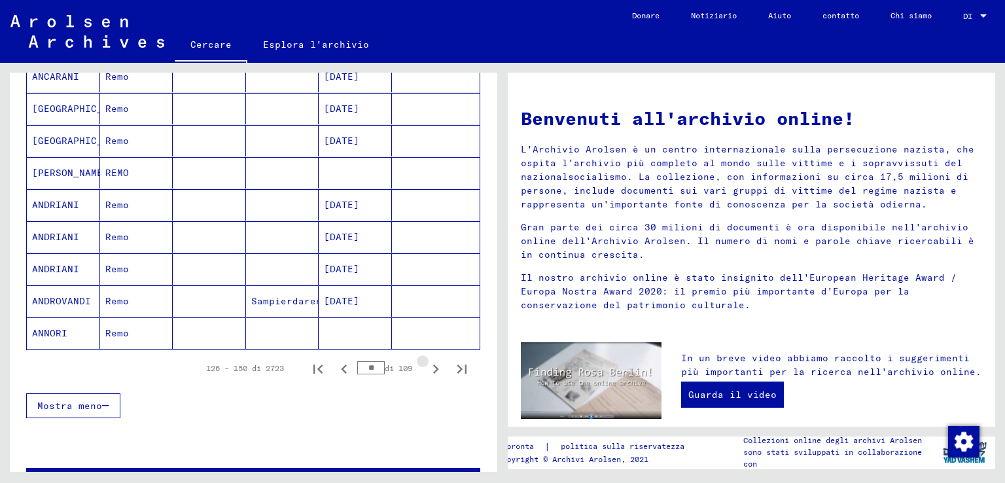
scroll to position [723, 0]
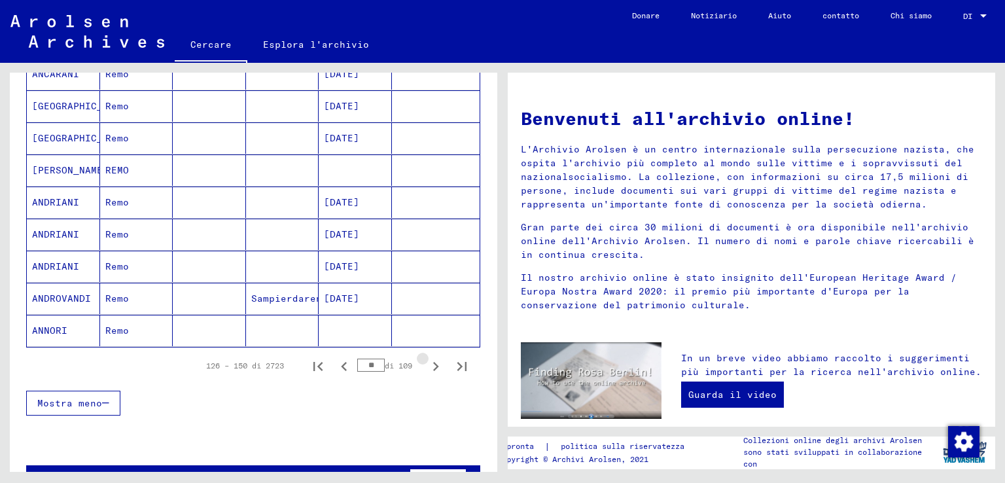
click at [427, 361] on icon "Pagina successiva" at bounding box center [436, 366] width 18 height 18
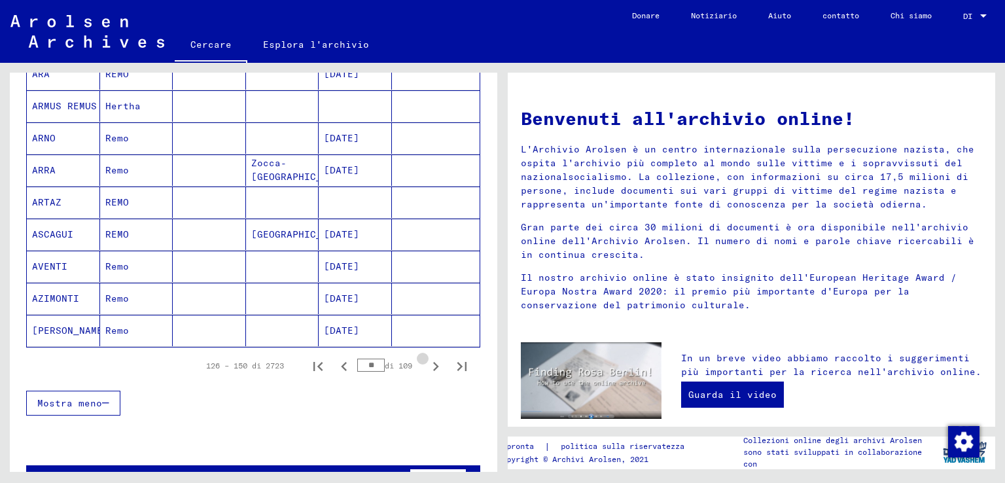
click at [427, 361] on icon "Pagina successiva" at bounding box center [436, 366] width 18 height 18
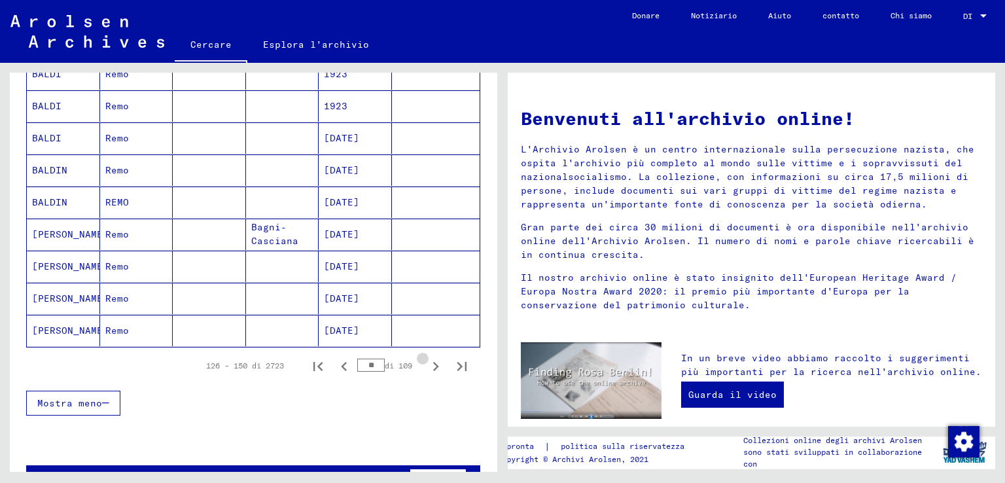
click at [427, 361] on icon "Pagina successiva" at bounding box center [436, 366] width 18 height 18
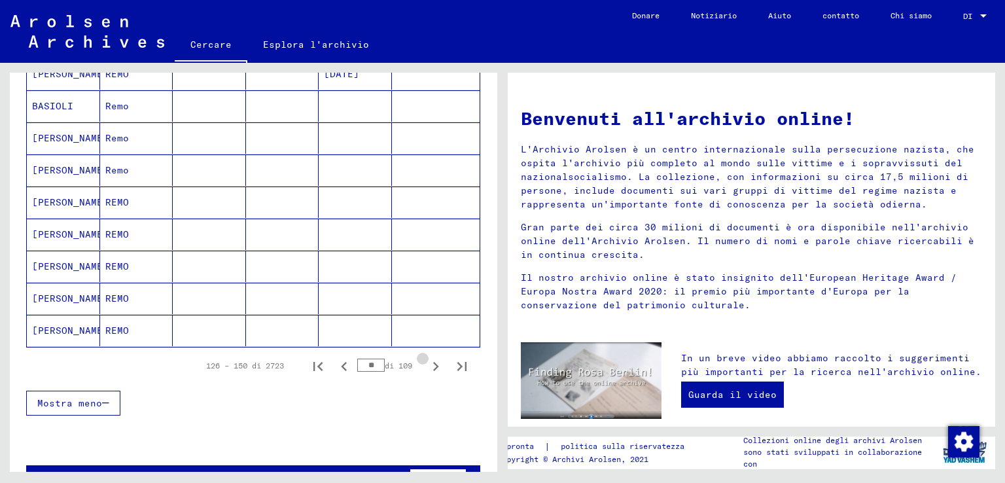
click at [427, 361] on icon "Pagina successiva" at bounding box center [436, 366] width 18 height 18
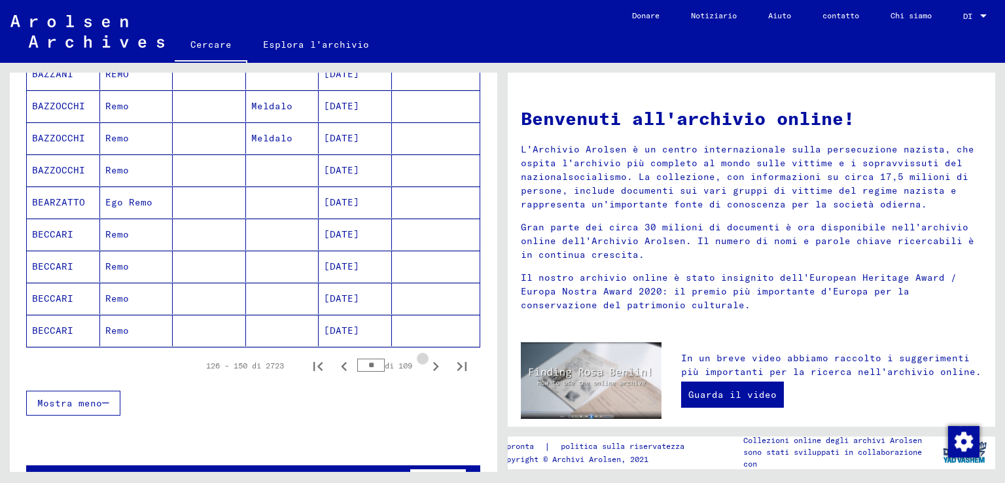
click at [427, 361] on icon "Pagina successiva" at bounding box center [436, 366] width 18 height 18
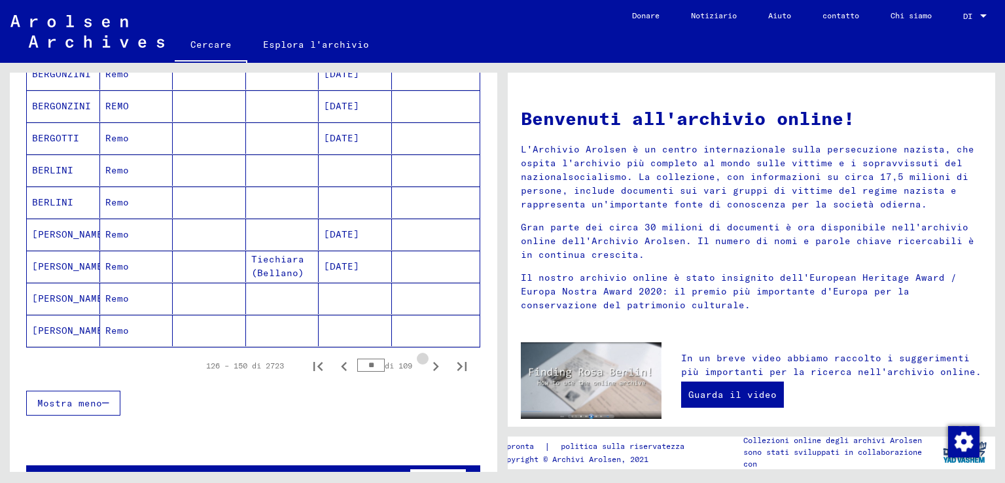
click at [427, 361] on icon "Pagina successiva" at bounding box center [436, 366] width 18 height 18
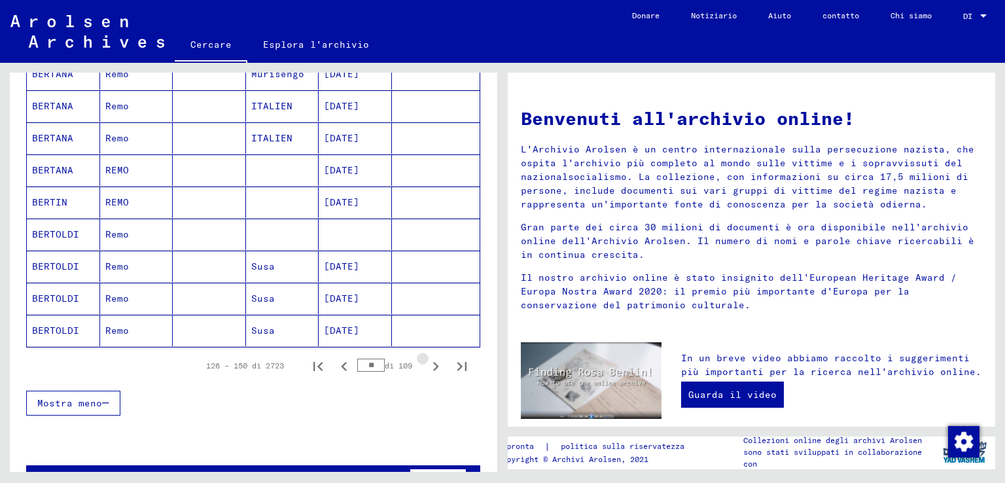
click at [427, 361] on icon "Pagina successiva" at bounding box center [436, 366] width 18 height 18
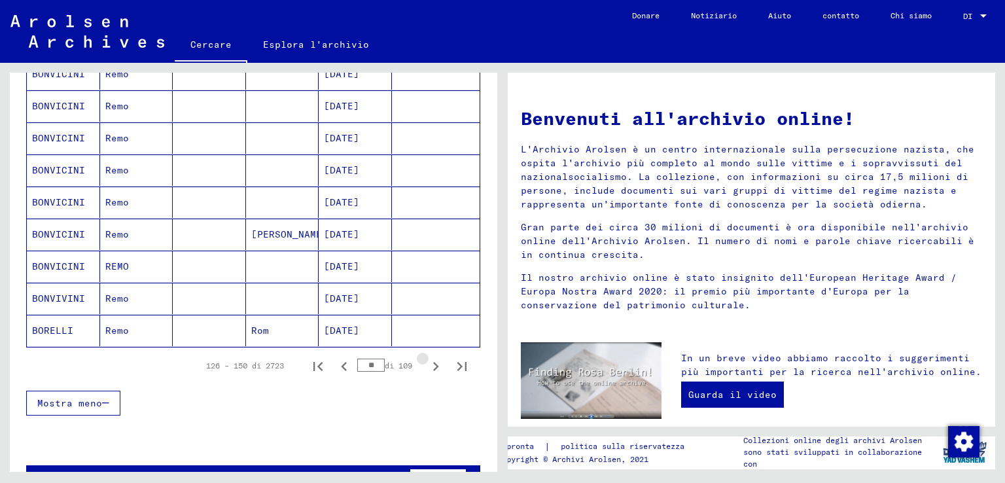
click at [427, 361] on icon "Pagina successiva" at bounding box center [436, 366] width 18 height 18
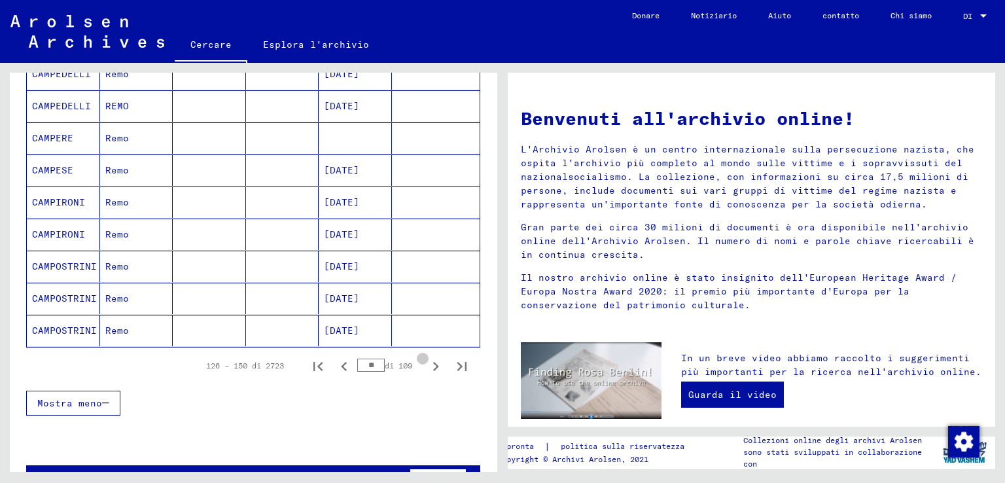
click at [427, 361] on icon "Pagina successiva" at bounding box center [436, 366] width 18 height 18
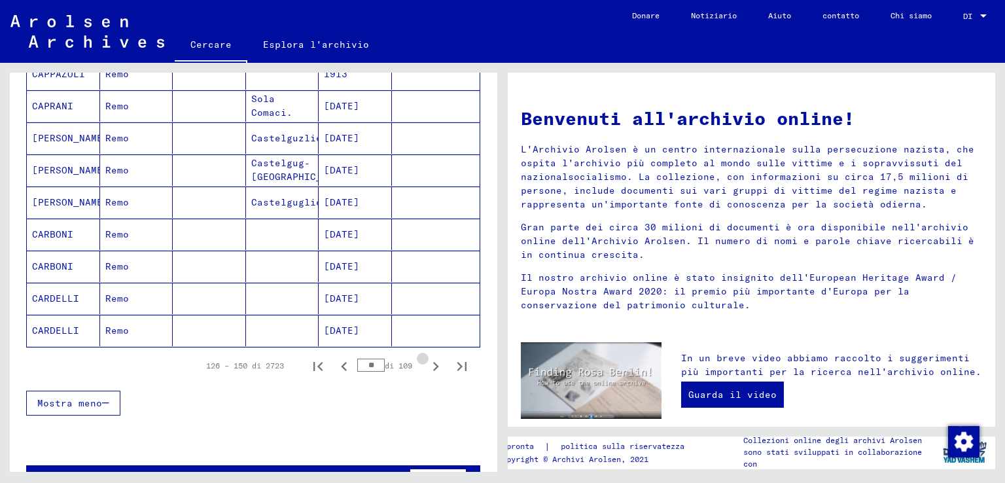
click at [427, 361] on icon "Pagina successiva" at bounding box center [436, 366] width 18 height 18
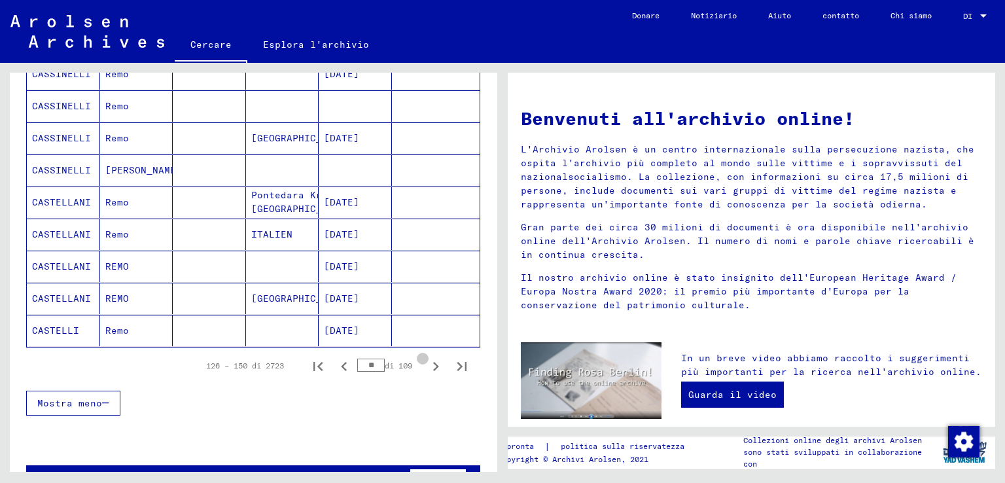
click at [427, 361] on icon "Pagina successiva" at bounding box center [436, 366] width 18 height 18
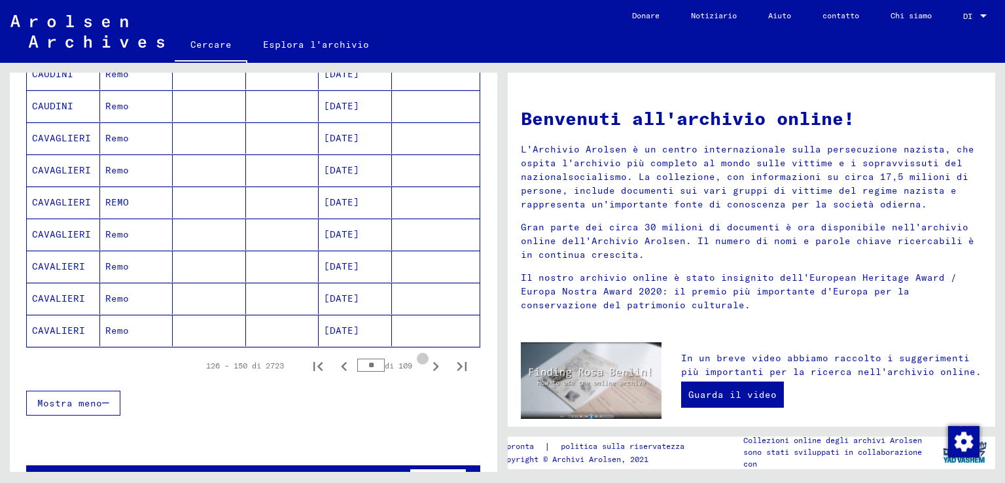
click at [427, 361] on icon "Pagina successiva" at bounding box center [436, 366] width 18 height 18
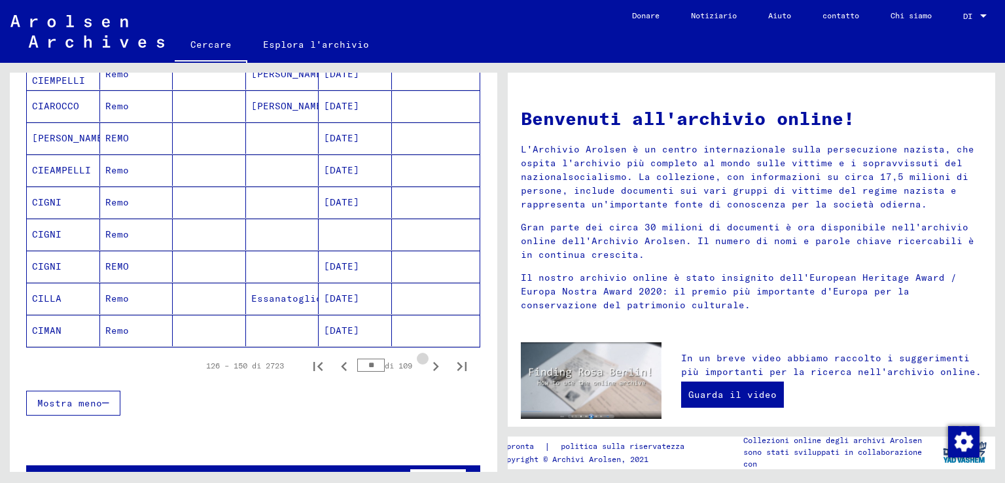
click at [427, 361] on icon "Pagina successiva" at bounding box center [436, 366] width 18 height 18
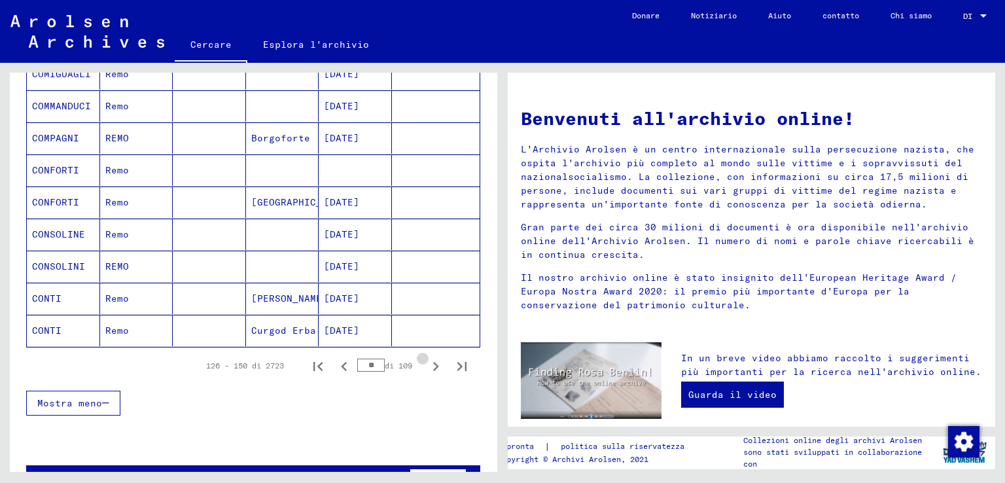
click at [427, 361] on icon "Pagina successiva" at bounding box center [436, 366] width 18 height 18
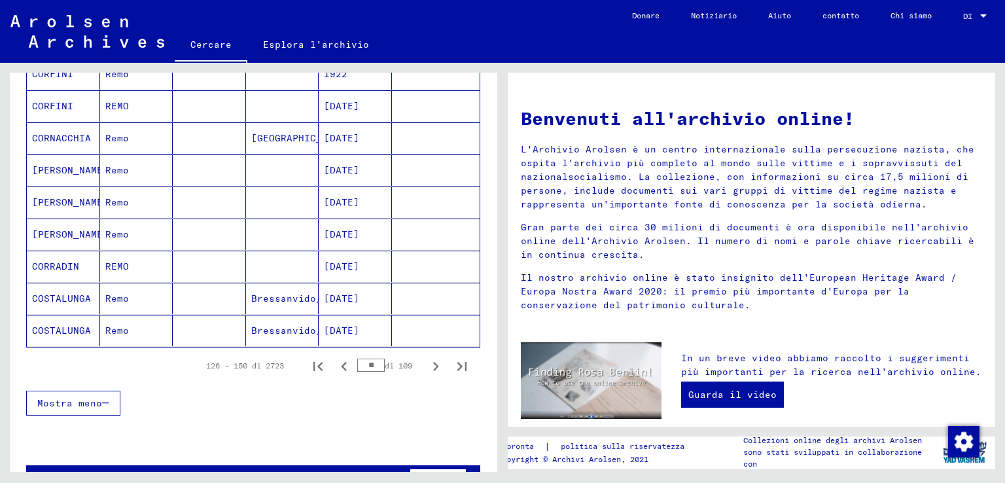
drag, startPoint x: 369, startPoint y: 357, endPoint x: 283, endPoint y: 358, distance: 86.4
click at [303, 357] on div "126 – 150 di 2723 ** di 109" at bounding box center [332, 366] width 285 height 26
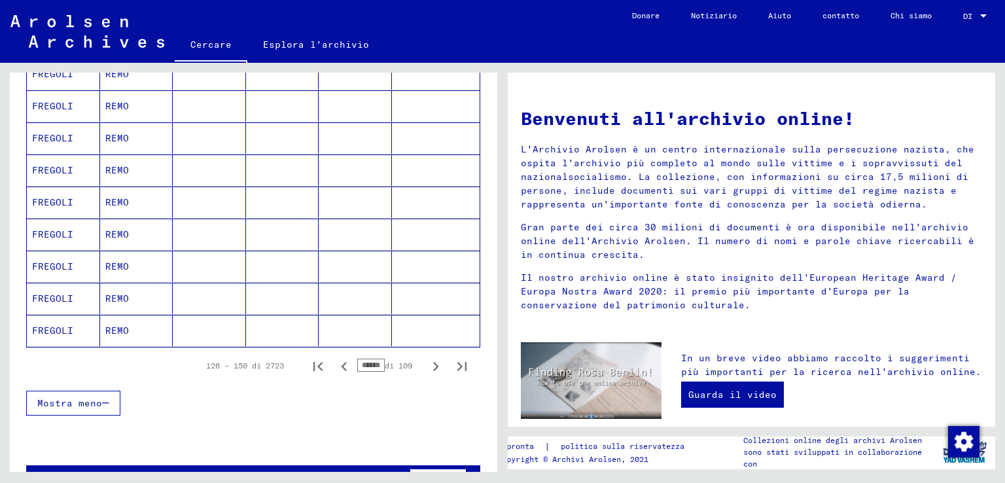
scroll to position [0, 3]
type input "*"
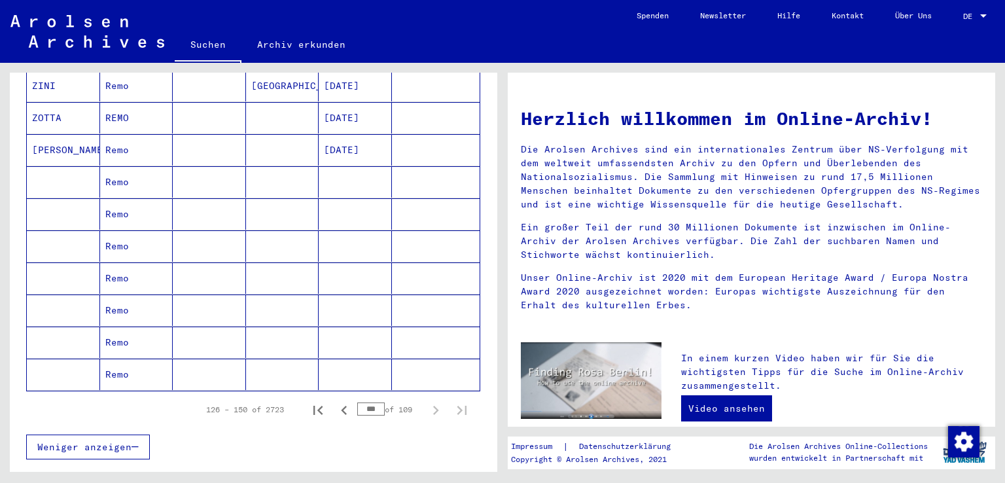
scroll to position [655, 0]
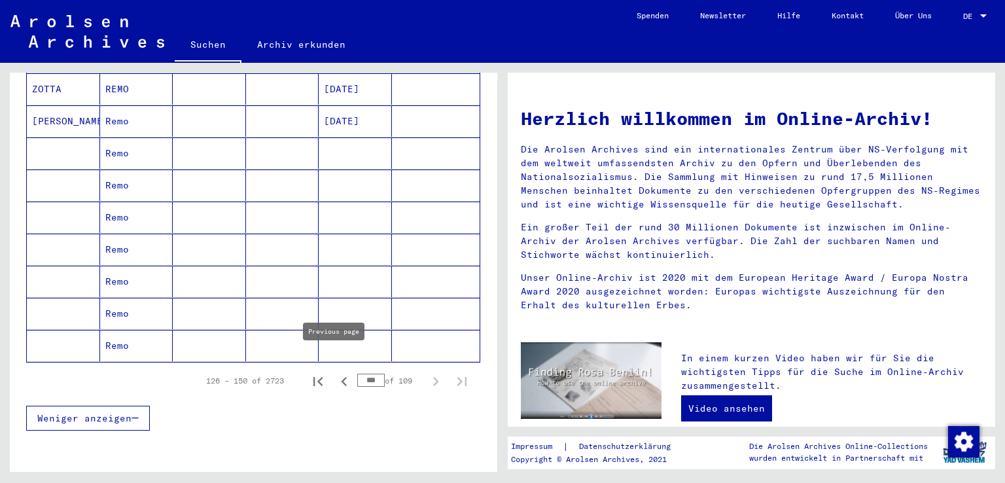
click at [338, 372] on icon "Previous page" at bounding box center [344, 381] width 18 height 18
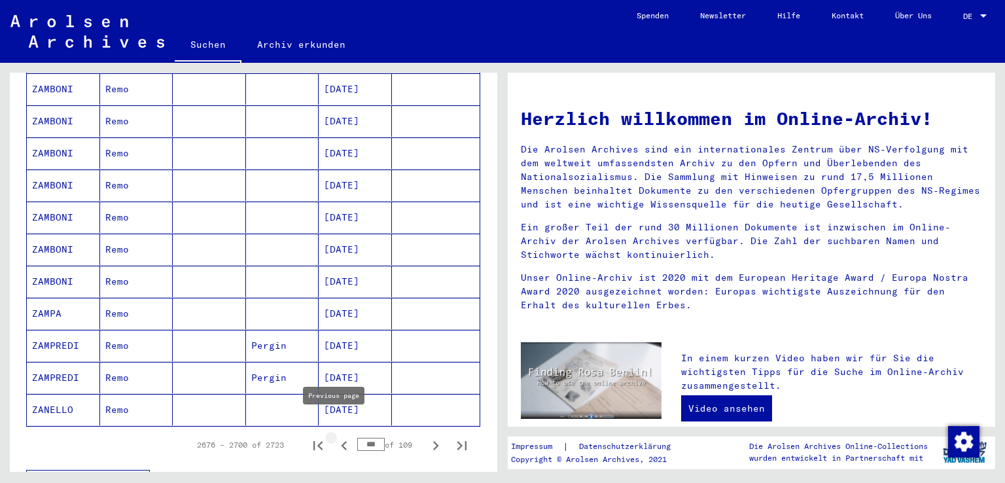
click at [341, 441] on icon "Previous page" at bounding box center [344, 445] width 6 height 9
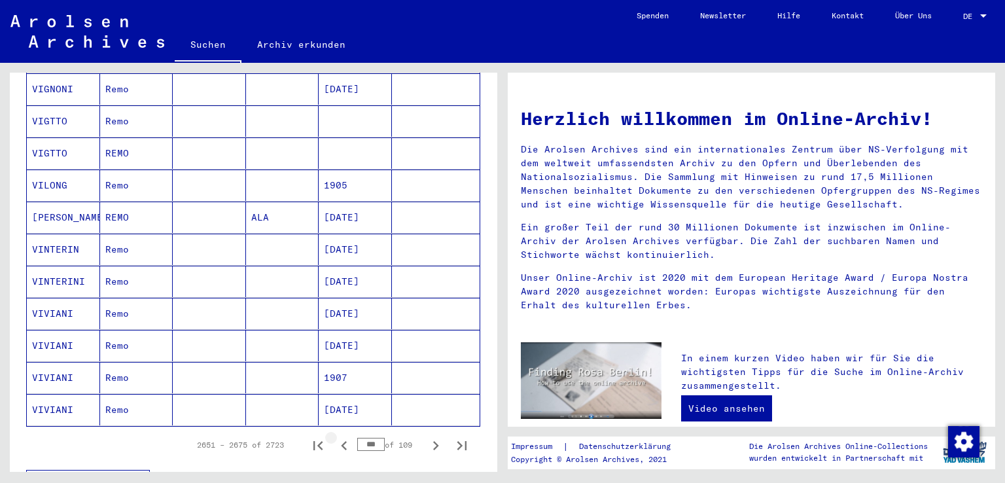
click at [341, 441] on icon "Previous page" at bounding box center [344, 445] width 6 height 9
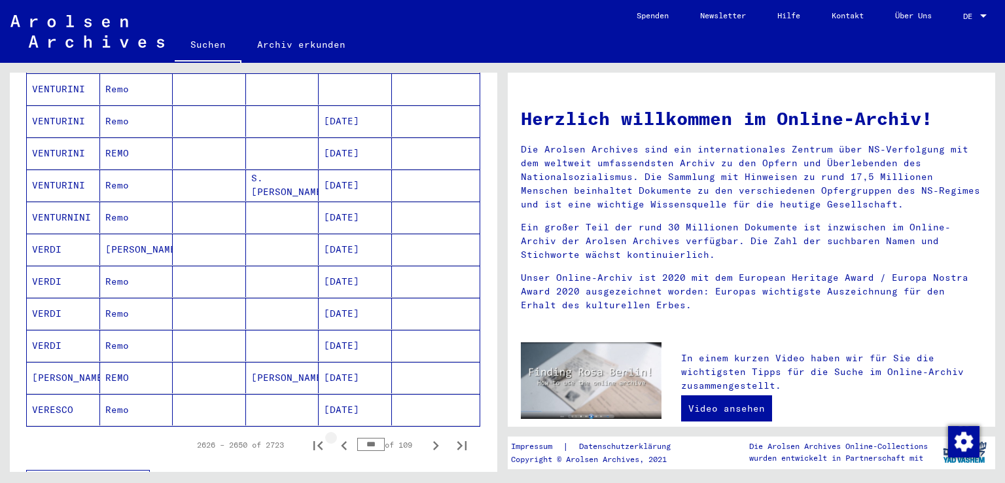
click at [341, 441] on icon "Previous page" at bounding box center [344, 445] width 6 height 9
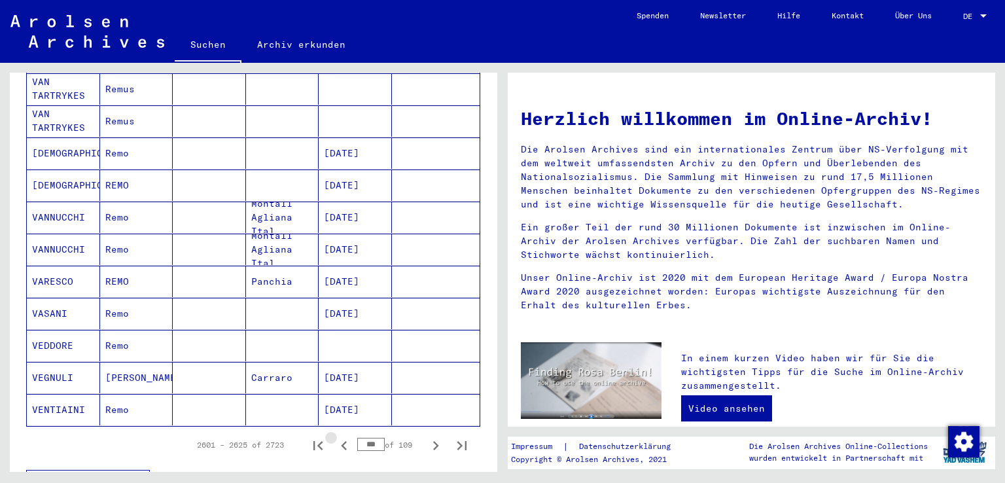
click at [341, 441] on icon "Previous page" at bounding box center [344, 445] width 6 height 9
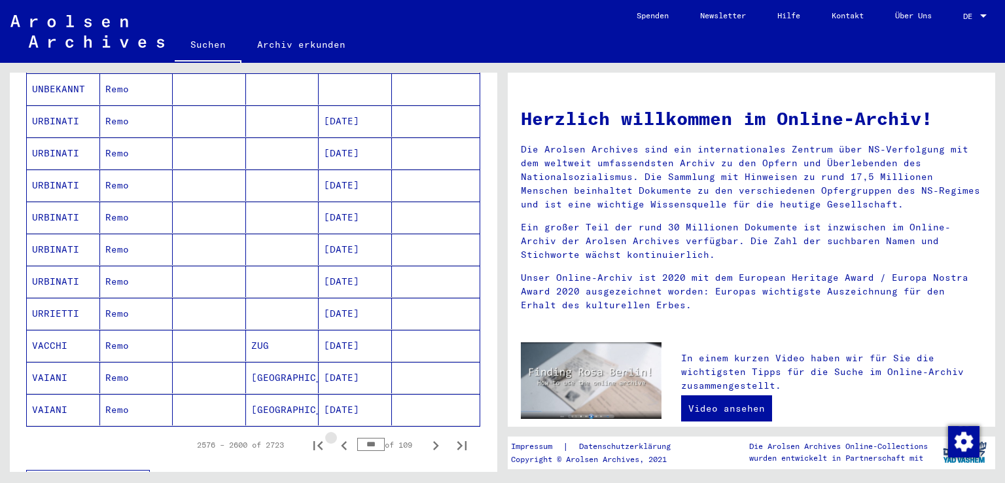
click at [341, 441] on icon "Previous page" at bounding box center [344, 445] width 6 height 9
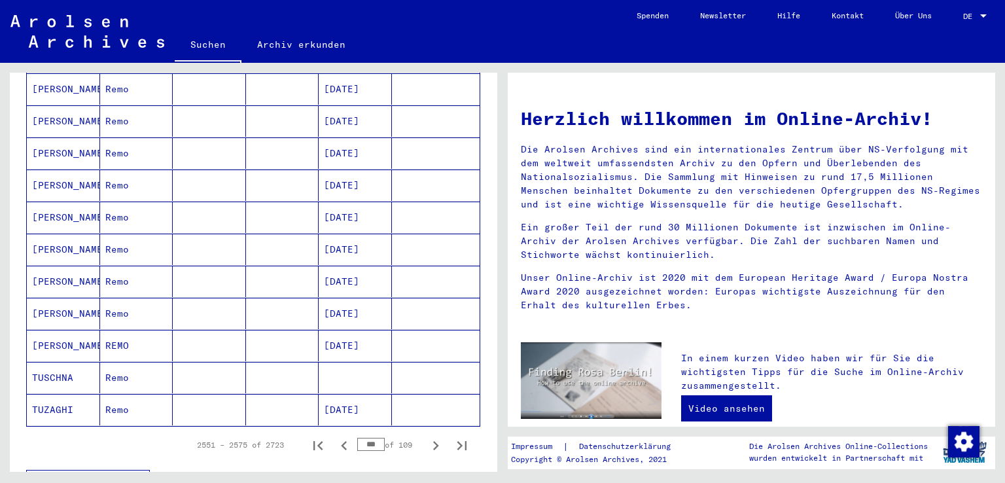
click at [341, 441] on icon "Previous page" at bounding box center [344, 445] width 6 height 9
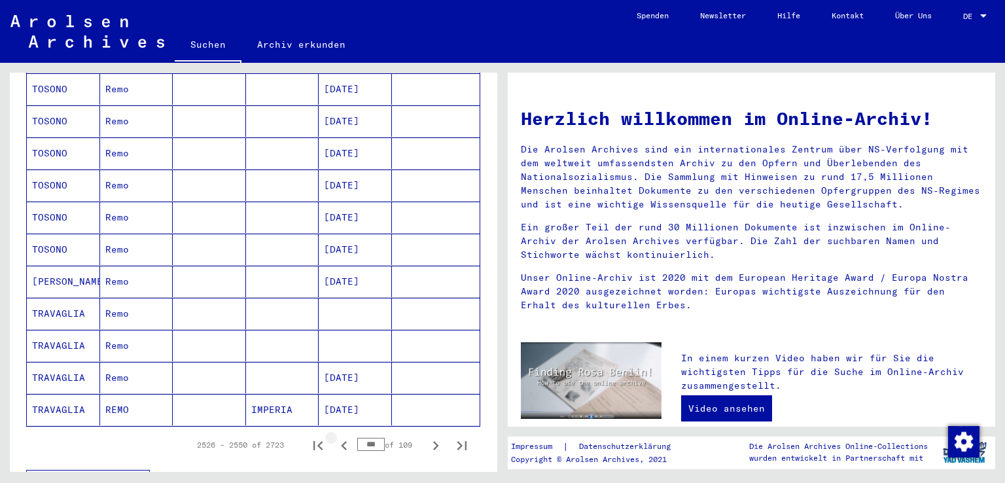
click at [341, 441] on icon "Previous page" at bounding box center [344, 445] width 6 height 9
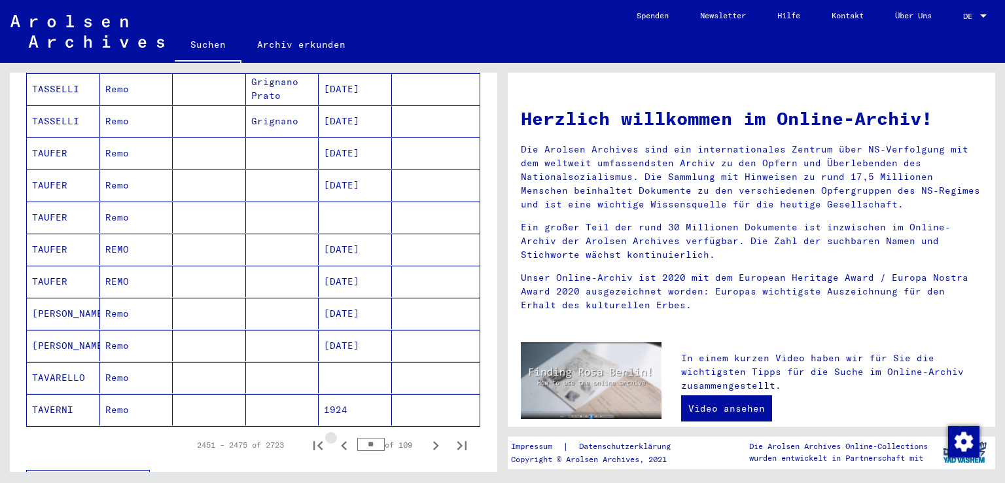
click at [341, 441] on icon "Previous page" at bounding box center [344, 445] width 6 height 9
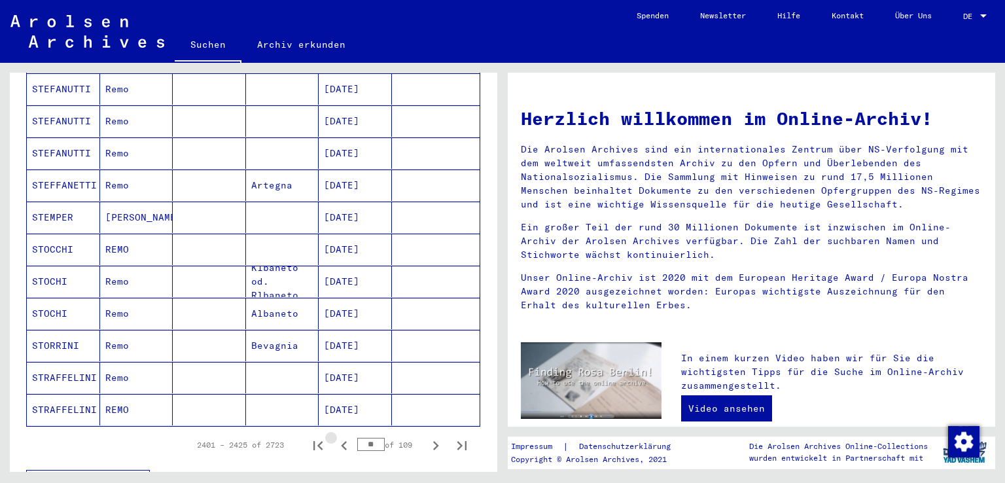
click at [341, 441] on icon "Previous page" at bounding box center [344, 445] width 6 height 9
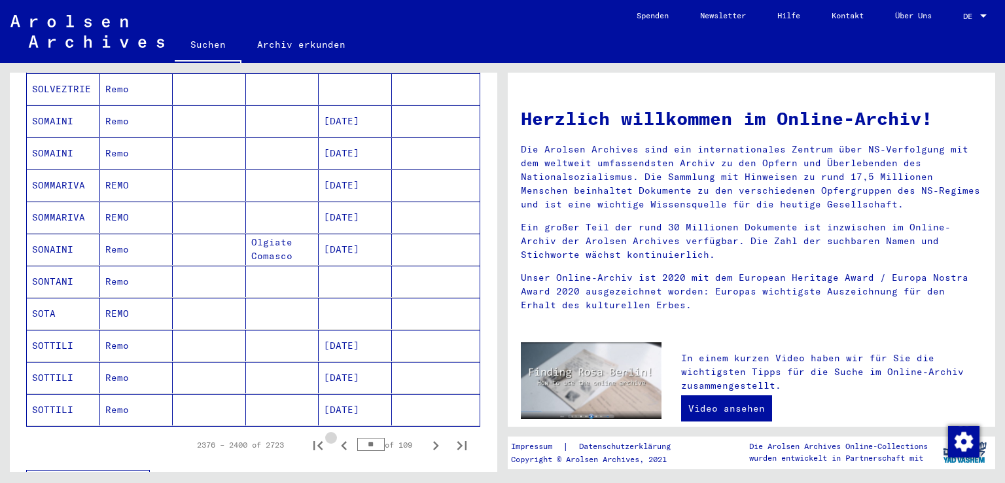
click at [341, 441] on icon "Previous page" at bounding box center [344, 445] width 6 height 9
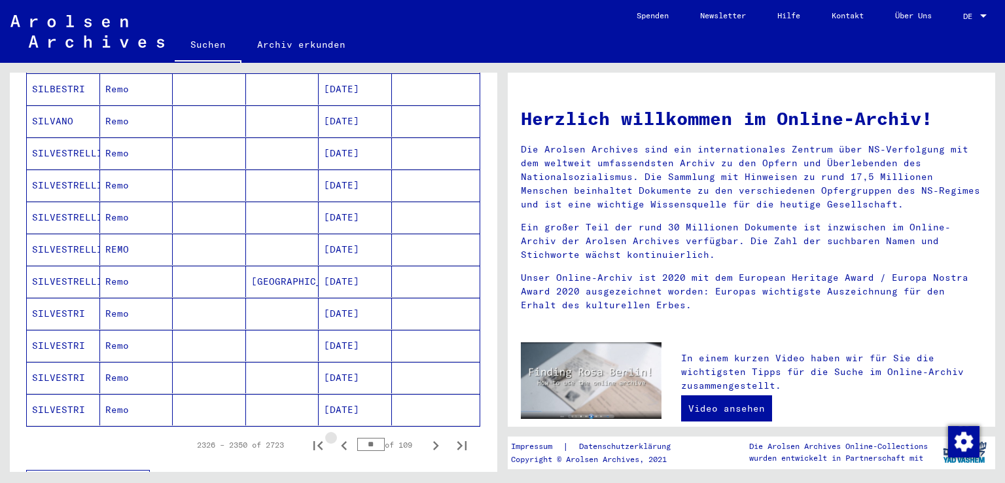
click at [341, 441] on icon "Previous page" at bounding box center [344, 445] width 6 height 9
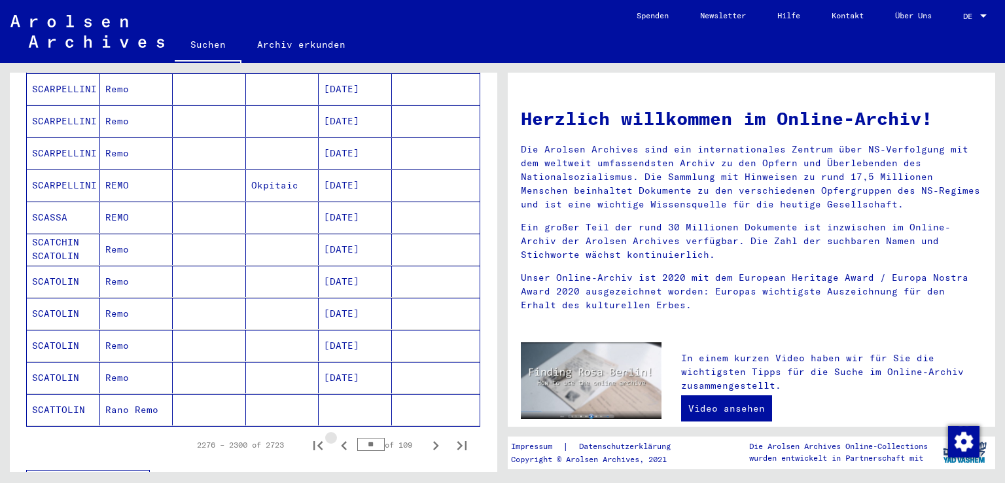
click at [341, 441] on icon "Previous page" at bounding box center [344, 445] width 6 height 9
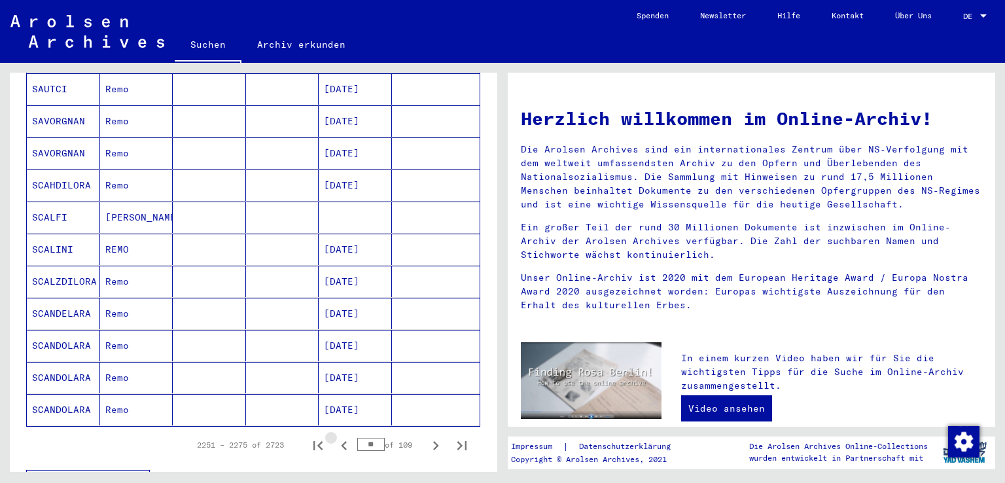
click at [341, 441] on icon "Previous page" at bounding box center [344, 445] width 6 height 9
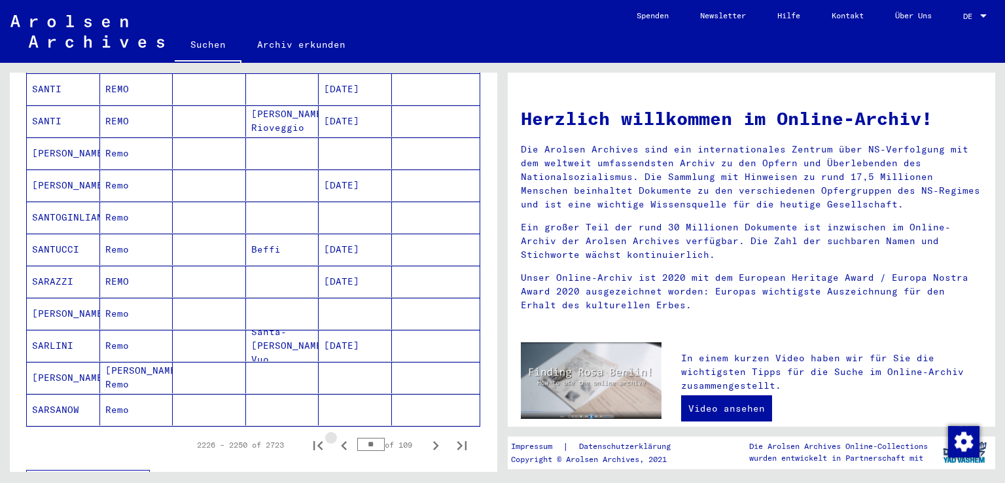
click at [341, 441] on icon "Previous page" at bounding box center [344, 445] width 6 height 9
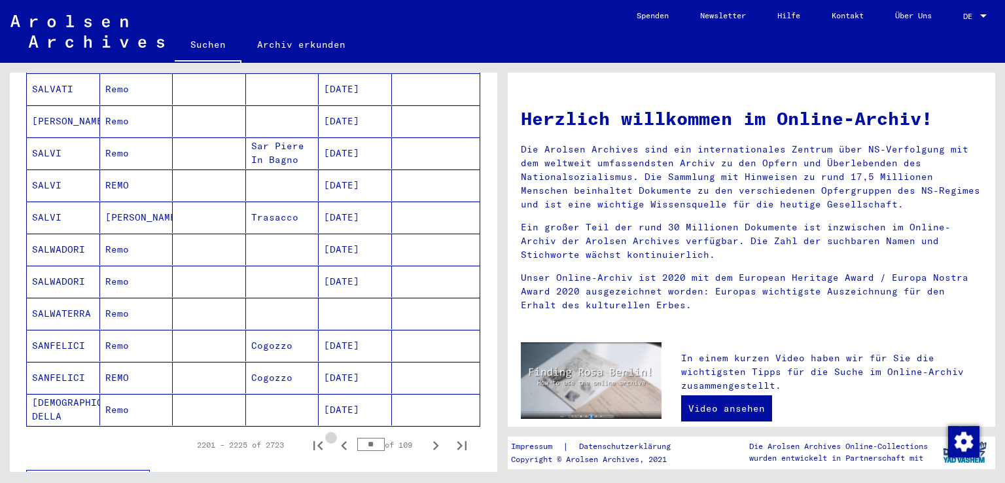
click at [341, 441] on icon "Previous page" at bounding box center [344, 445] width 6 height 9
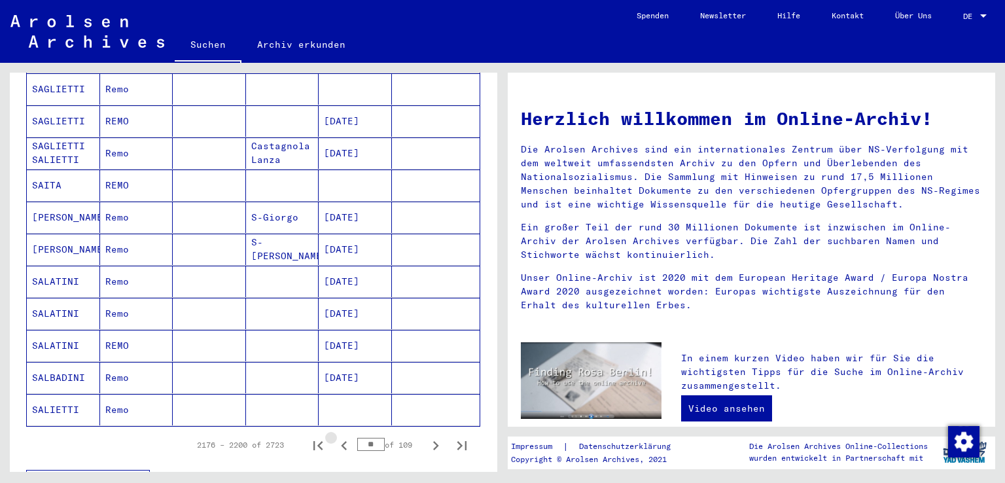
click at [341, 441] on icon "Previous page" at bounding box center [344, 445] width 6 height 9
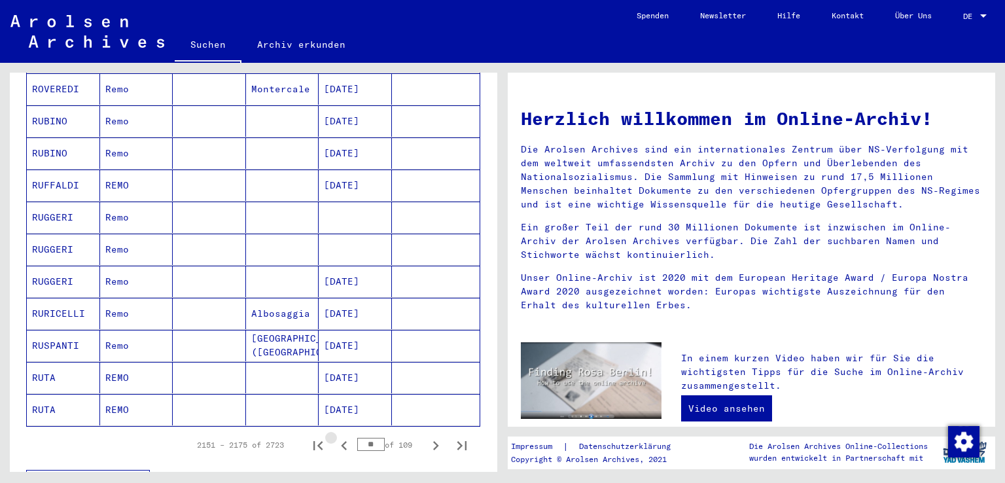
click at [341, 441] on icon "Previous page" at bounding box center [344, 445] width 6 height 9
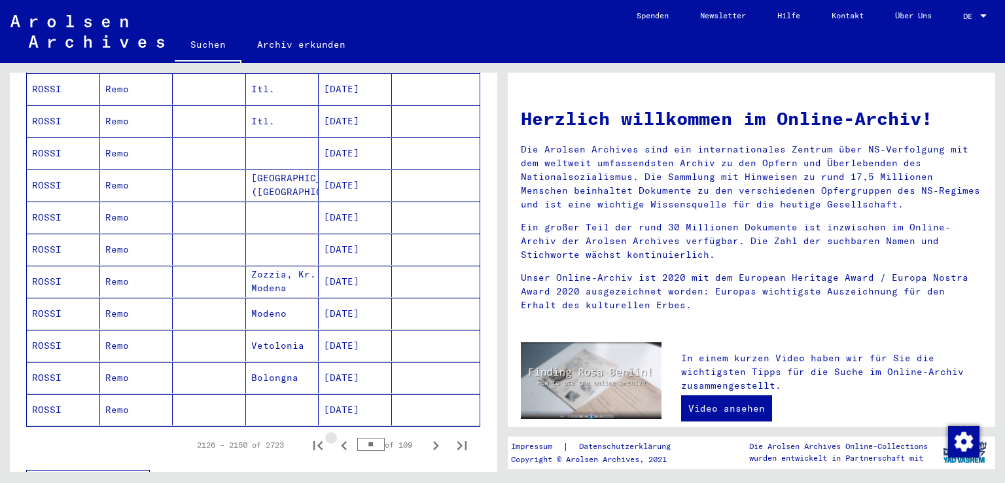
click at [341, 441] on icon "Previous page" at bounding box center [344, 445] width 6 height 9
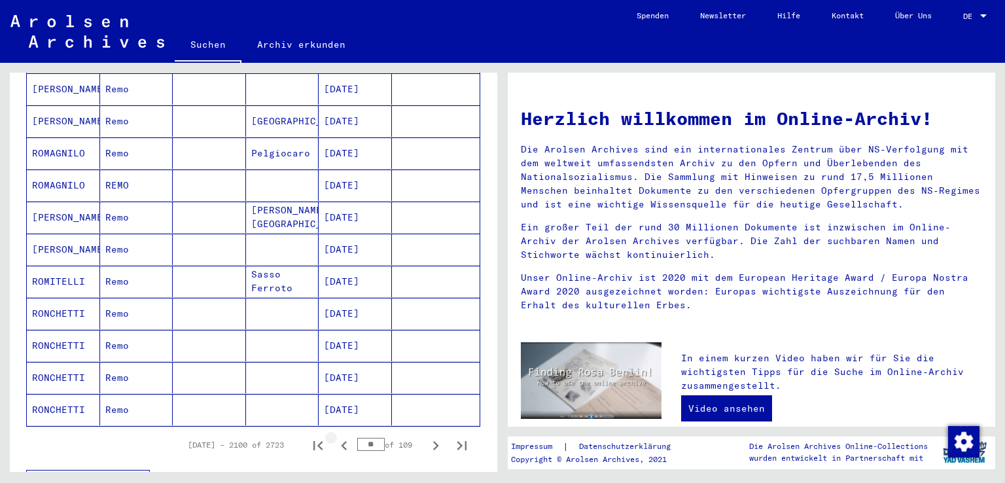
click at [341, 441] on icon "Previous page" at bounding box center [344, 445] width 6 height 9
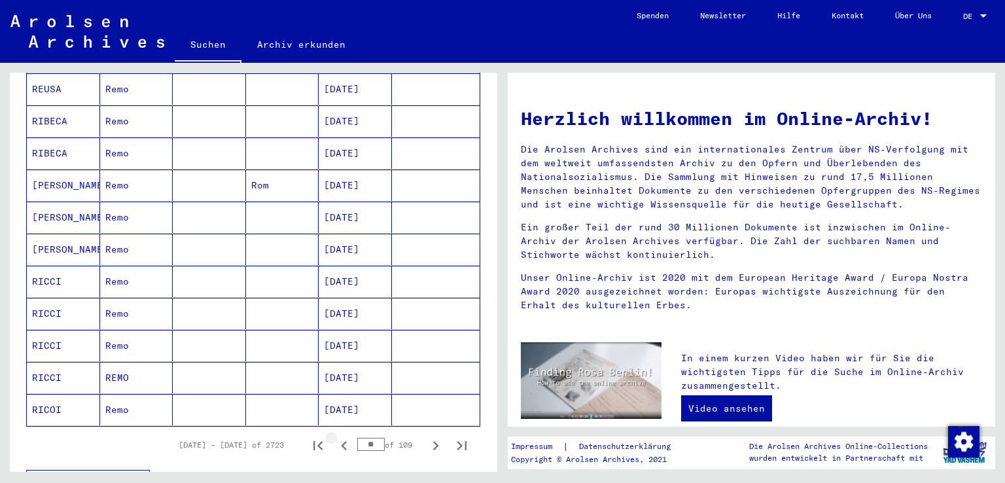
click at [341, 441] on icon "Previous page" at bounding box center [344, 445] width 6 height 9
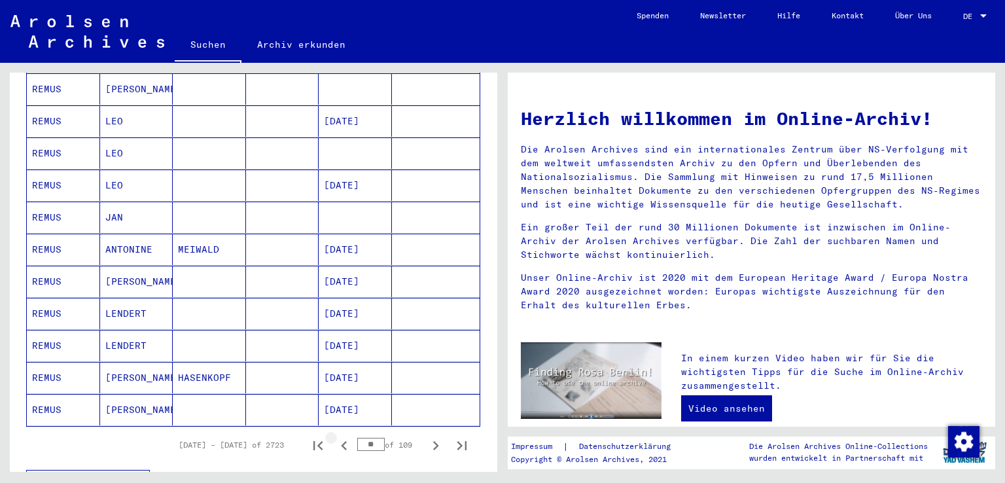
click at [341, 441] on icon "Previous page" at bounding box center [344, 445] width 6 height 9
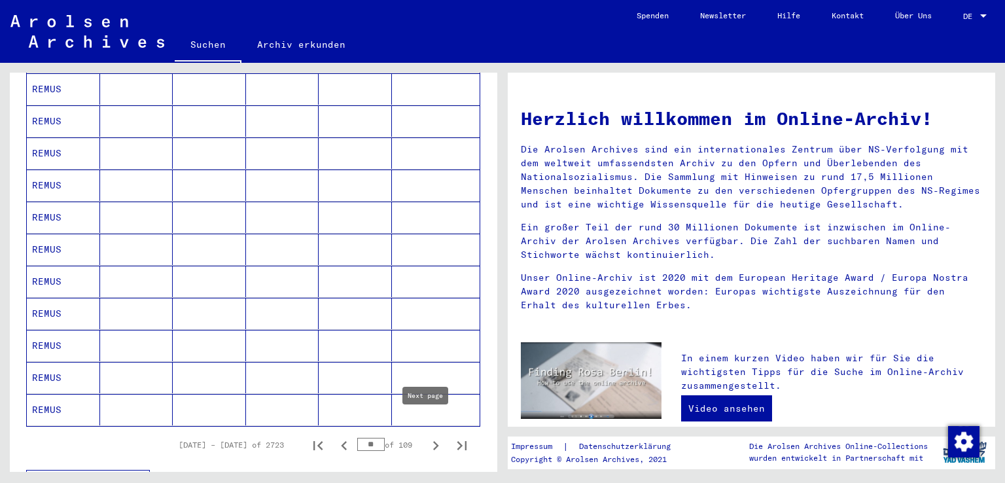
click at [427, 437] on icon "Next page" at bounding box center [436, 446] width 18 height 18
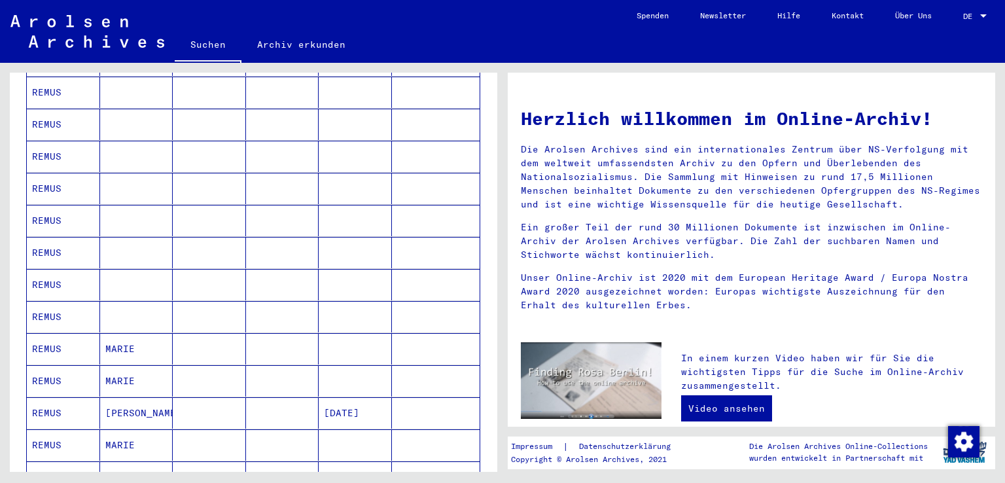
scroll to position [262, 0]
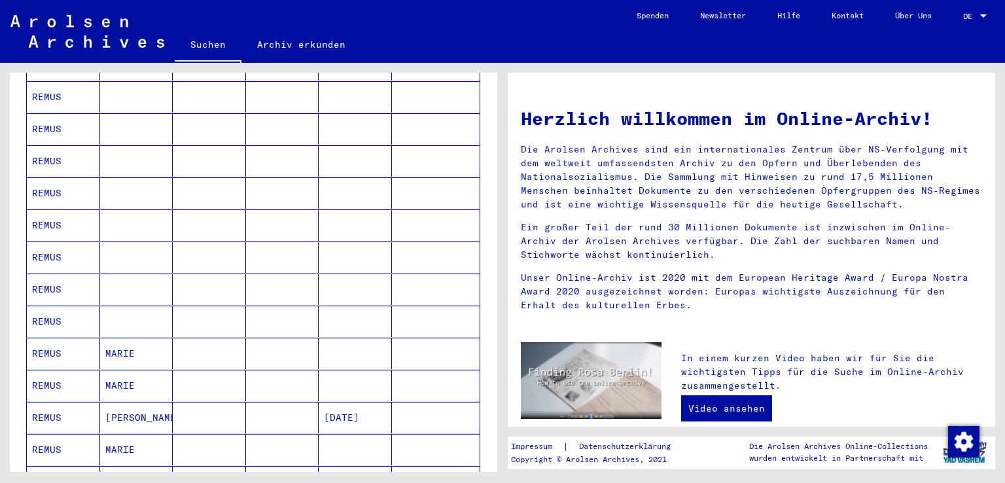
click at [130, 307] on mat-cell at bounding box center [136, 321] width 73 height 31
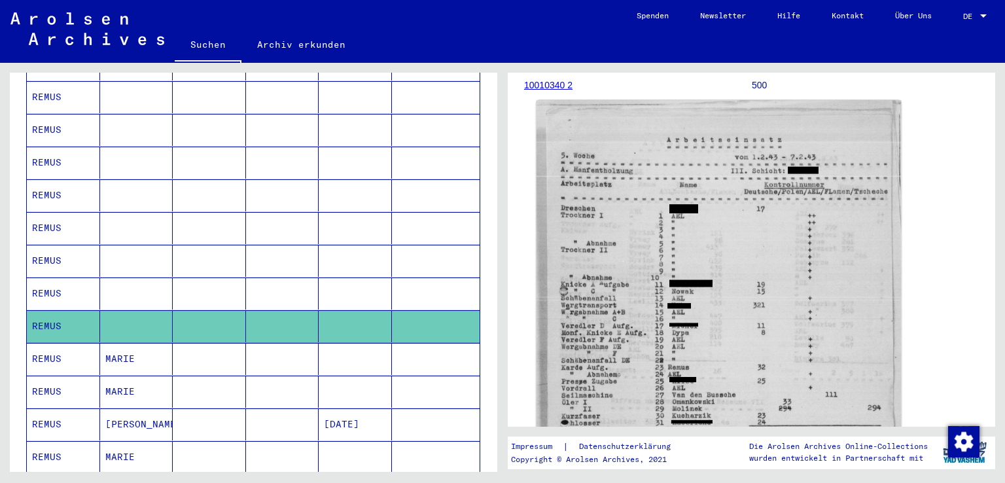
scroll to position [262, 0]
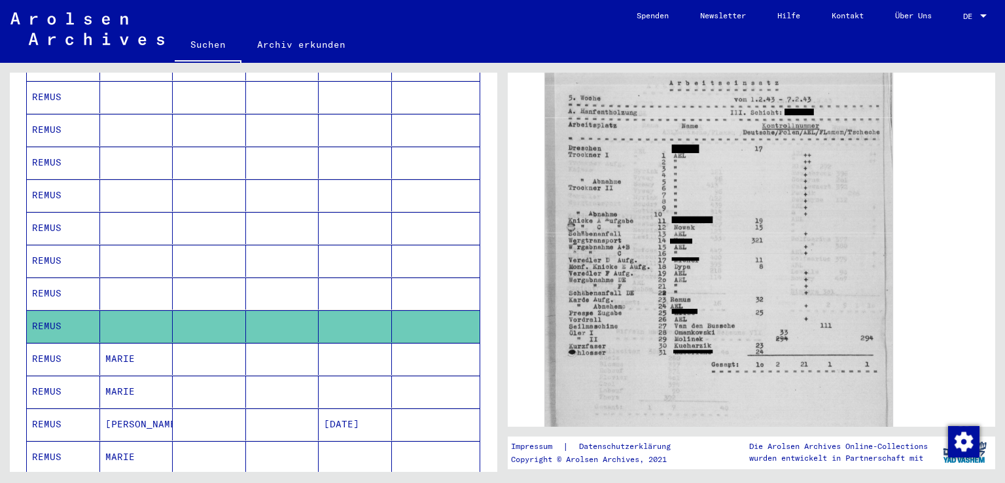
click at [84, 278] on mat-cell "REMUS" at bounding box center [63, 294] width 73 height 32
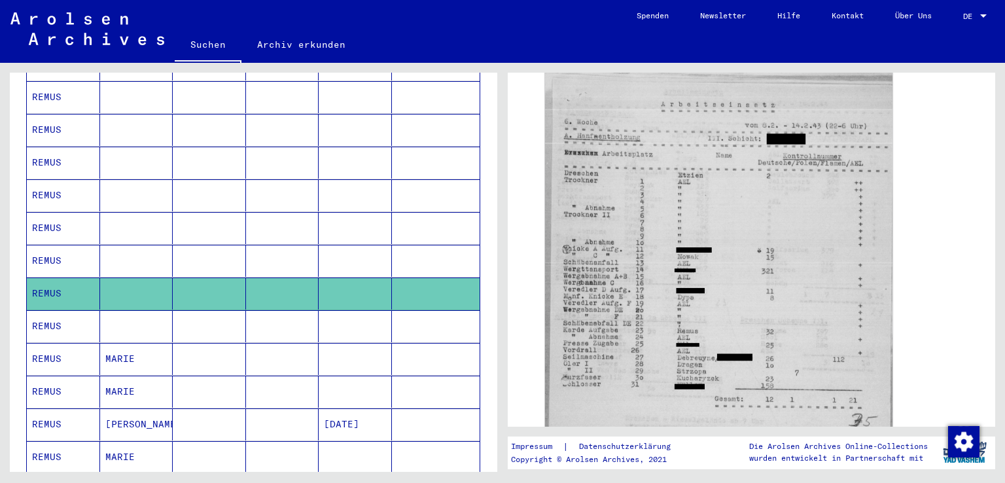
scroll to position [262, 0]
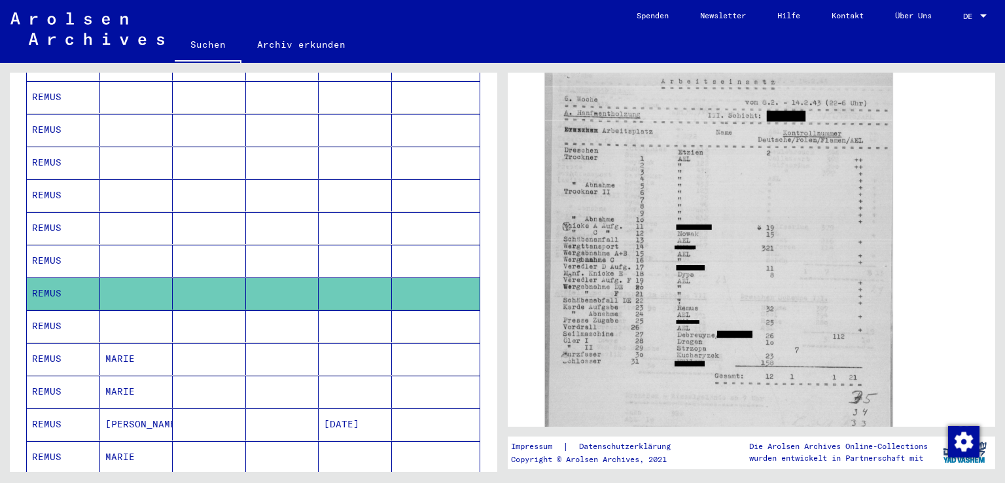
click at [81, 245] on mat-cell "REMUS" at bounding box center [63, 261] width 73 height 32
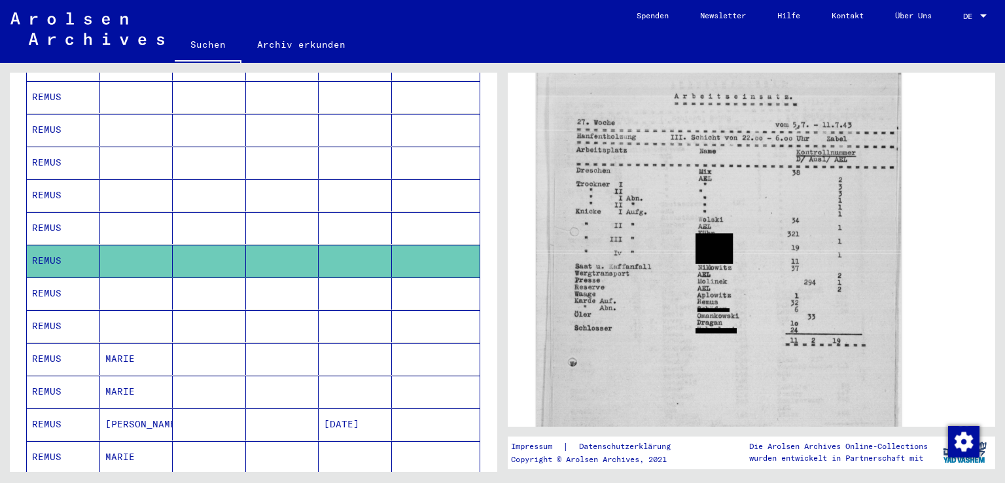
scroll to position [262, 0]
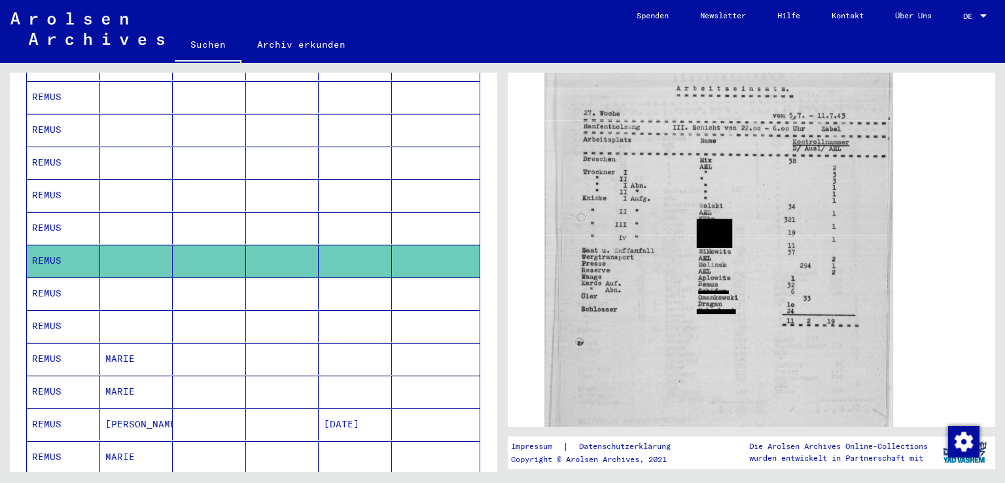
click at [69, 213] on mat-cell "REMUS" at bounding box center [63, 228] width 73 height 32
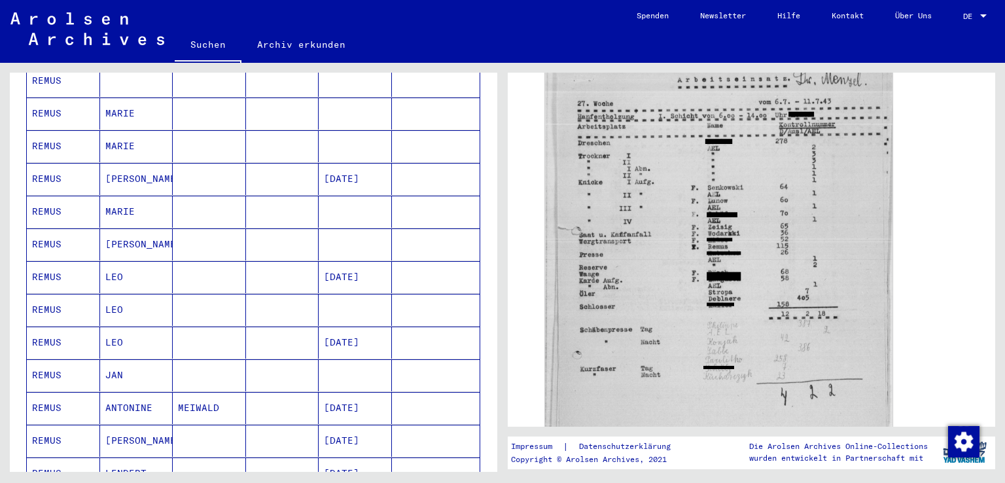
scroll to position [702, 0]
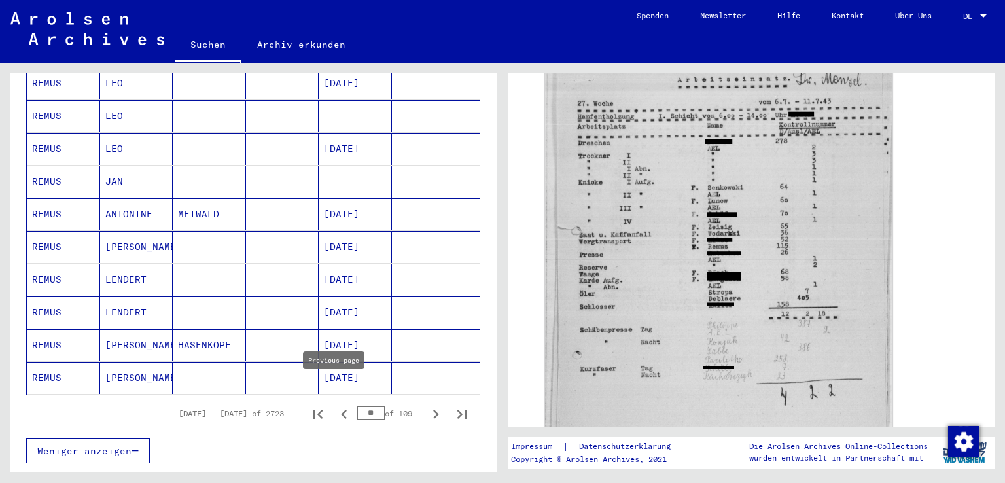
click at [341, 410] on icon "Previous page" at bounding box center [344, 414] width 6 height 9
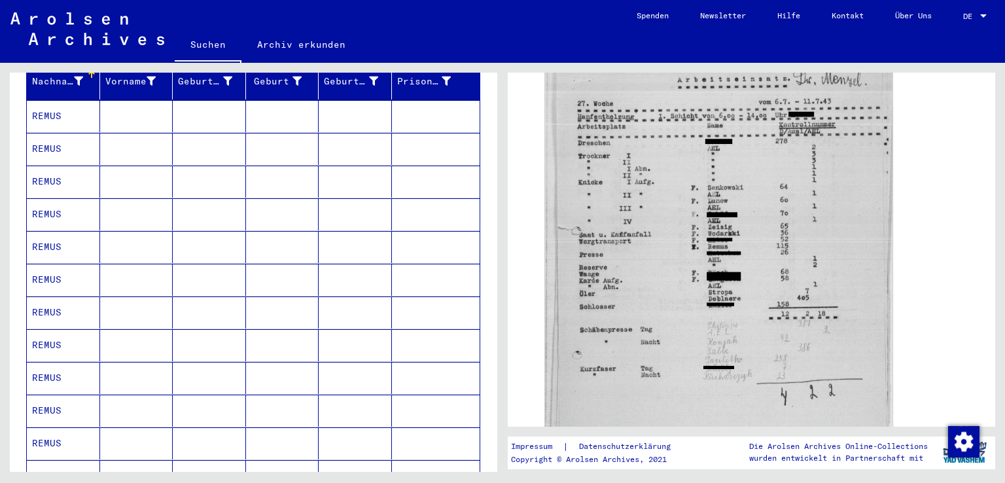
scroll to position [73, 0]
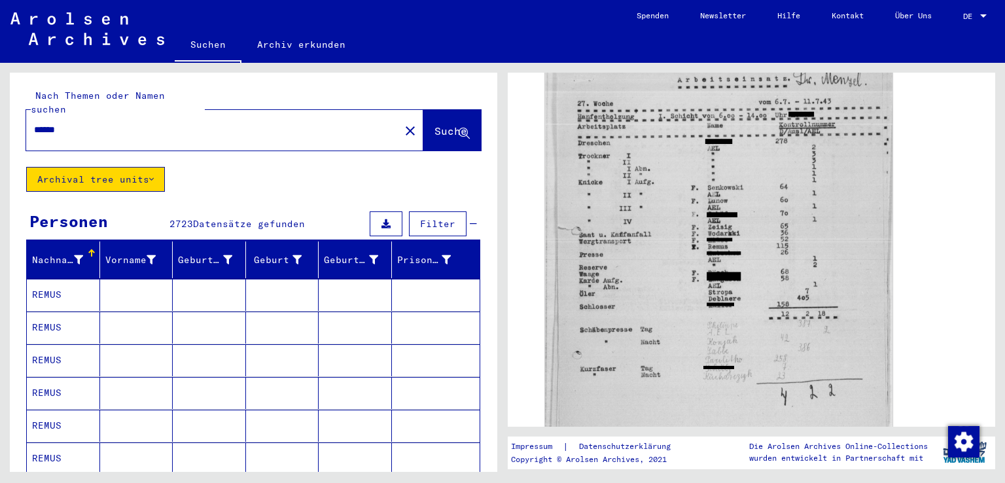
click at [140, 283] on mat-cell at bounding box center [136, 295] width 73 height 32
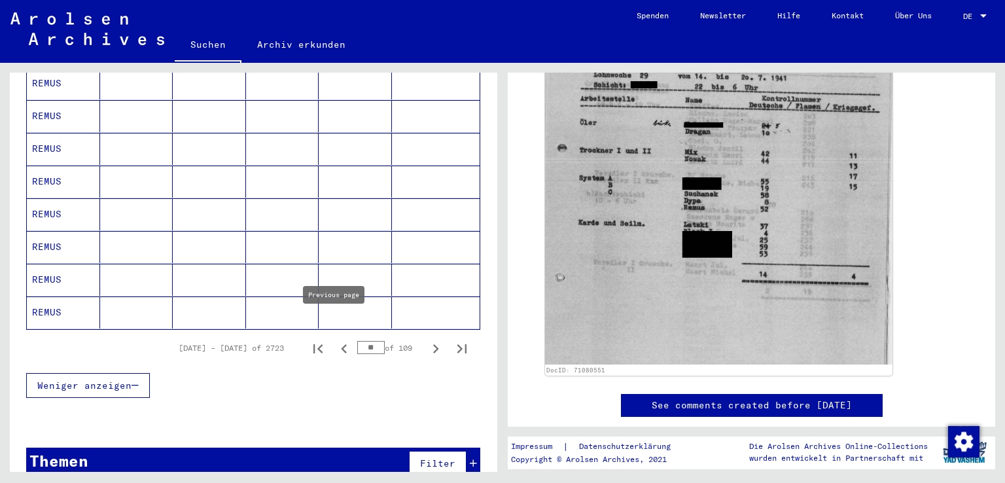
click at [341, 344] on icon "Previous page" at bounding box center [344, 348] width 6 height 9
click at [335, 340] on icon "Previous page" at bounding box center [344, 349] width 18 height 18
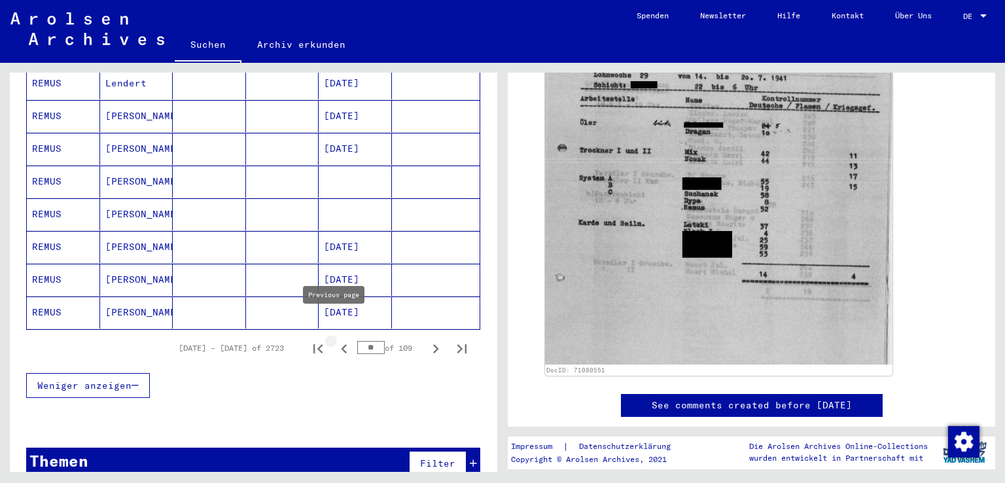
click at [341, 344] on icon "Previous page" at bounding box center [344, 348] width 6 height 9
type input "**"
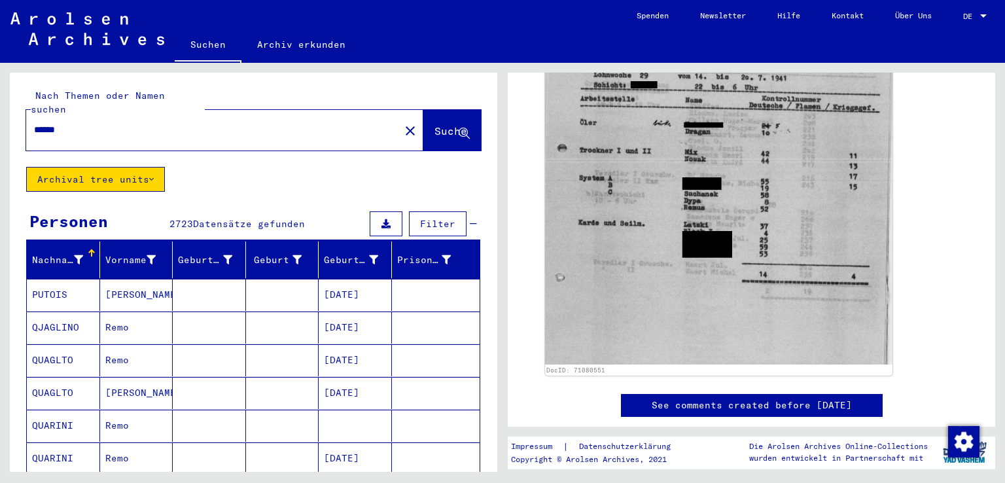
click at [128, 123] on input "*****" at bounding box center [213, 130] width 358 height 14
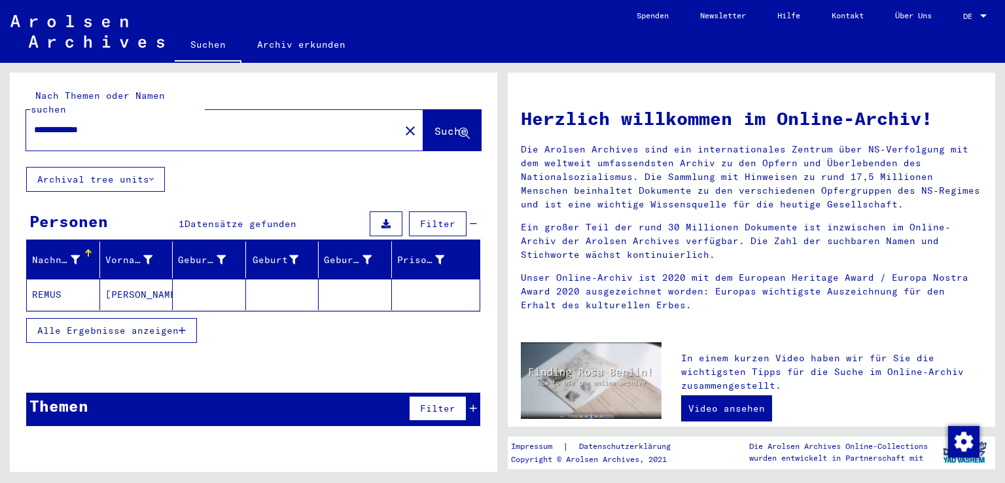
drag, startPoint x: 147, startPoint y: 117, endPoint x: 13, endPoint y: 118, distance: 133.5
click at [13, 118] on div "**********" at bounding box center [254, 120] width 488 height 94
type input "**********"
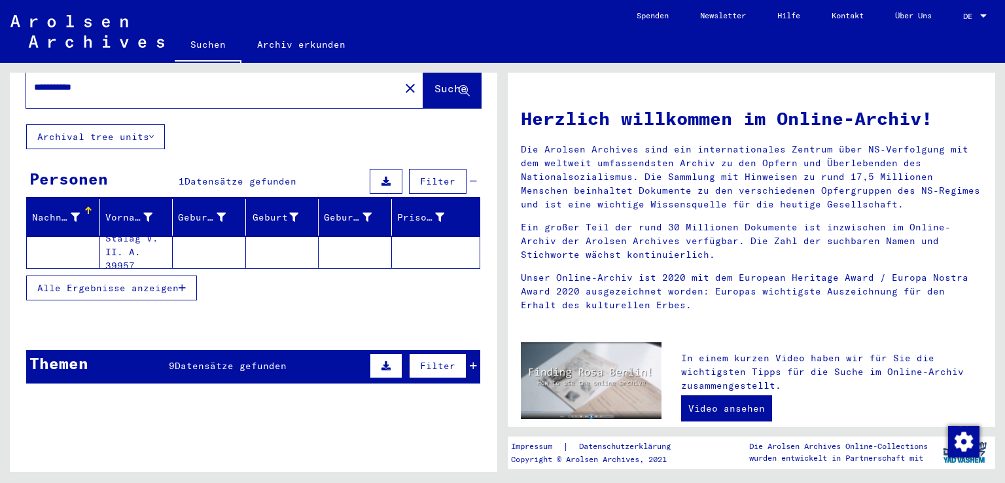
scroll to position [65, 0]
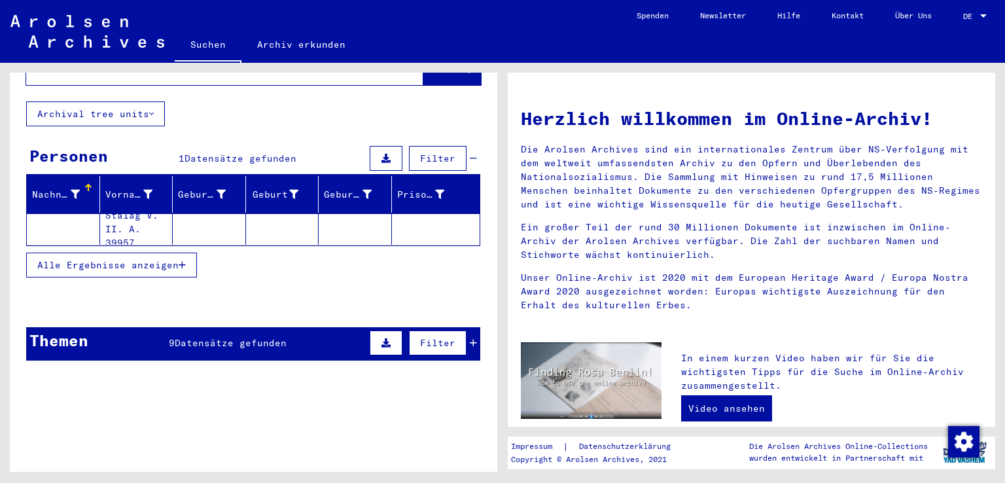
click at [152, 213] on mat-cell "Stalag V. II. A. 39957" at bounding box center [136, 228] width 73 height 31
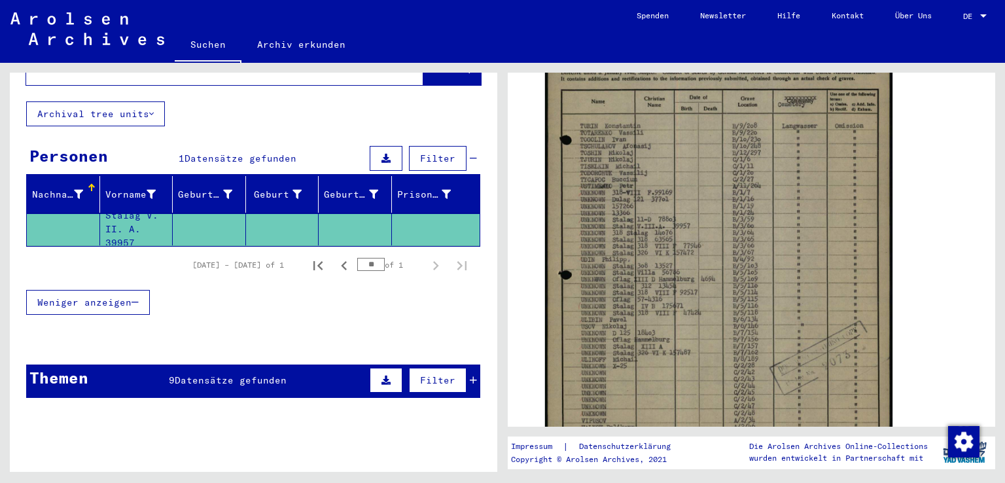
scroll to position [393, 0]
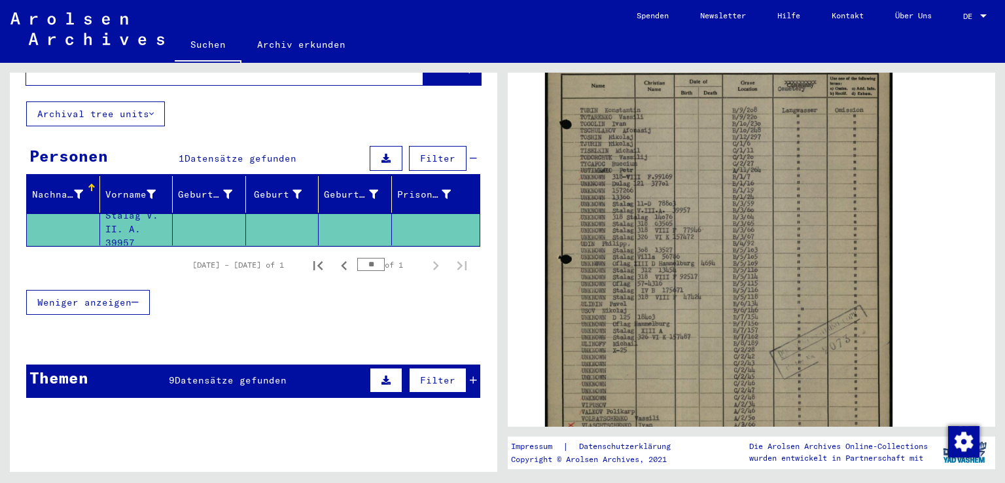
click at [210, 374] on span "Datensätze gefunden" at bounding box center [231, 380] width 112 height 12
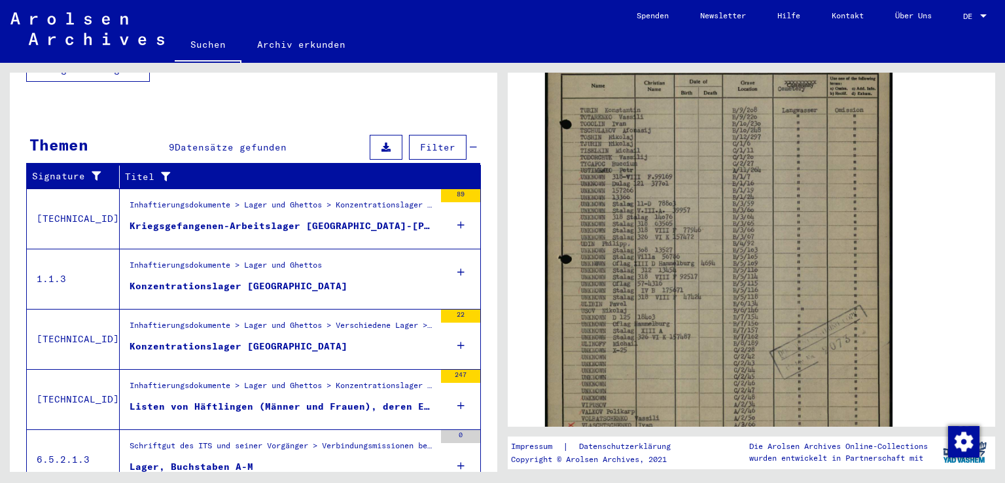
scroll to position [327, 0]
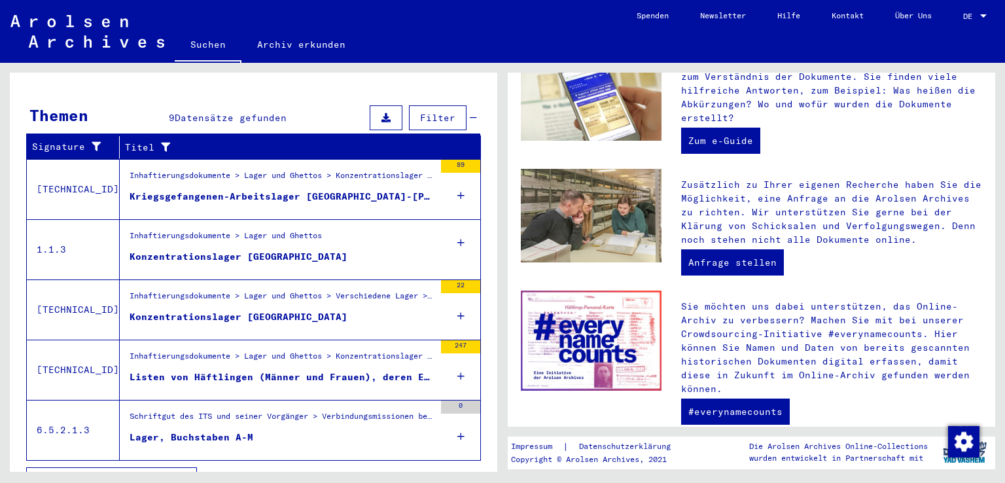
scroll to position [376, 0]
